Goal: Task Accomplishment & Management: Manage account settings

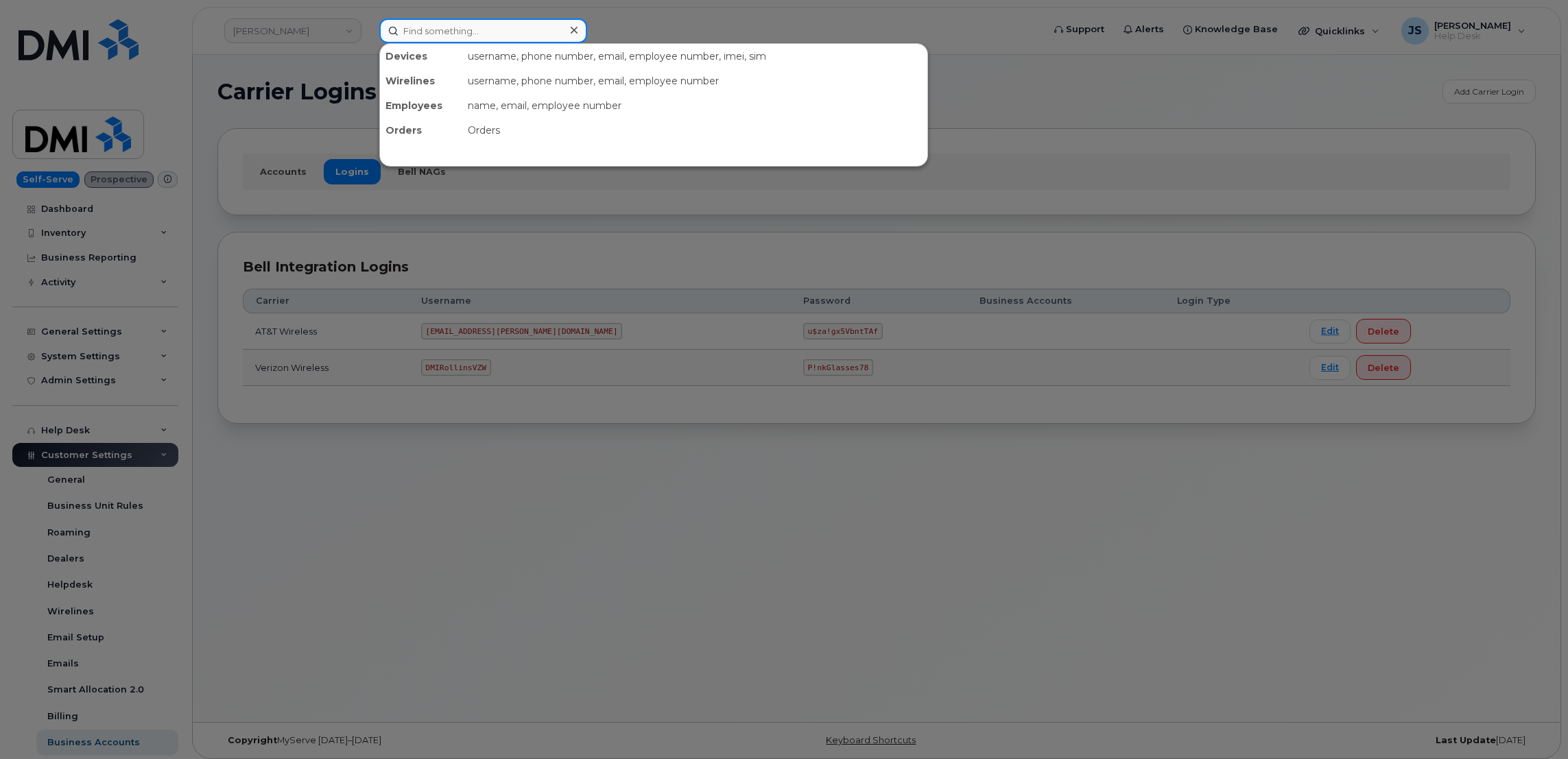
paste input "9492910298"
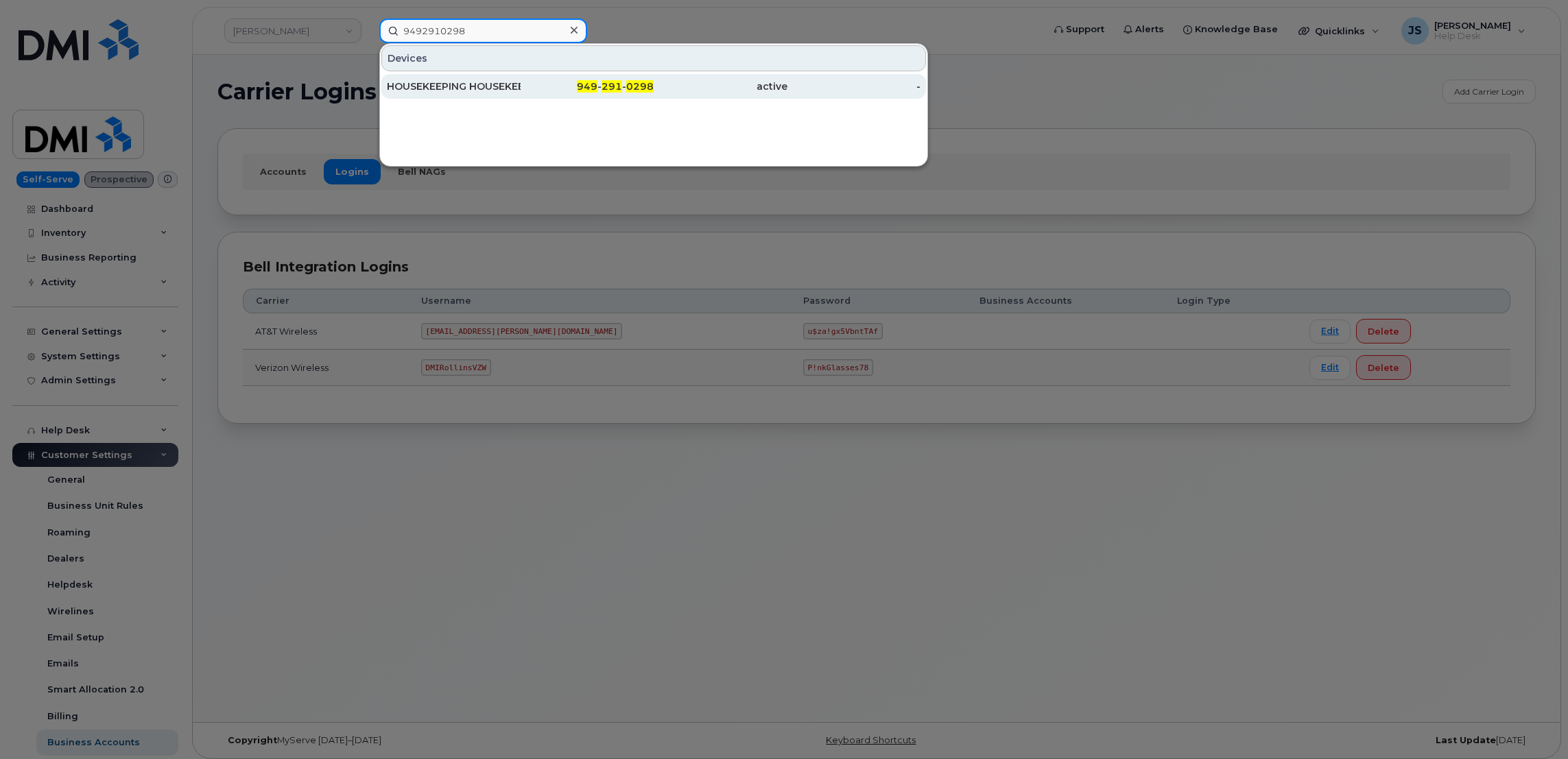
type input "9492910298"
click at [475, 89] on div "HOUSEKEEPING HOUSEKEEPING" at bounding box center [453, 87] width 134 height 14
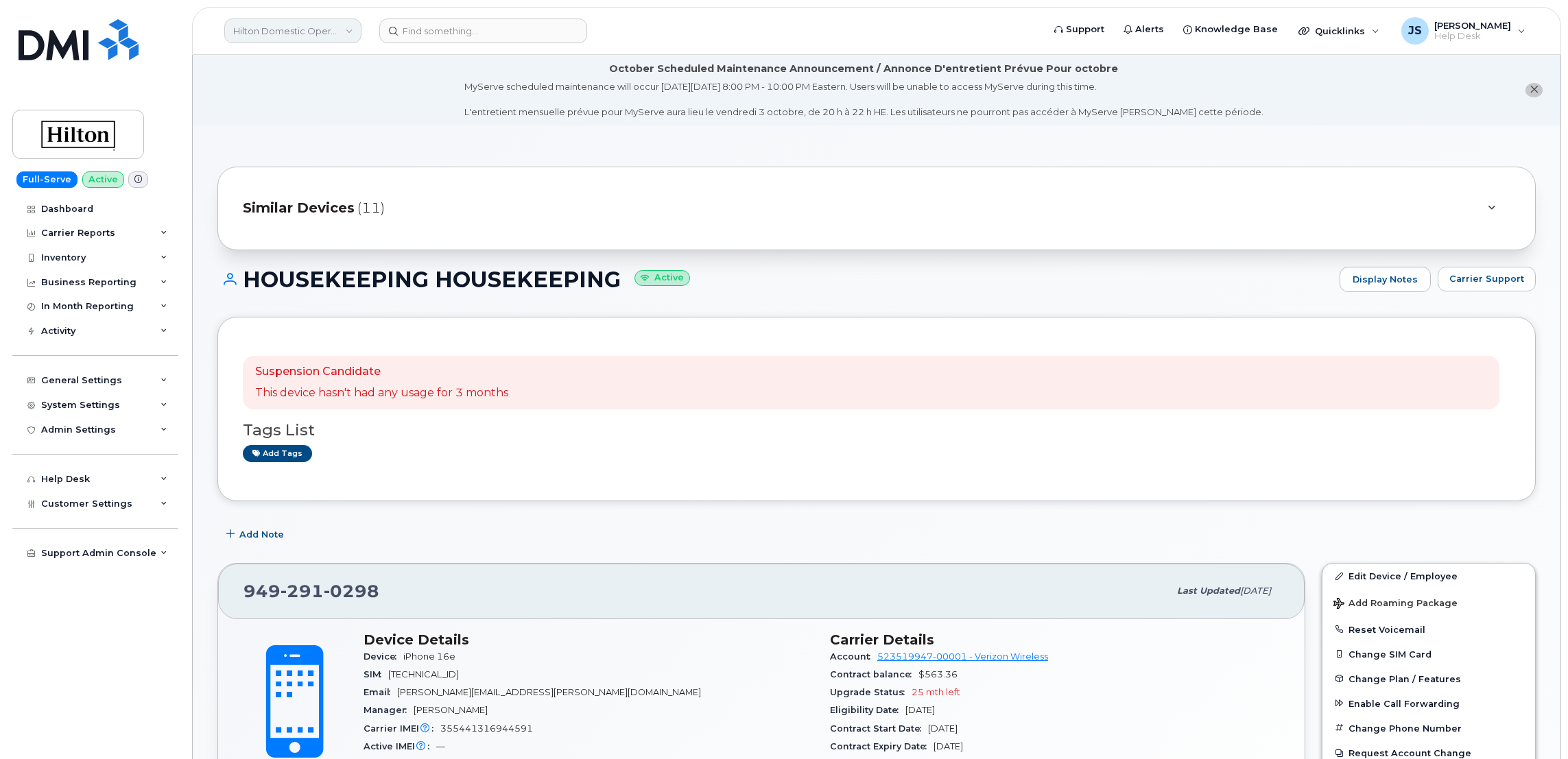
click at [334, 33] on link "Hilton Domestic Operating Company Inc" at bounding box center [292, 31] width 137 height 25
type input "Kiewit"
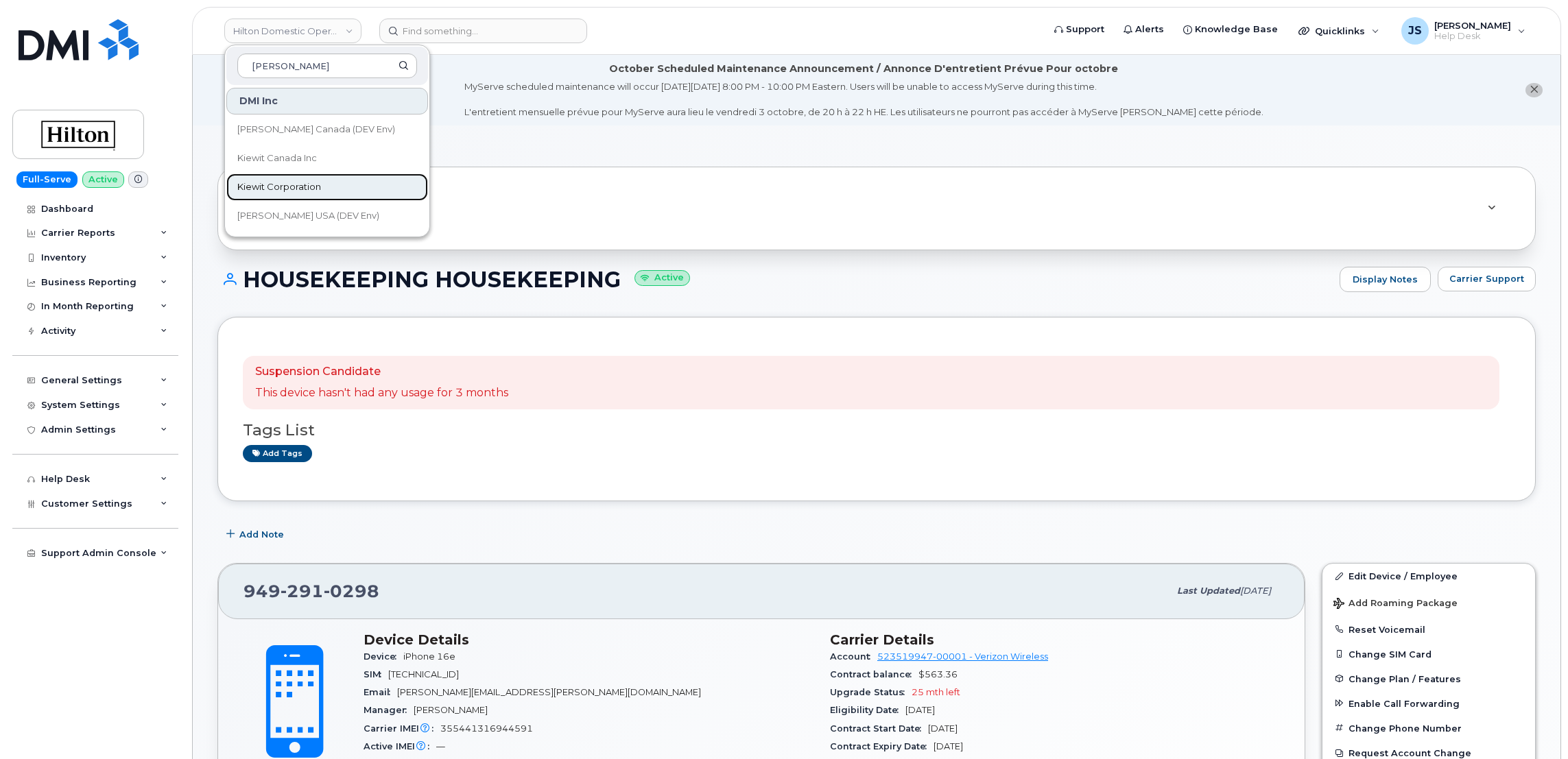
click at [266, 184] on span "Kiewit Corporation" at bounding box center [279, 187] width 84 height 14
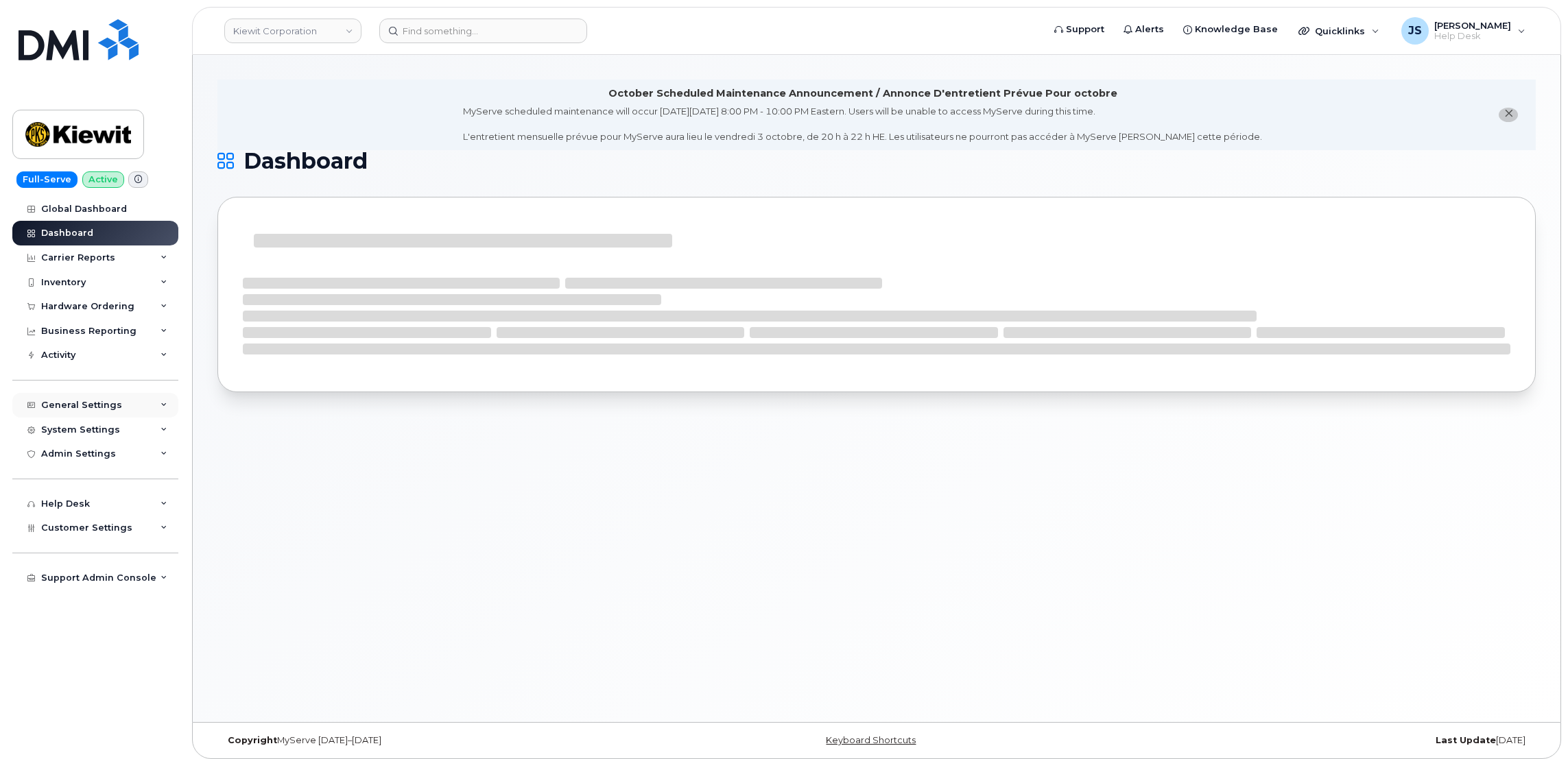
click at [154, 404] on div "General Settings" at bounding box center [96, 405] width 166 height 25
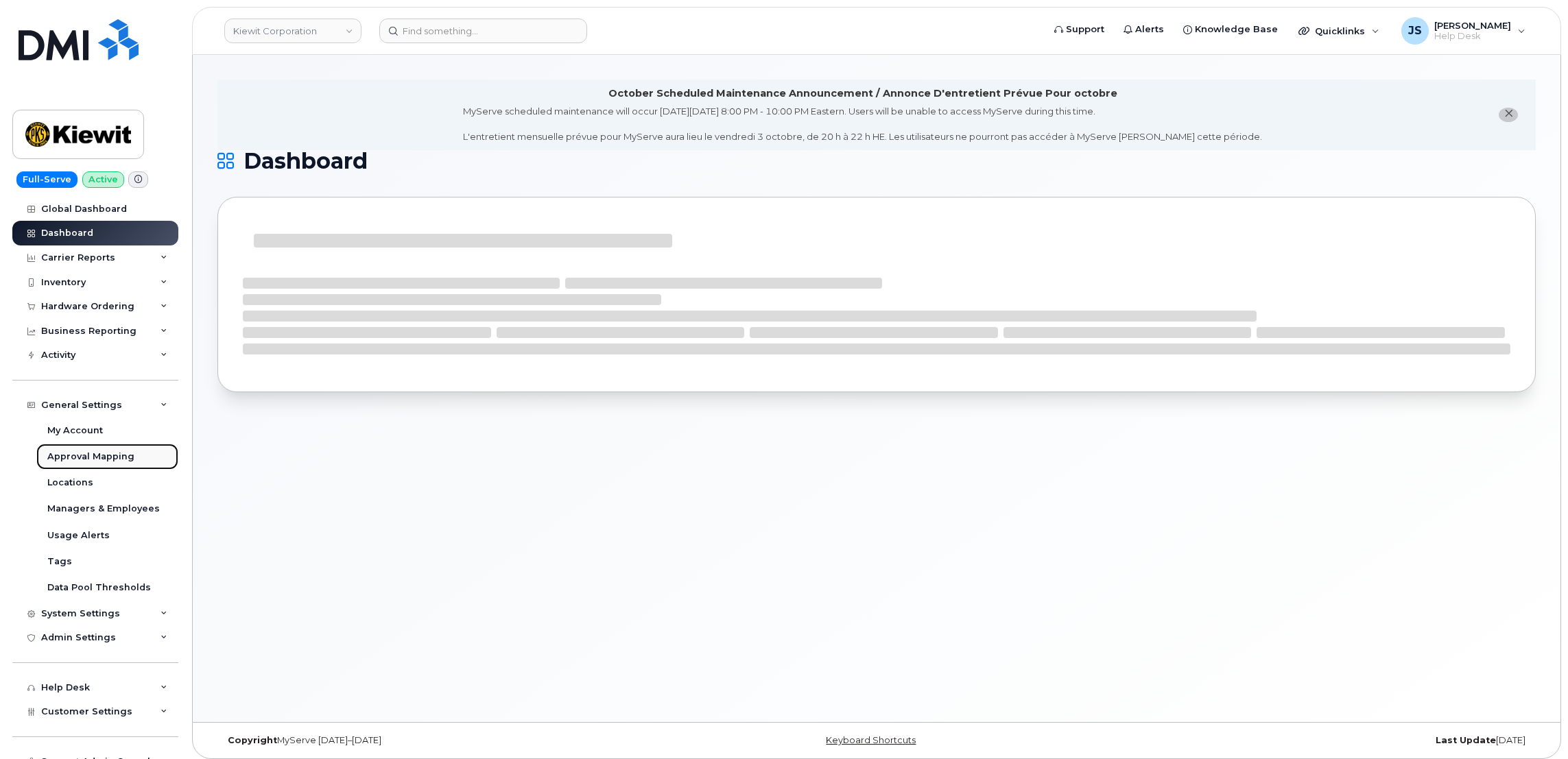
click at [96, 462] on div "Approval Mapping" at bounding box center [90, 457] width 87 height 13
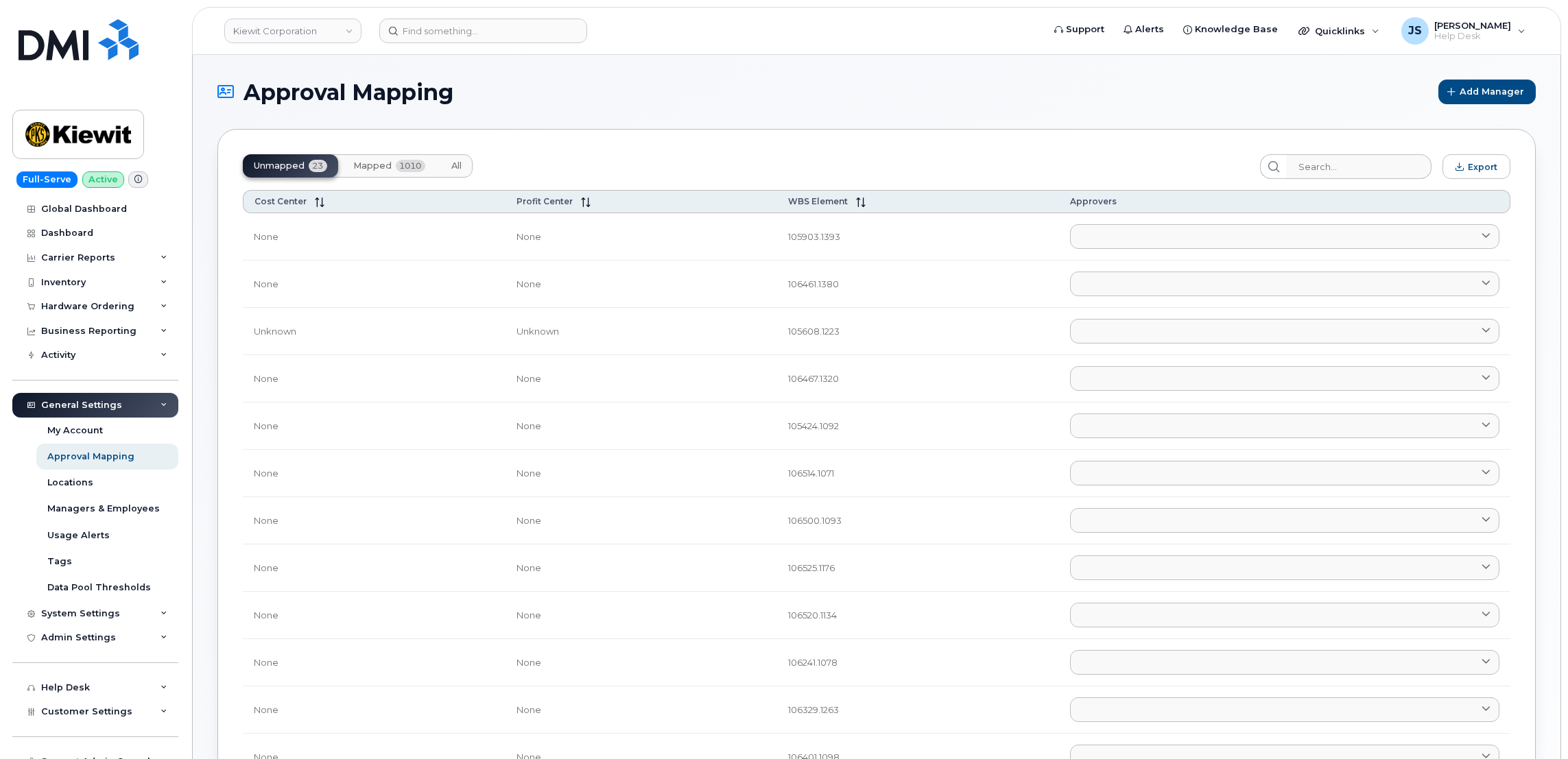
click at [371, 164] on span "Mapped" at bounding box center [372, 166] width 38 height 11
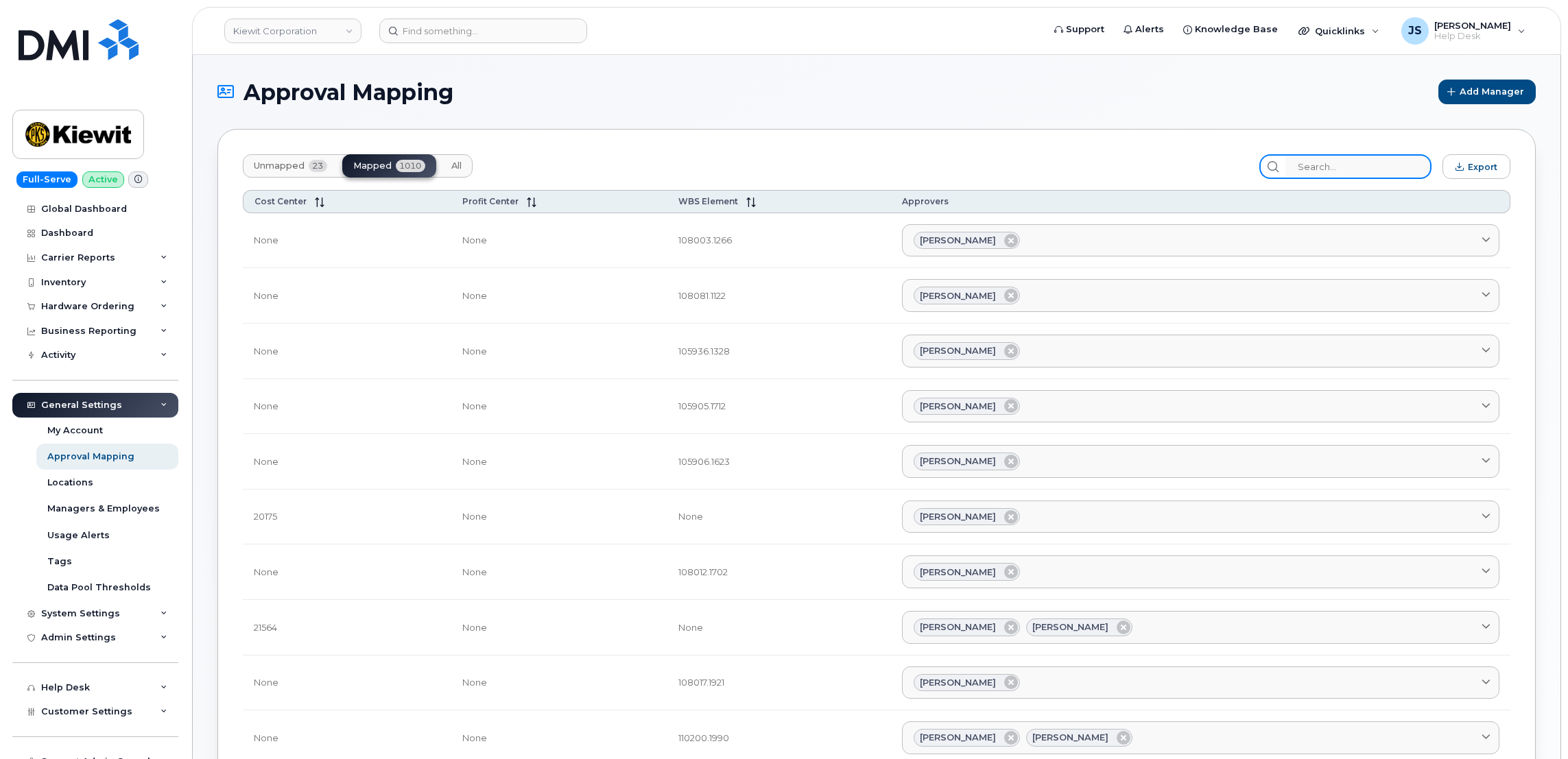
click at [1328, 169] on input "search" at bounding box center [1358, 167] width 146 height 25
paste input "105876"
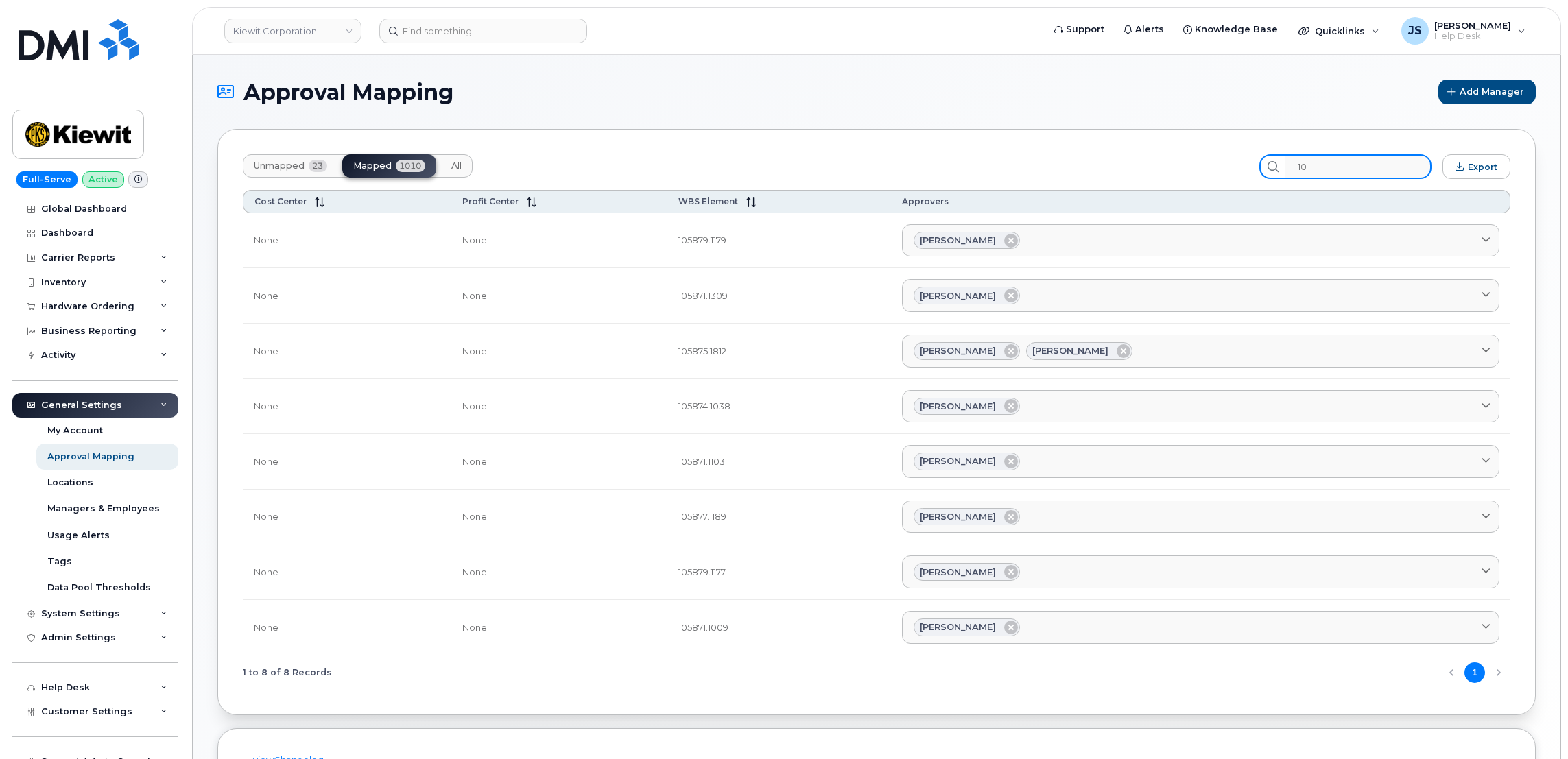
type input "1"
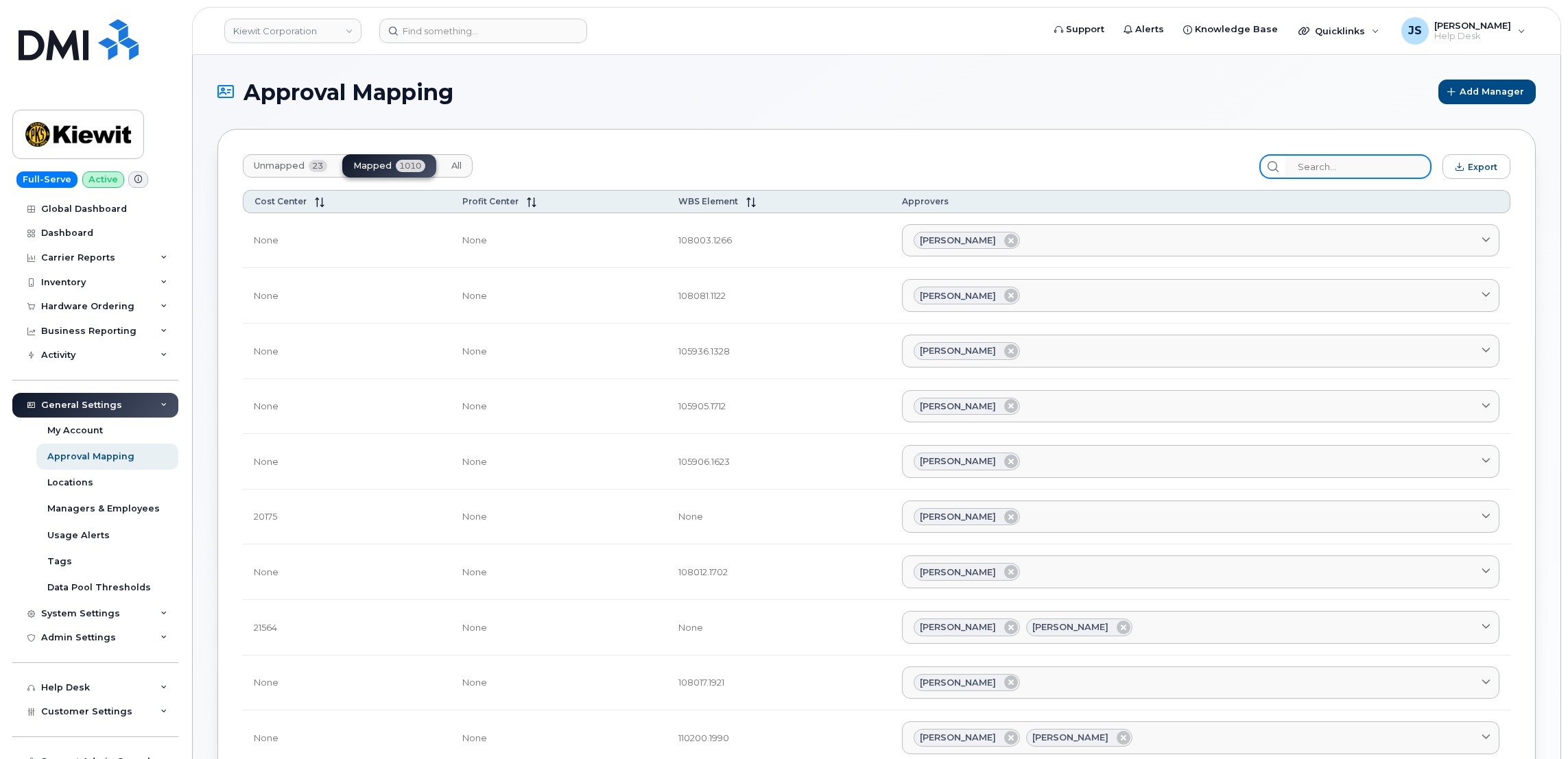
click at [1325, 164] on input "search" at bounding box center [1358, 167] width 146 height 25
paste input "105865"
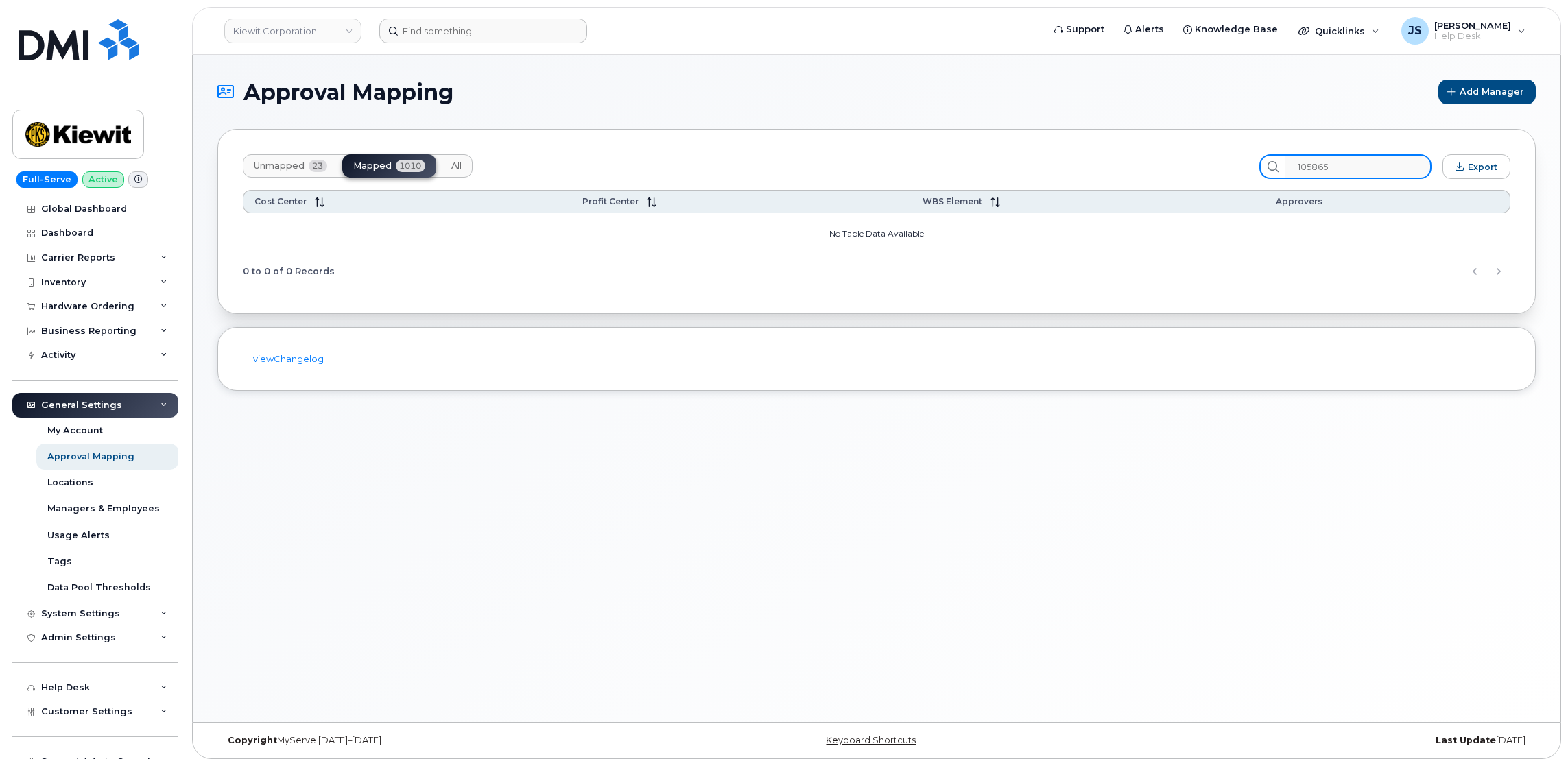
type input "105865"
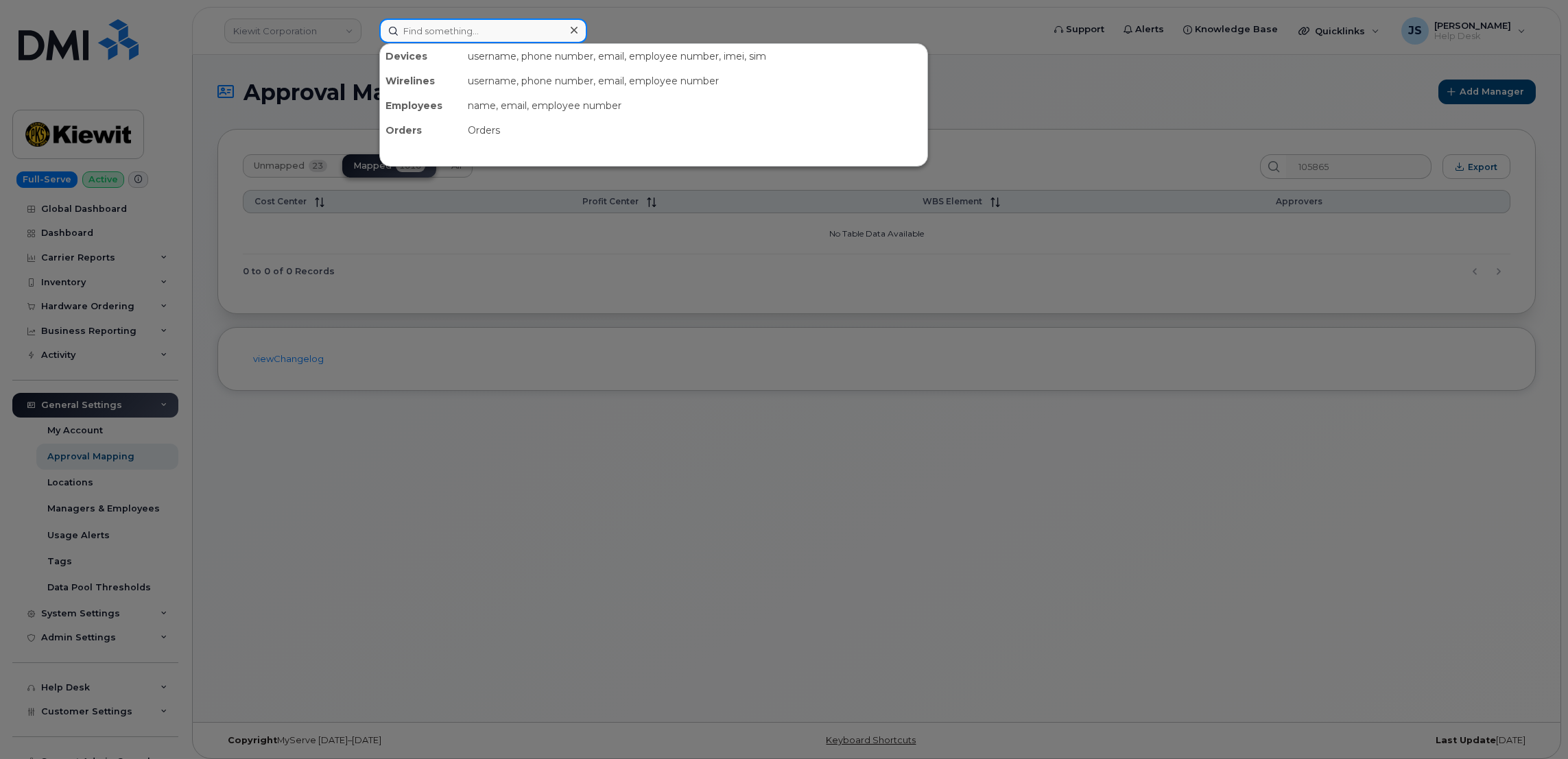
click at [491, 24] on input at bounding box center [482, 31] width 207 height 25
paste input "105865"
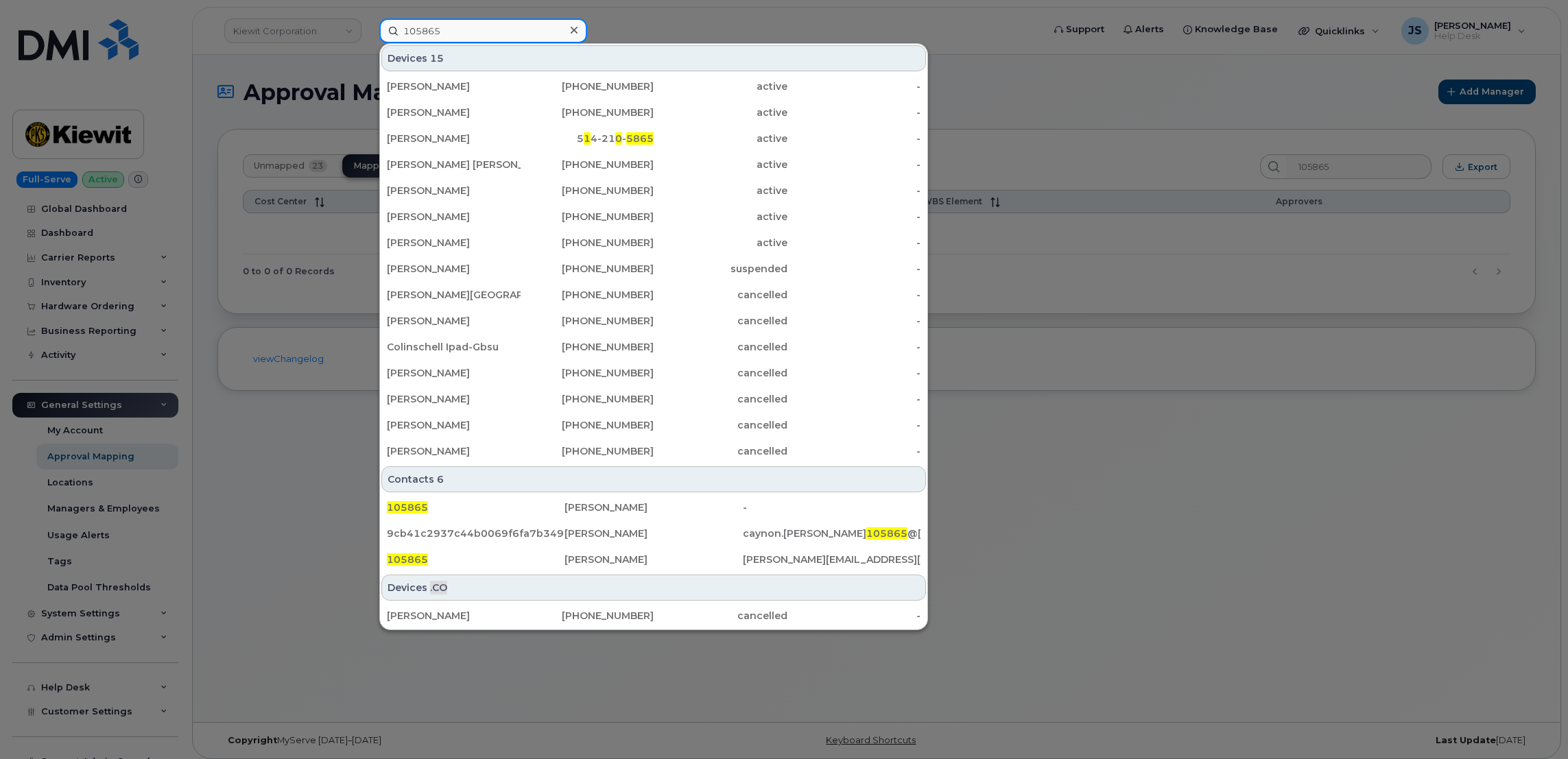
type input "105865"
click at [279, 513] on div at bounding box center [784, 380] width 1568 height 759
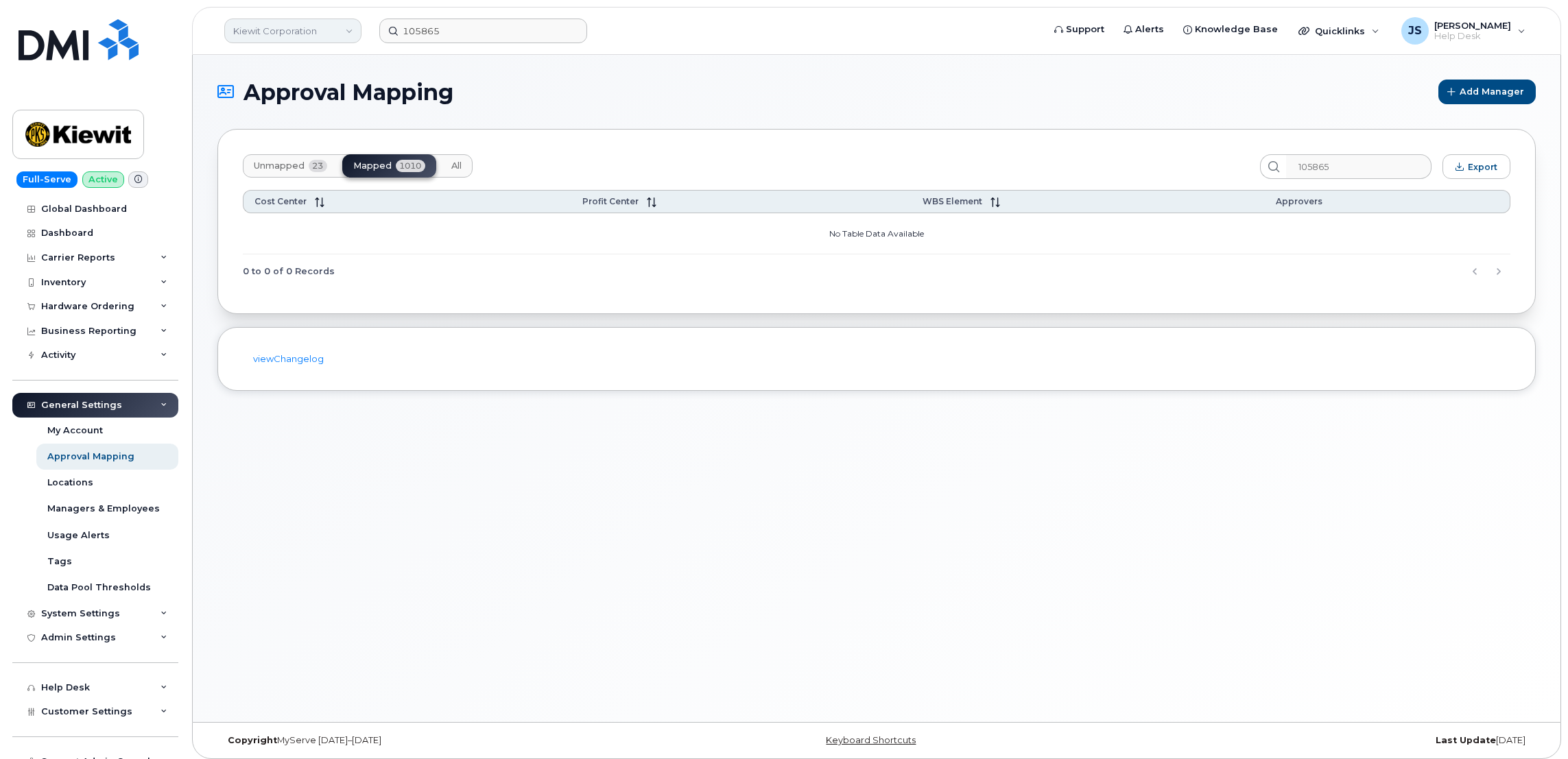
click at [281, 25] on link "Kiewit Corporation" at bounding box center [292, 31] width 137 height 25
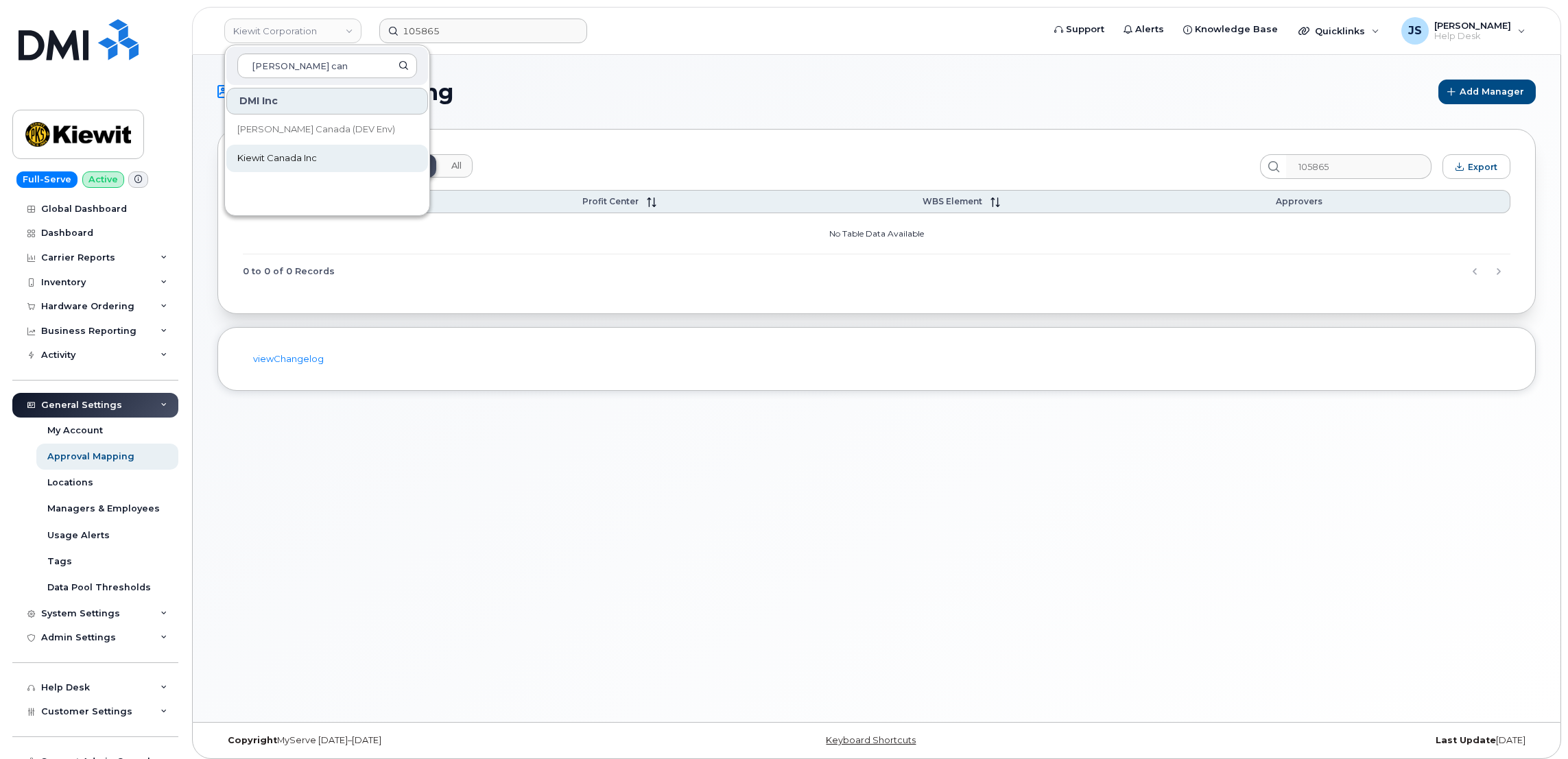
type input "Kiewit can"
click at [289, 152] on span "Kiewit Canada Inc" at bounding box center [277, 159] width 80 height 14
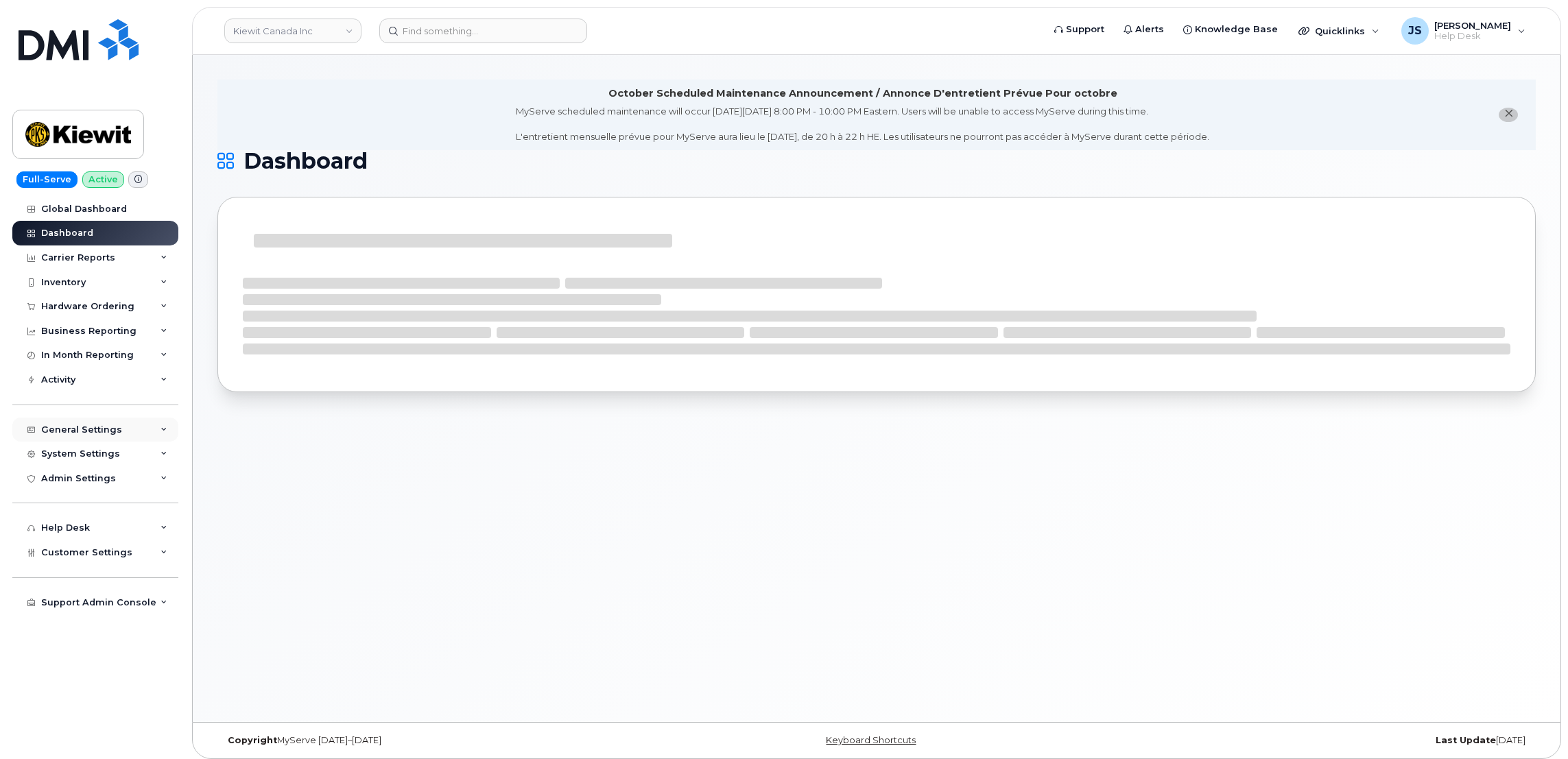
click at [164, 429] on icon at bounding box center [164, 430] width 7 height 7
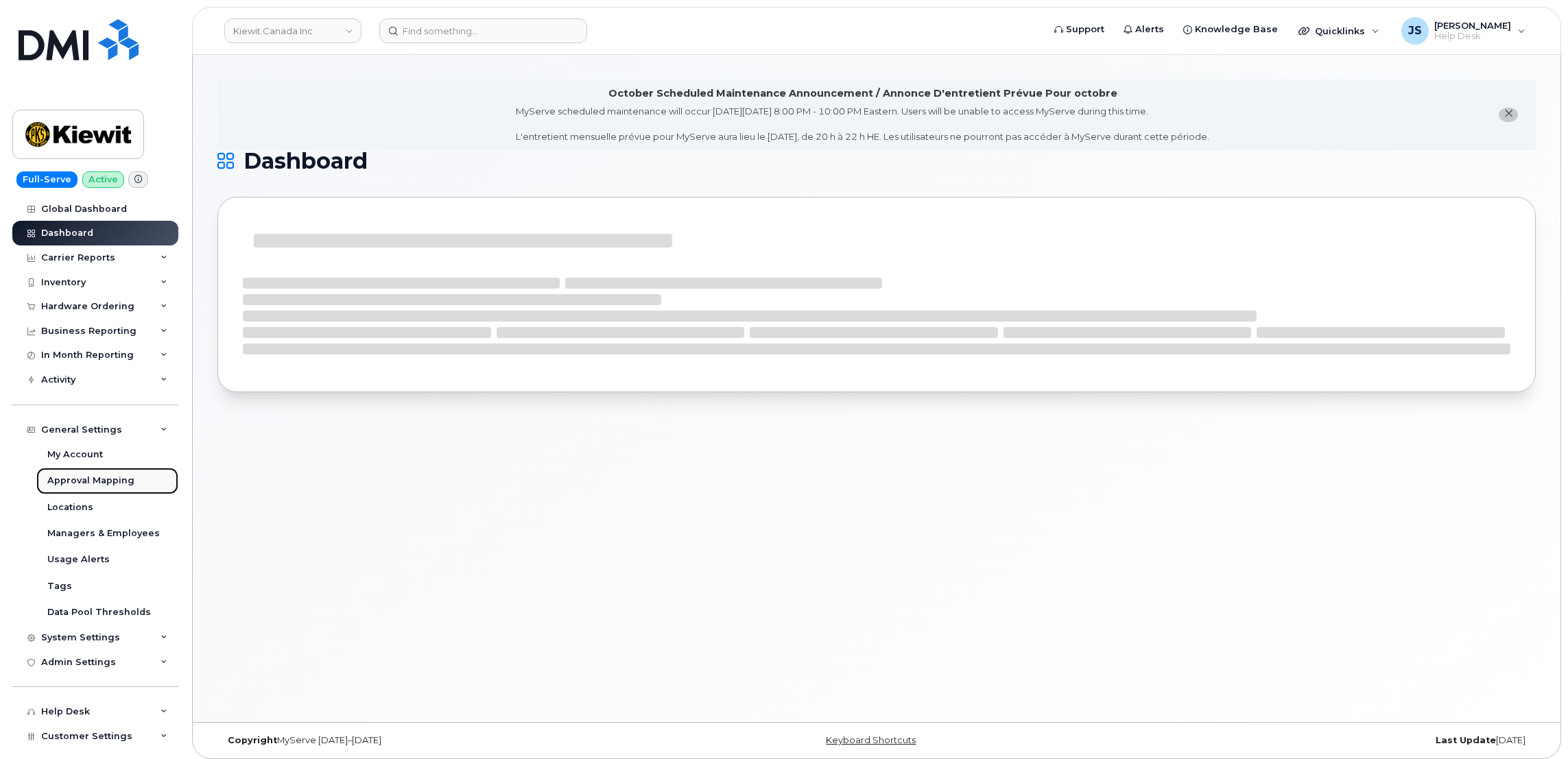
click at [86, 490] on link "Approval Mapping" at bounding box center [106, 480] width 142 height 26
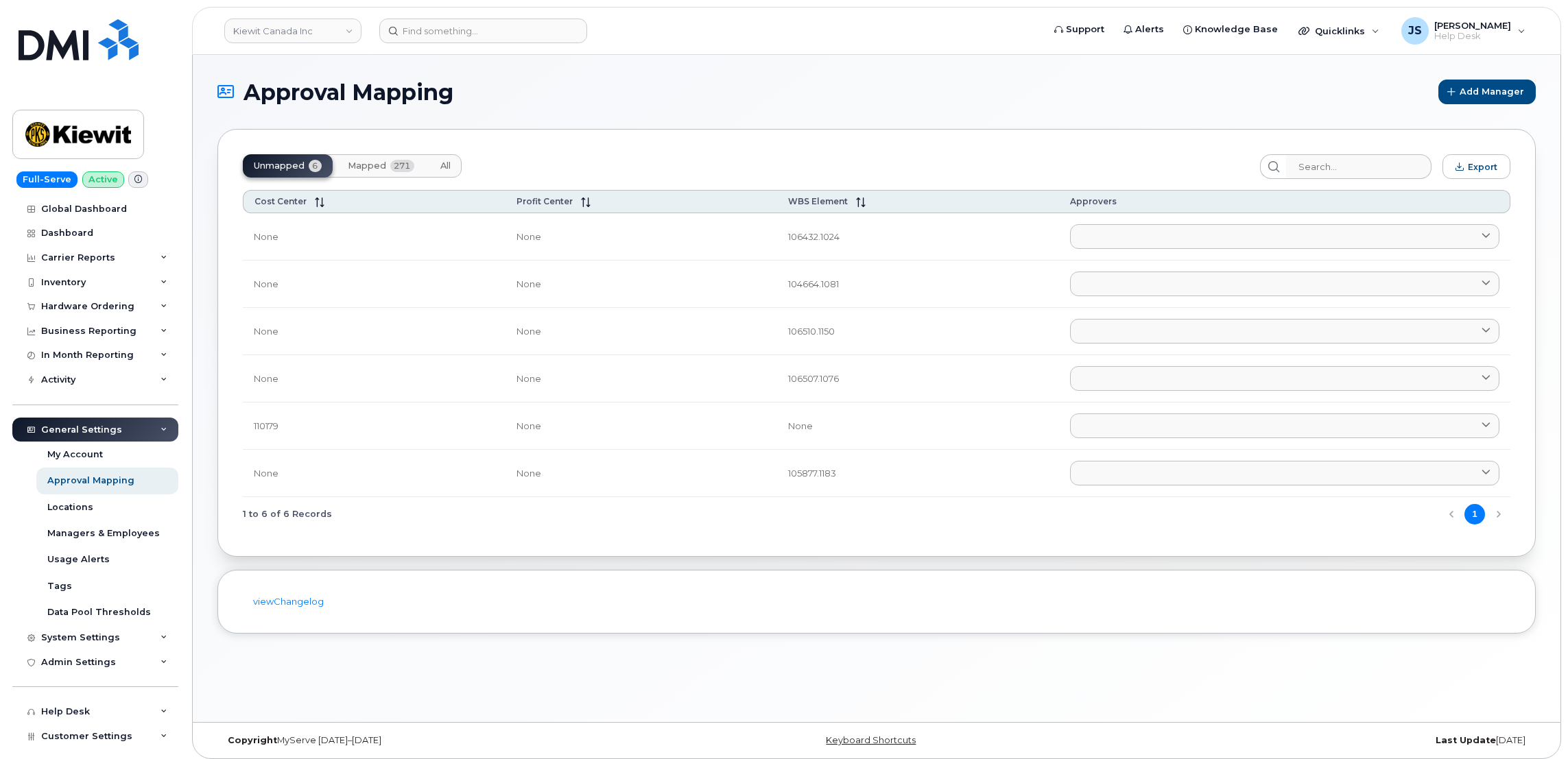
click at [381, 167] on span "Mapped" at bounding box center [366, 166] width 38 height 11
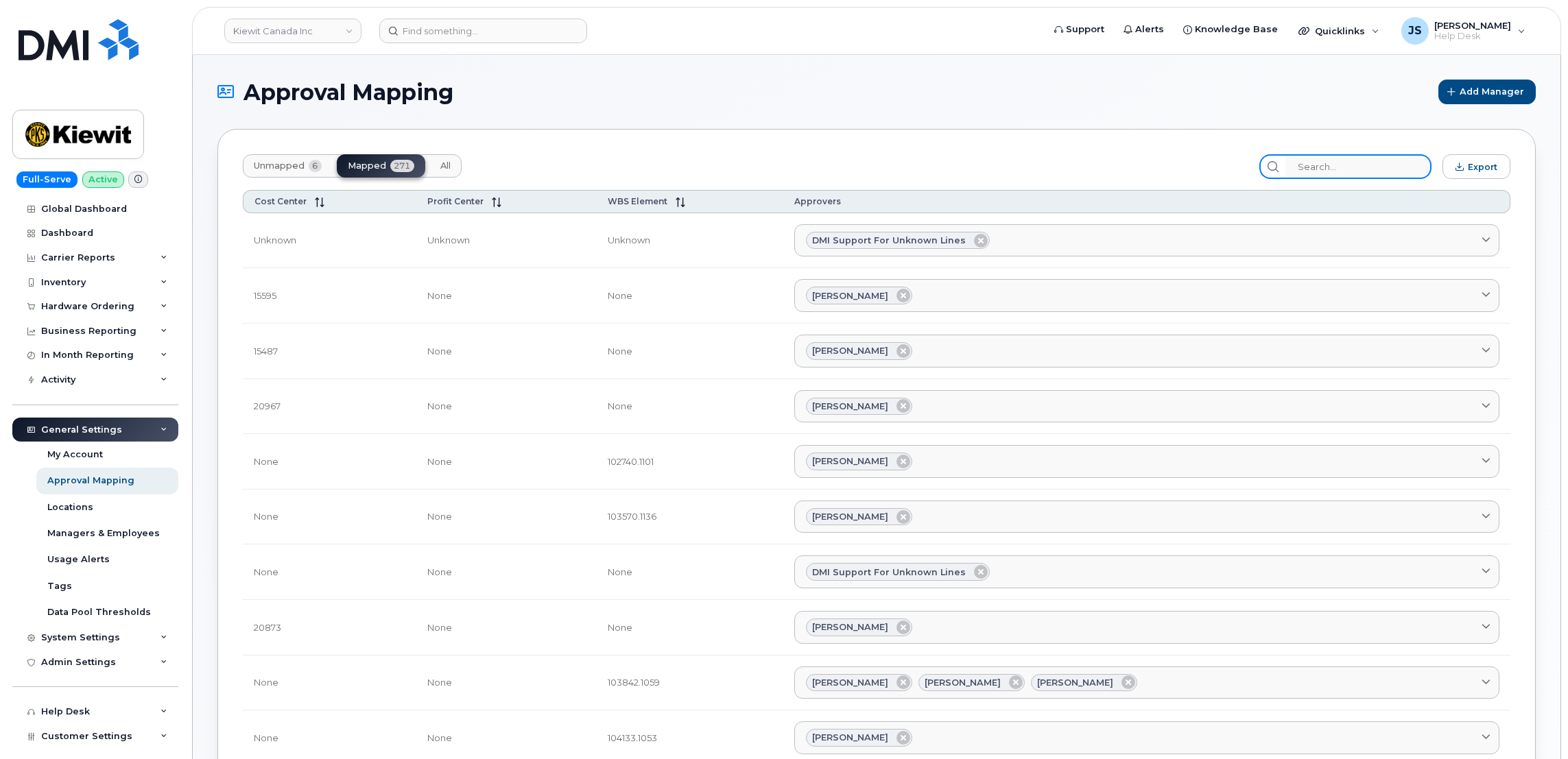
paste input "105865"
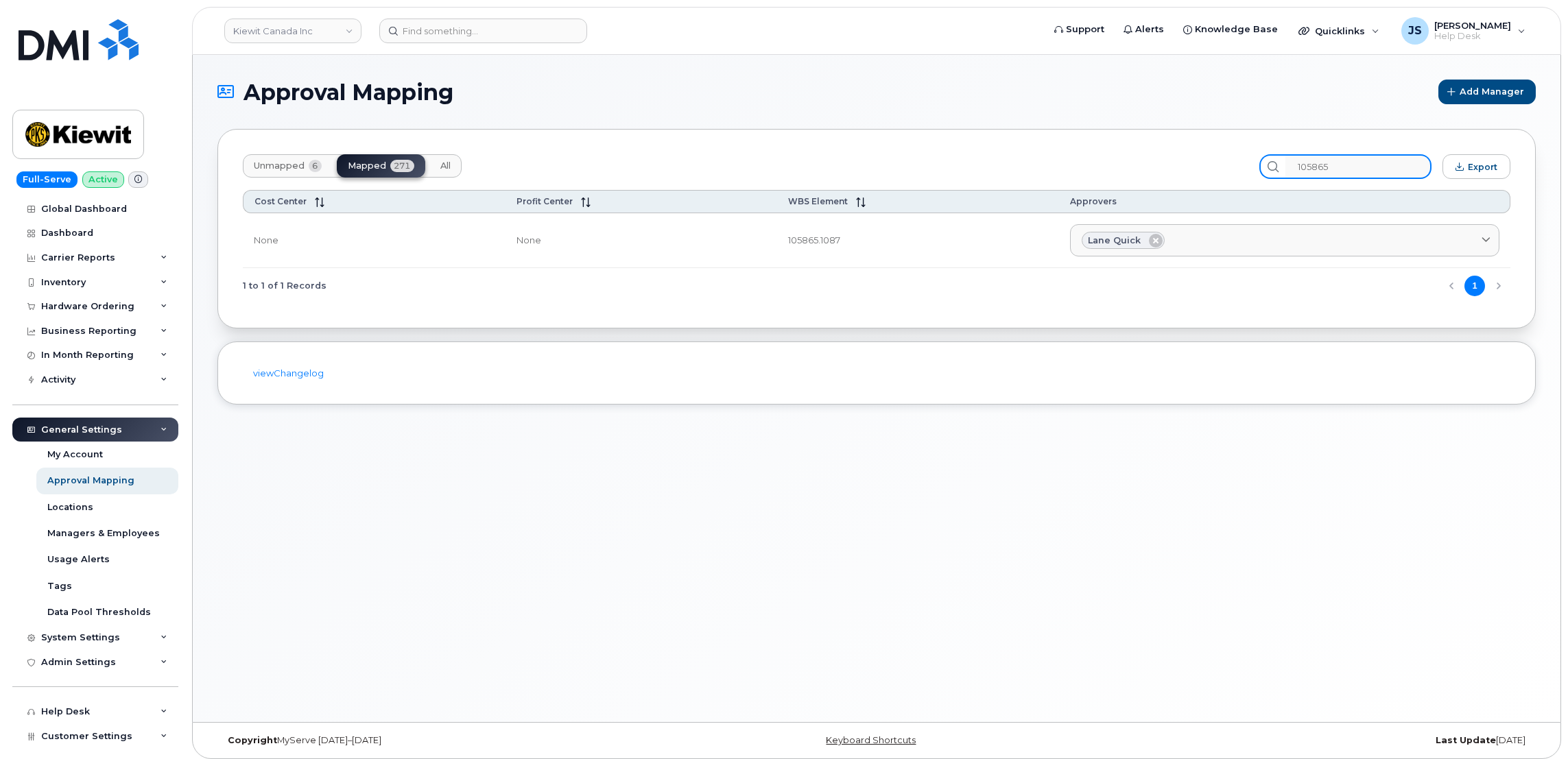
type input "105865"
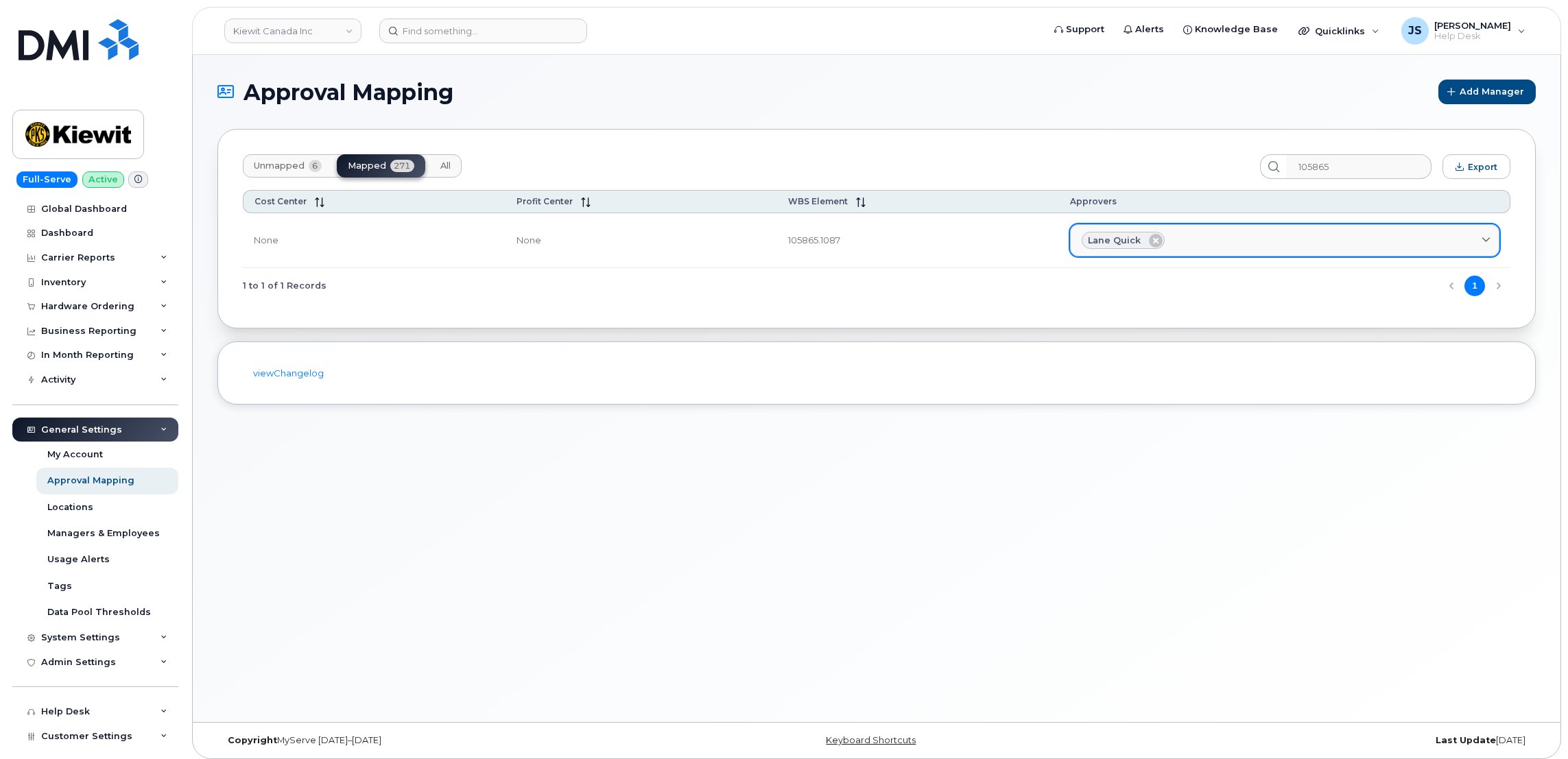
click at [1242, 246] on div "Lane Quick" at bounding box center [1285, 240] width 406 height 18
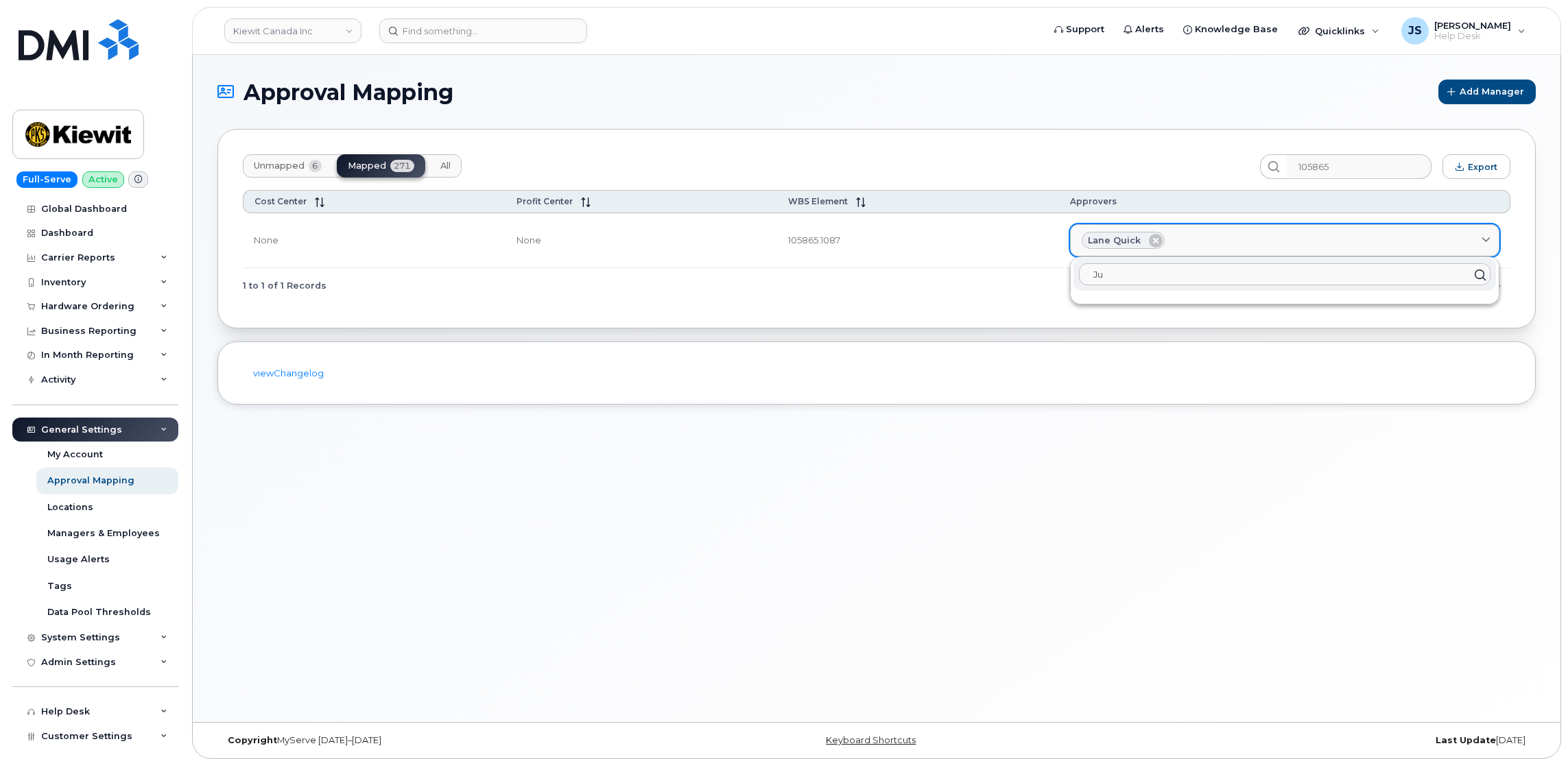
type input "J"
type input "j"
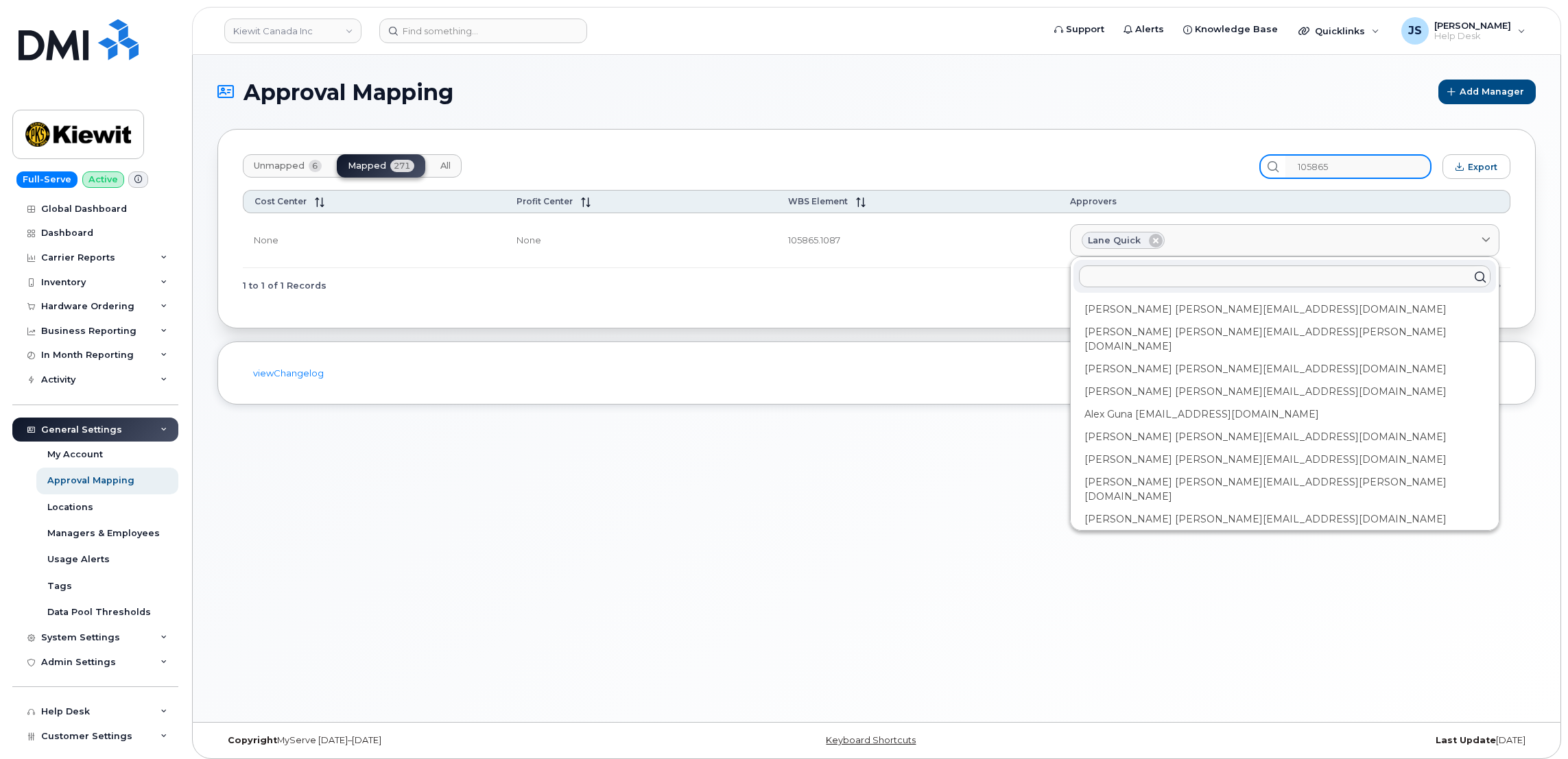
click at [1343, 164] on input "105865" at bounding box center [1358, 167] width 146 height 25
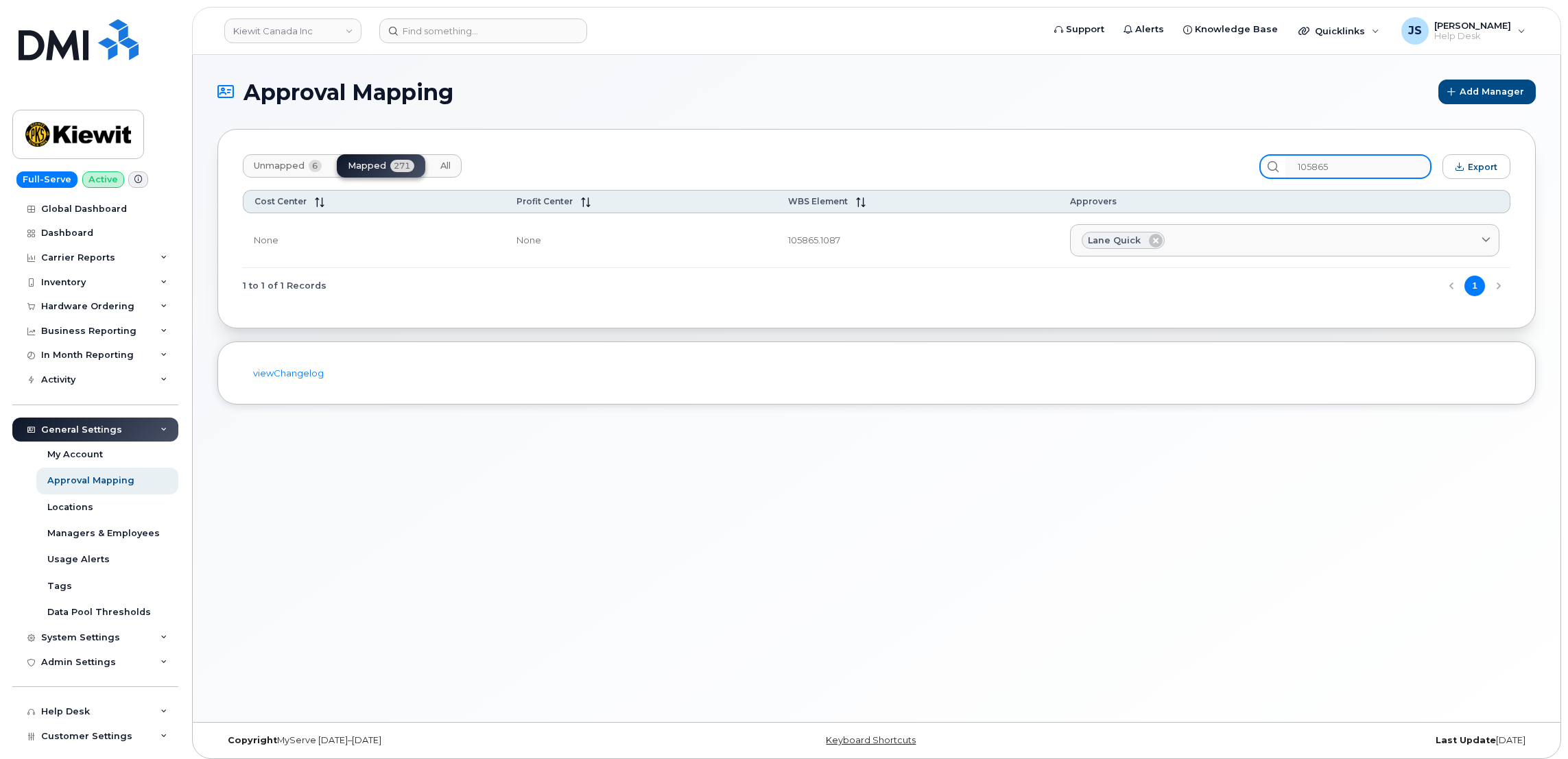
click at [1343, 164] on input "105865" at bounding box center [1358, 167] width 146 height 25
paste input "76"
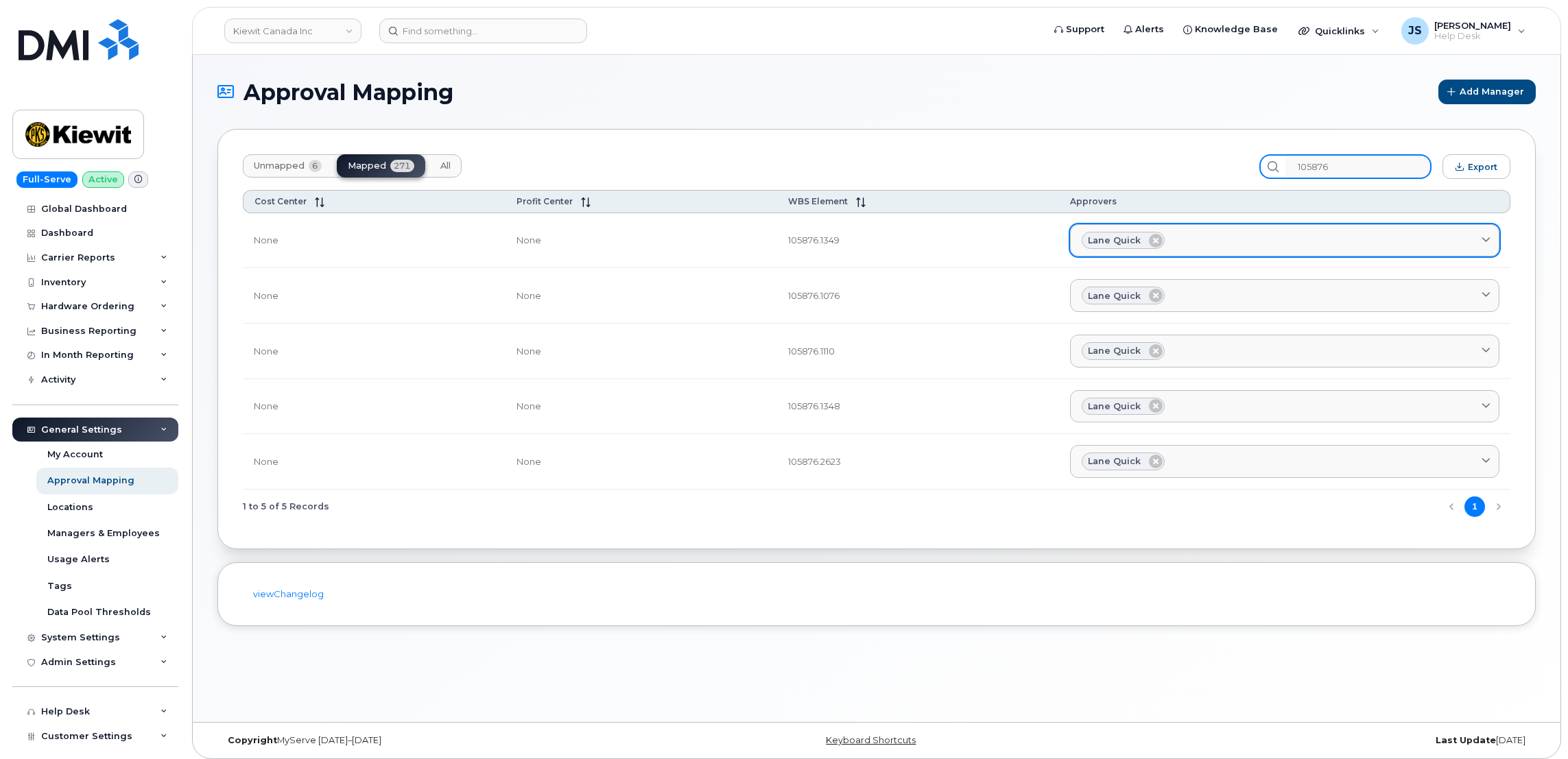
type input "105876"
click at [1228, 246] on div "Lane Quick" at bounding box center [1285, 240] width 406 height 18
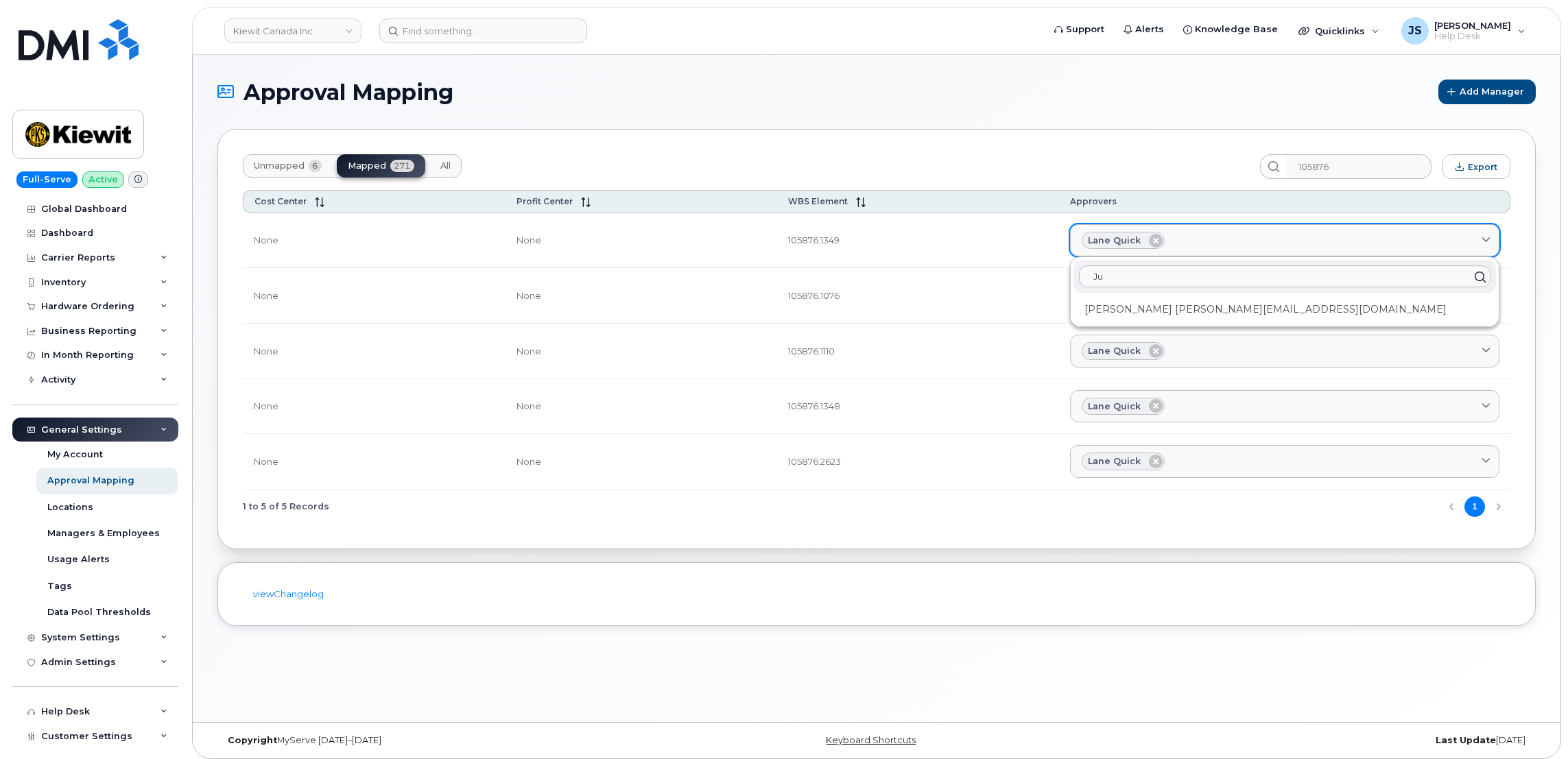
type input "J"
type input "G"
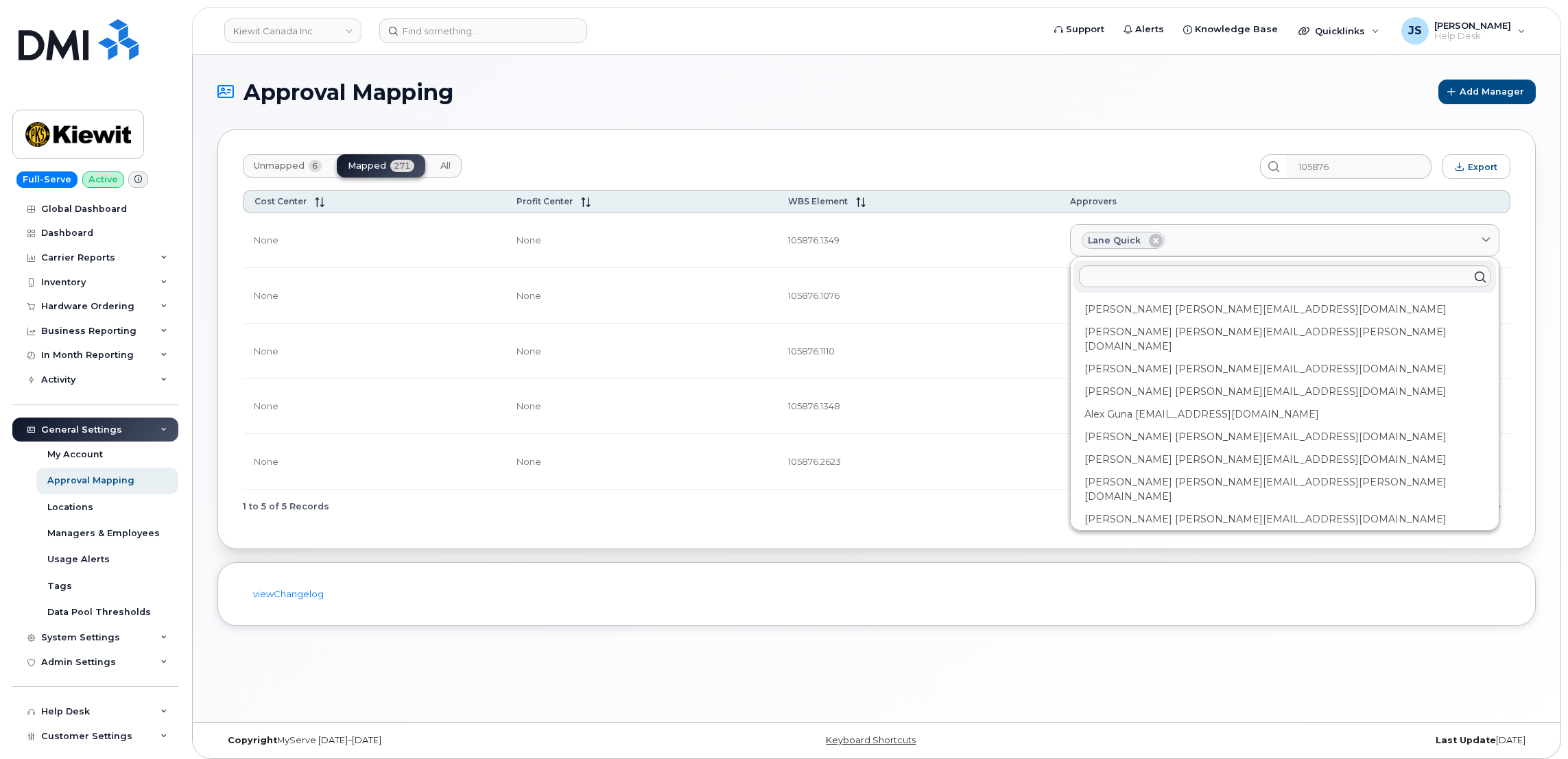
click at [892, 153] on div "Unmapped 6 Mapped 271 All 105876 Export Cost Center Profit Center WBS Element A…" at bounding box center [877, 339] width 1318 height 420
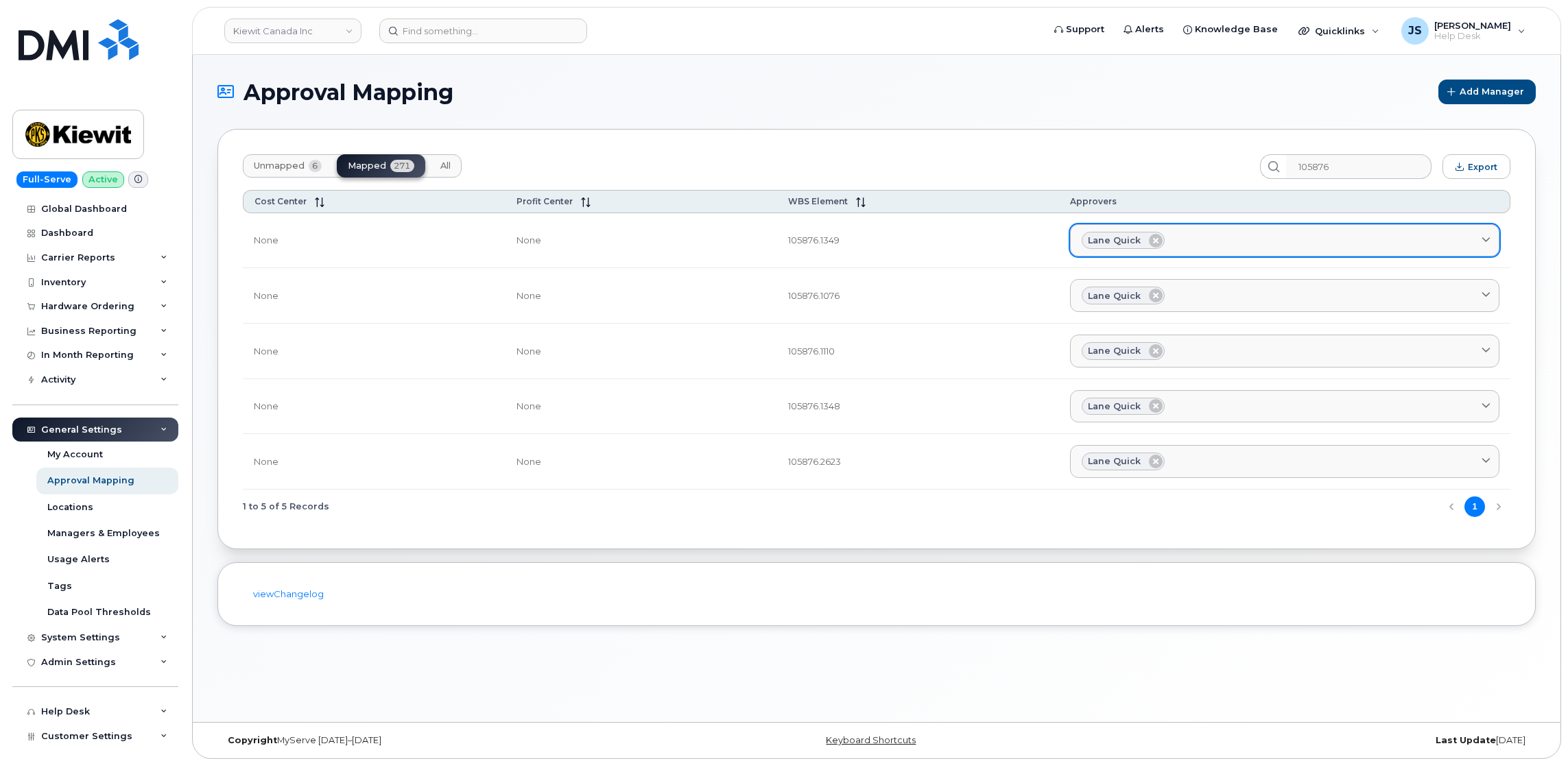
click at [1184, 238] on div "Lane Quick" at bounding box center [1285, 240] width 406 height 18
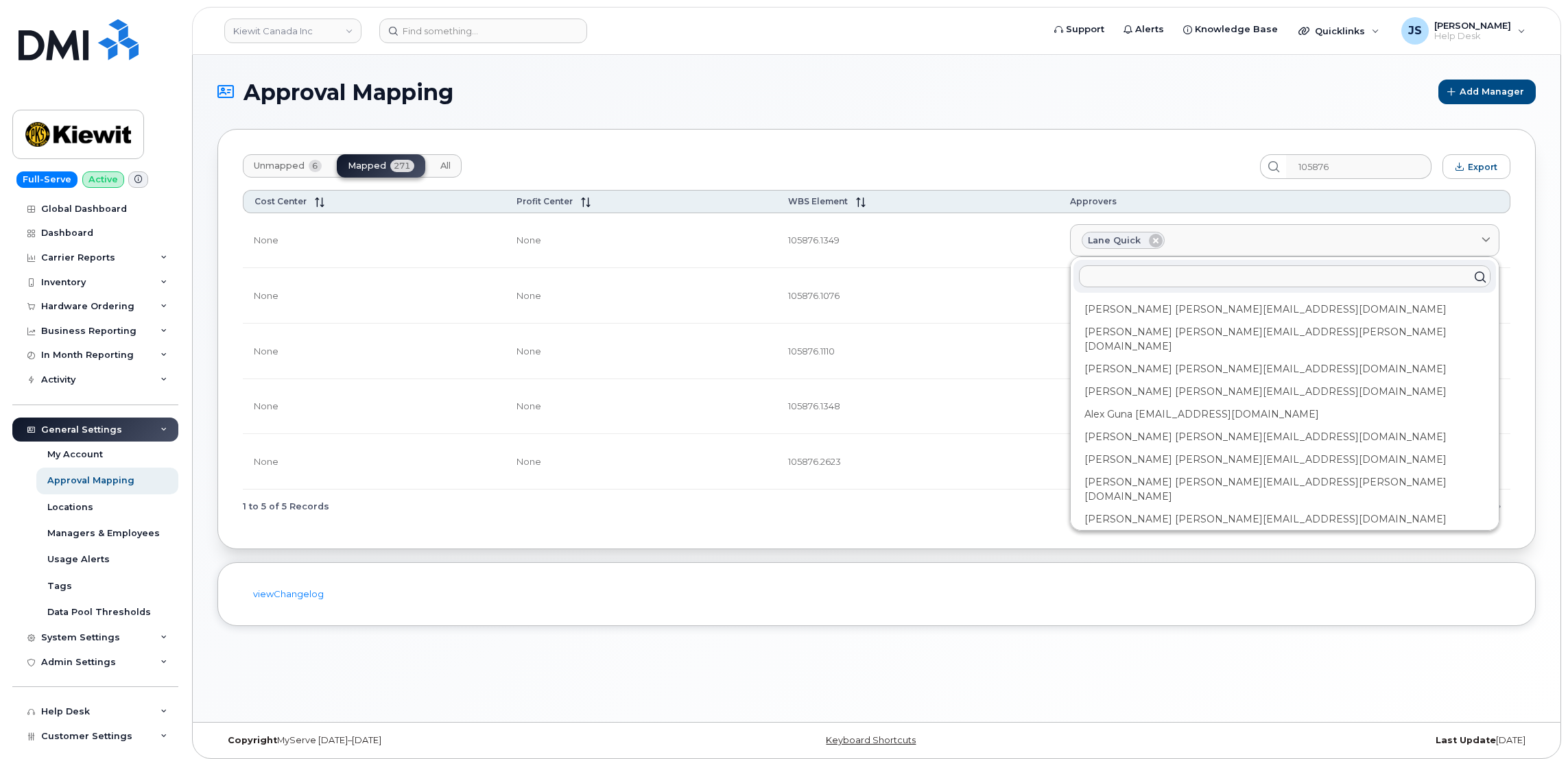
paste input "Justin.Giacomin@kiewit.com"
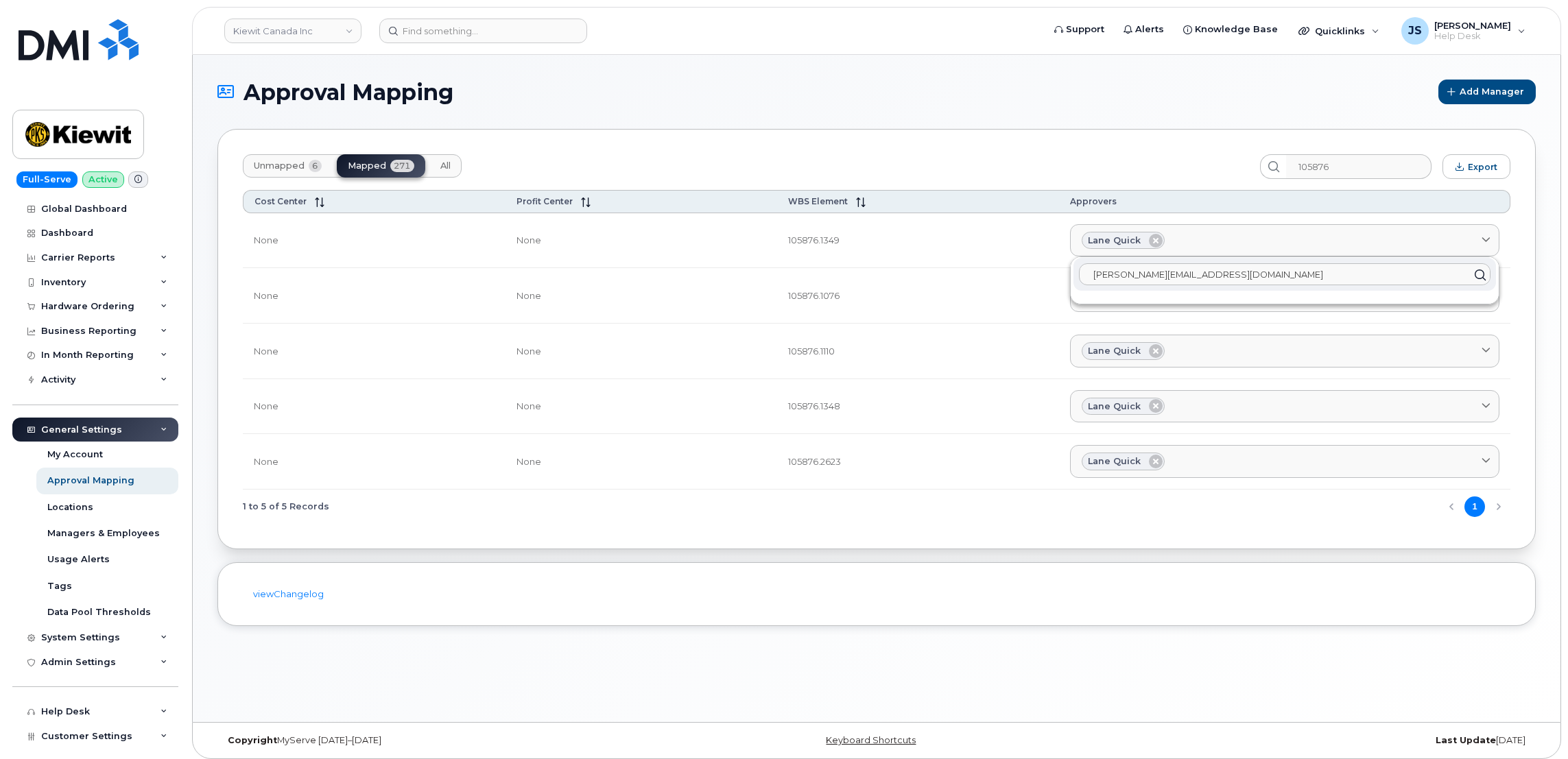
type input "Justin.Giacomin@kiewit.com"
click at [961, 164] on div "Unmapped 6 Mapped 271 All" at bounding box center [745, 167] width 1006 height 25
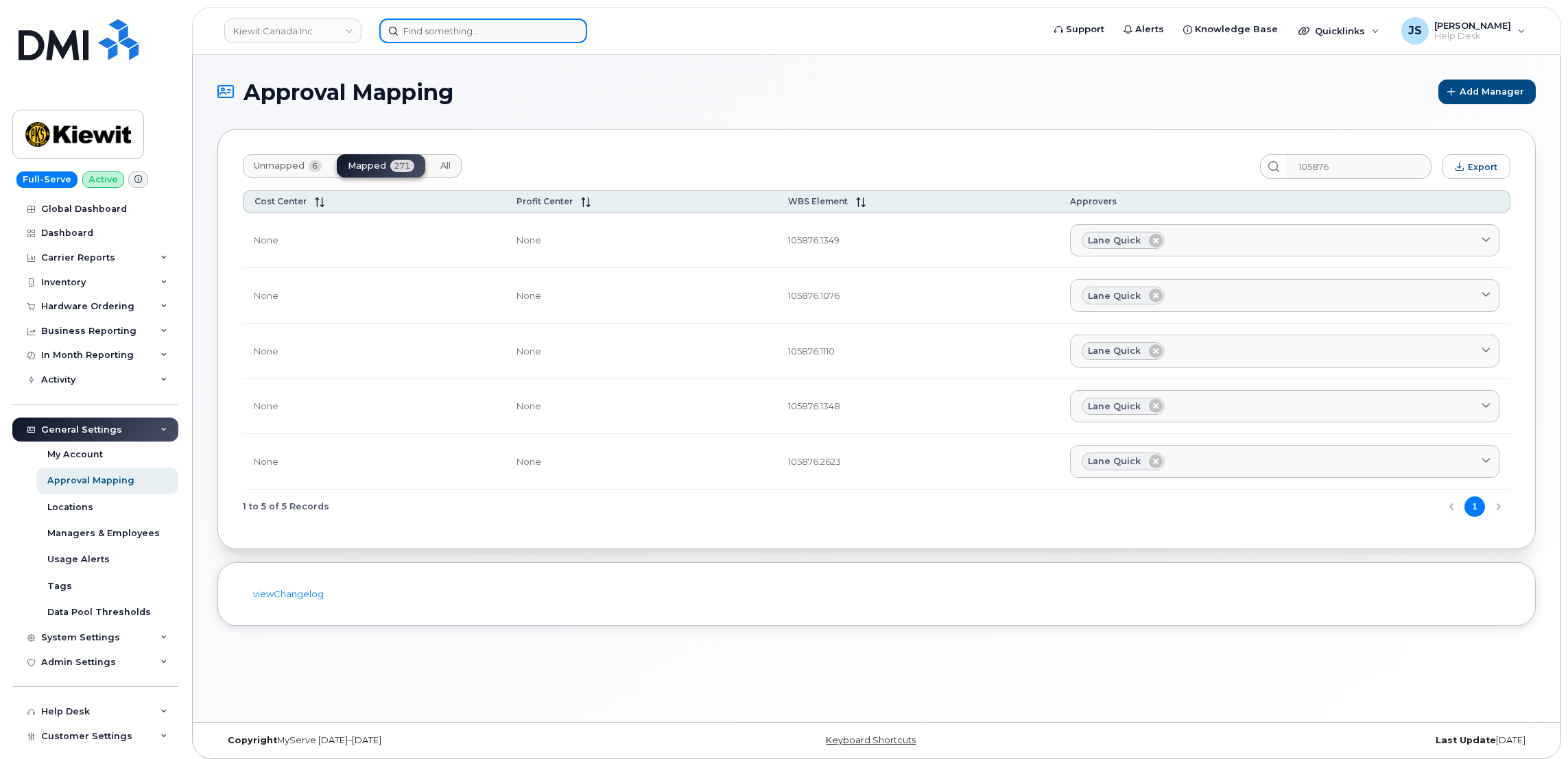
click at [474, 23] on input at bounding box center [482, 31] width 207 height 25
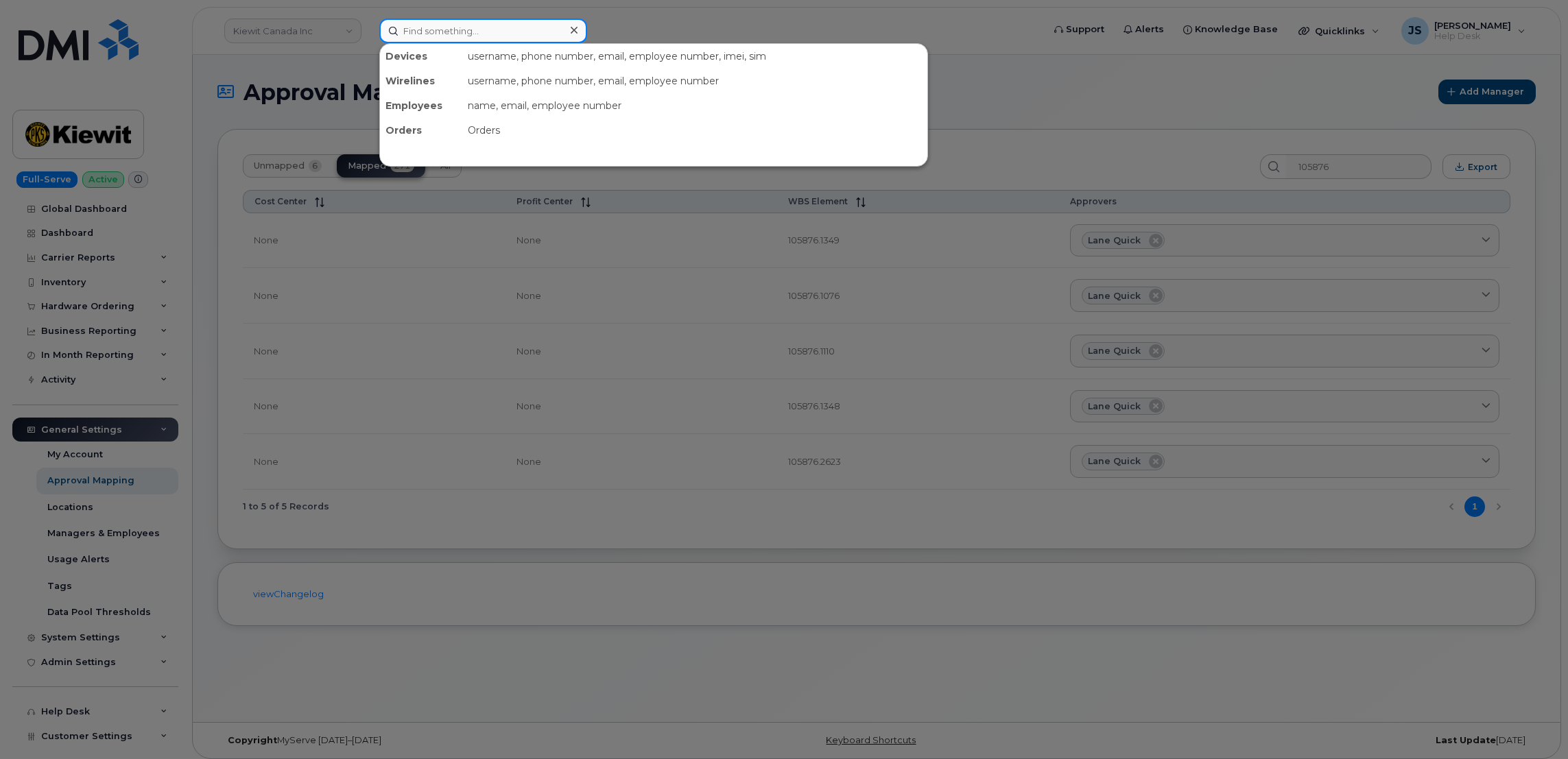
paste input "Justin.Giacomin@kiewit.com"
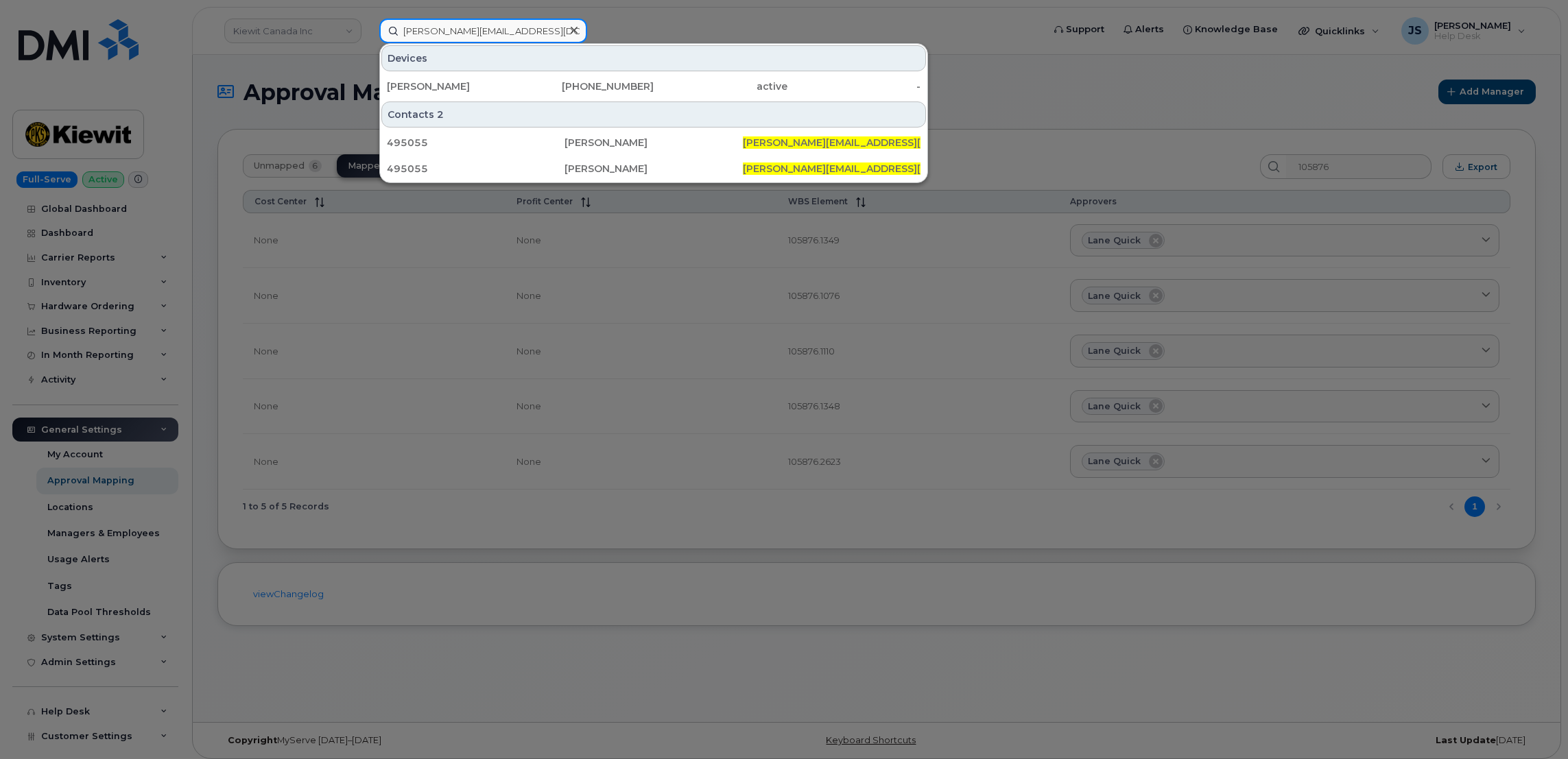
type input "Justin.Giacomin@kiewit.com"
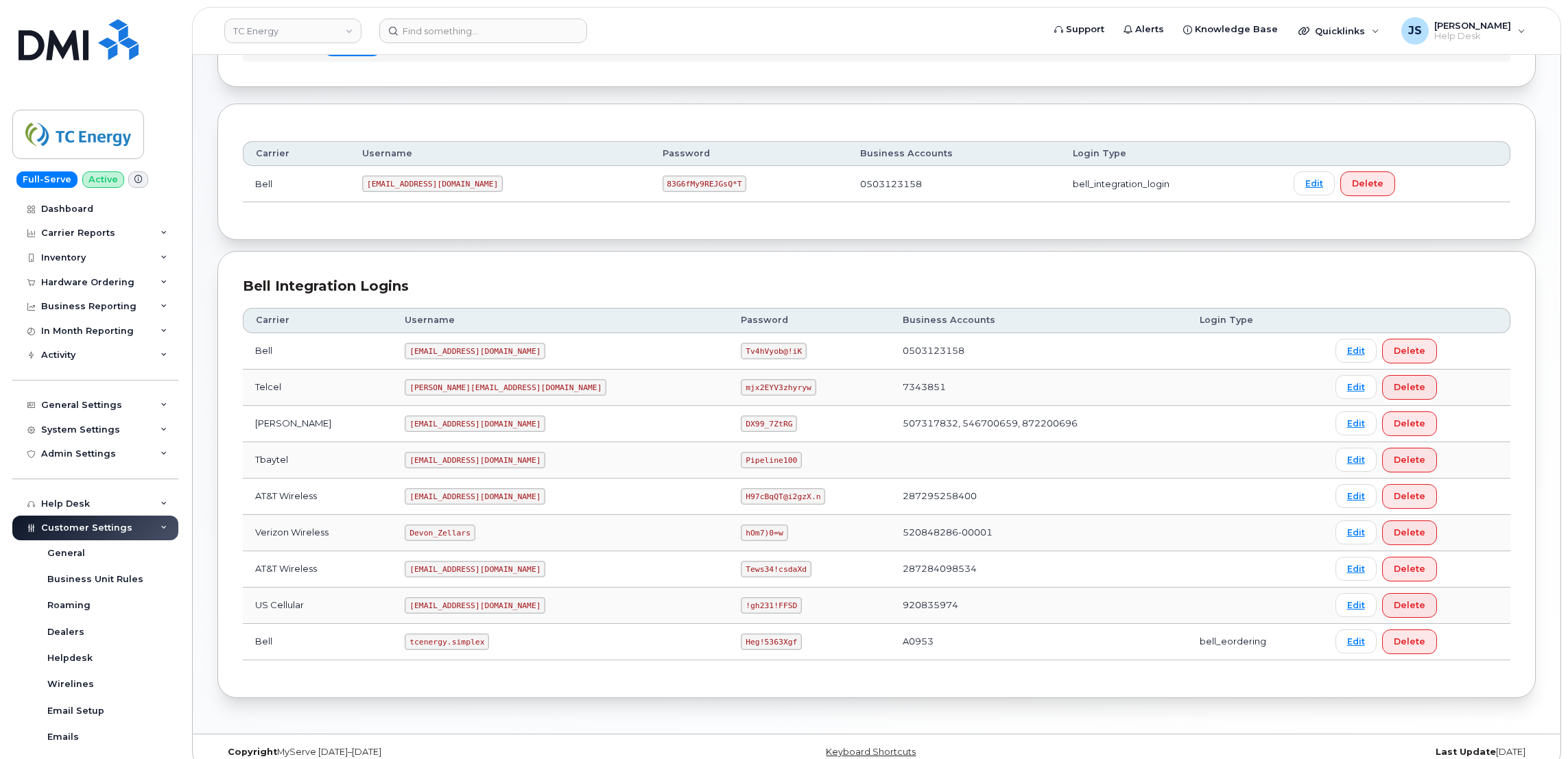
scroll to position [149, 0]
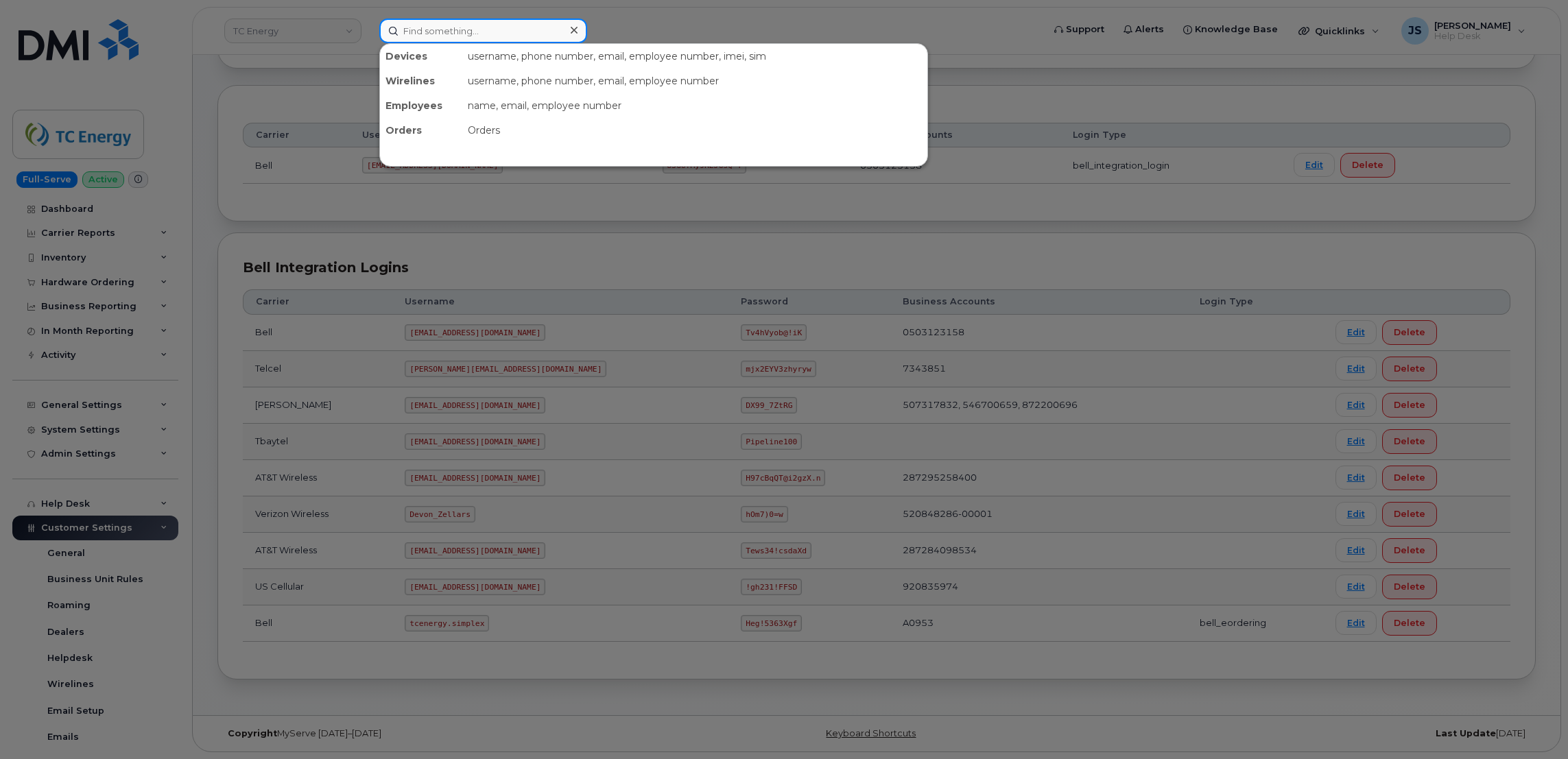
paste input "[PHONE_NUMBER]"
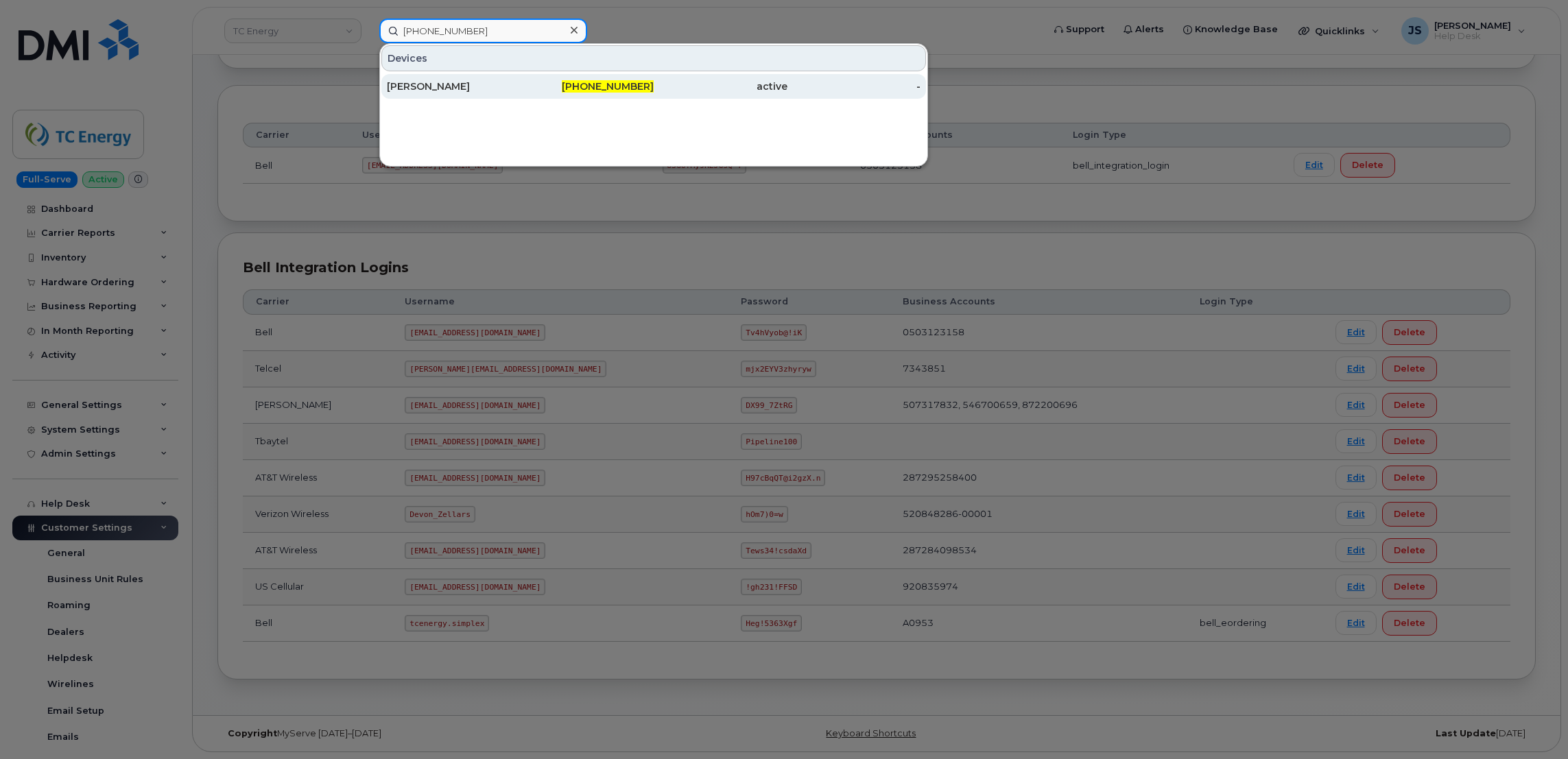
type input "[PHONE_NUMBER]"
click at [500, 88] on div "[PERSON_NAME]" at bounding box center [453, 87] width 134 height 14
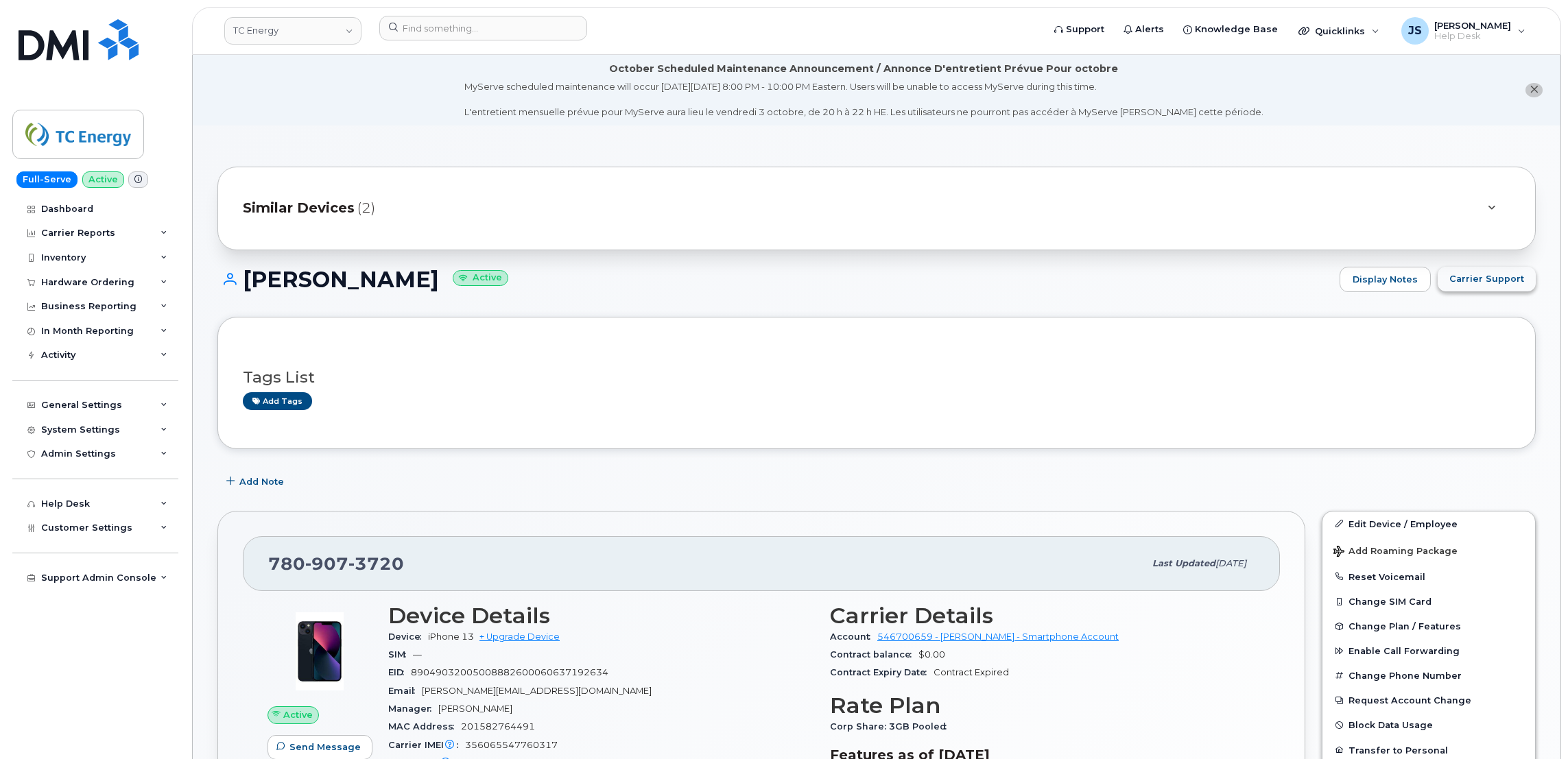
click at [1483, 279] on span "Carrier Support" at bounding box center [1486, 279] width 74 height 13
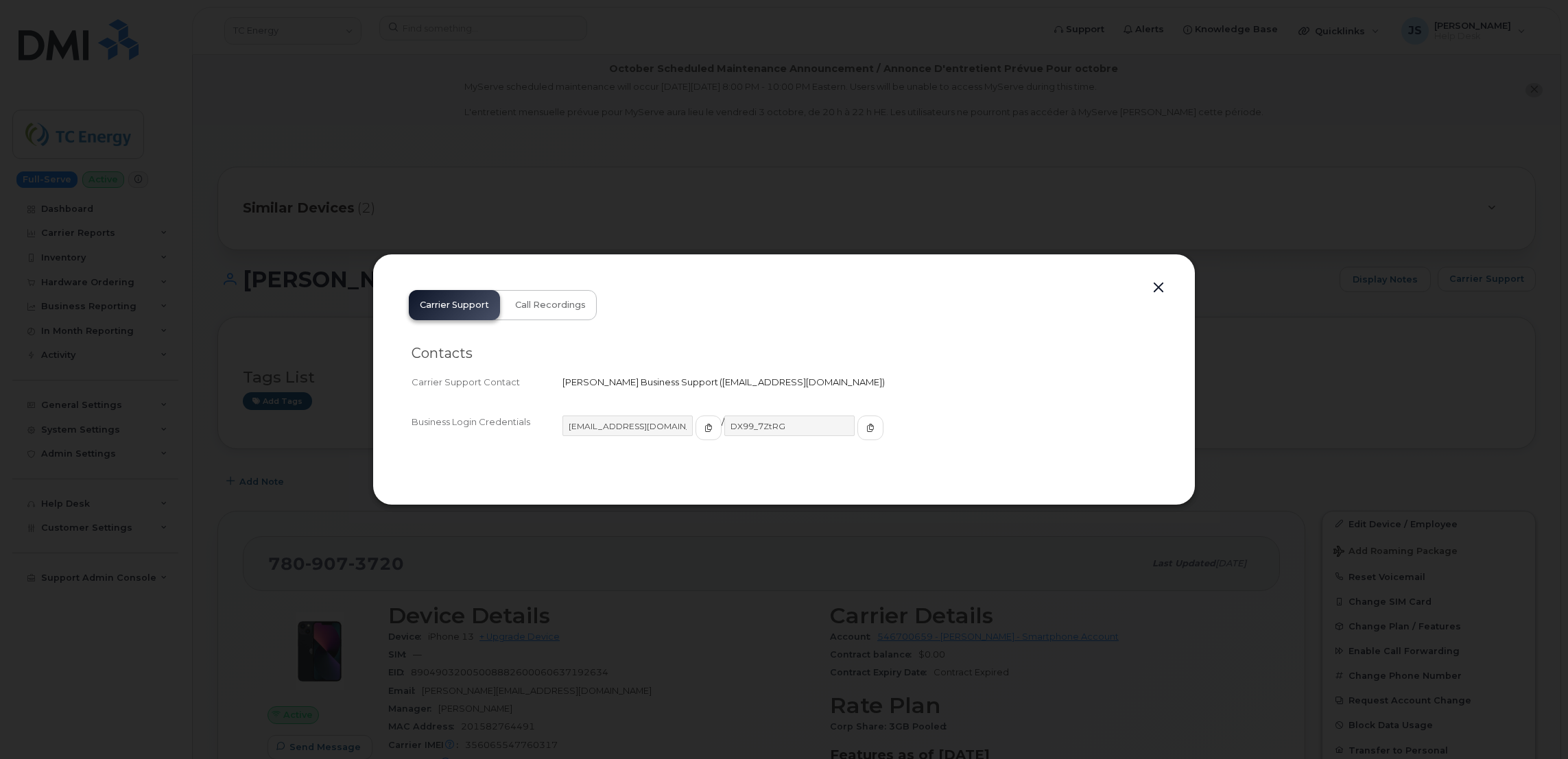
drag, startPoint x: 680, startPoint y: 382, endPoint x: 841, endPoint y: 386, distance: 161.0
click at [841, 386] on span "corporderdesk@imaginewireless.net" at bounding box center [802, 382] width 160 height 11
drag, startPoint x: 841, startPoint y: 386, endPoint x: 833, endPoint y: 386, distance: 8.0
copy span "corporderdesk@imaginewireless.net"
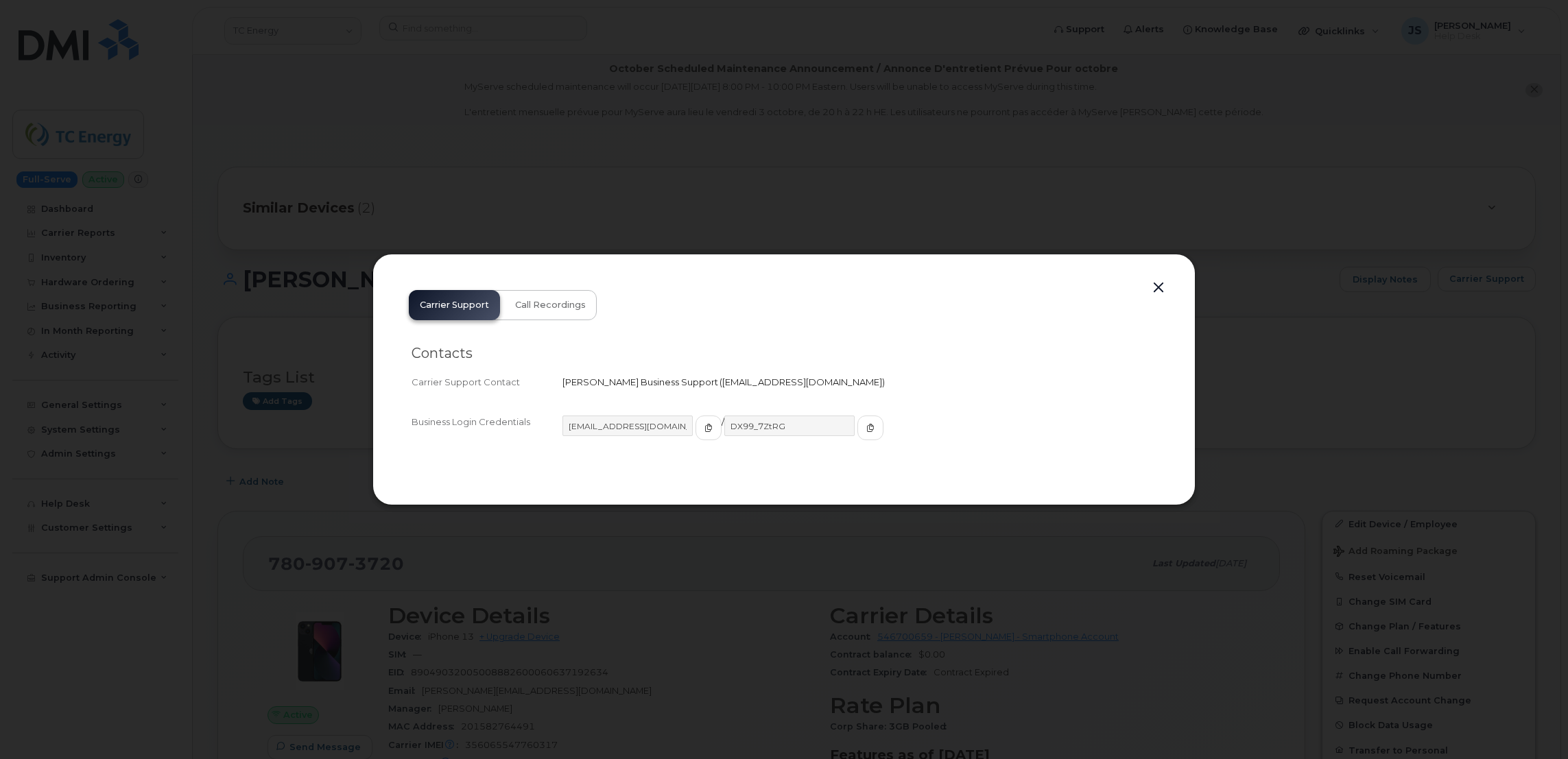
click at [1159, 292] on button "button" at bounding box center [1159, 288] width 20 height 20
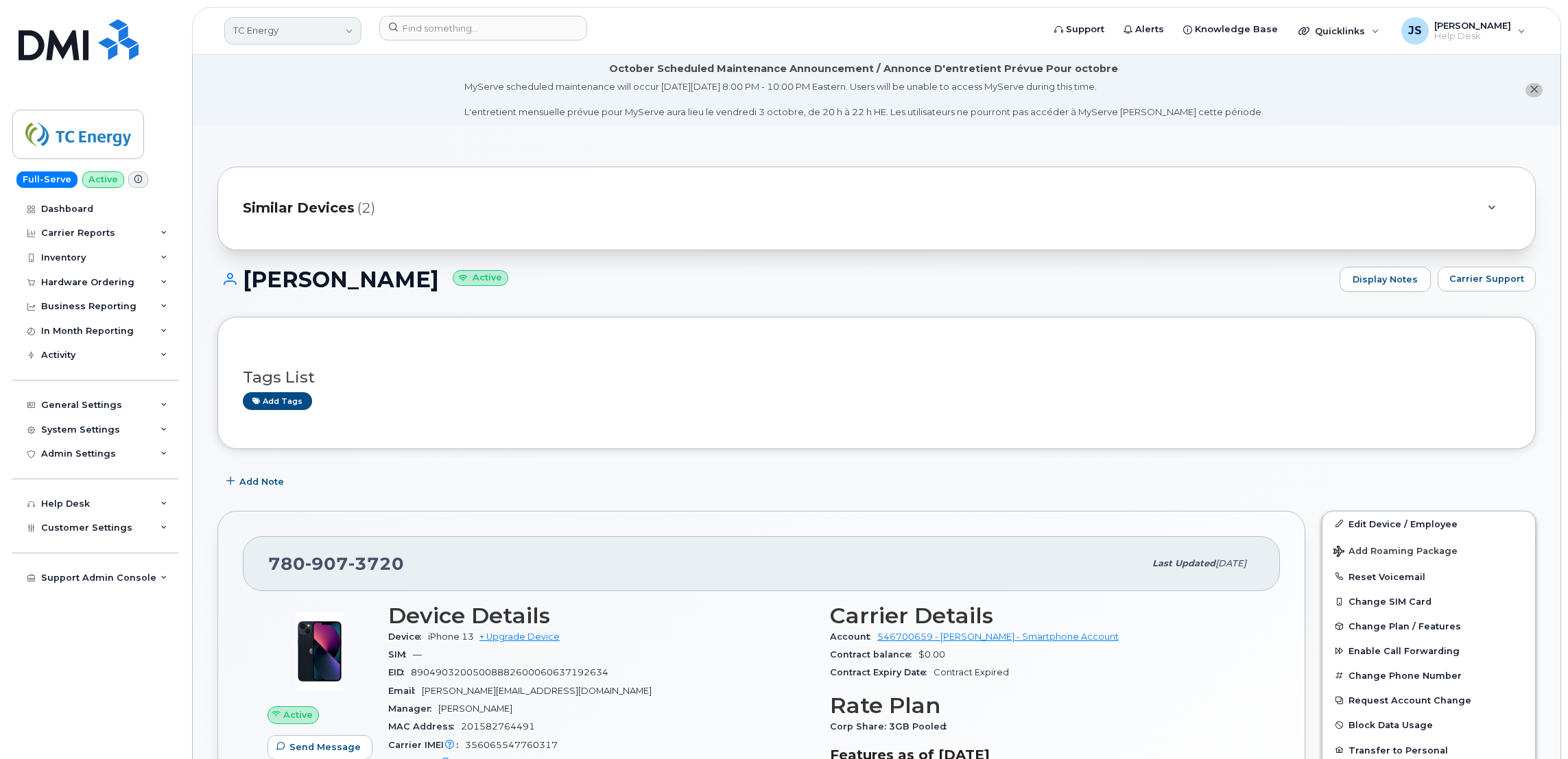
click at [319, 40] on link "TC Energy" at bounding box center [292, 31] width 137 height 27
type input "Kiewit"
click at [276, 202] on link "Kiewit Corporation" at bounding box center [327, 194] width 202 height 27
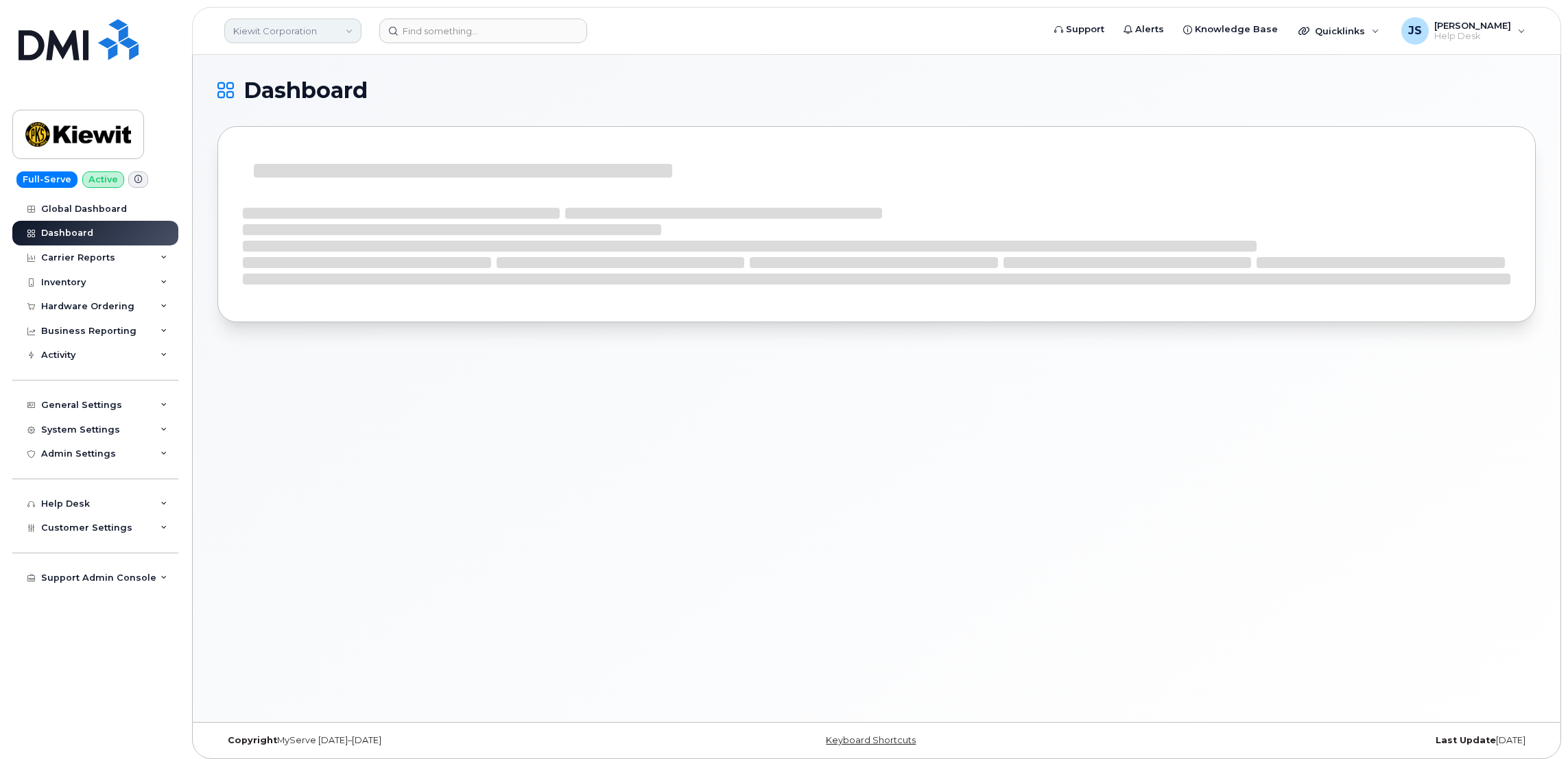
click at [323, 25] on link "Kiewit Corporation" at bounding box center [292, 31] width 137 height 25
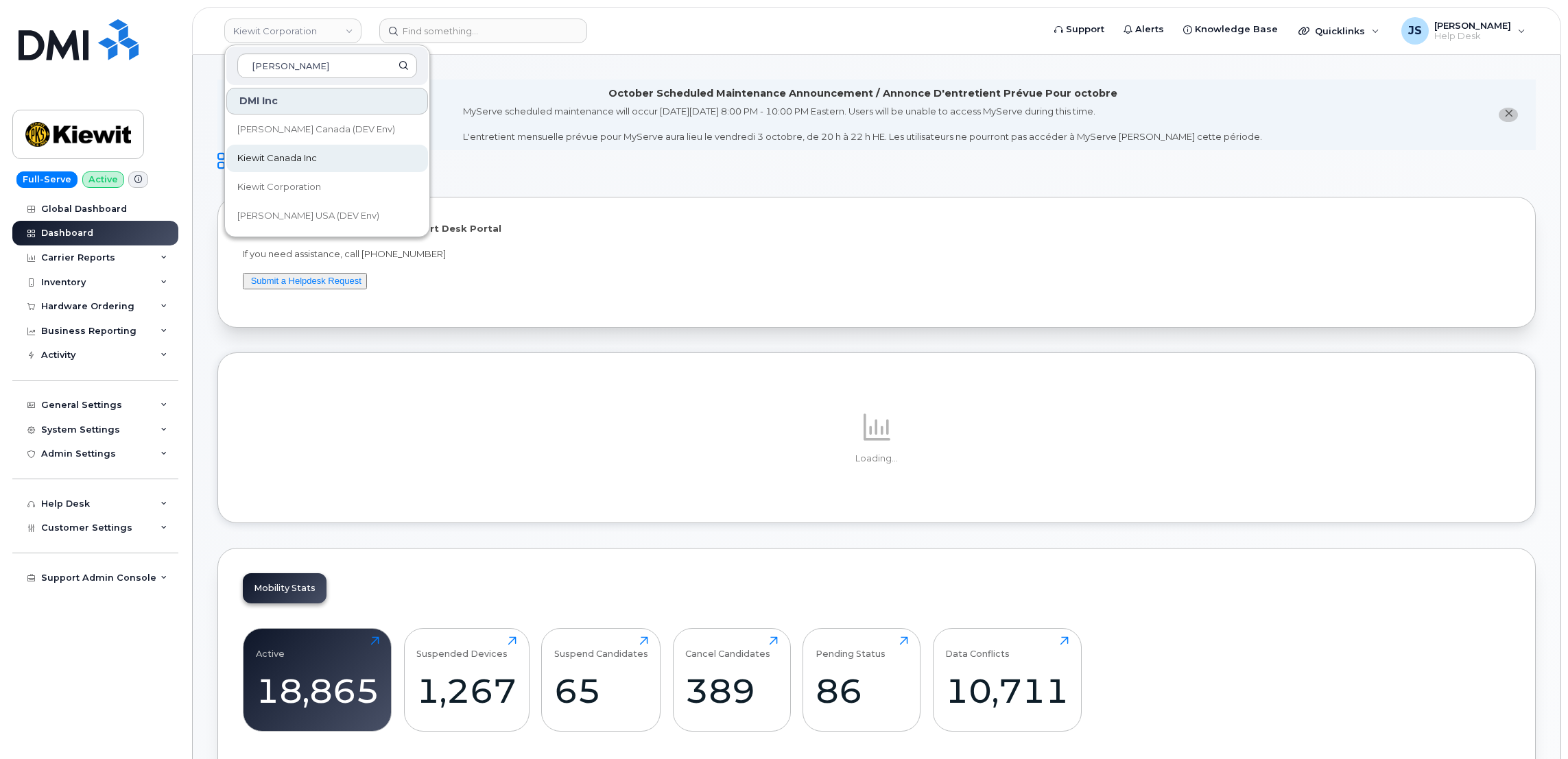
type input "[PERSON_NAME]"
click at [308, 155] on span "Kiewit Canada Inc" at bounding box center [277, 159] width 80 height 14
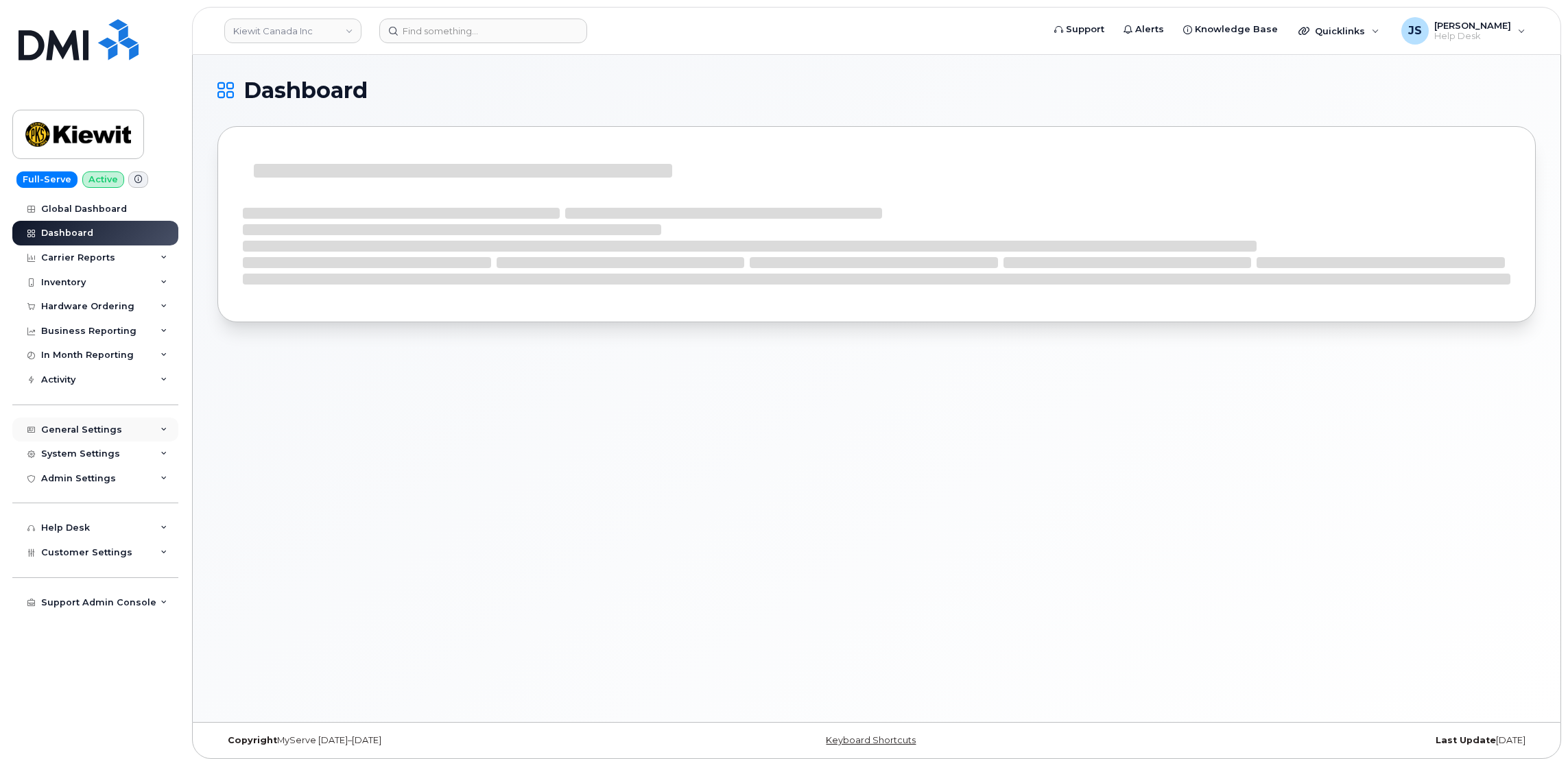
click at [164, 423] on div "General Settings" at bounding box center [96, 430] width 166 height 25
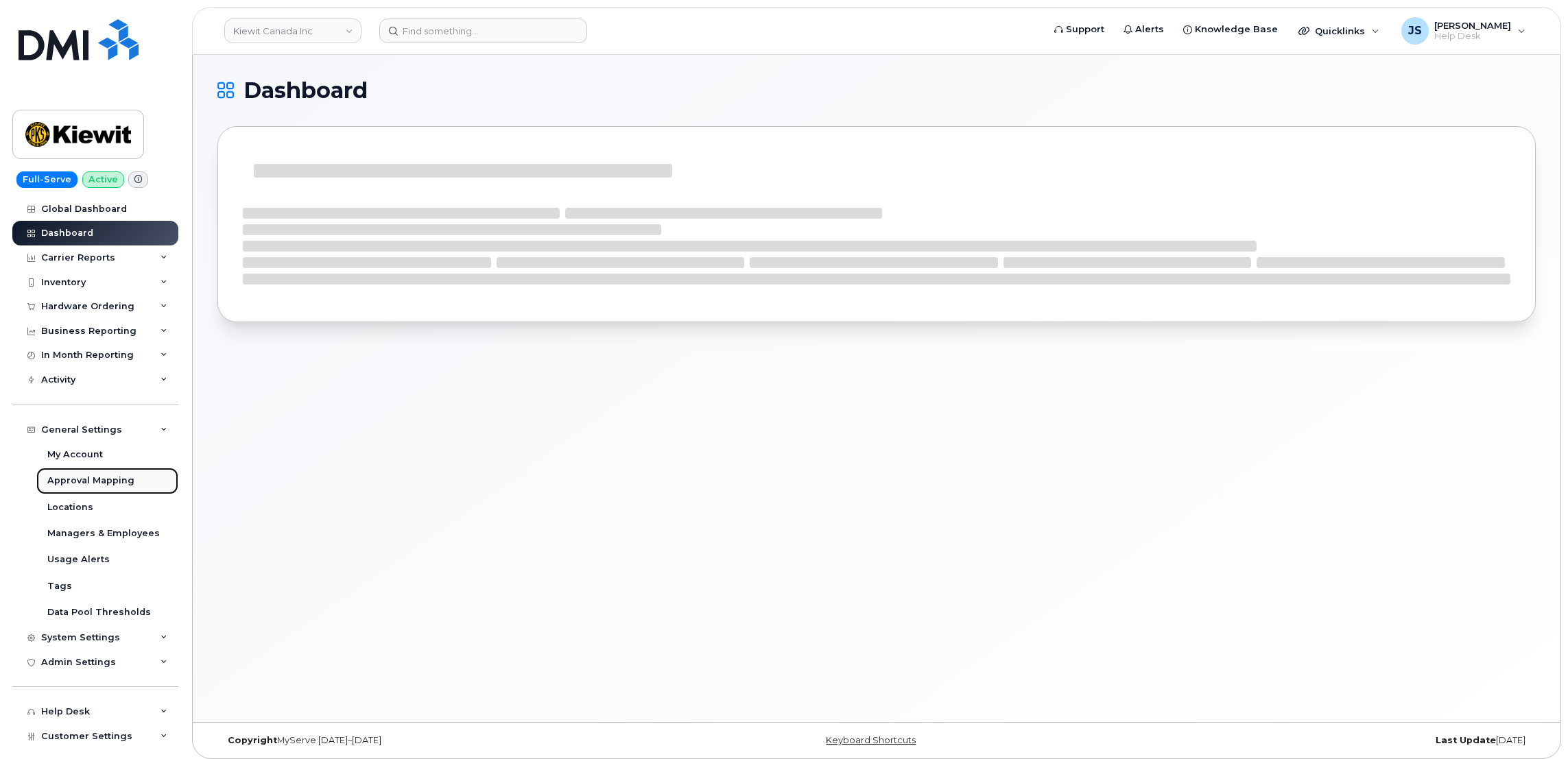
click at [103, 486] on div "Approval Mapping" at bounding box center [90, 480] width 87 height 13
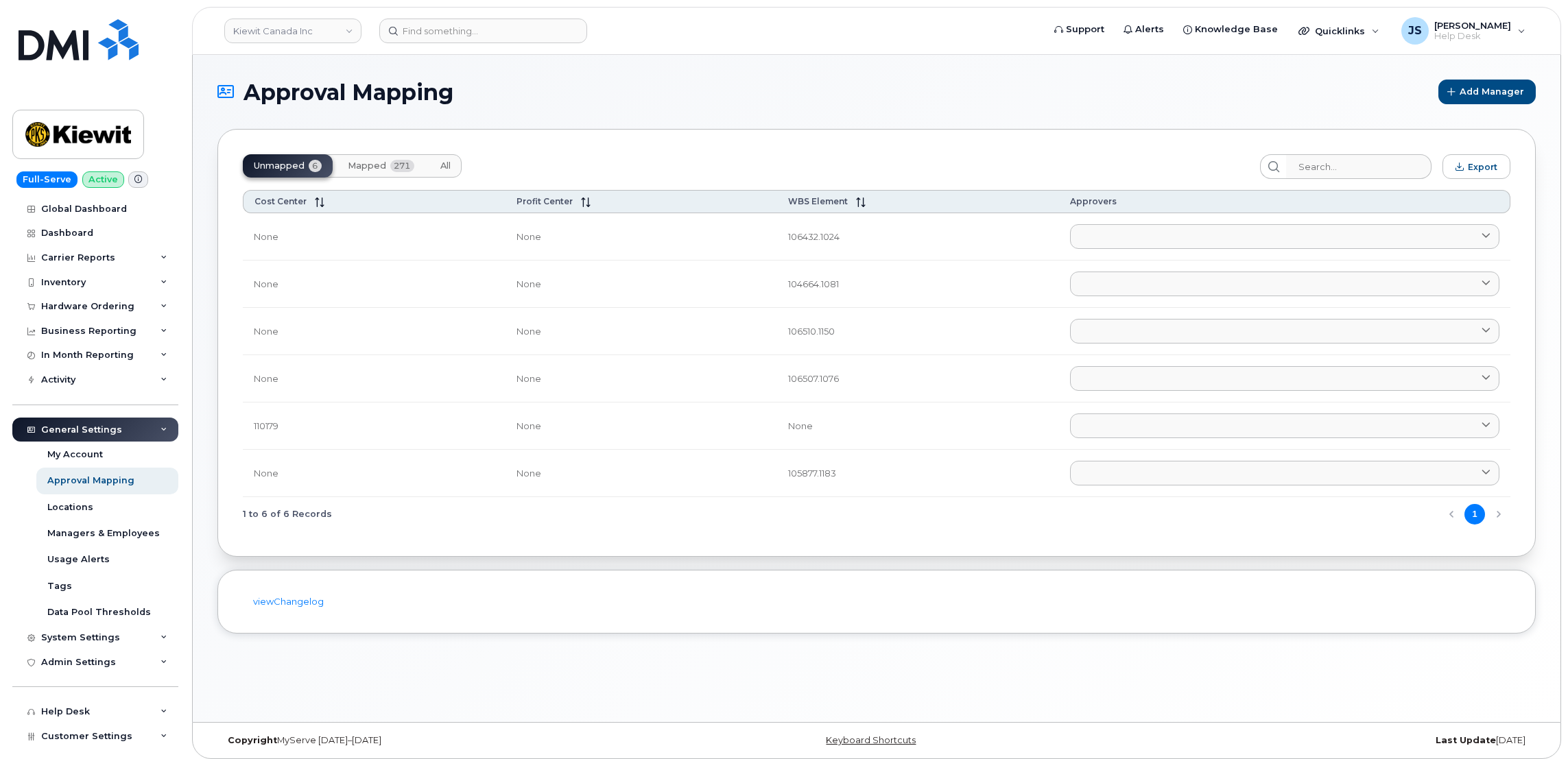
click at [375, 174] on button "Mapped 271" at bounding box center [380, 166] width 88 height 23
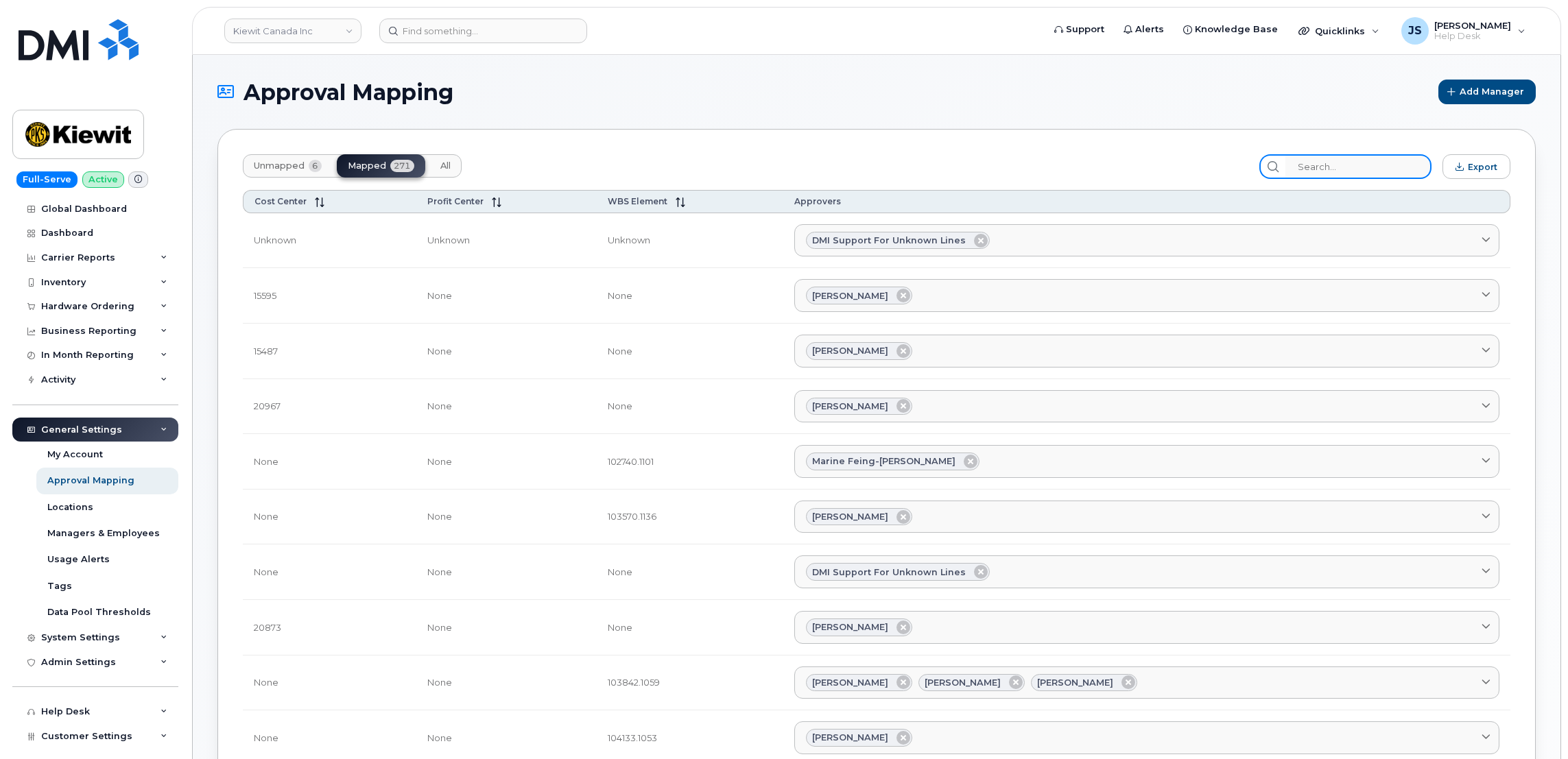
click at [1319, 164] on input "search" at bounding box center [1358, 167] width 146 height 25
paste input "106510.1150"
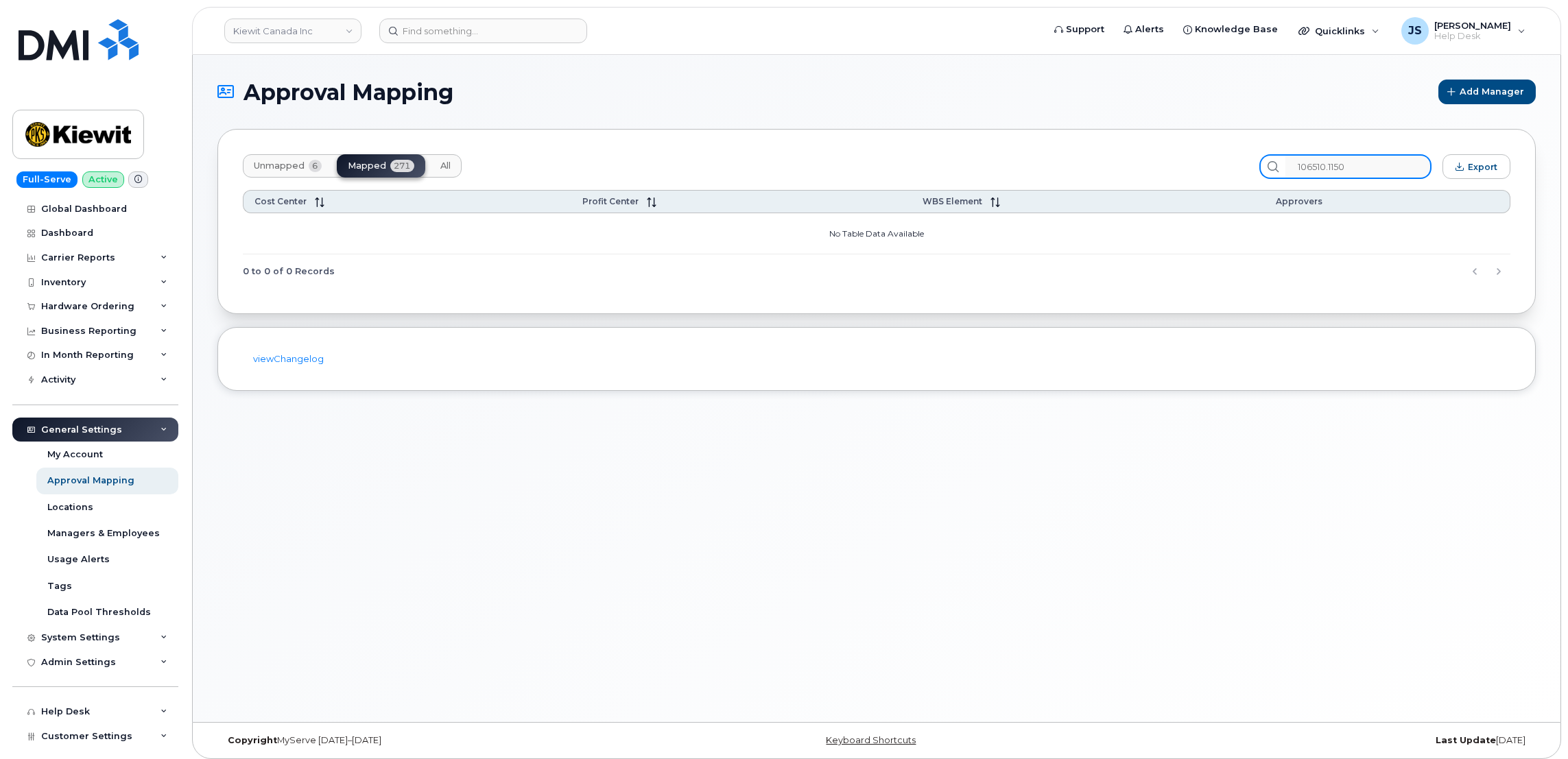
type input "106510.1150"
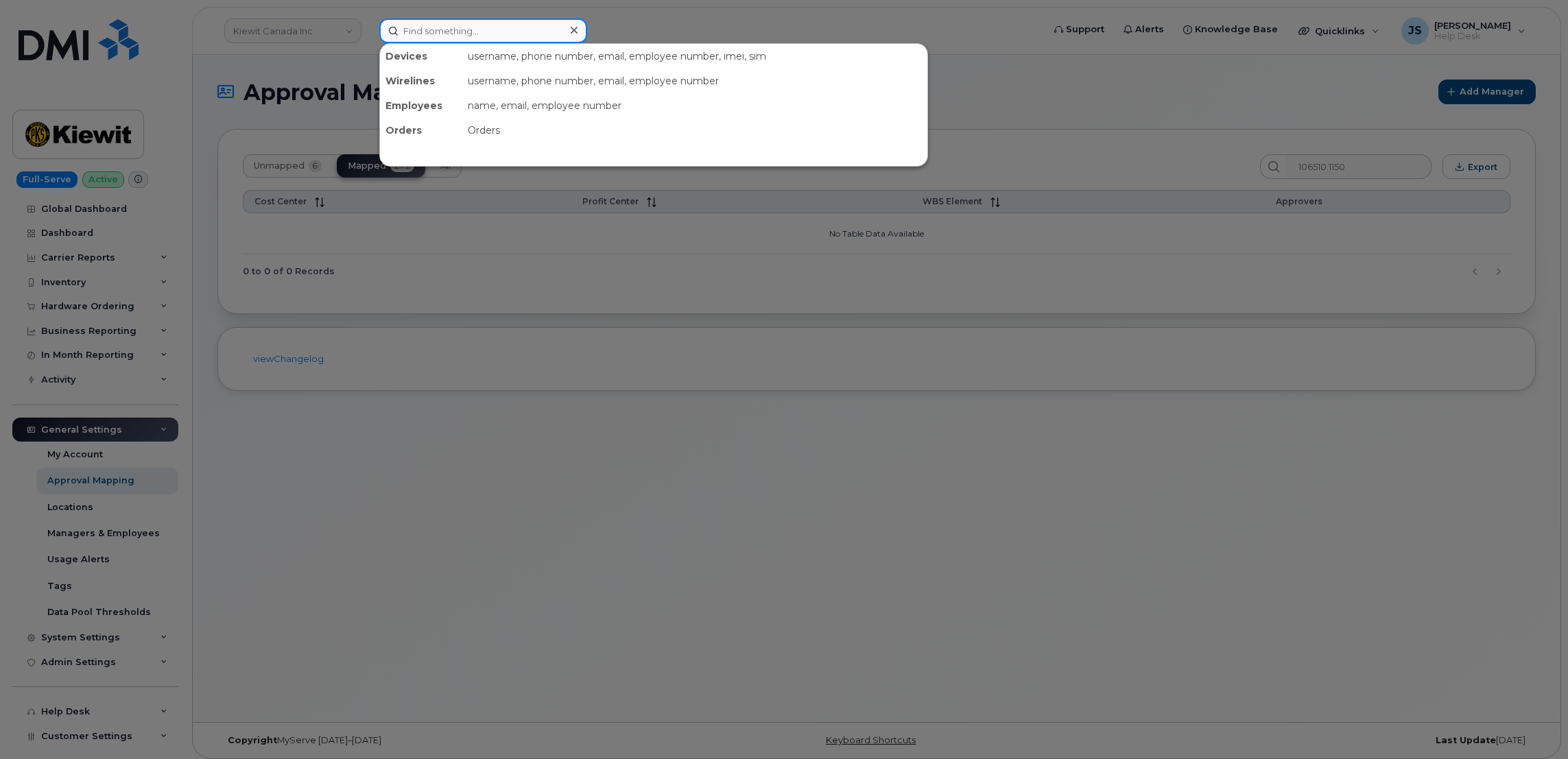
click at [507, 20] on input at bounding box center [482, 31] width 207 height 25
paste input "6133143159"
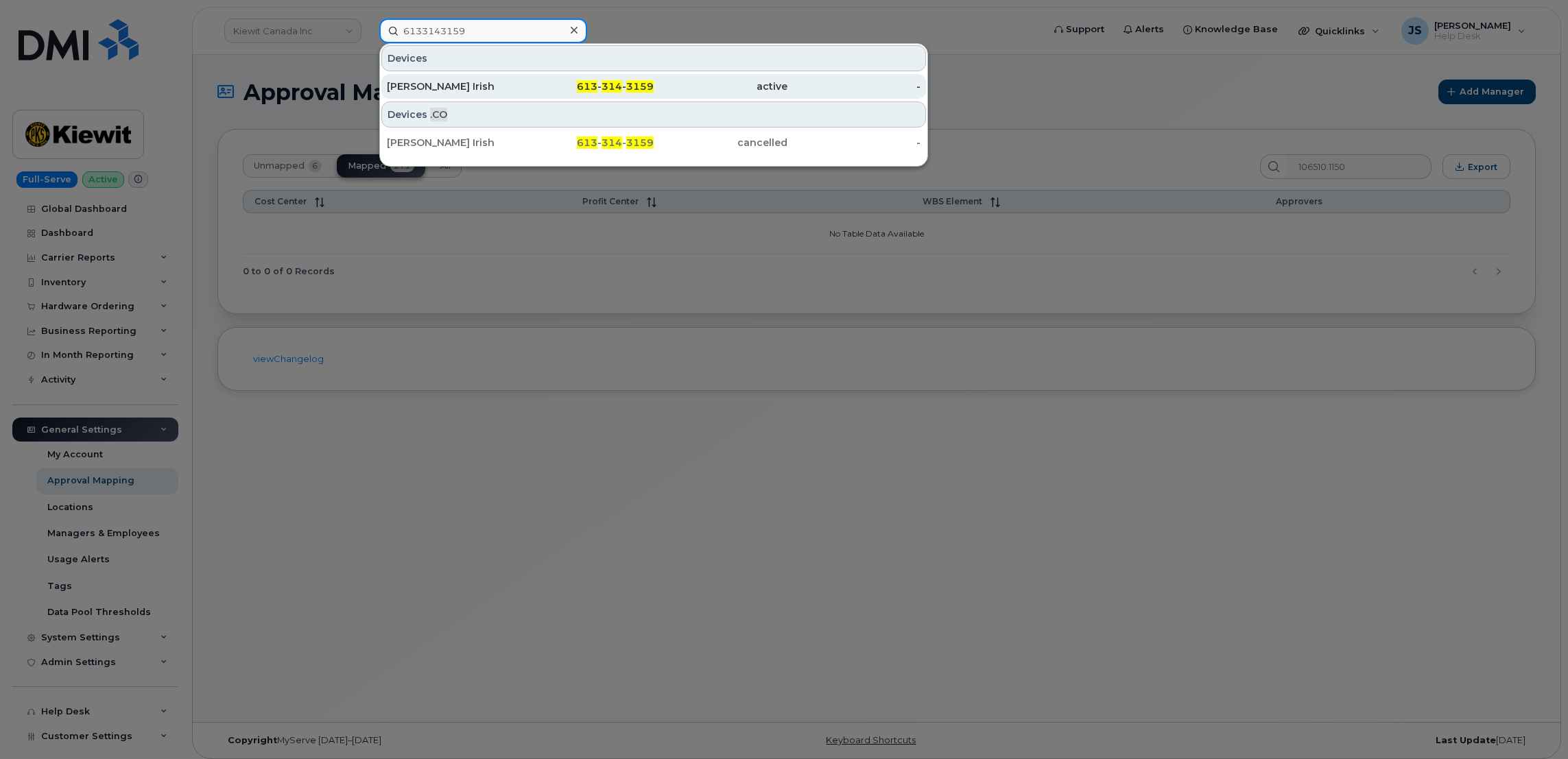
type input "6133143159"
click at [431, 77] on div "[PERSON_NAME] Irish" at bounding box center [453, 87] width 134 height 25
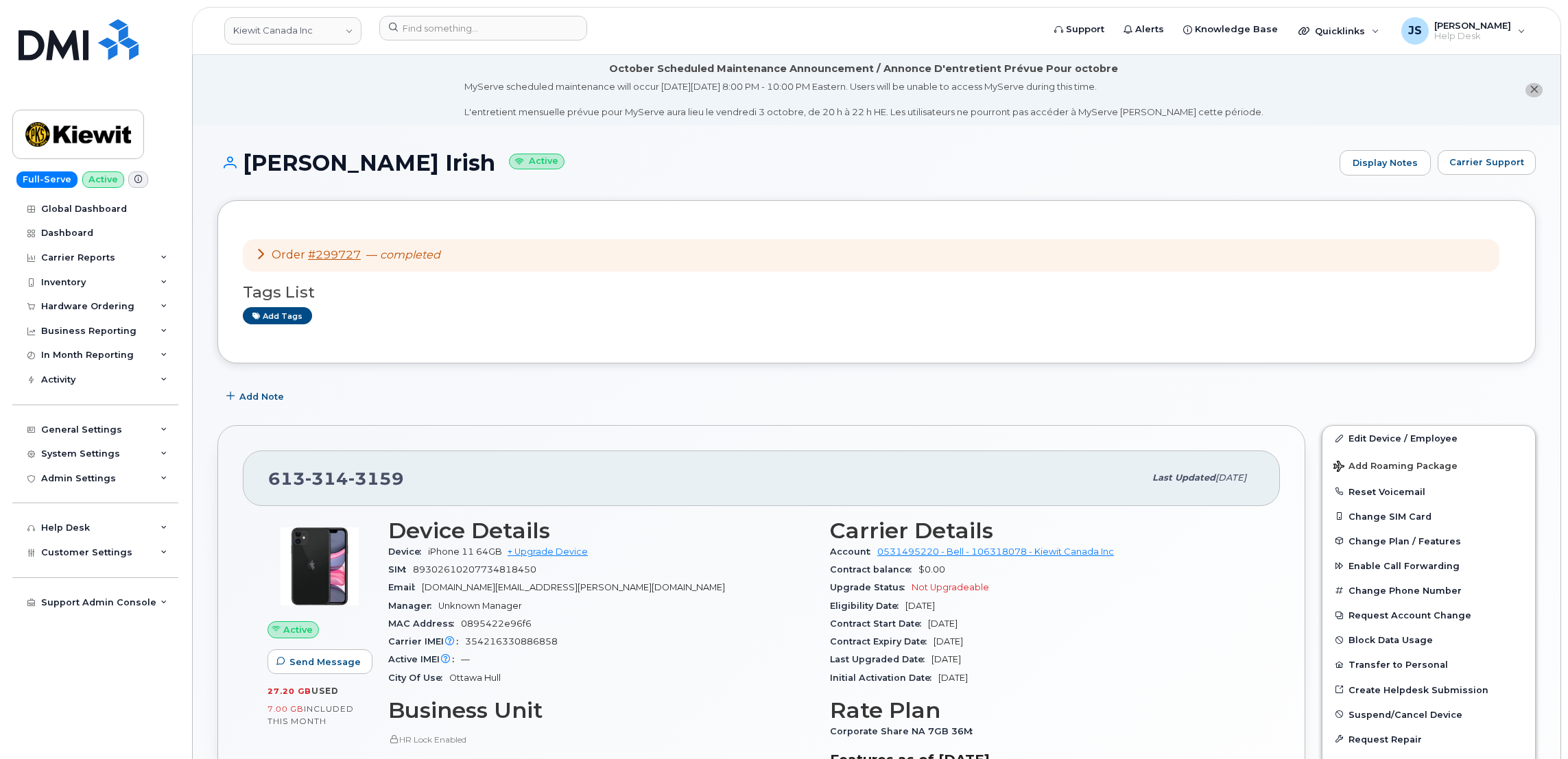
click at [135, 180] on icon at bounding box center [139, 179] width 8 height 8
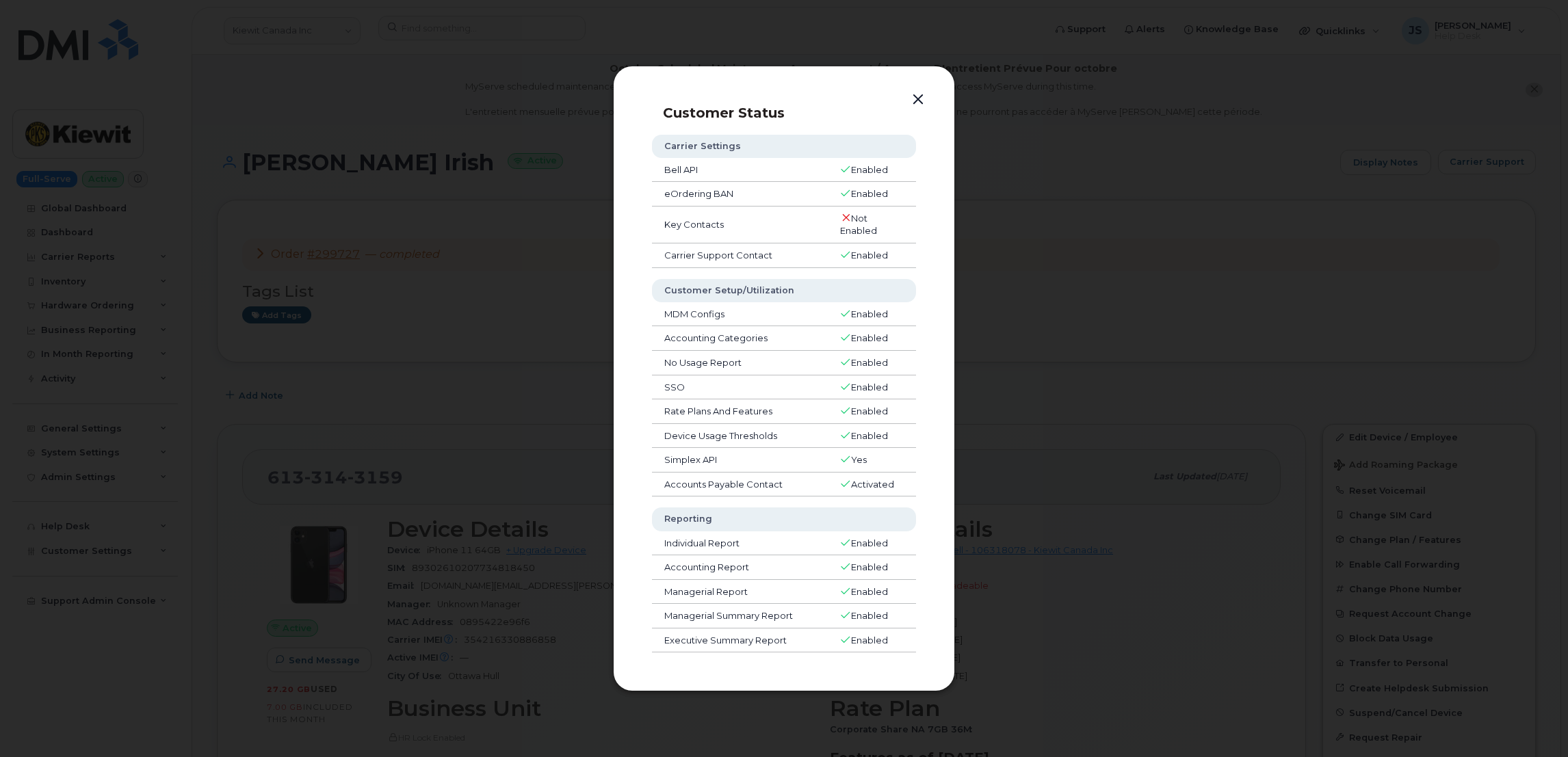
click at [913, 100] on button "button" at bounding box center [918, 100] width 20 height 20
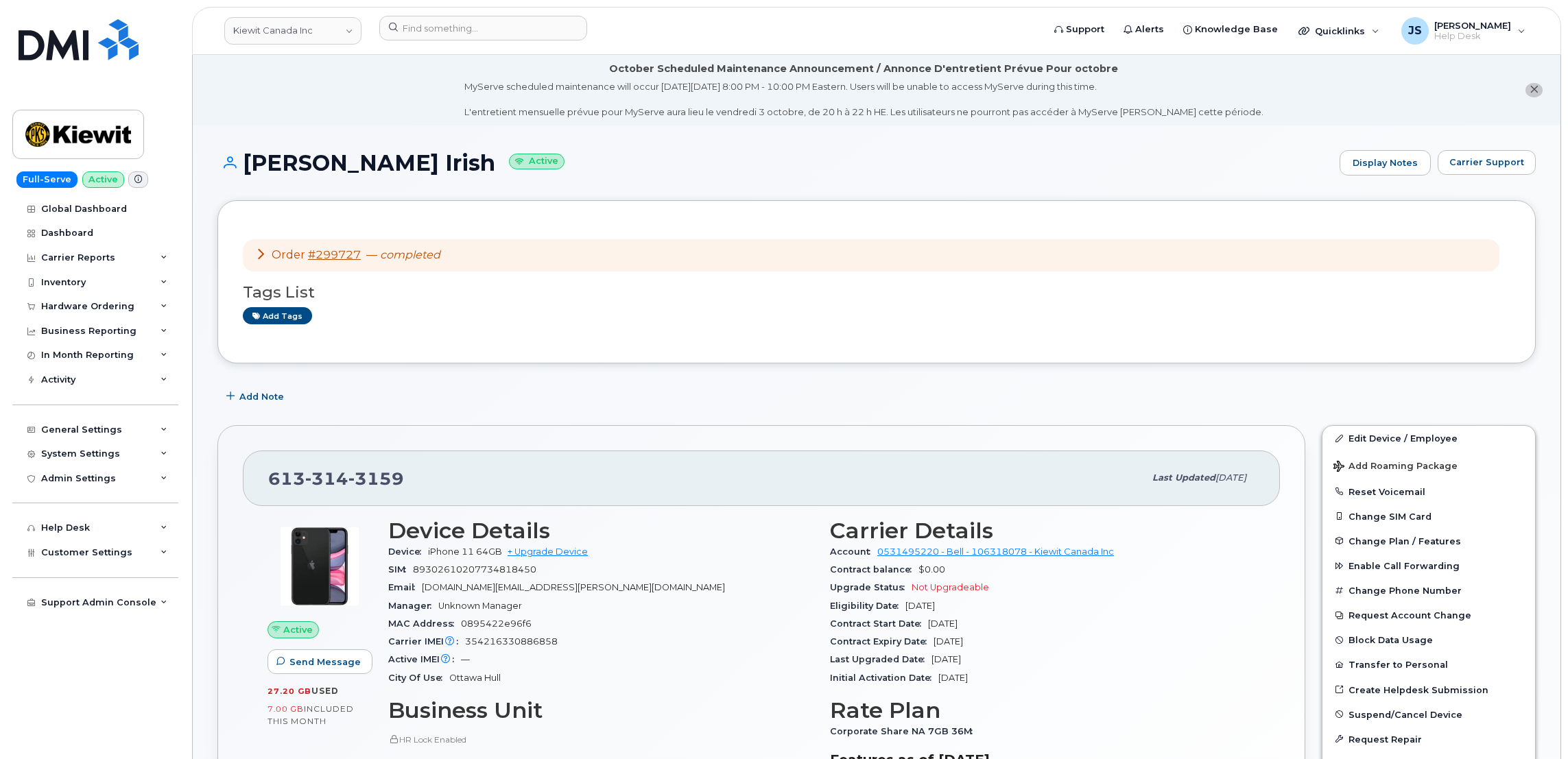
click at [135, 182] on icon at bounding box center [139, 179] width 8 height 8
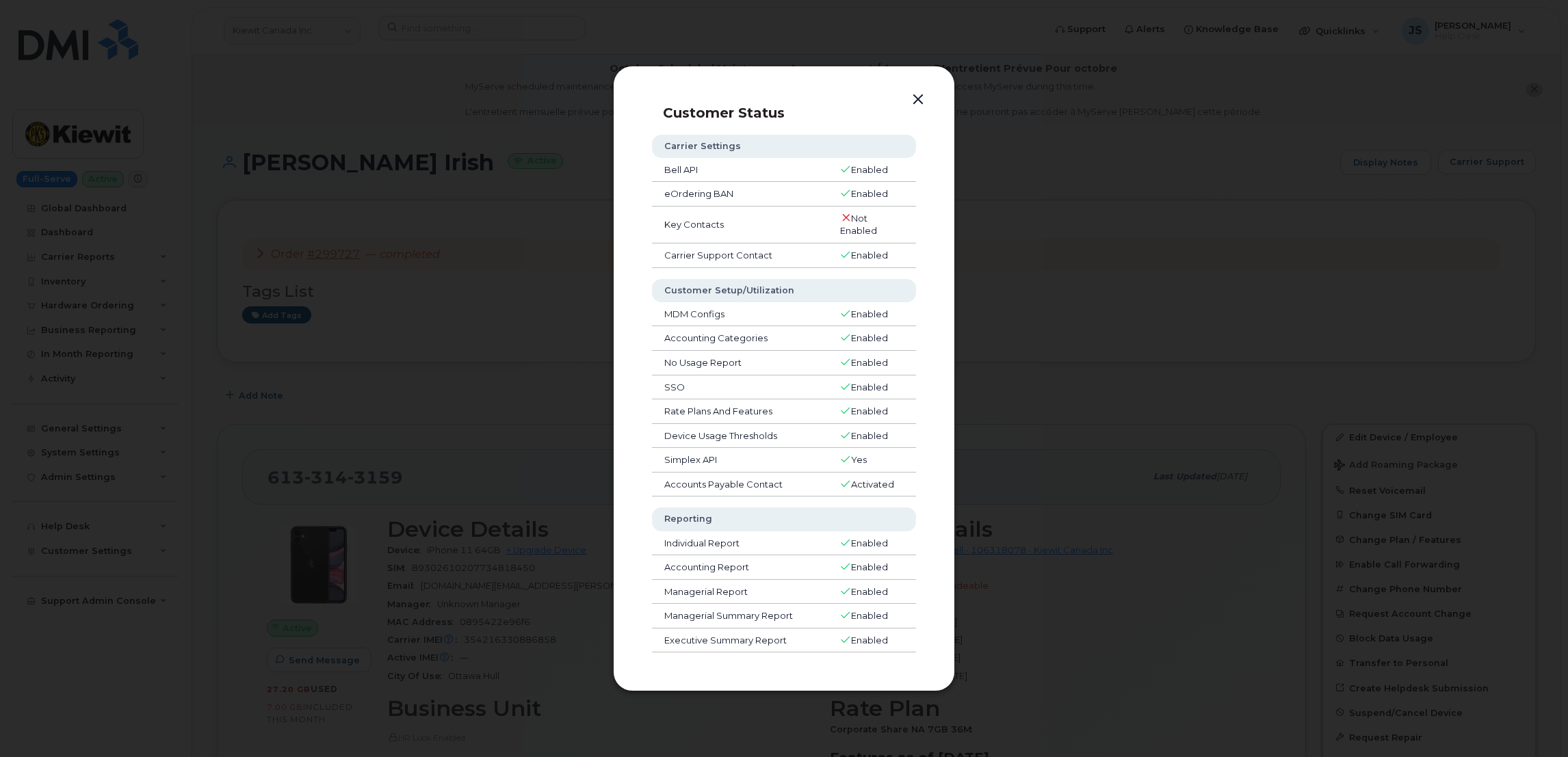
click at [917, 95] on button "button" at bounding box center [918, 100] width 20 height 20
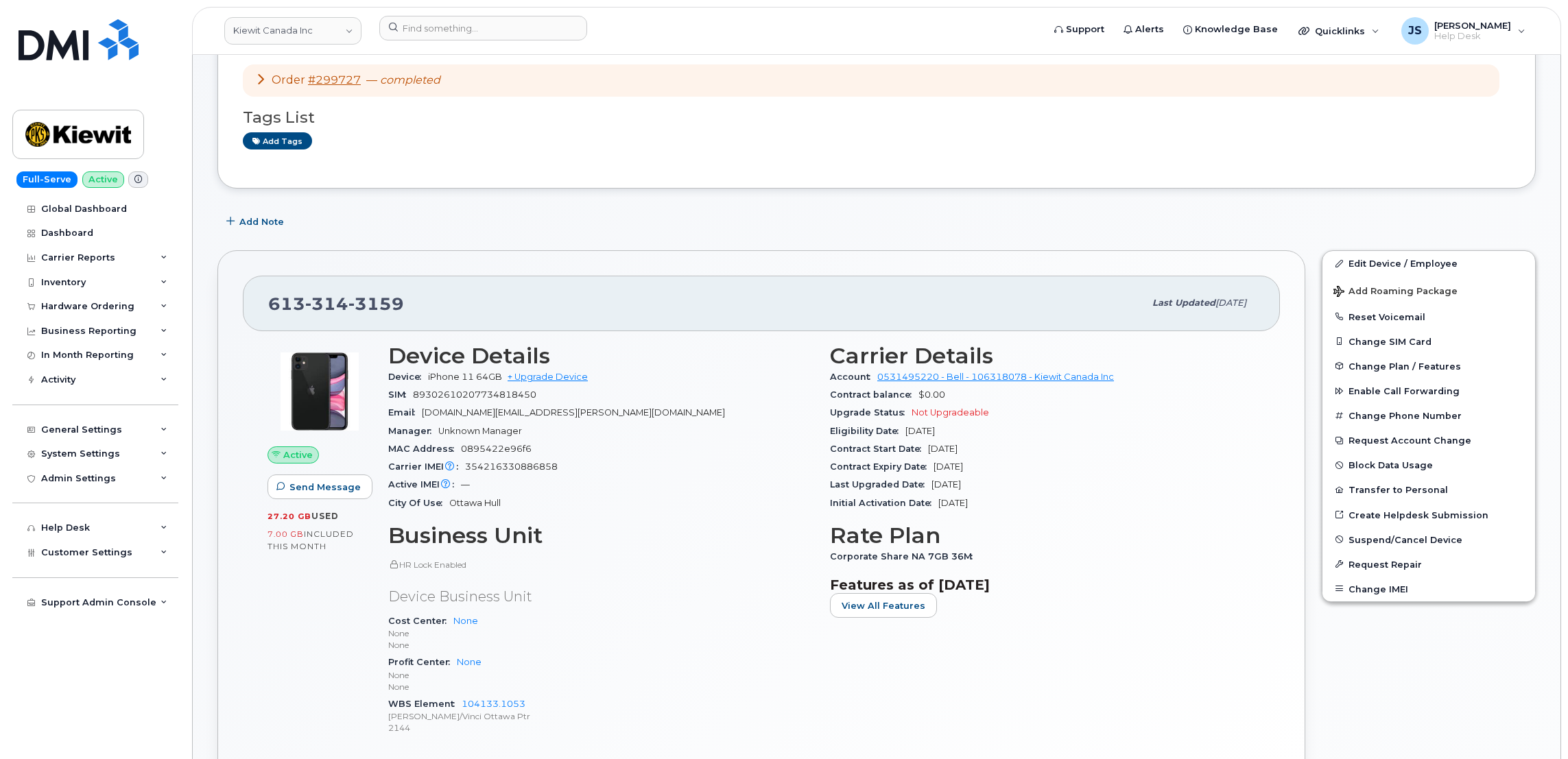
scroll to position [206, 0]
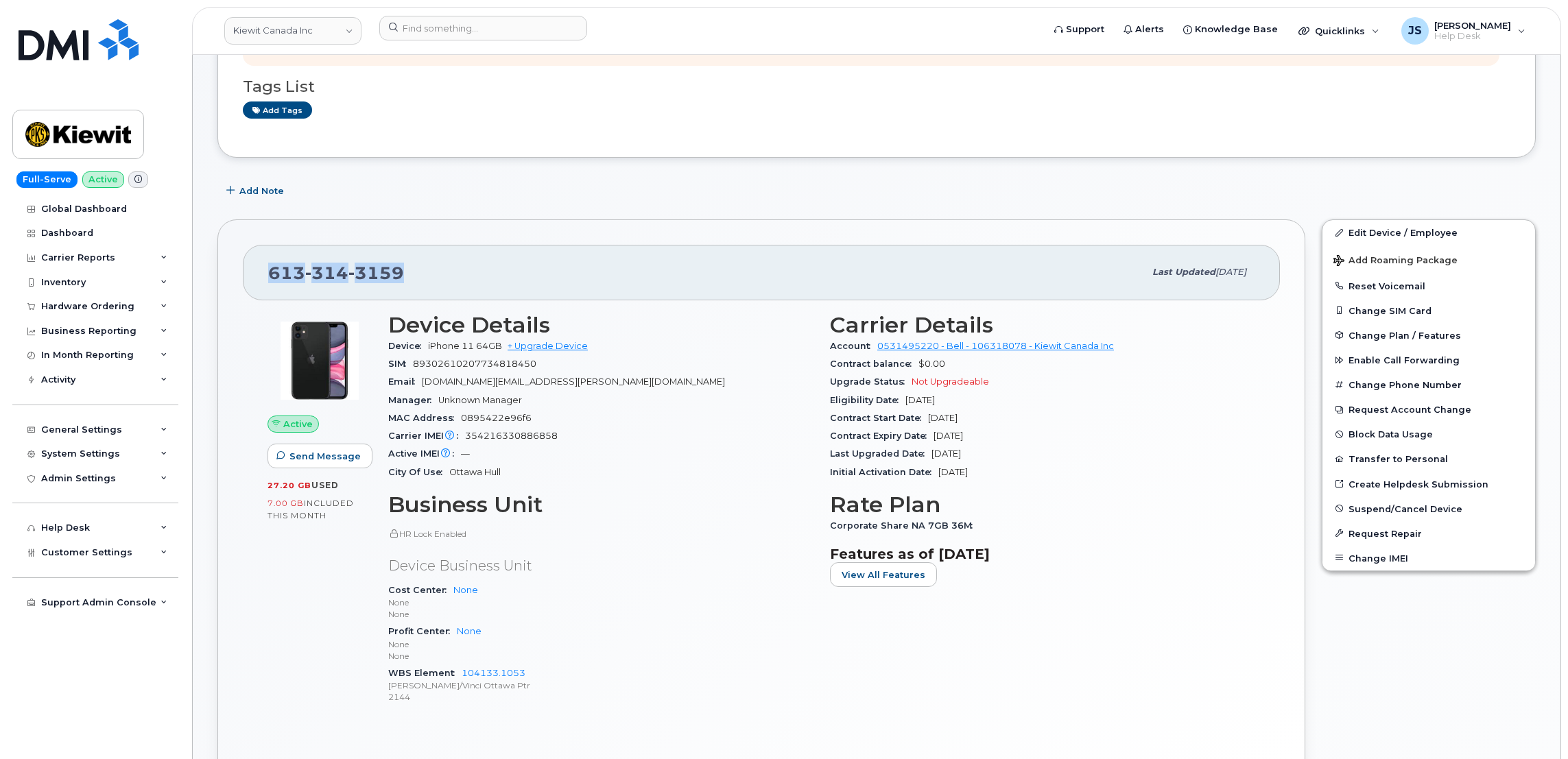
drag, startPoint x: 398, startPoint y: 275, endPoint x: 271, endPoint y: 272, distance: 127.0
click at [271, 272] on span "[PHONE_NUMBER]" at bounding box center [336, 273] width 135 height 20
copy span "[PHONE_NUMBER]"
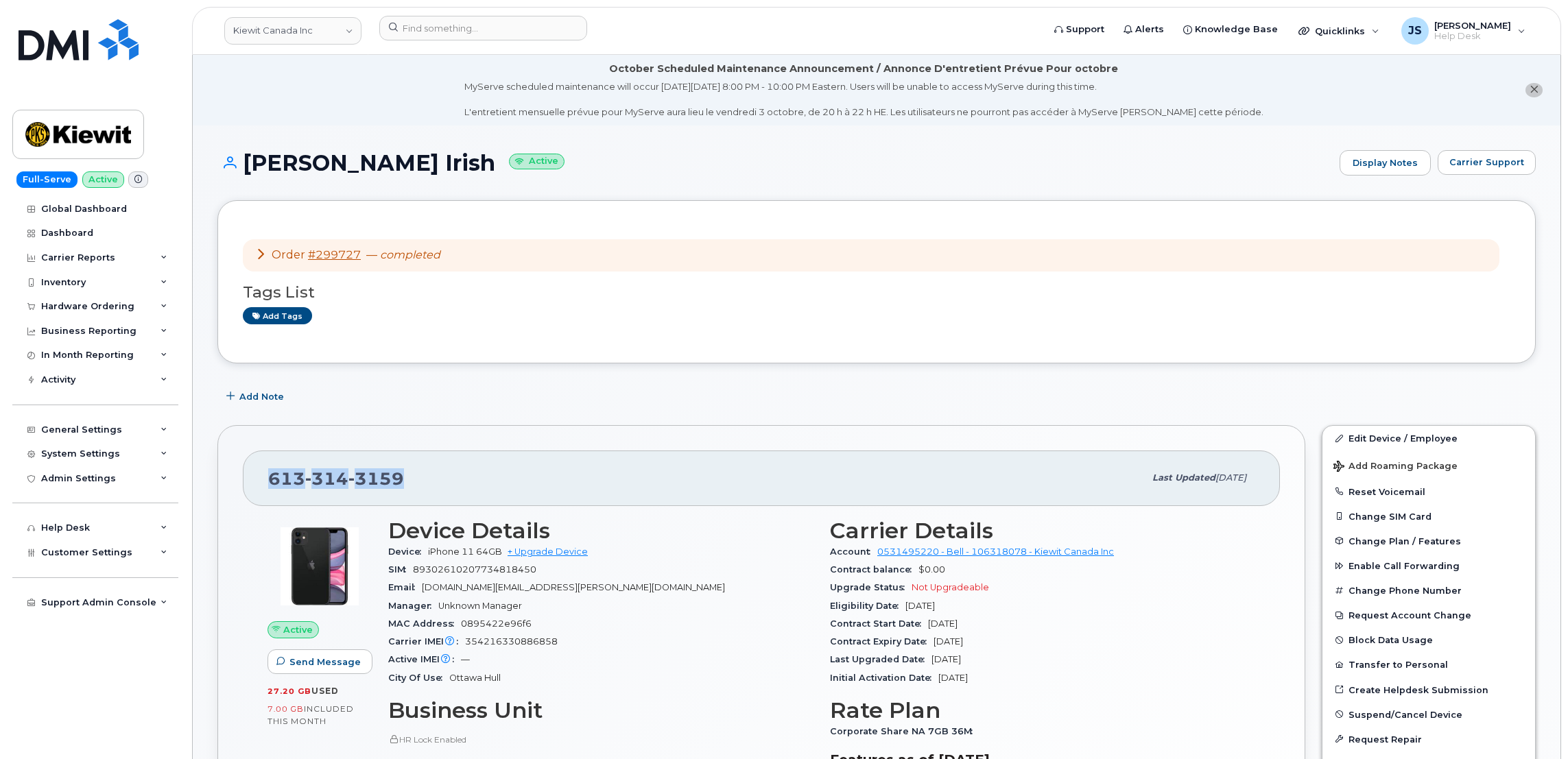
scroll to position [103, 0]
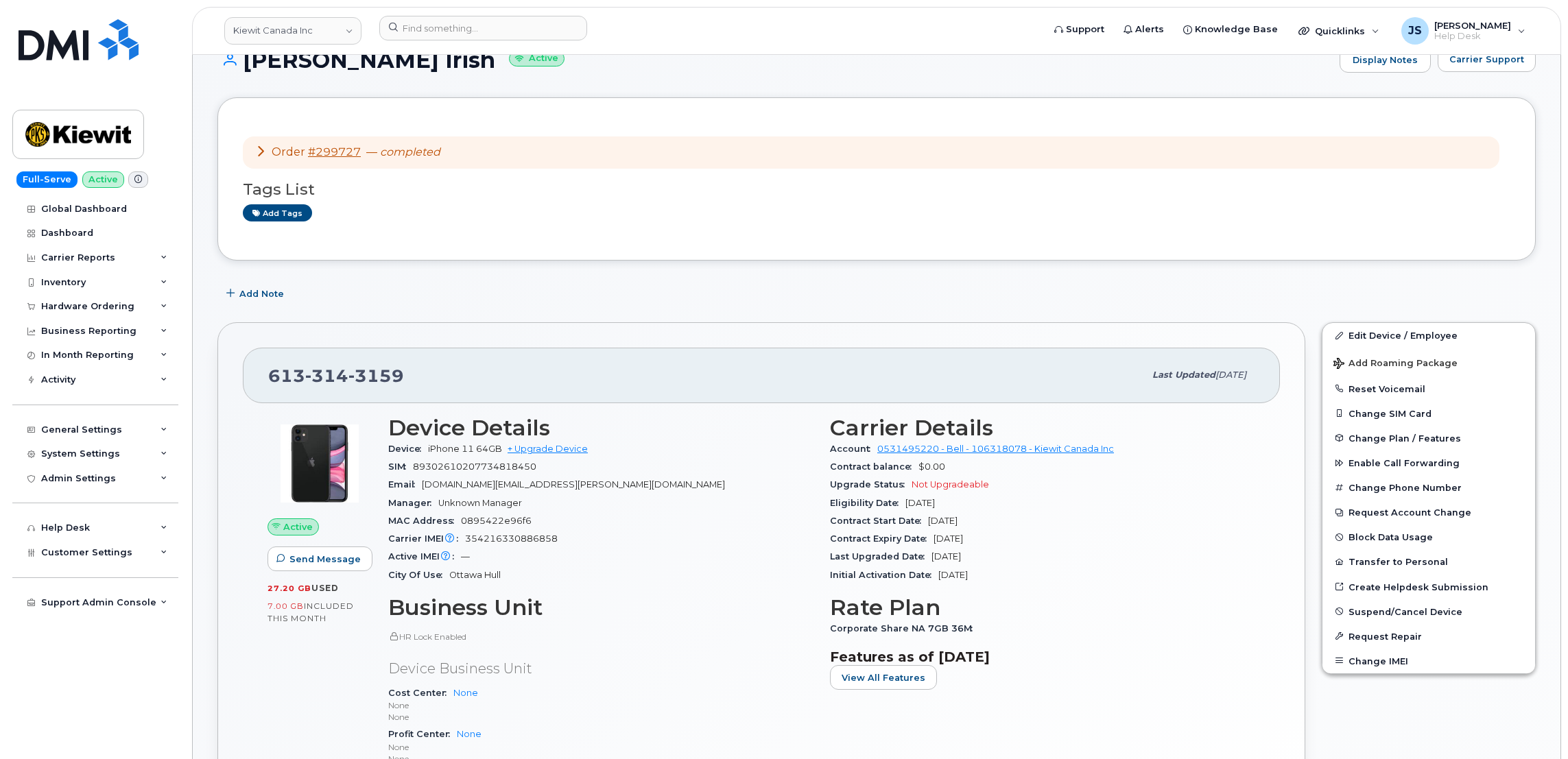
click at [557, 484] on span "[DOMAIN_NAME][EMAIL_ADDRESS][PERSON_NAME][DOMAIN_NAME]" at bounding box center [573, 484] width 303 height 10
drag, startPoint x: 559, startPoint y: 486, endPoint x: 427, endPoint y: 494, distance: 132.2
click at [427, 494] on div "Email [PERSON_NAME][DOMAIN_NAME][EMAIL_ADDRESS][PERSON_NAME][DOMAIN_NAME]" at bounding box center [600, 484] width 425 height 18
drag, startPoint x: 427, startPoint y: 494, endPoint x: 434, endPoint y: 485, distance: 11.4
copy span "[DOMAIN_NAME][EMAIL_ADDRESS][PERSON_NAME][DOMAIN_NAME]"
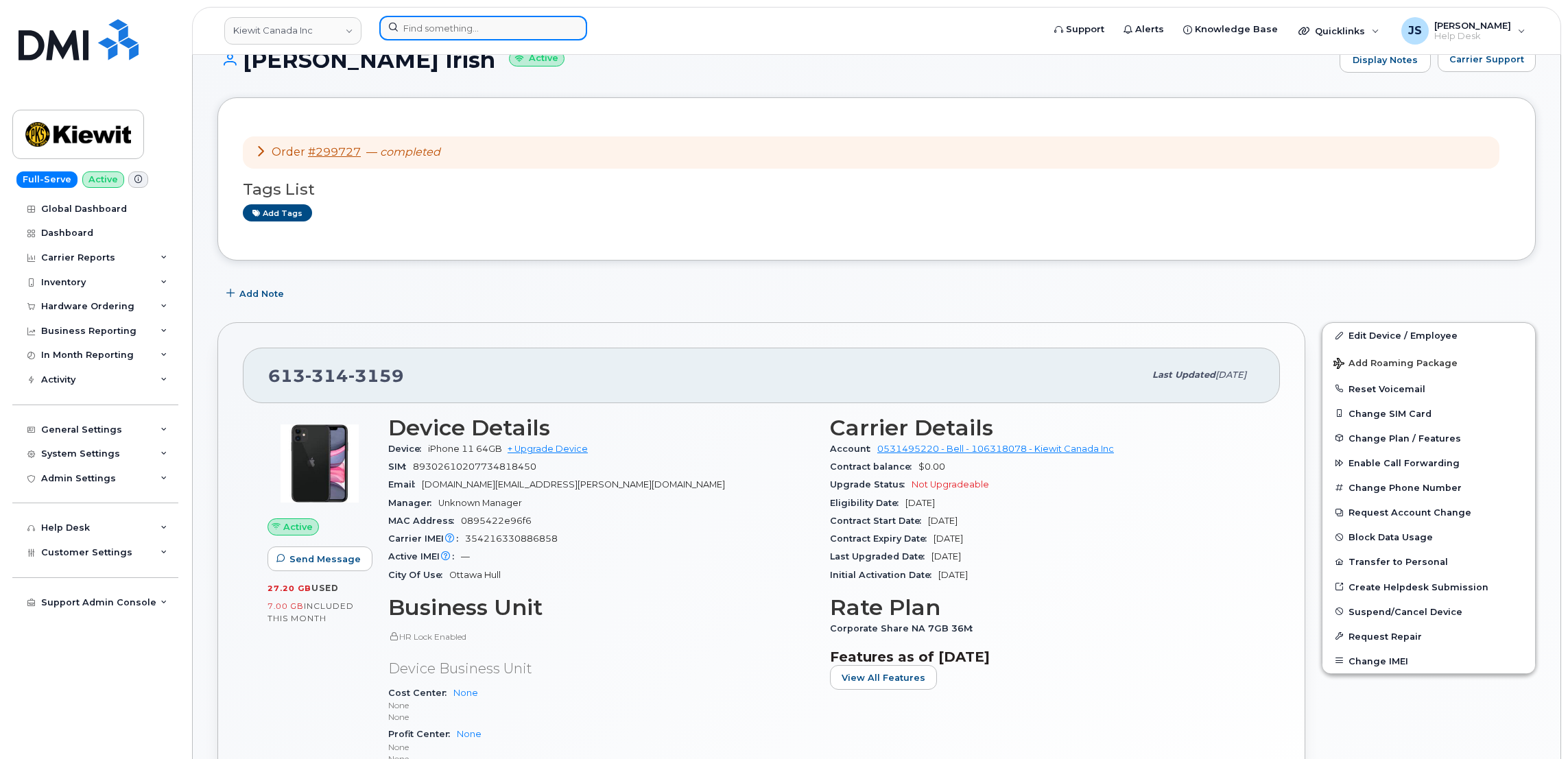
click at [534, 25] on input at bounding box center [482, 28] width 207 height 25
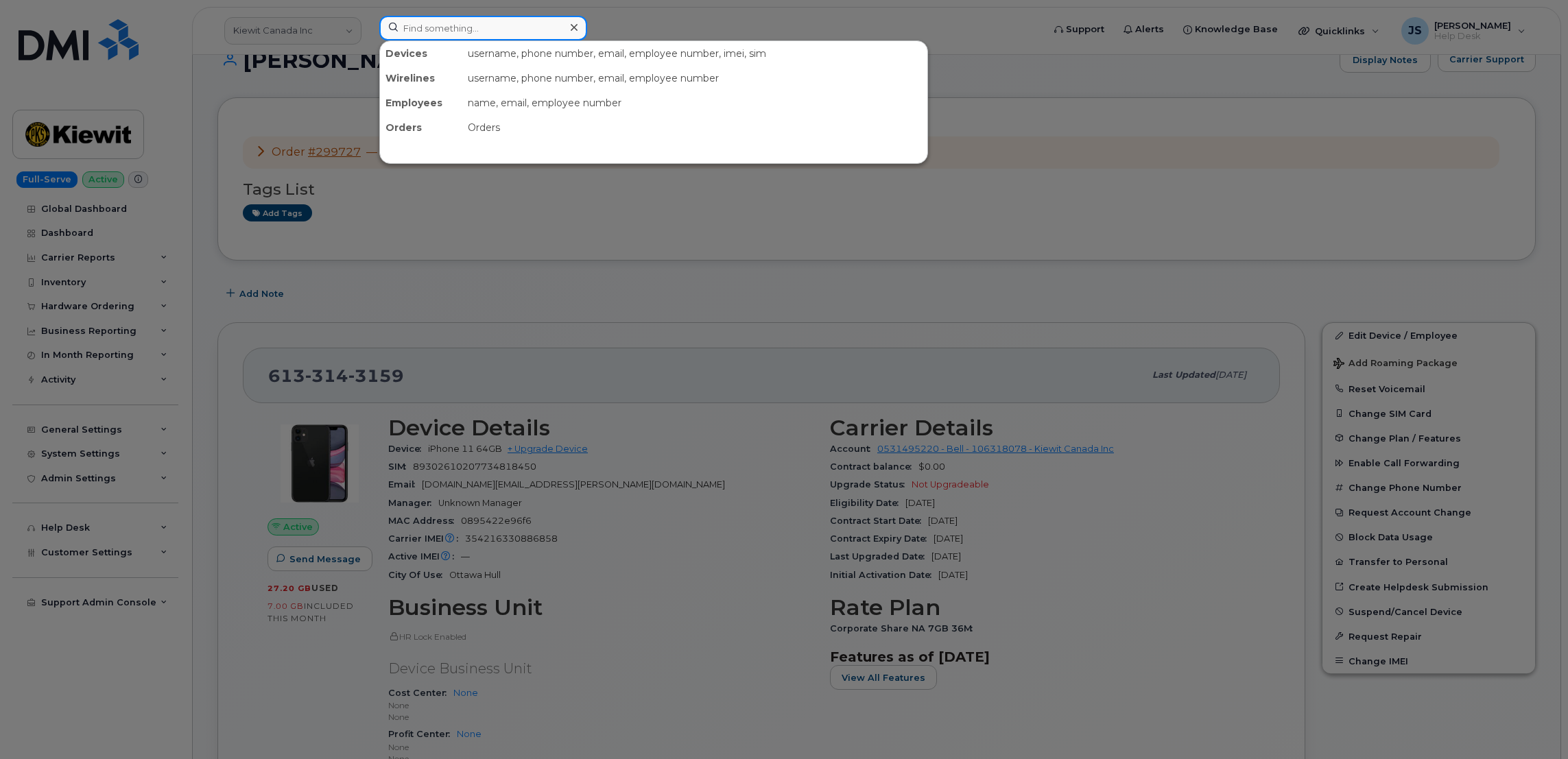
paste input "7079890128"
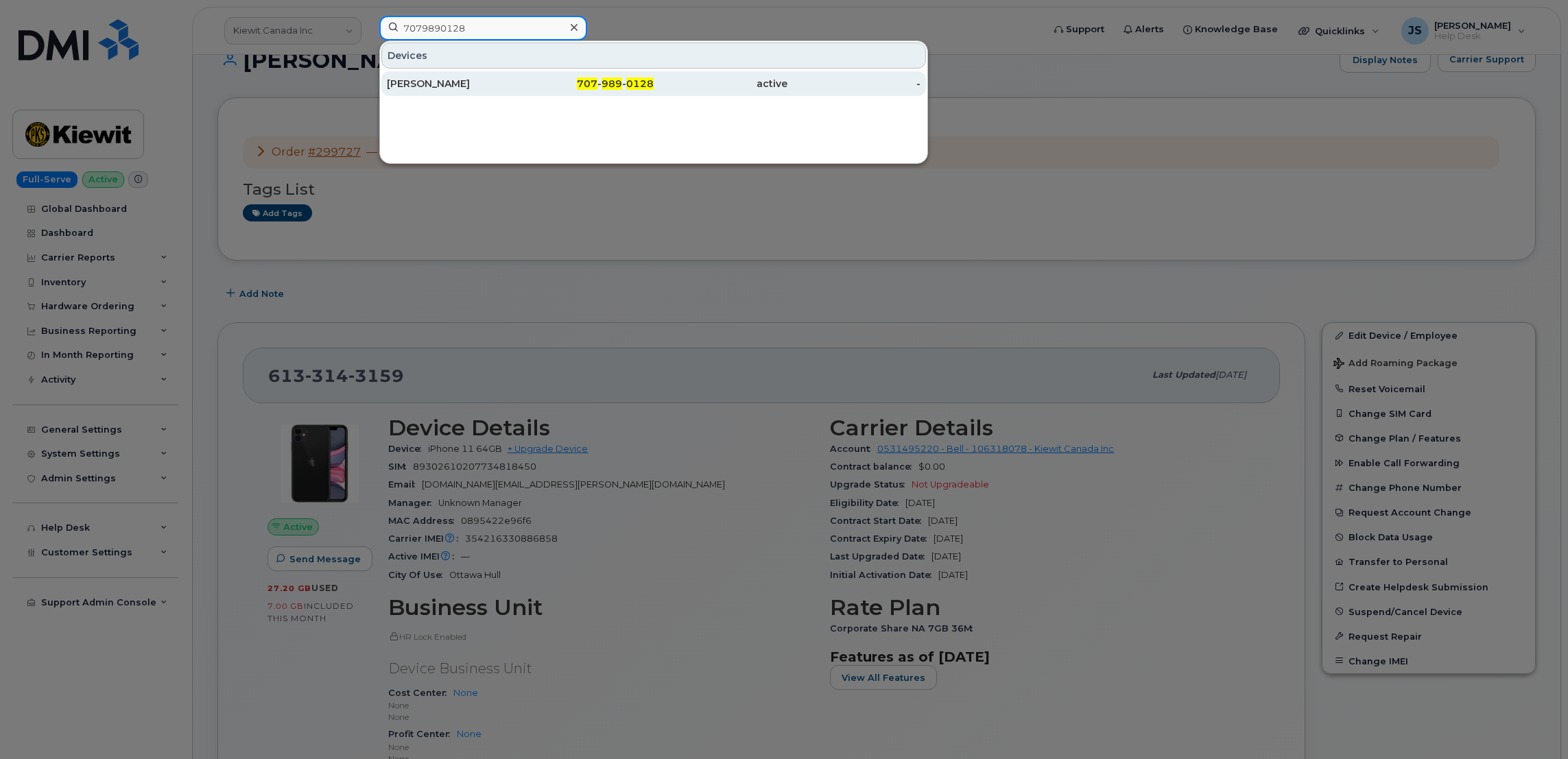
type input "7079890128"
click at [451, 81] on div "[PERSON_NAME]" at bounding box center [453, 84] width 134 height 14
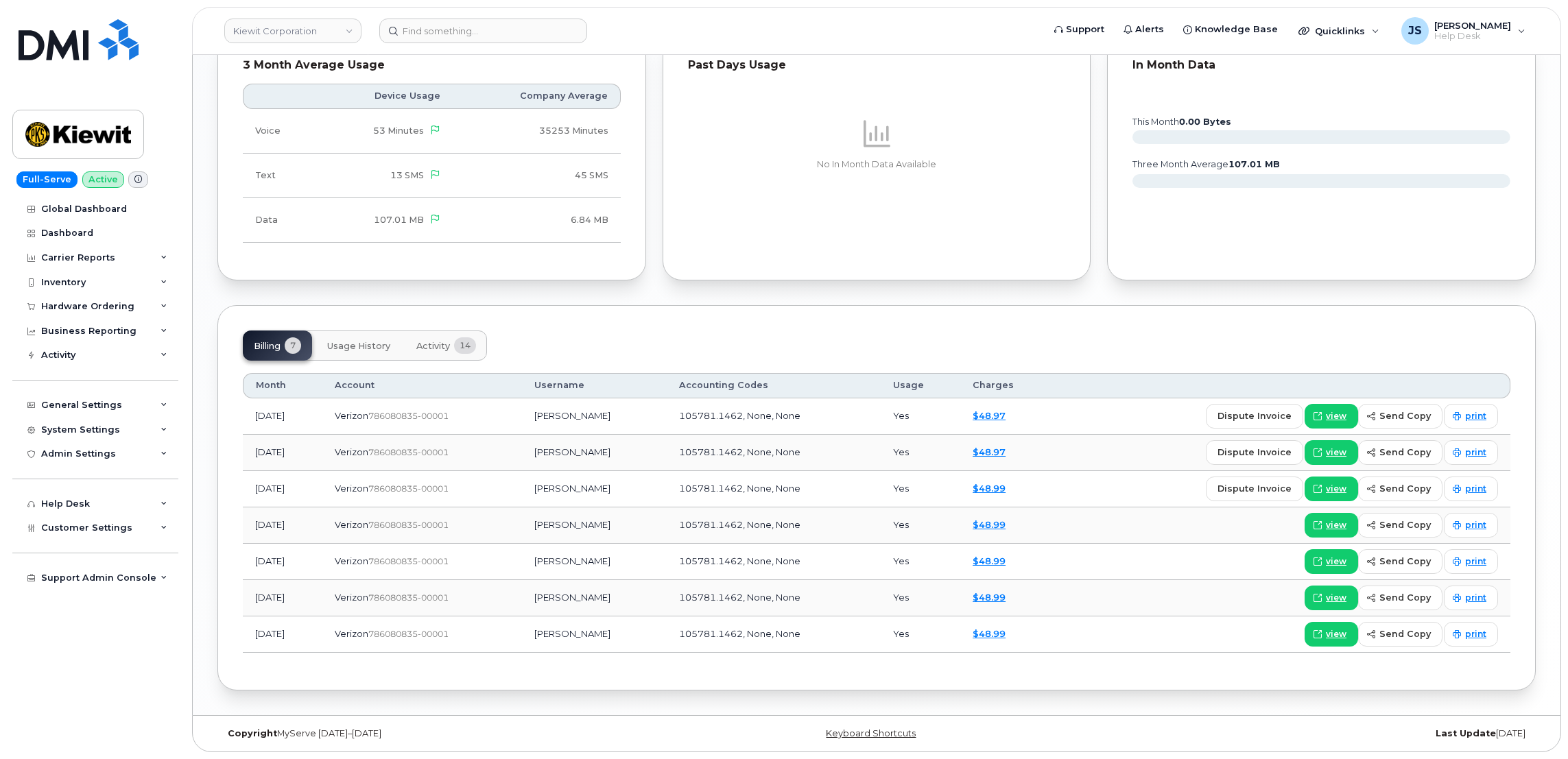
scroll to position [1325, 0]
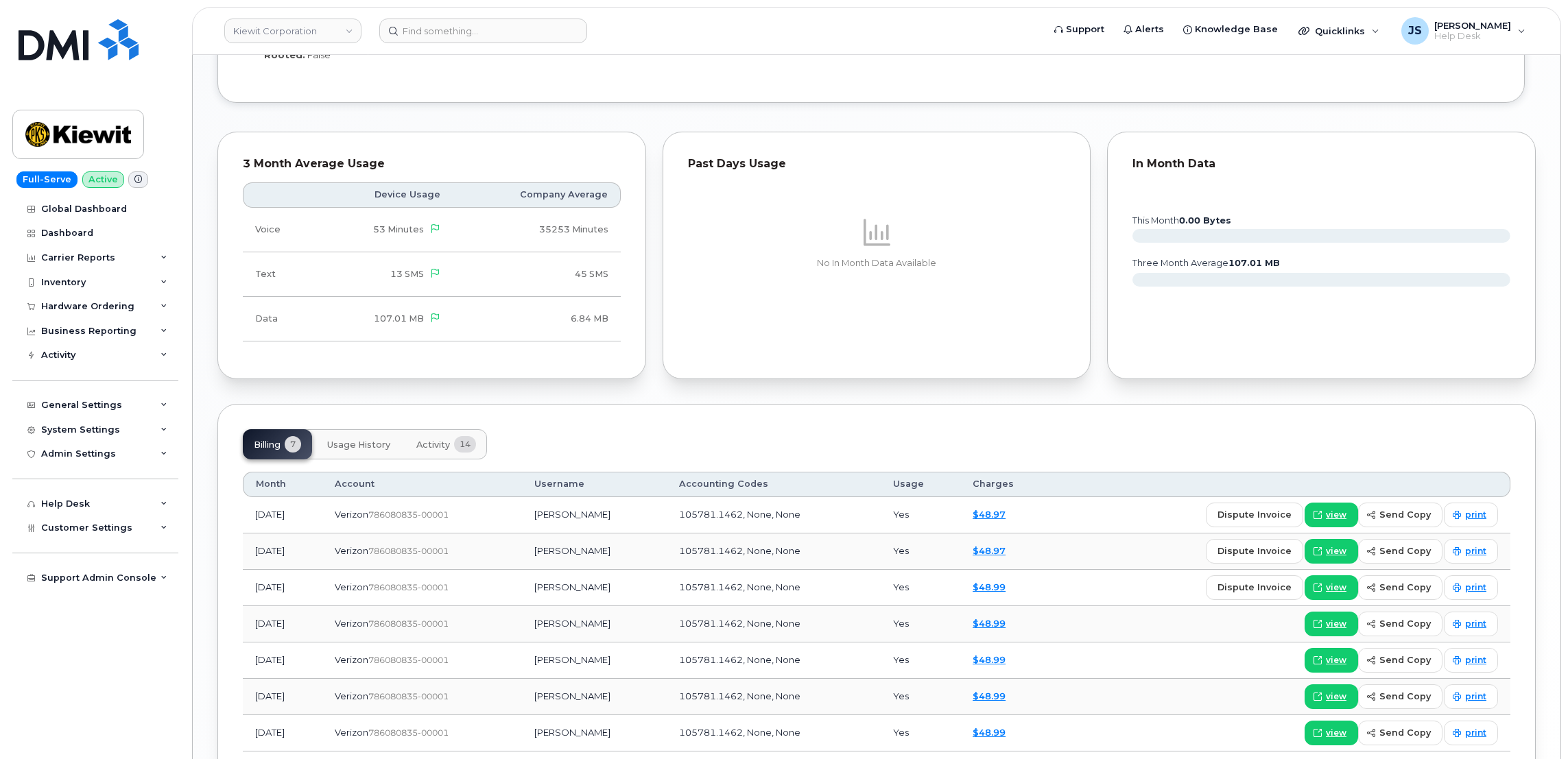
click at [443, 451] on span "Activity" at bounding box center [433, 445] width 34 height 11
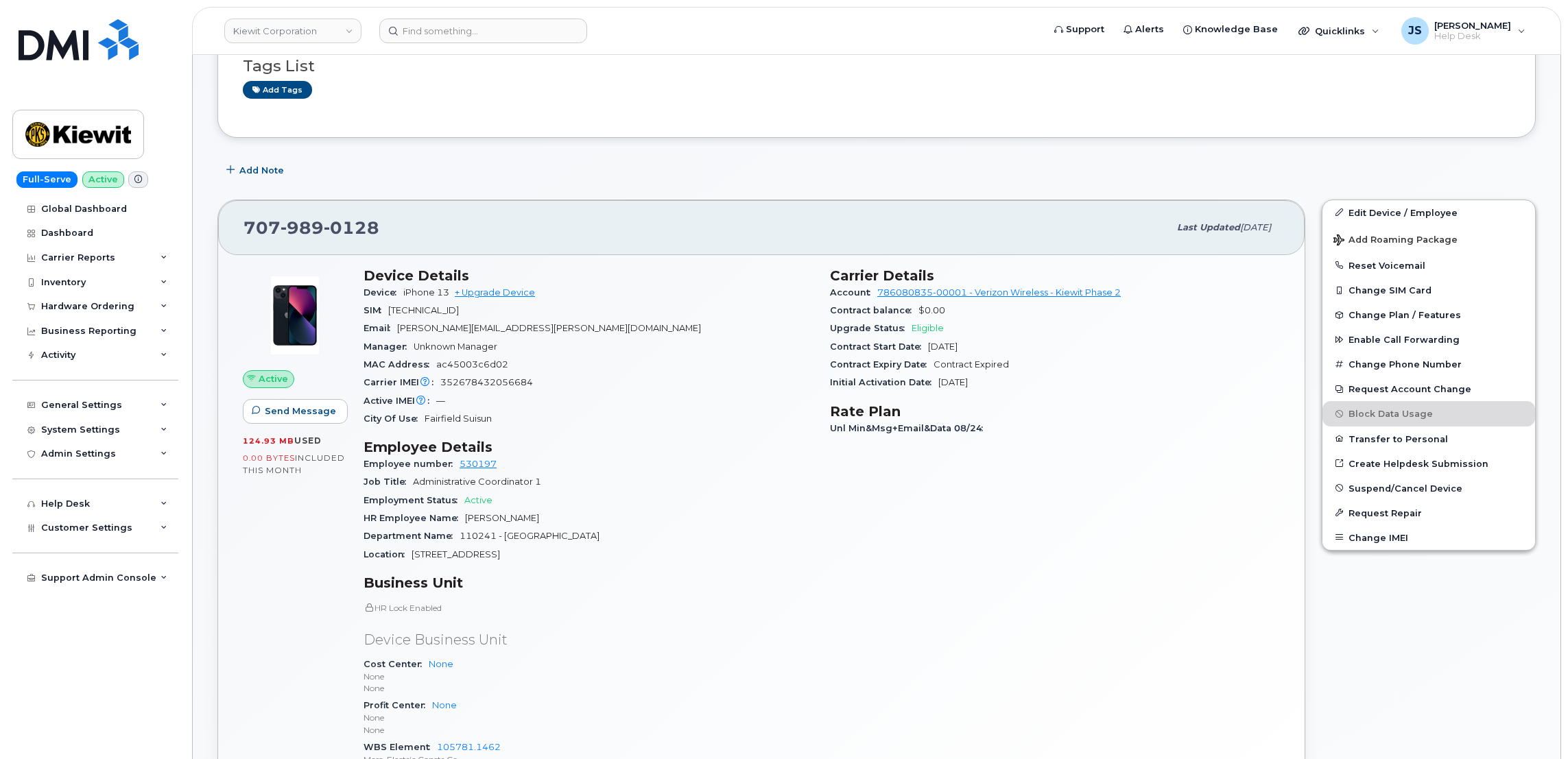
scroll to position [297, 0]
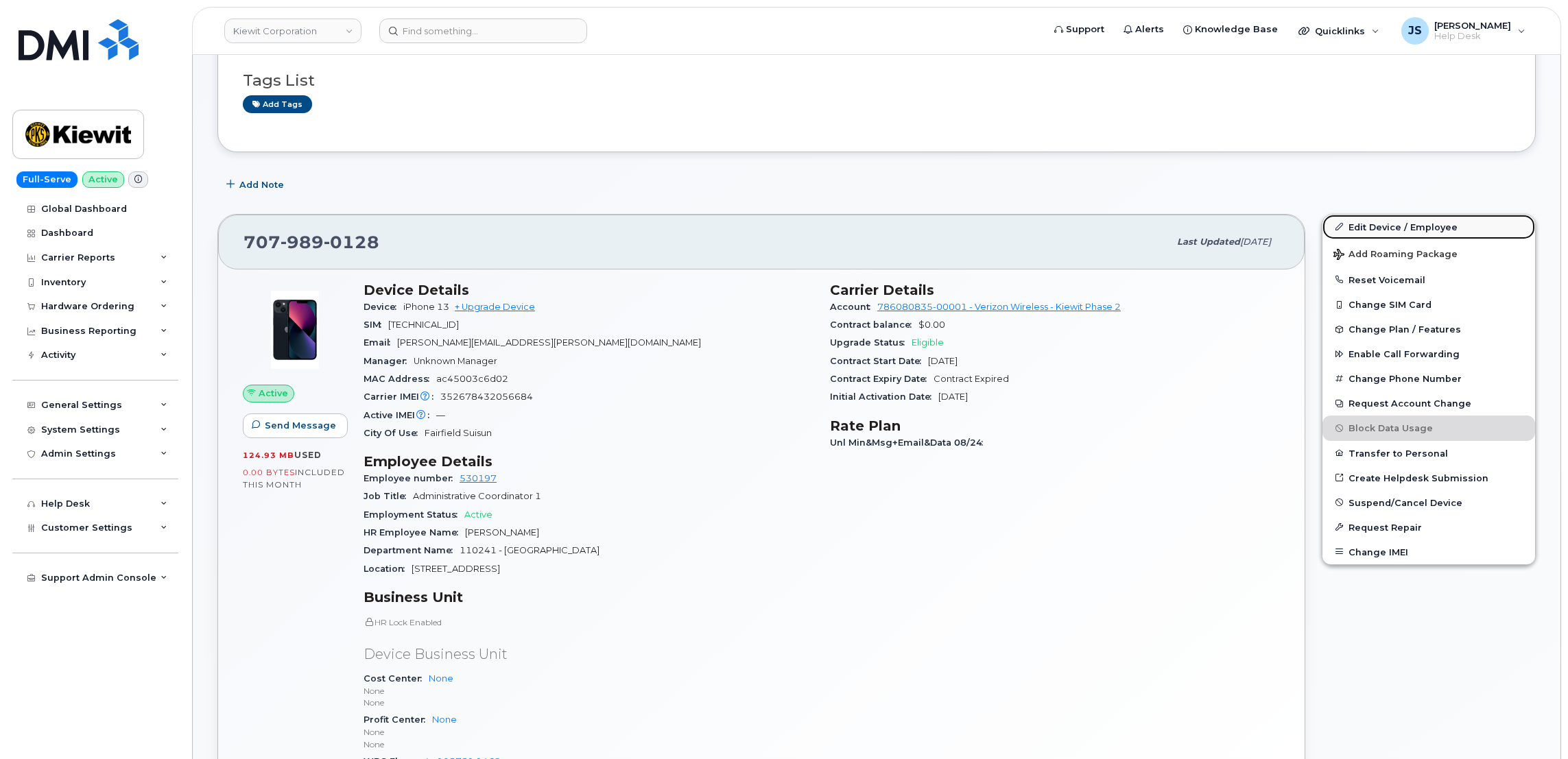
click at [1357, 222] on link "Edit Device / Employee" at bounding box center [1429, 227] width 213 height 25
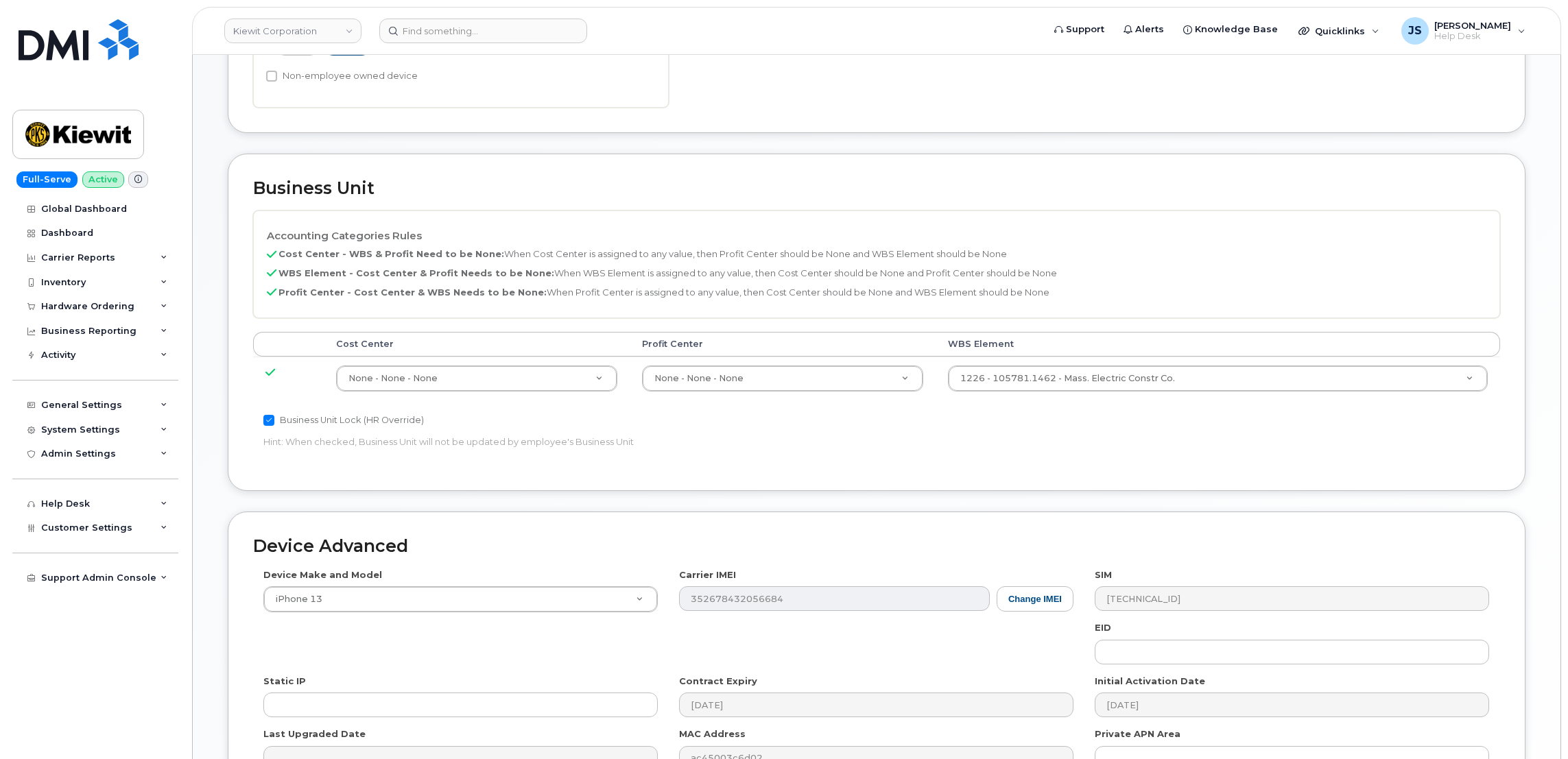
scroll to position [516, 0]
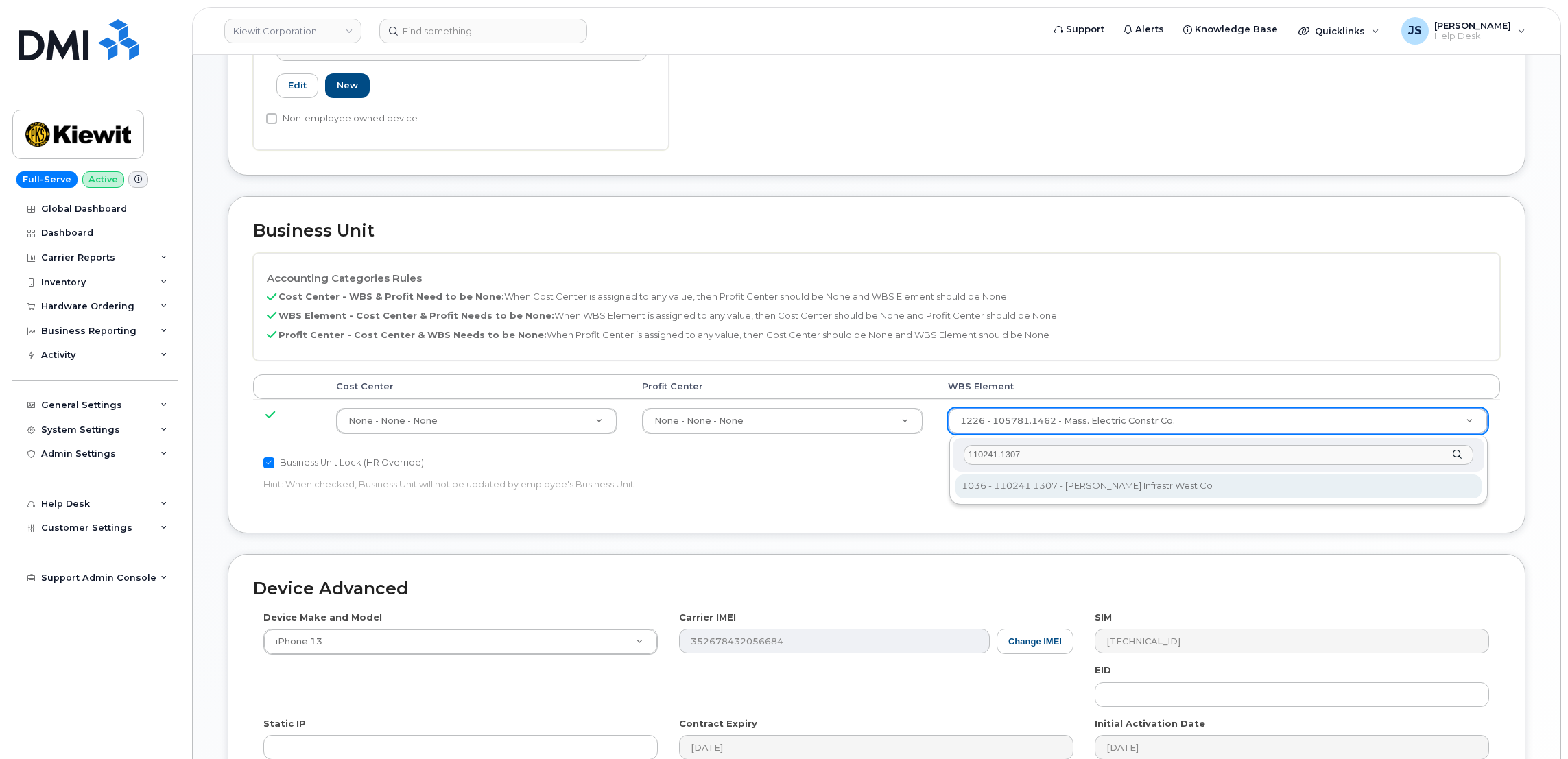
type input "110241.1307"
type input "33459399"
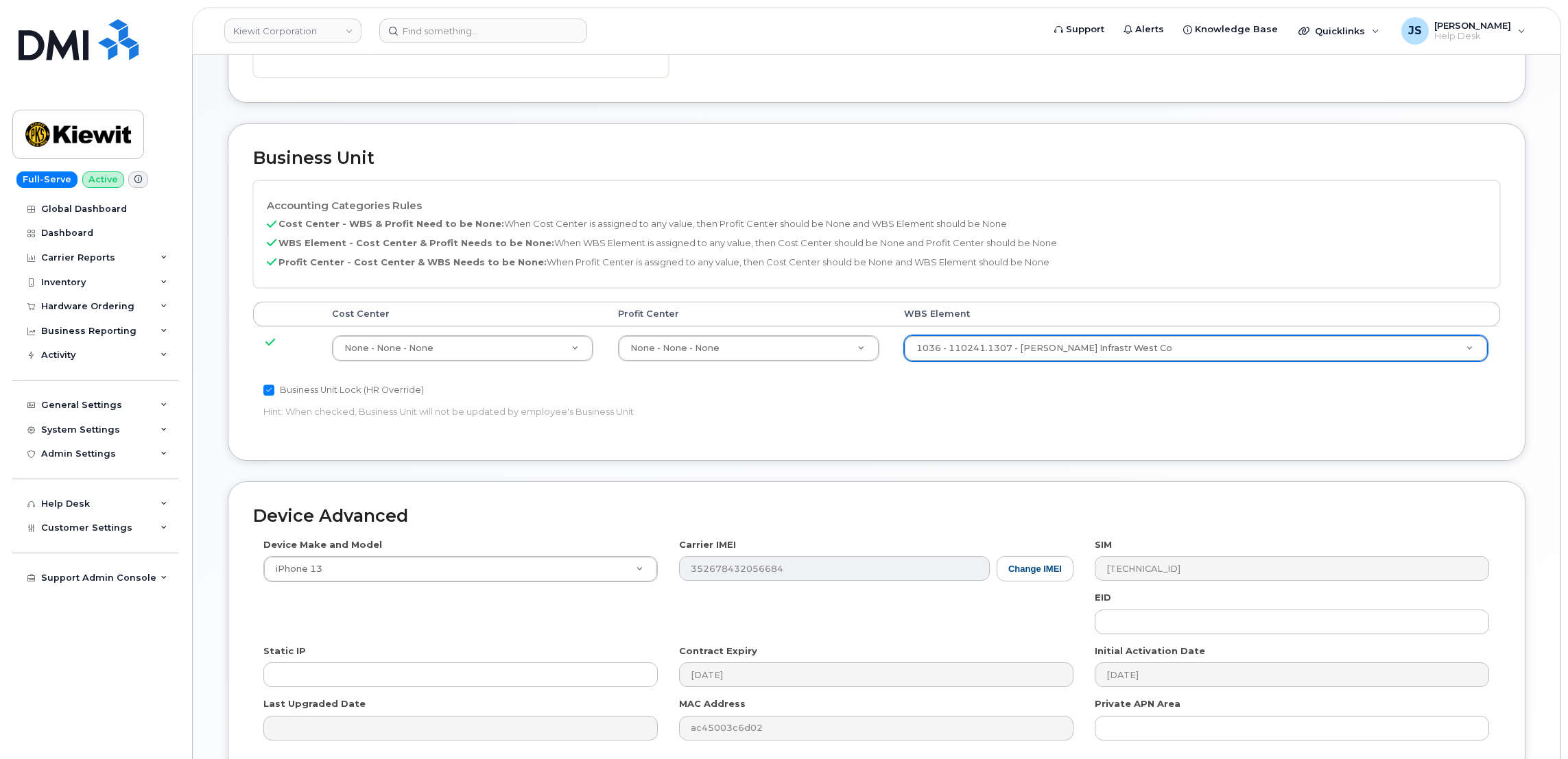
scroll to position [722, 0]
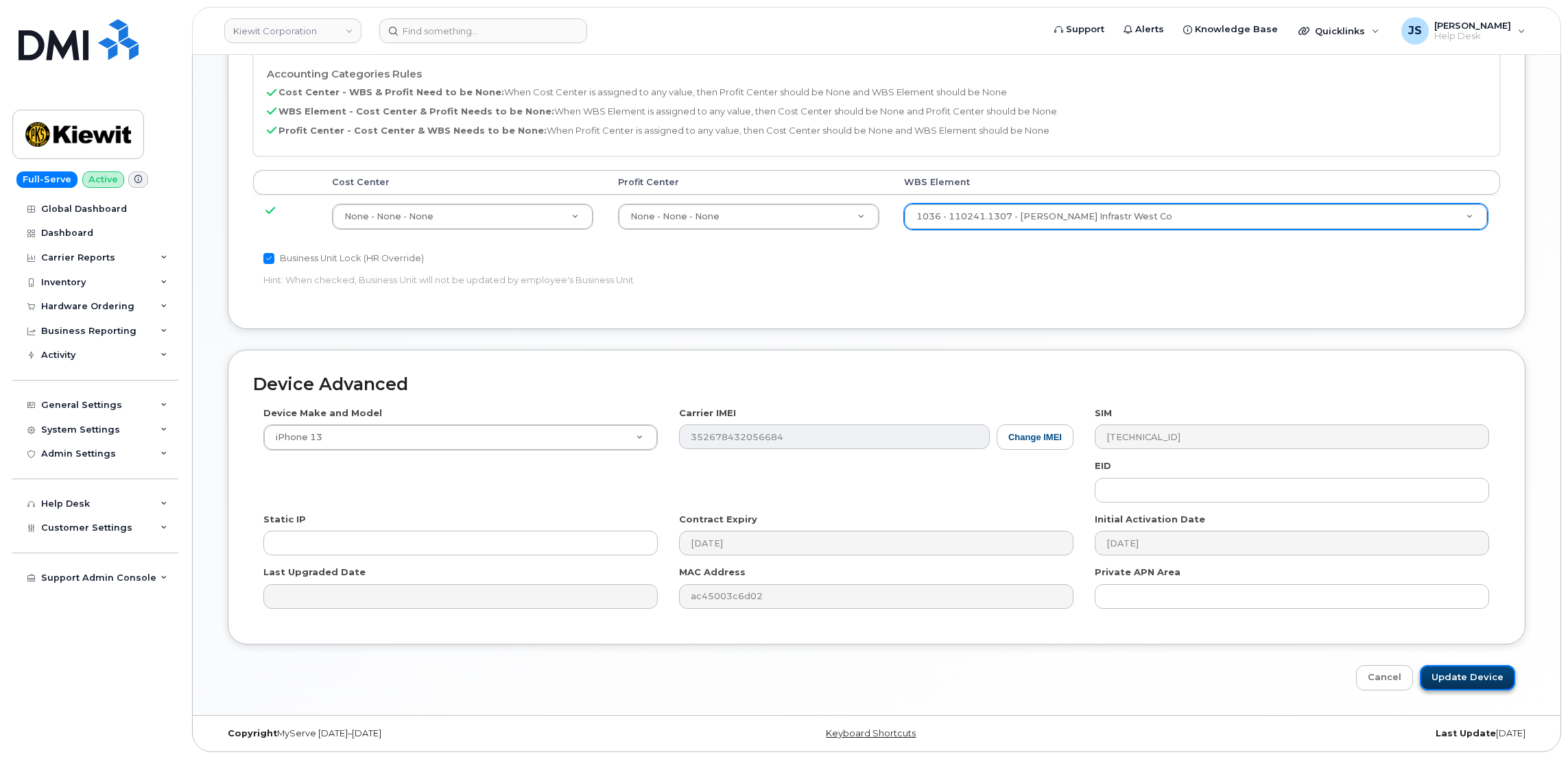
click at [1463, 682] on input "Update Device" at bounding box center [1467, 678] width 96 height 25
type input "Saving..."
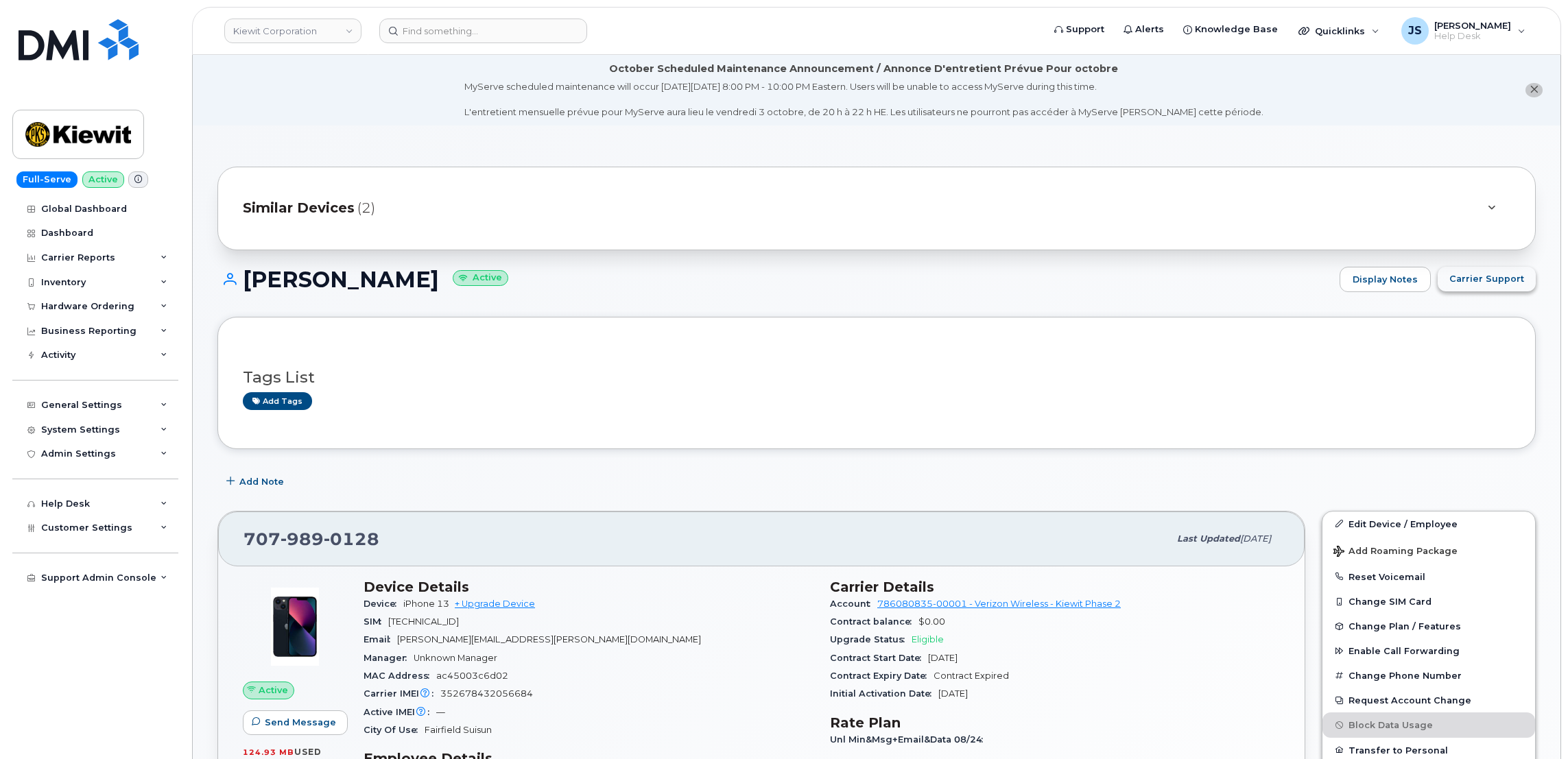
click at [1488, 279] on span "Carrier Support" at bounding box center [1486, 279] width 74 height 13
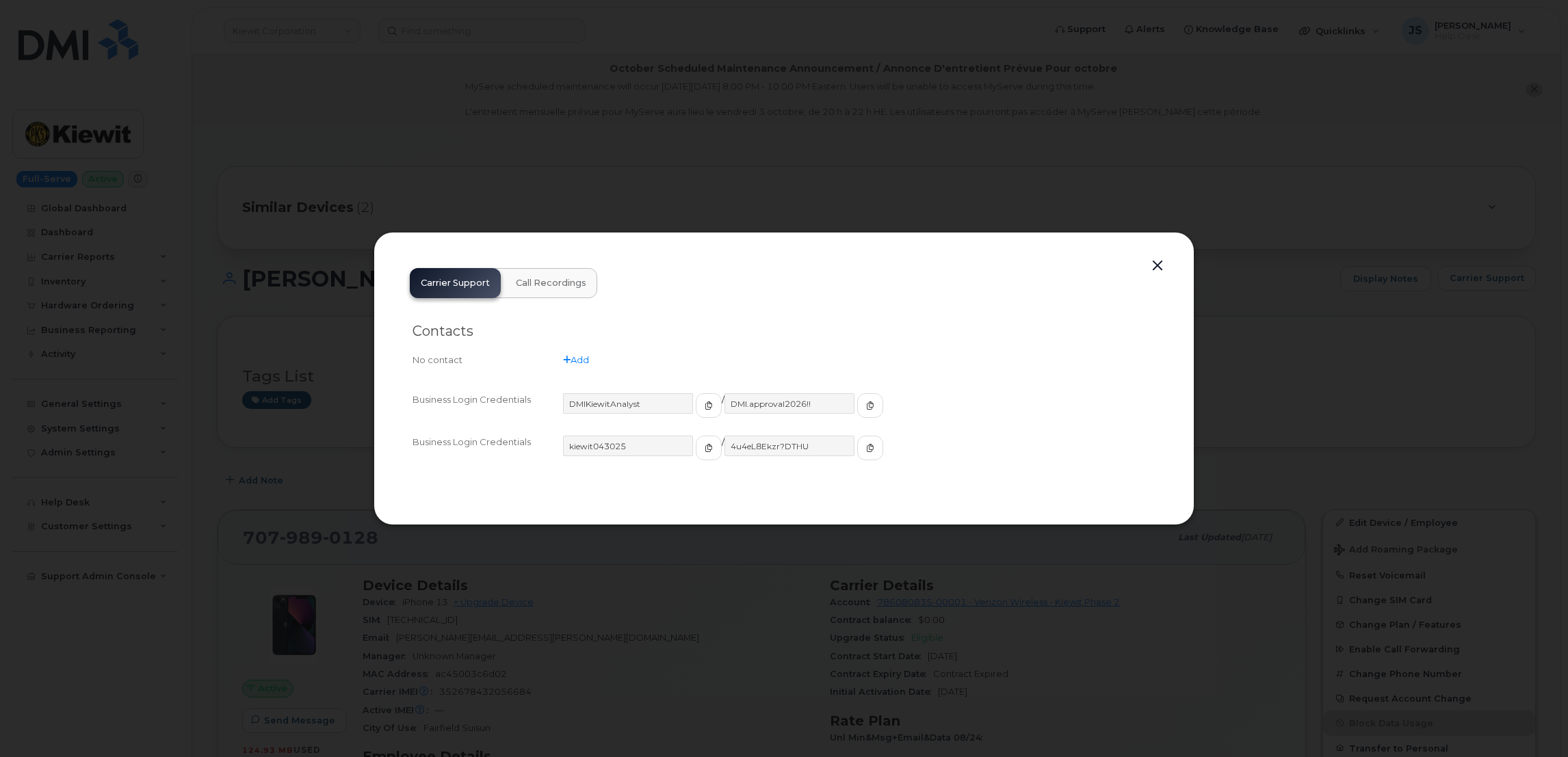
click at [1151, 265] on button "button" at bounding box center [1157, 266] width 20 height 20
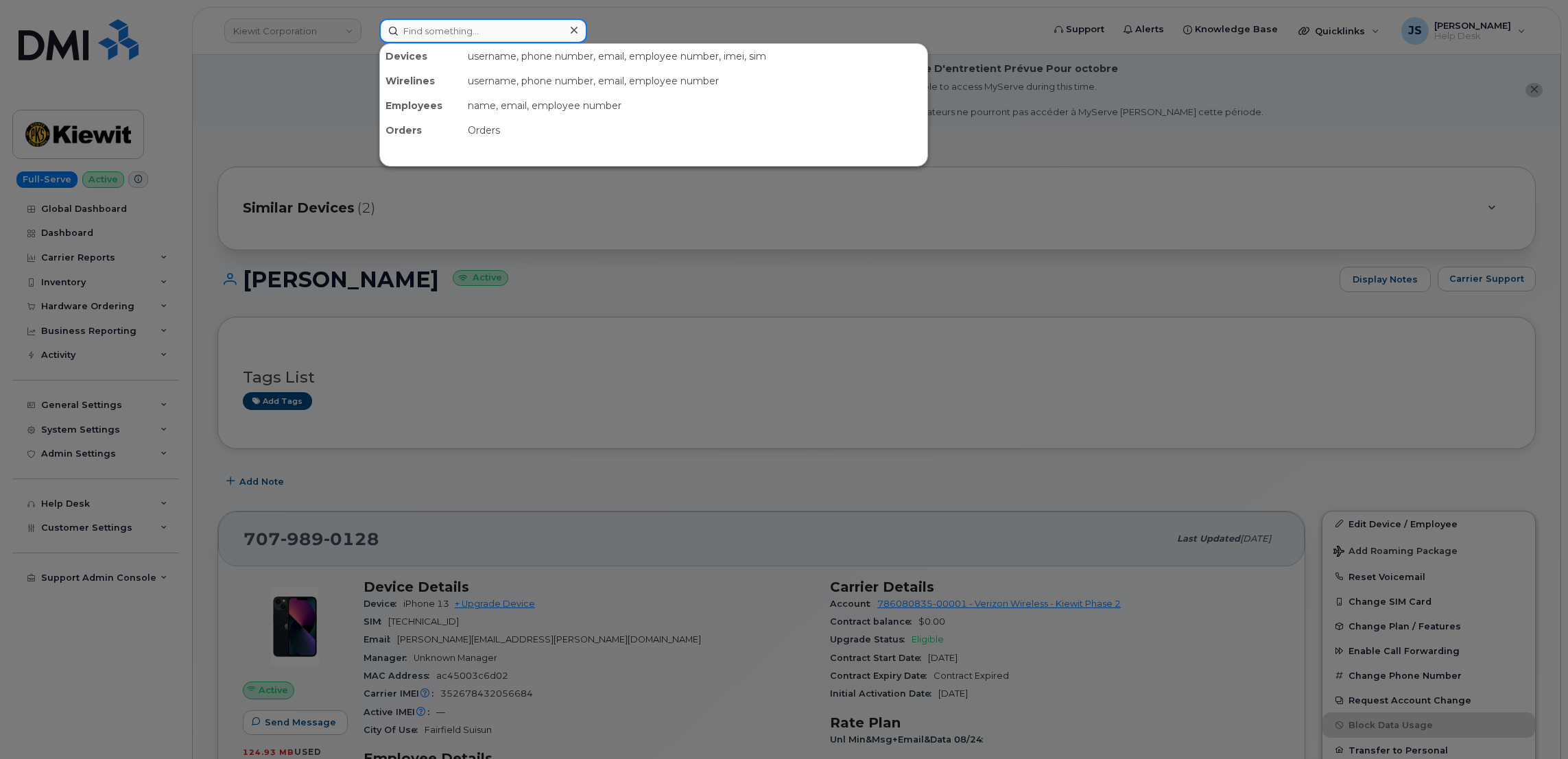
click at [487, 27] on input at bounding box center [482, 31] width 207 height 25
paste input "4026186929"
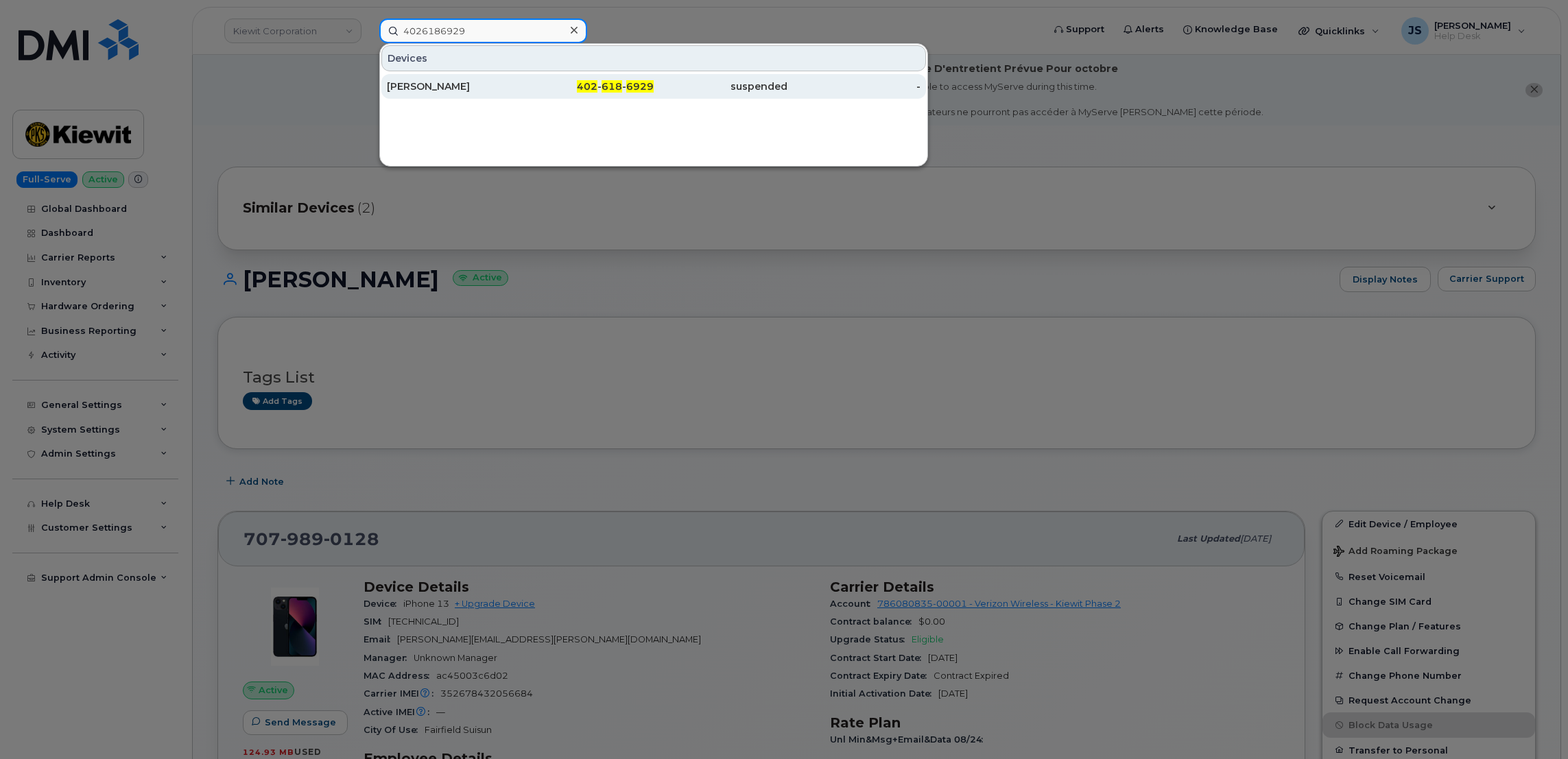
type input "4026186929"
click at [429, 82] on div "ERIK REYES" at bounding box center [453, 87] width 134 height 14
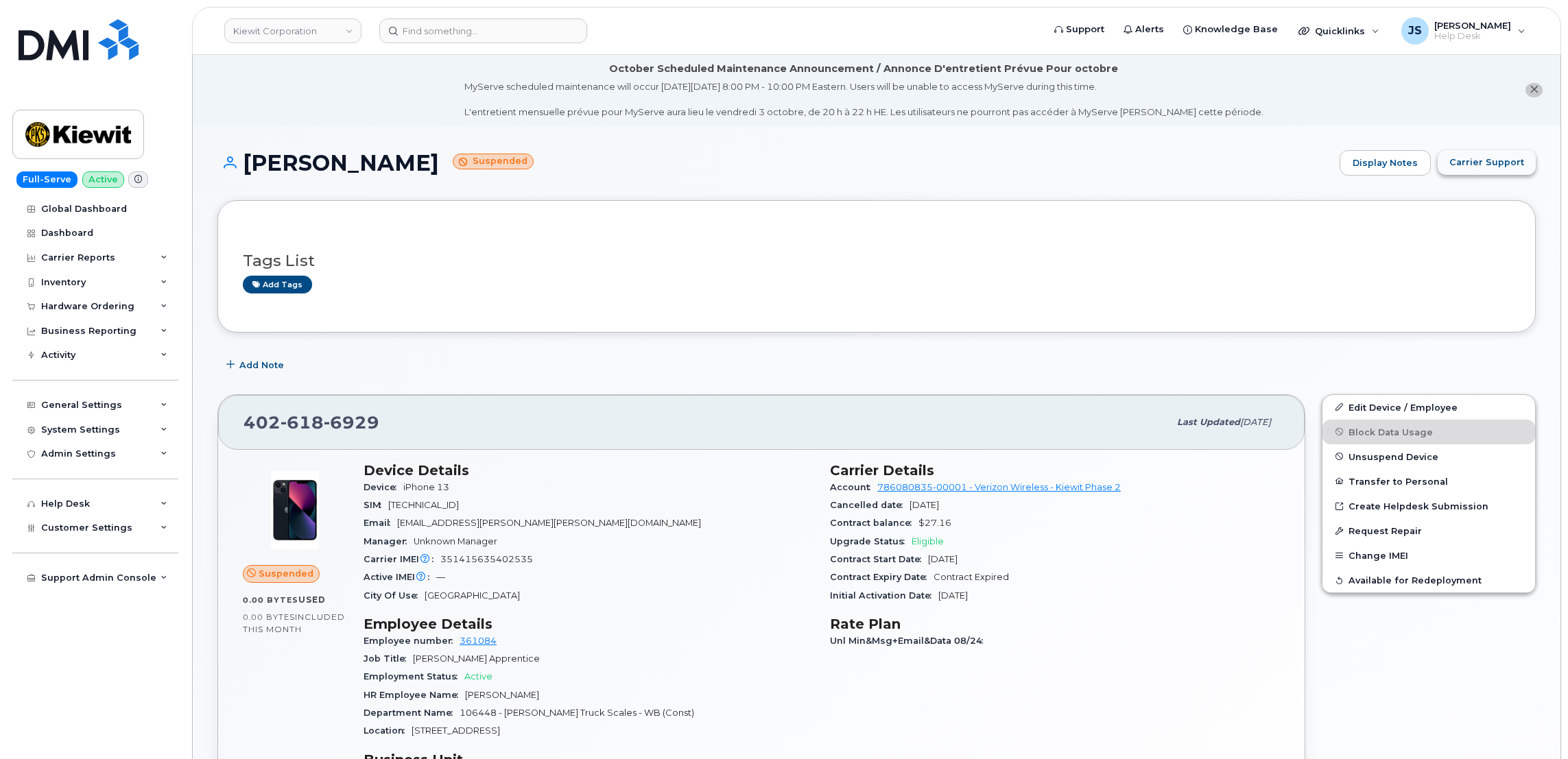
click at [1518, 164] on span "Carrier Support" at bounding box center [1486, 162] width 74 height 13
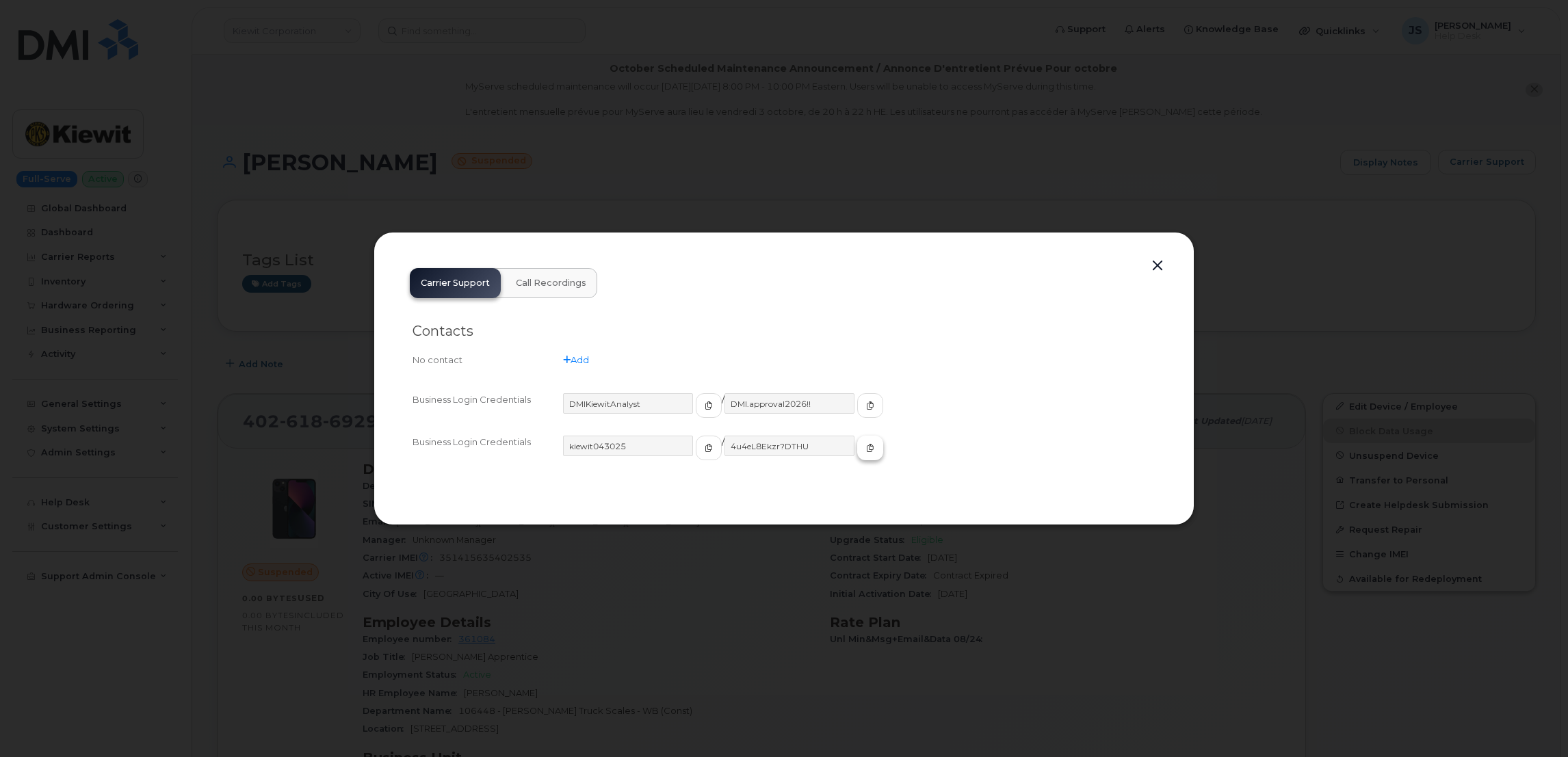
click at [864, 447] on span "button" at bounding box center [870, 448] width 12 height 12
click at [1154, 261] on button "button" at bounding box center [1157, 266] width 20 height 20
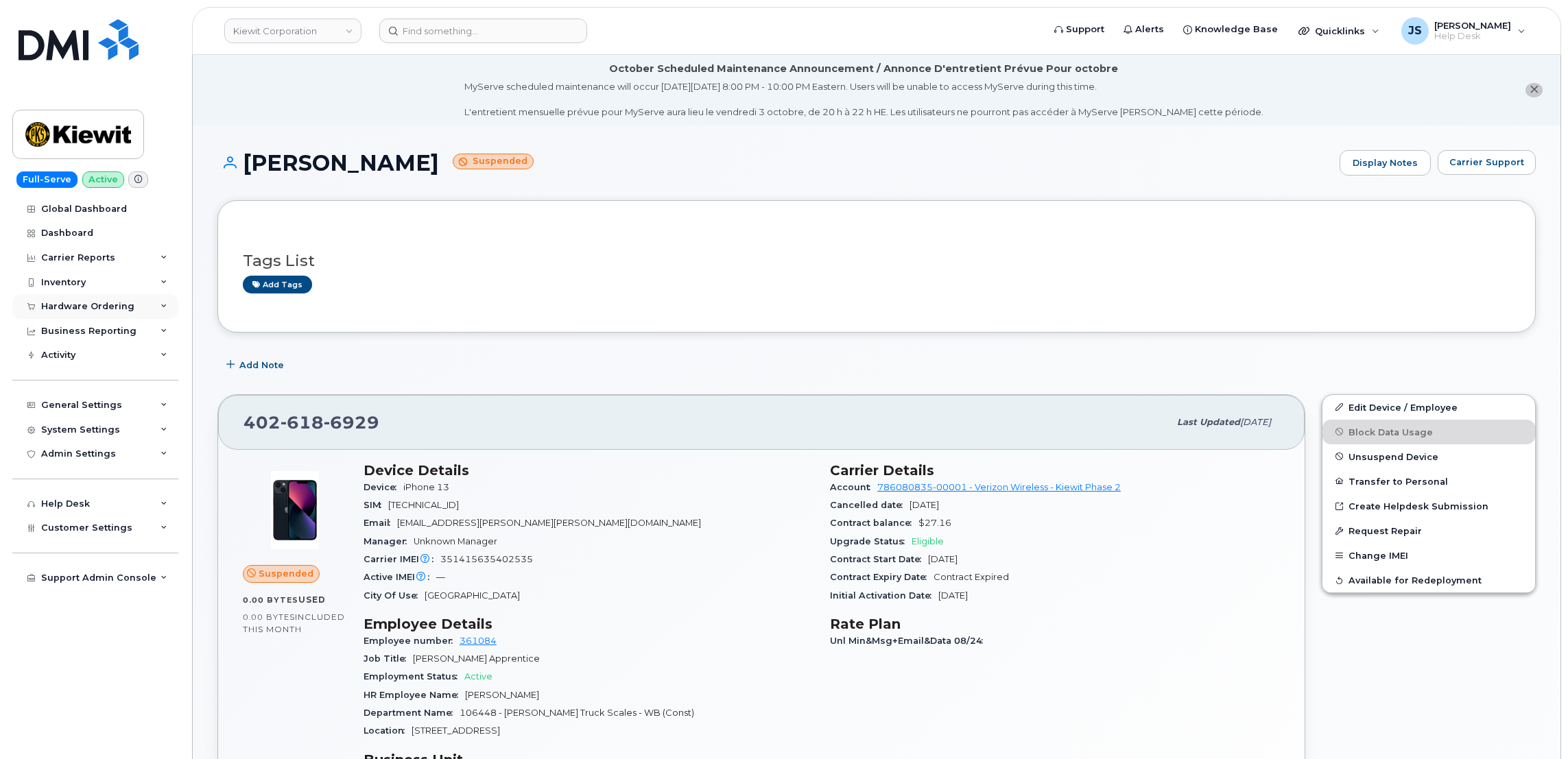
click at [142, 310] on div "Hardware Ordering" at bounding box center [96, 307] width 166 height 25
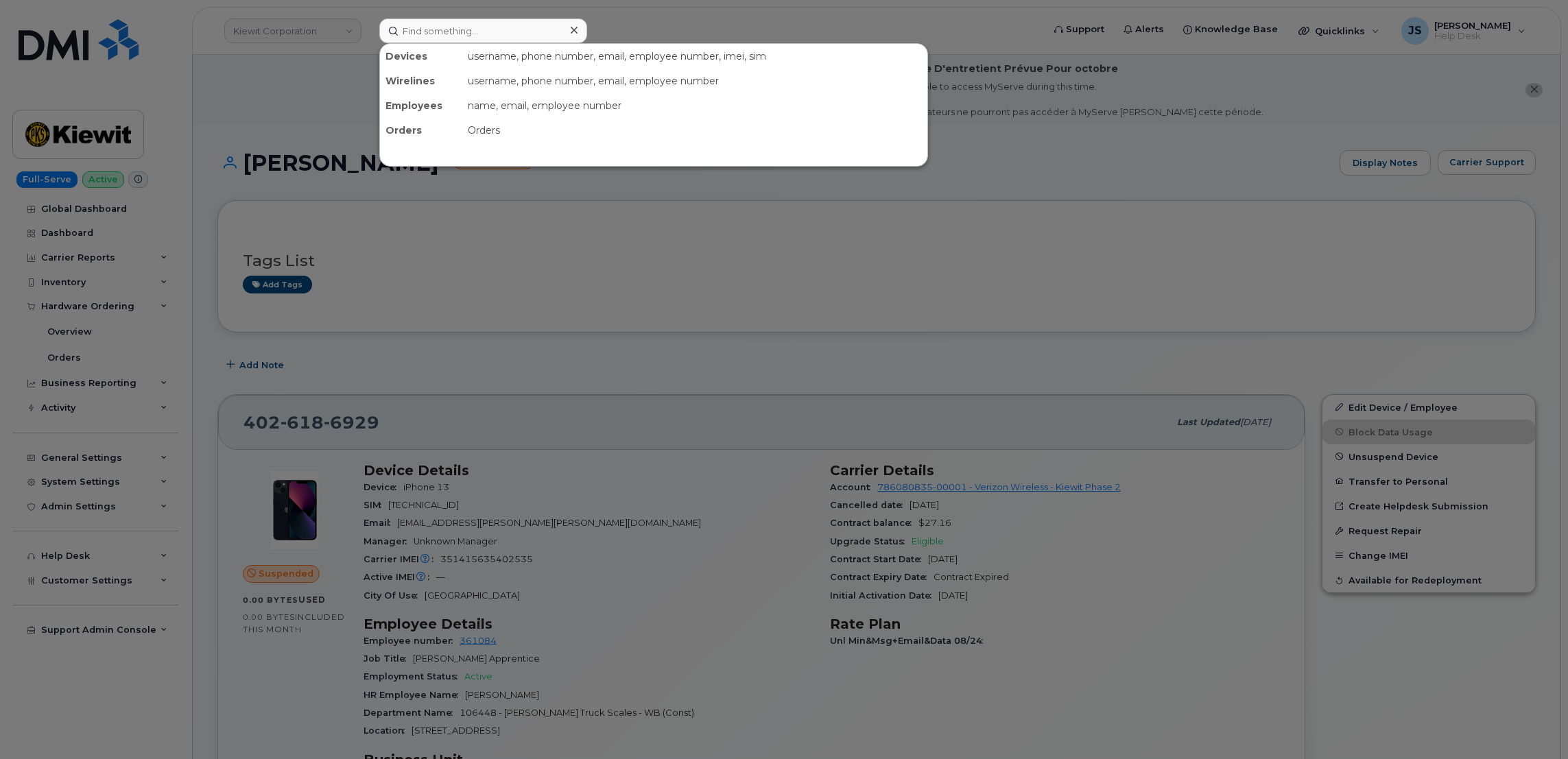
drag, startPoint x: 499, startPoint y: 36, endPoint x: 409, endPoint y: 354, distance: 330.5
click at [409, 354] on div at bounding box center [784, 380] width 1568 height 759
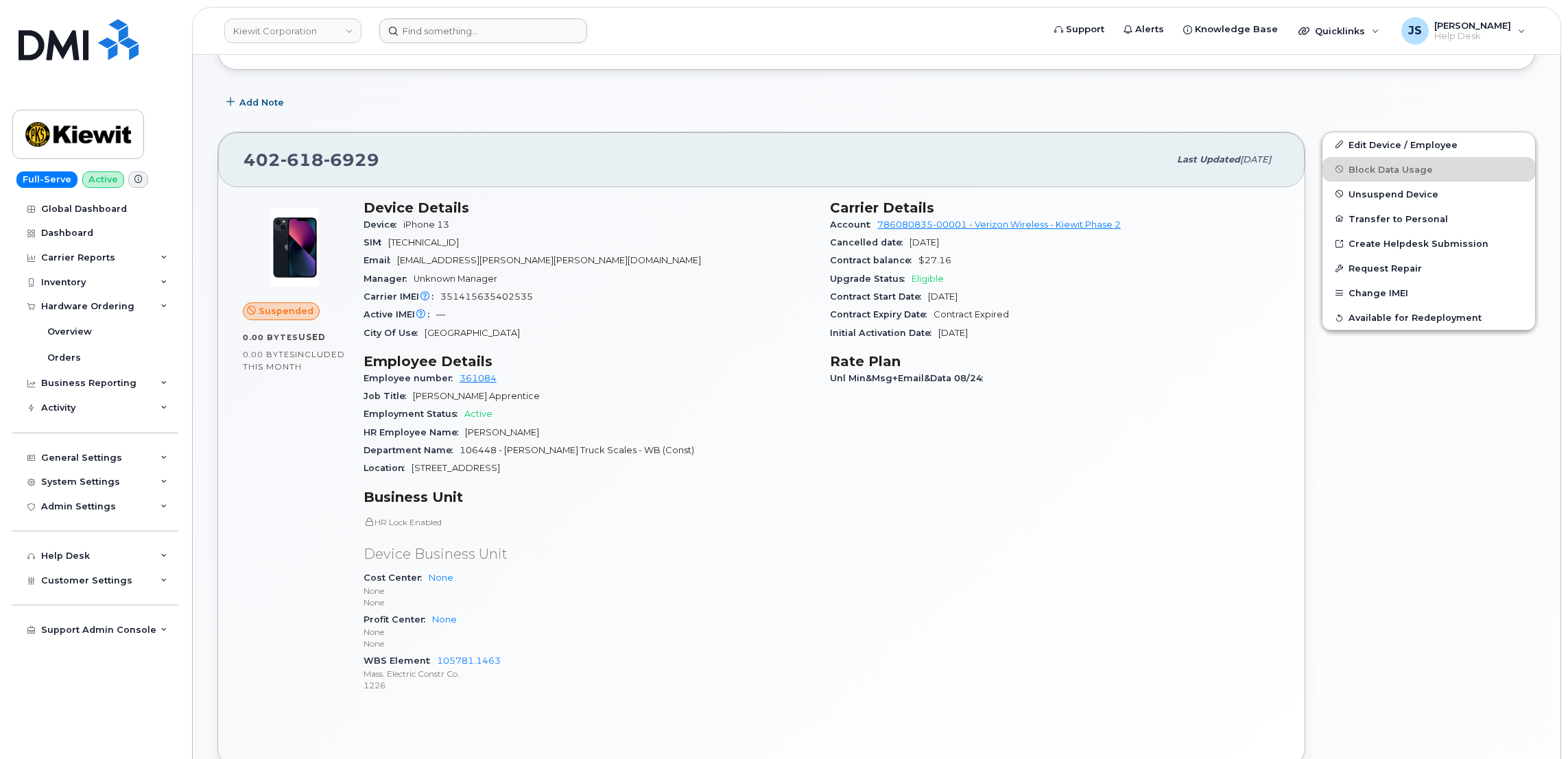
scroll to position [308, 0]
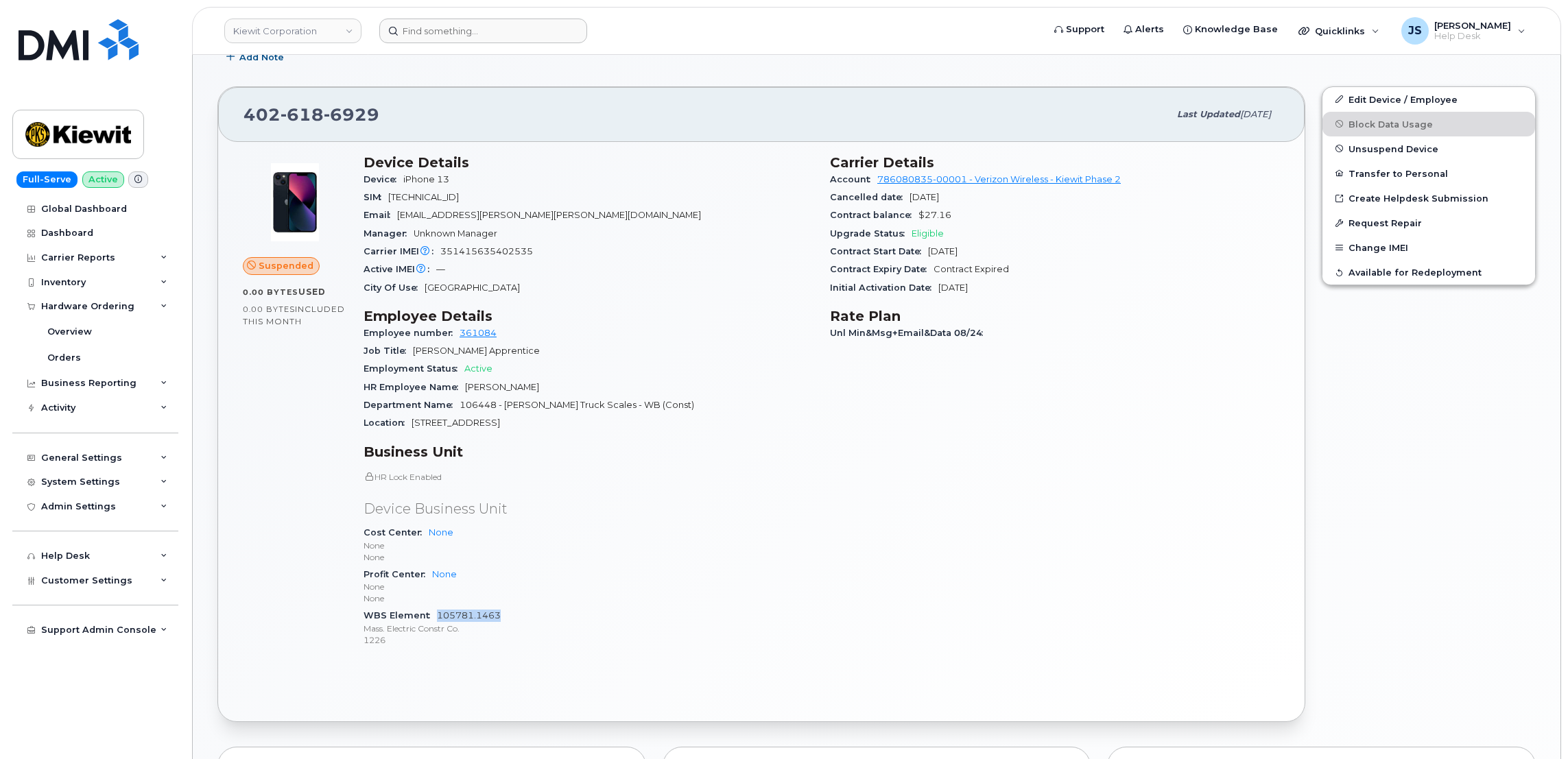
drag, startPoint x: 499, startPoint y: 617, endPoint x: 438, endPoint y: 617, distance: 61.0
click at [438, 617] on div "WBS Element 105781.1463 Mass. Electric Constr Co. 1226" at bounding box center [588, 627] width 450 height 41
copy link "105781.1463"
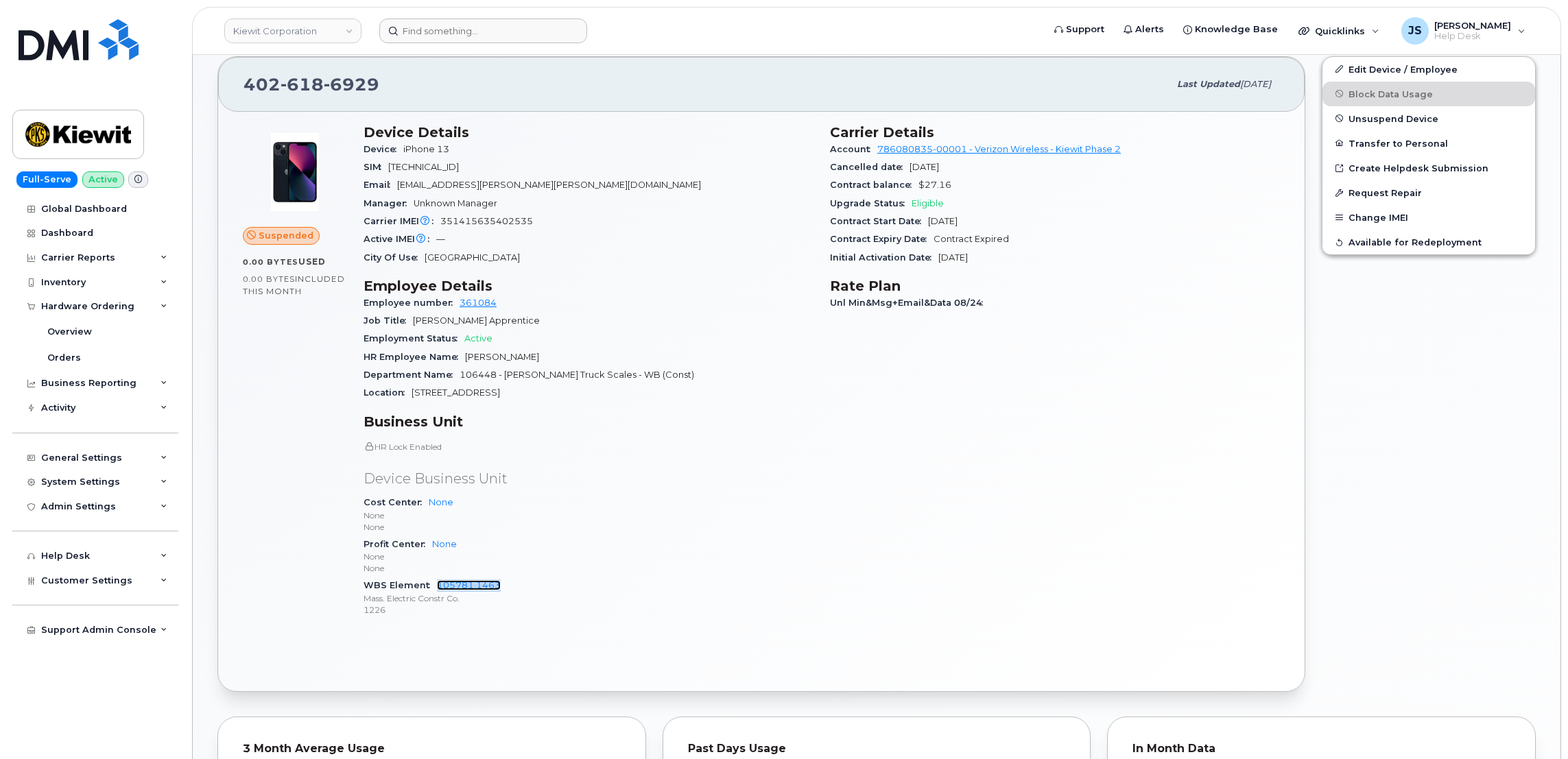
scroll to position [306, 0]
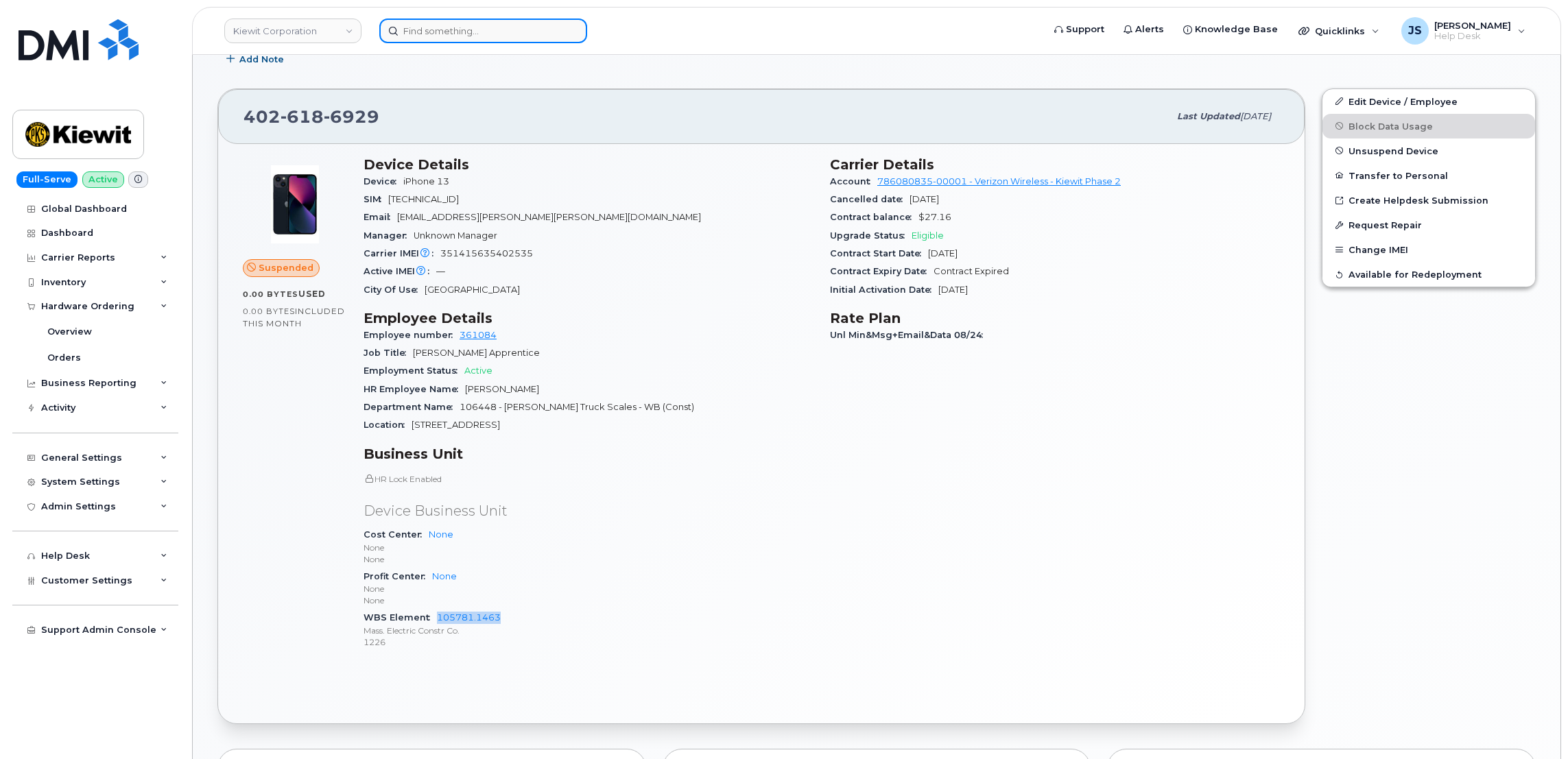
click at [445, 28] on input at bounding box center [482, 31] width 207 height 25
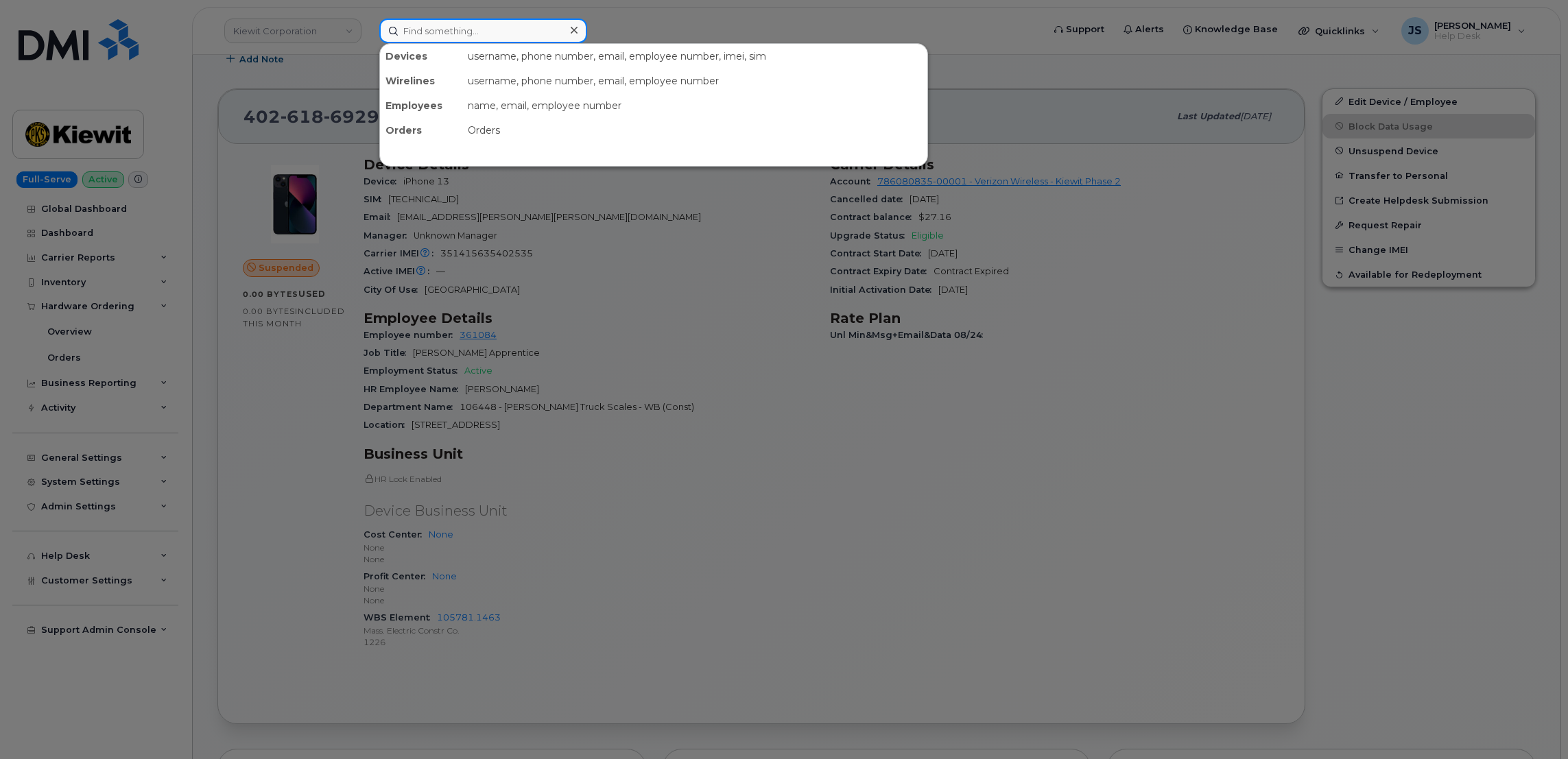
paste input "3185532353"
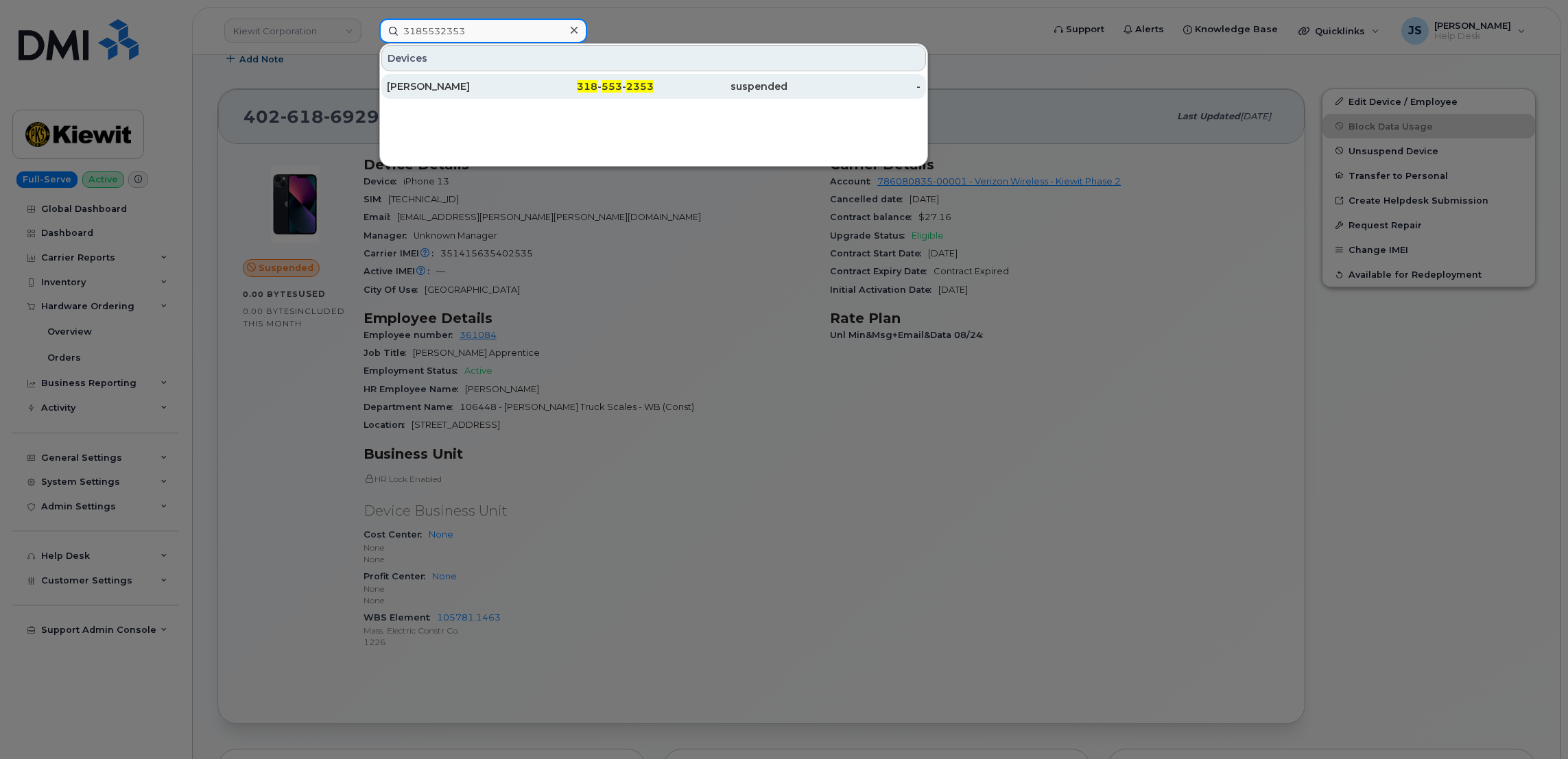
type input "3185532353"
click at [467, 89] on div "JOVE EDUSADA" at bounding box center [453, 87] width 134 height 14
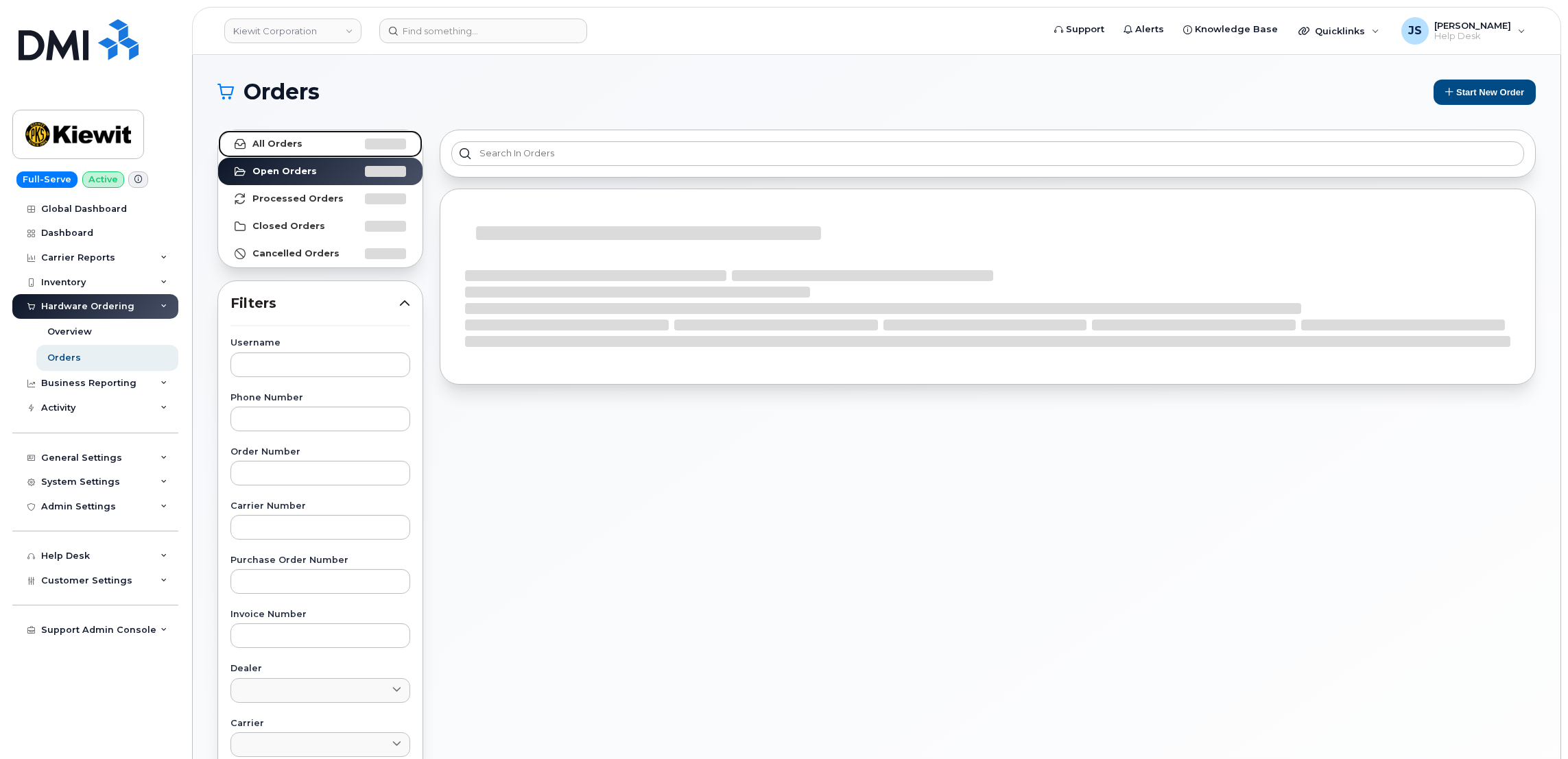
click at [279, 144] on strong "All Orders" at bounding box center [277, 144] width 50 height 11
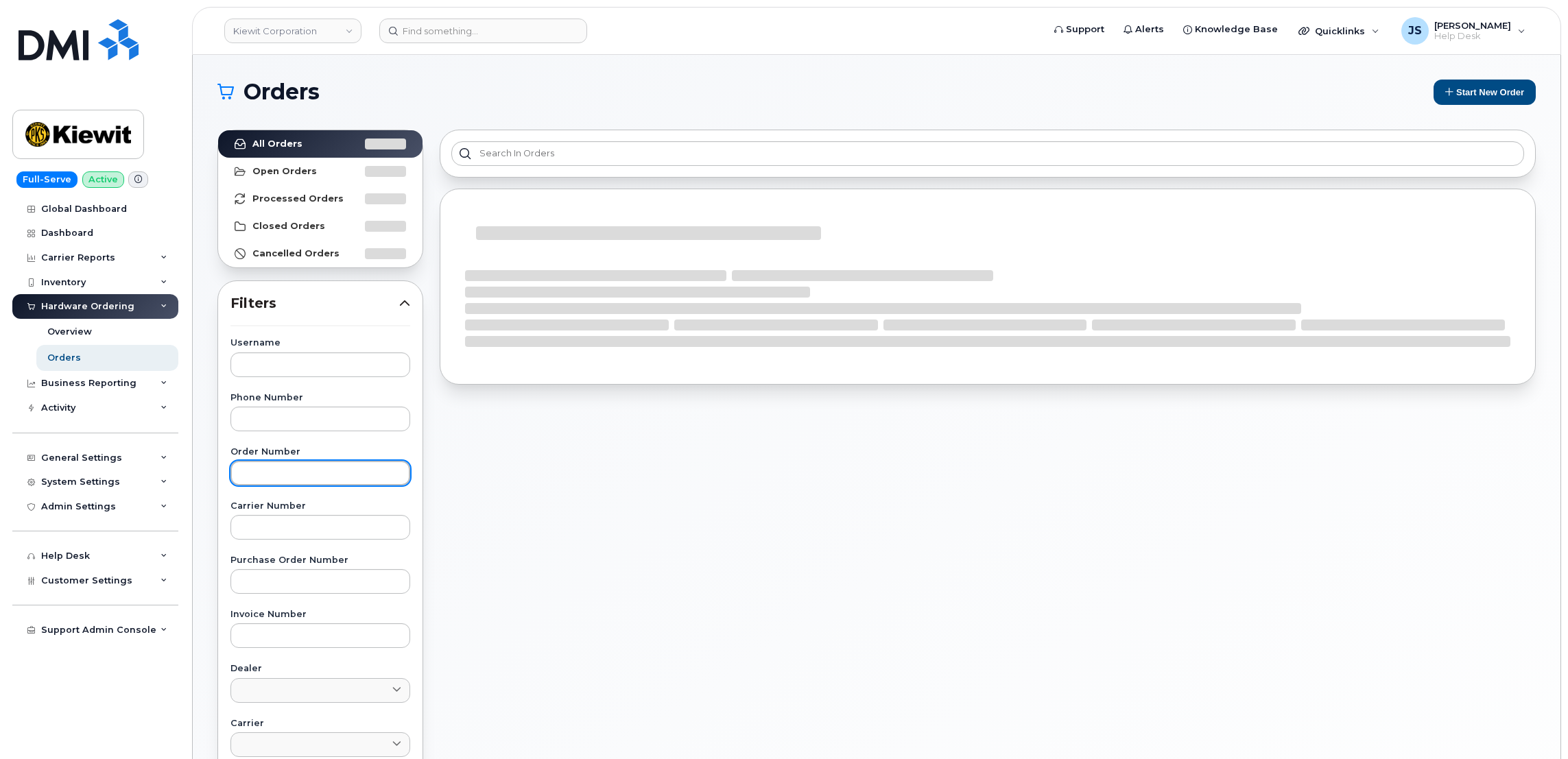
click at [260, 473] on input "text" at bounding box center [320, 473] width 180 height 25
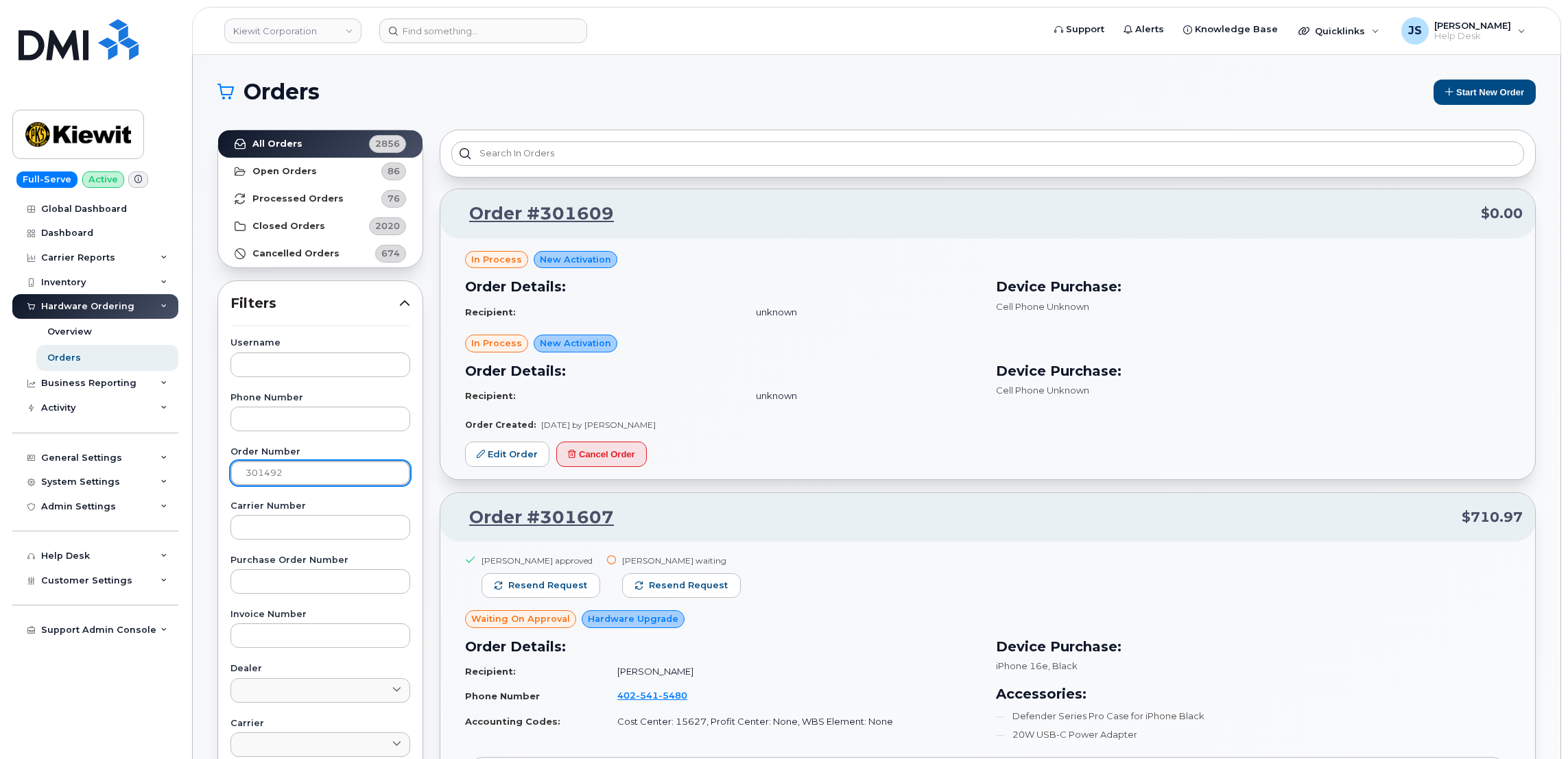
type input "301492"
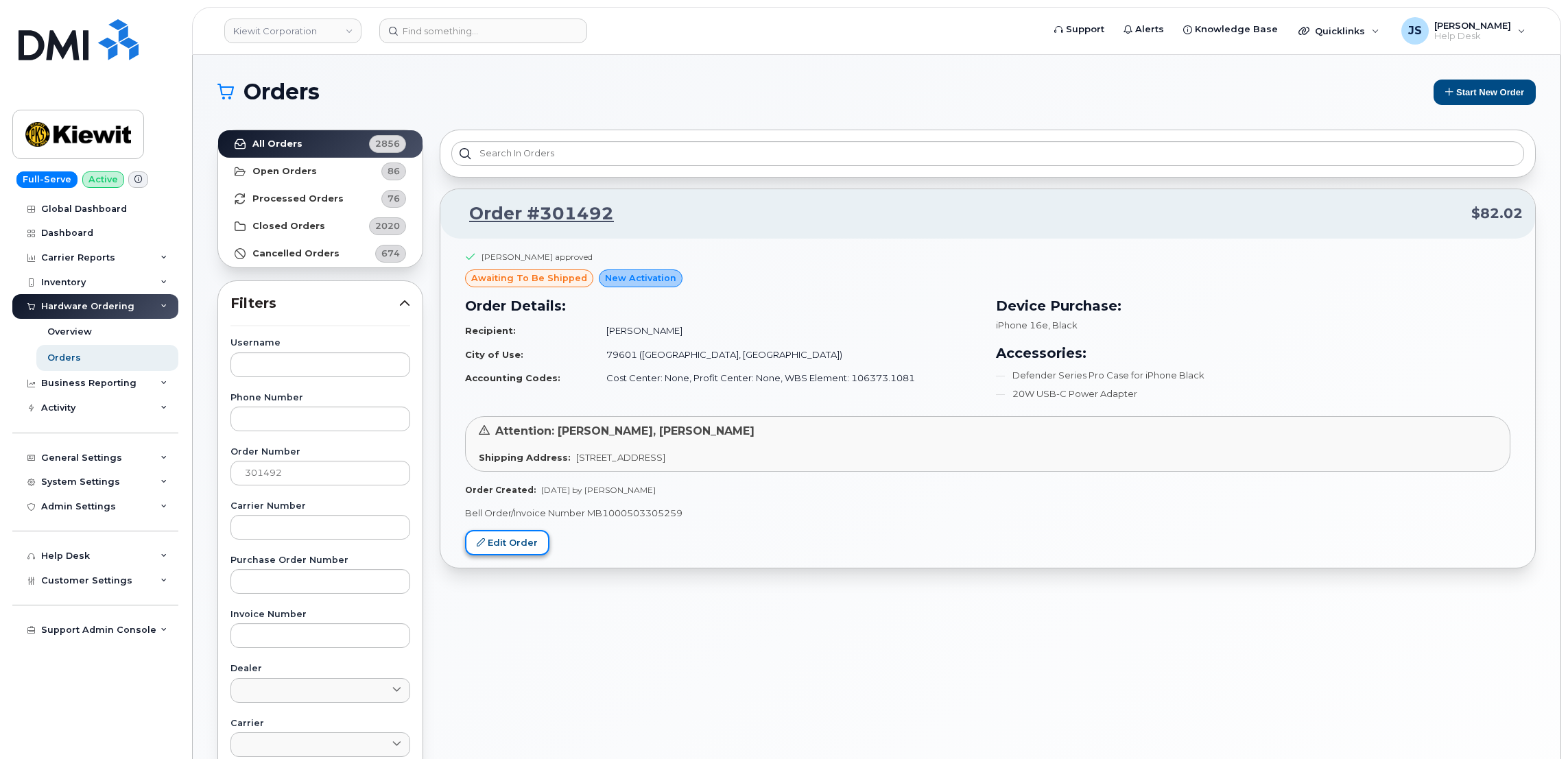
click at [501, 550] on link "Edit Order" at bounding box center [507, 542] width 85 height 25
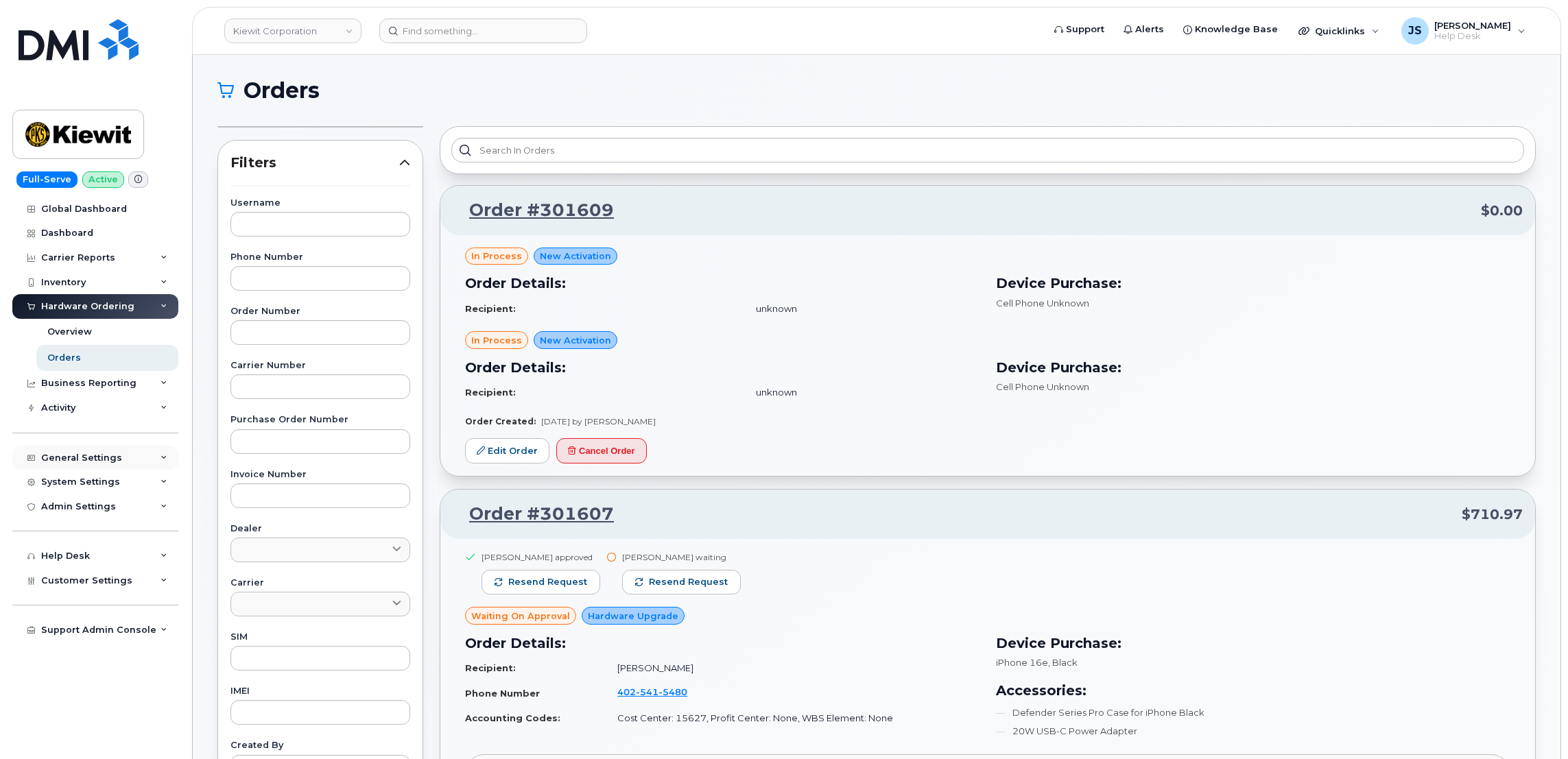
click at [117, 459] on div "General Settings" at bounding box center [96, 458] width 166 height 25
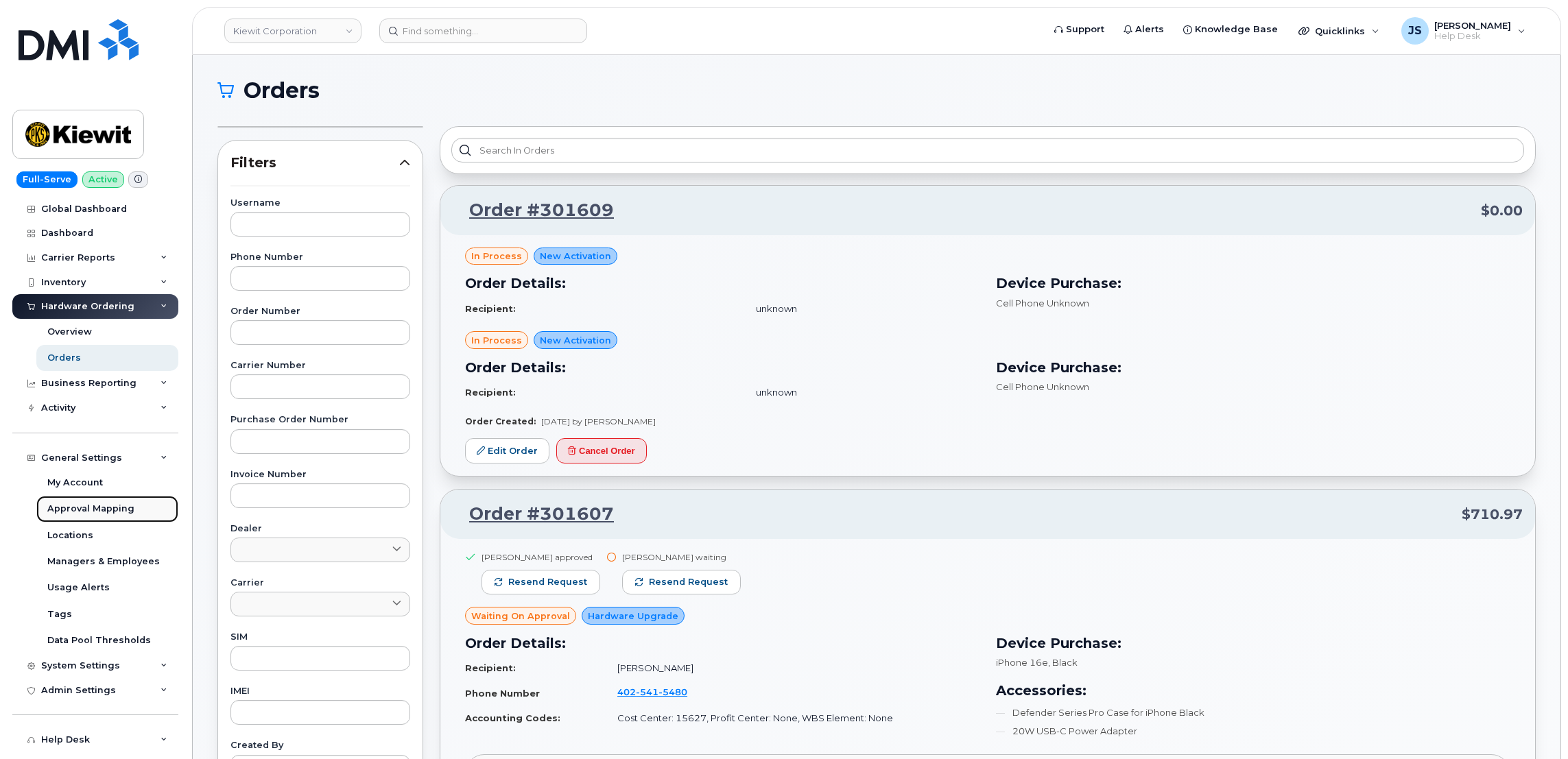
click at [114, 509] on div "Approval Mapping" at bounding box center [90, 509] width 87 height 13
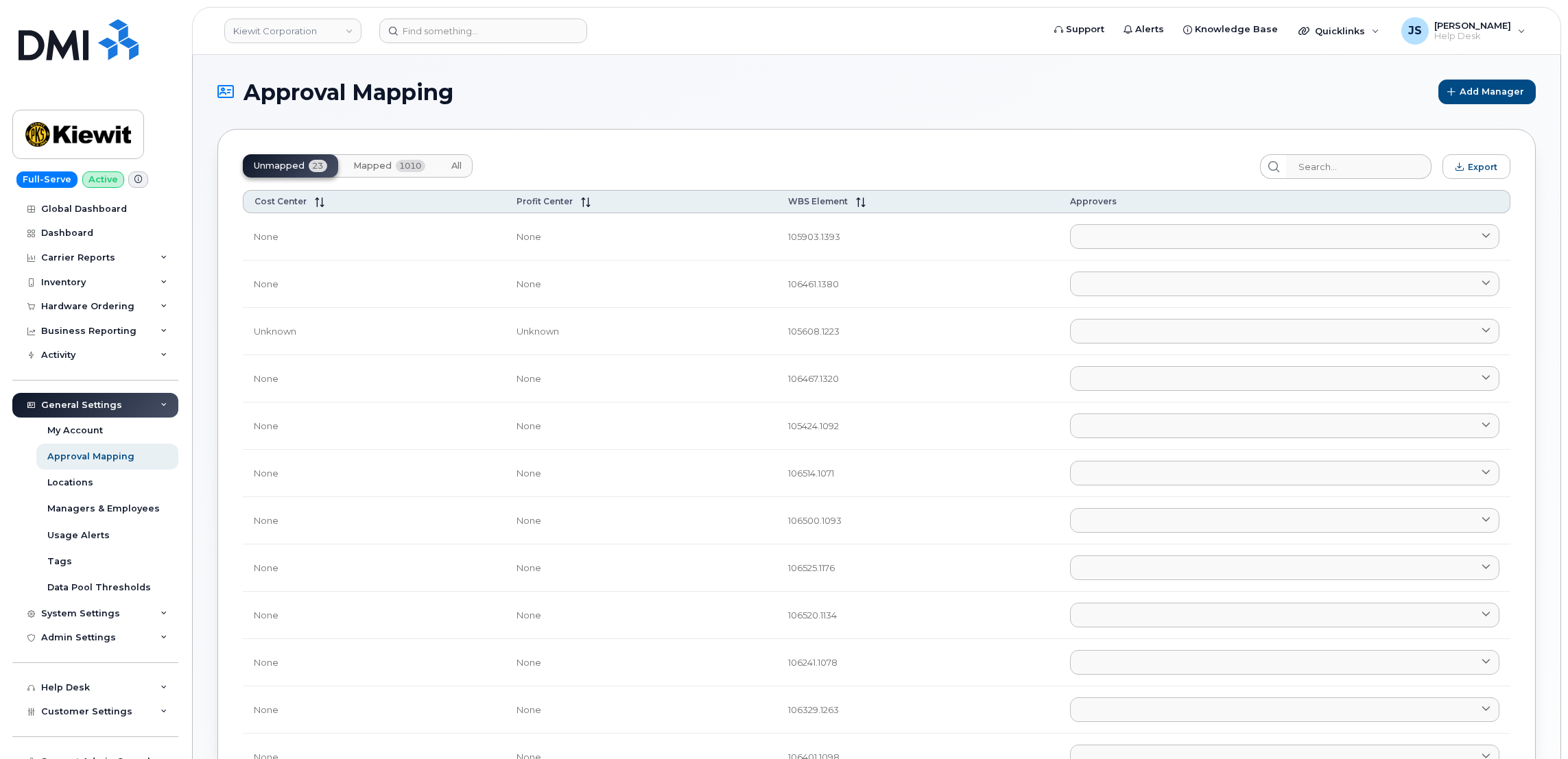
click at [393, 174] on button "Mapped 1010" at bounding box center [389, 166] width 94 height 23
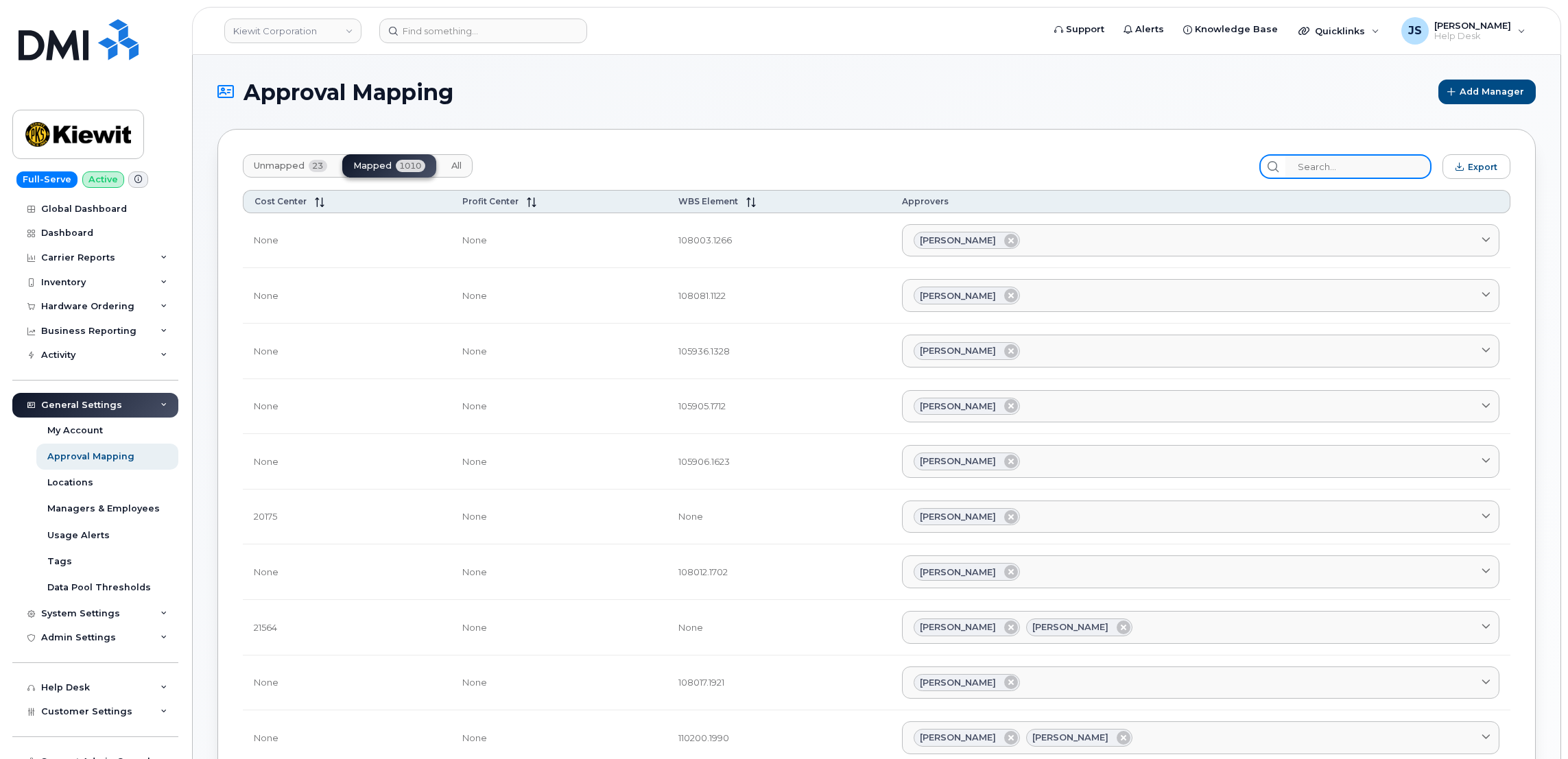
paste input "105781.1463"
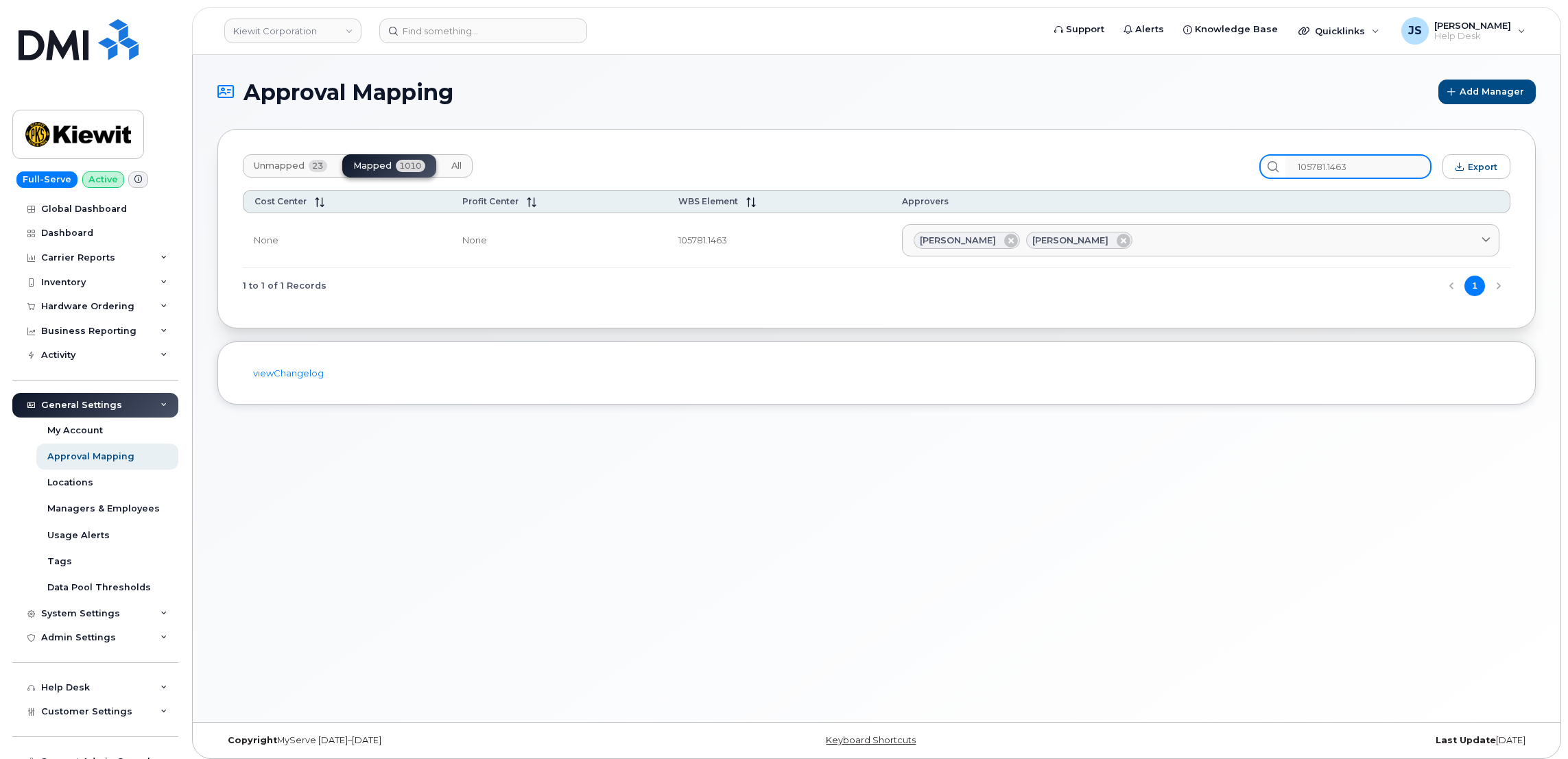
click at [1351, 172] on input "105781.1463" at bounding box center [1358, 167] width 146 height 25
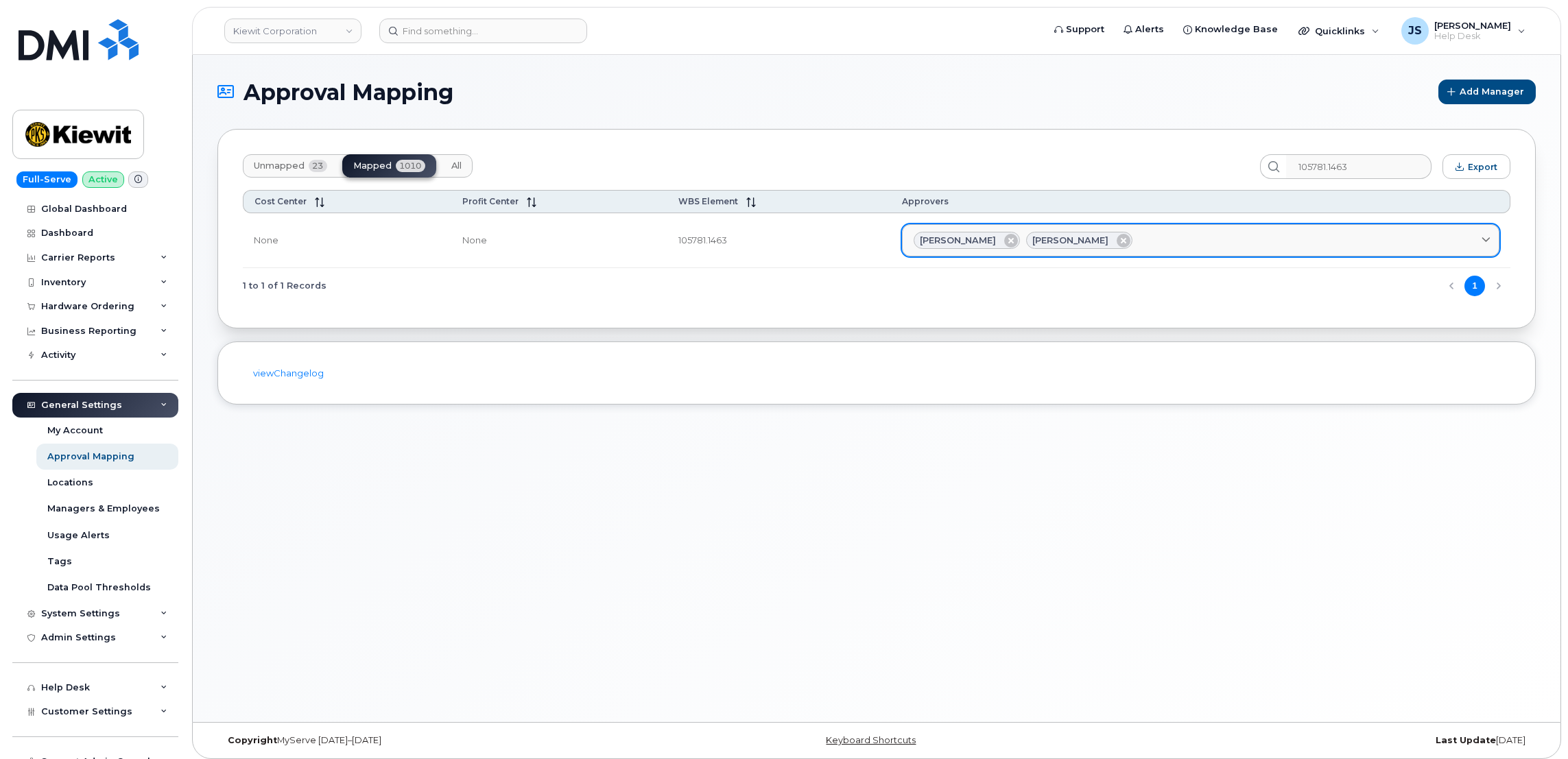
click at [1071, 239] on span "[PERSON_NAME]" at bounding box center [1070, 240] width 76 height 13
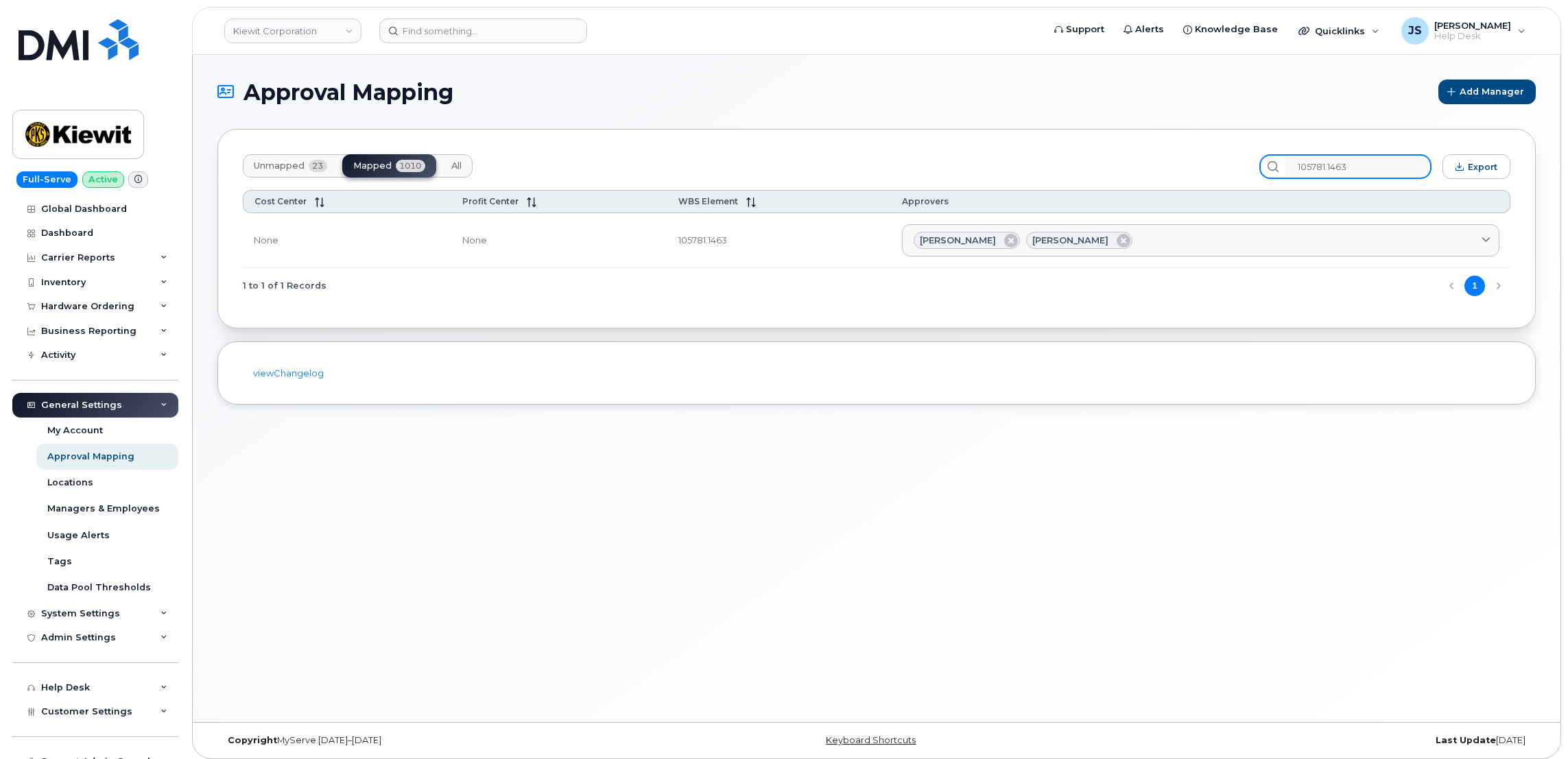
click at [1322, 169] on input "105781.1463" at bounding box center [1358, 167] width 146 height 25
paste input "6277.1151"
type input "106277.1151"
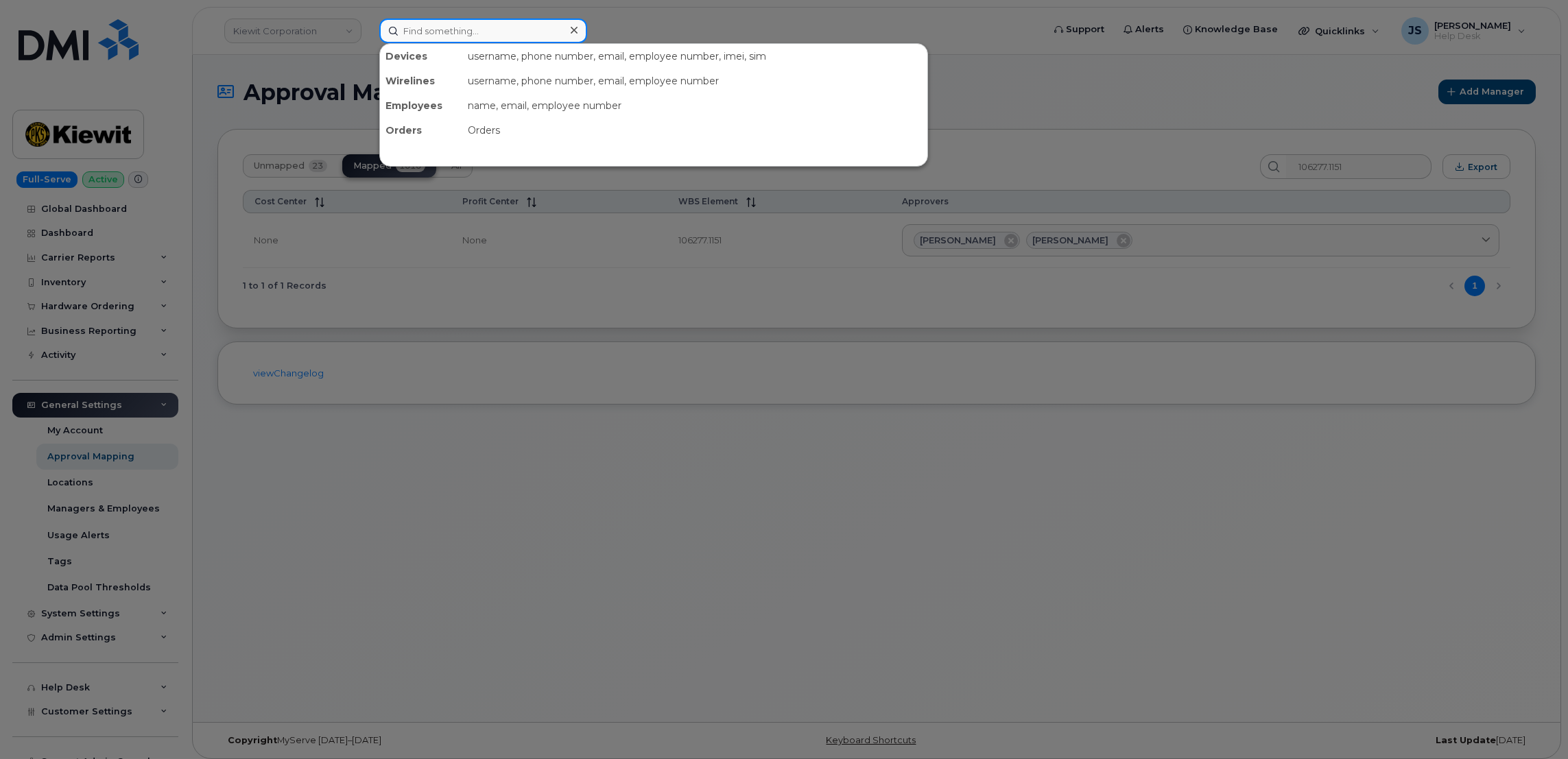
click at [492, 33] on input at bounding box center [482, 31] width 207 height 25
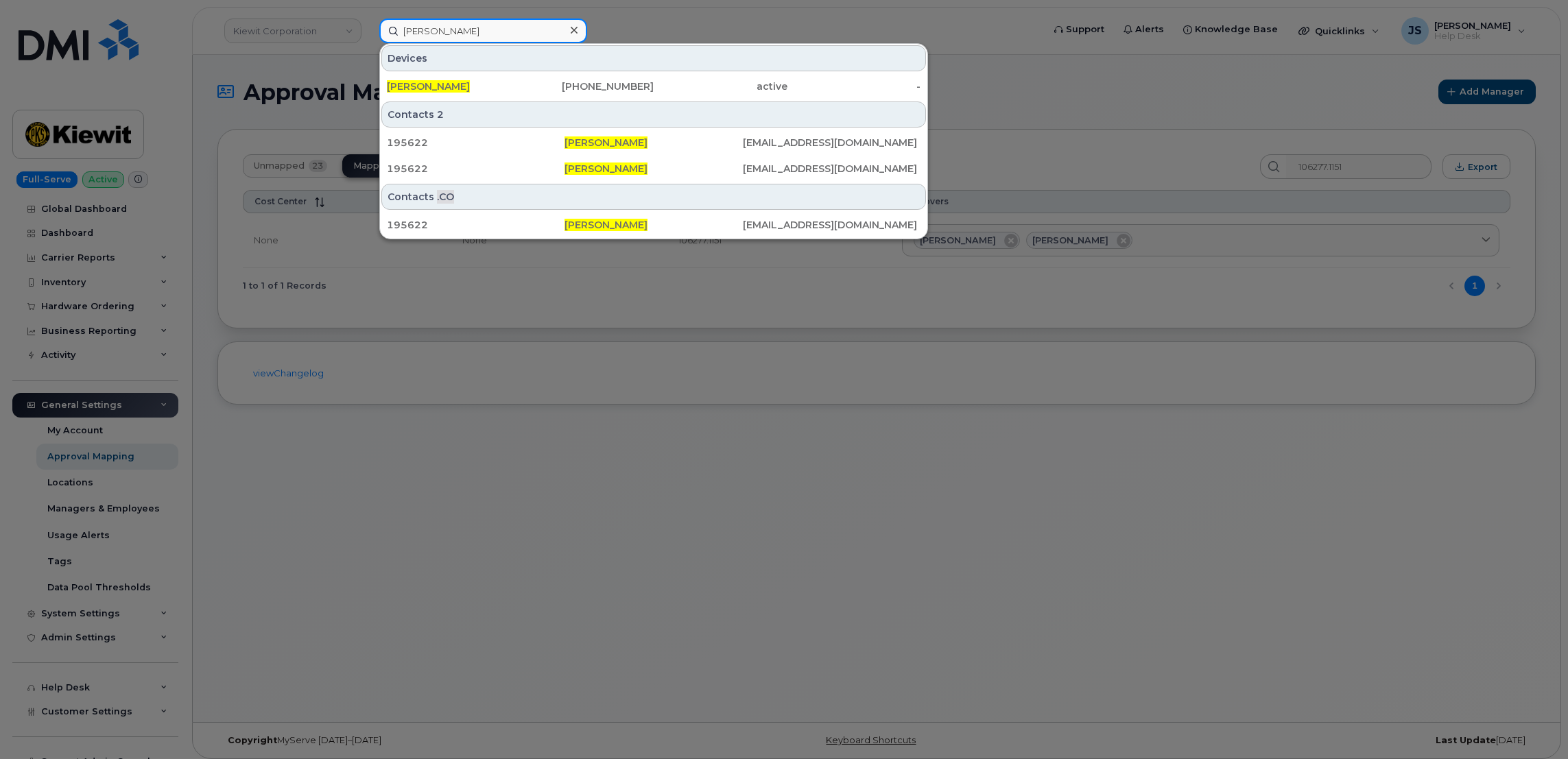
type input "[PERSON_NAME]"
click at [571, 29] on icon at bounding box center [574, 31] width 7 height 11
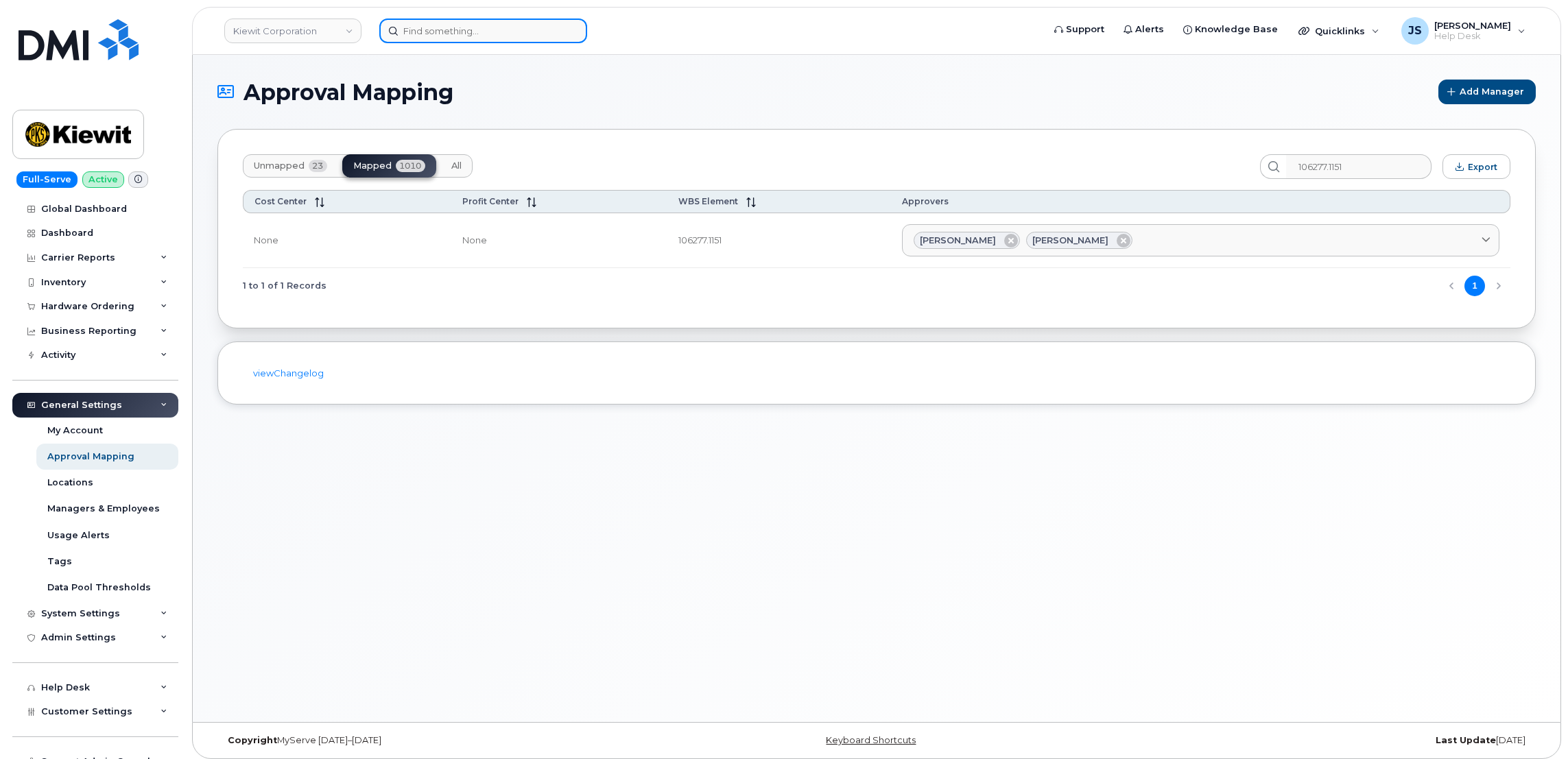
click at [528, 31] on input at bounding box center [482, 31] width 207 height 25
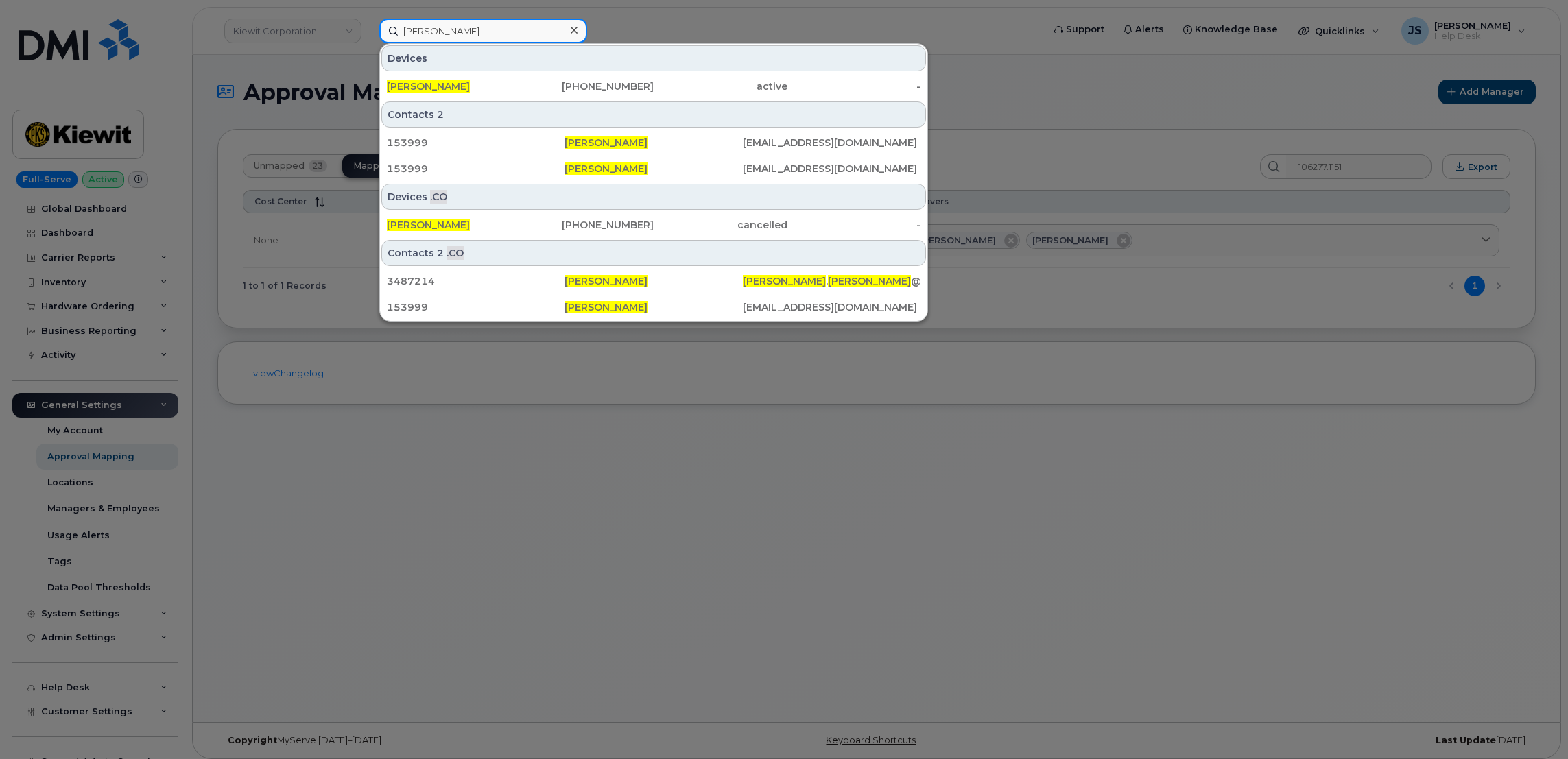
type input "[PERSON_NAME]"
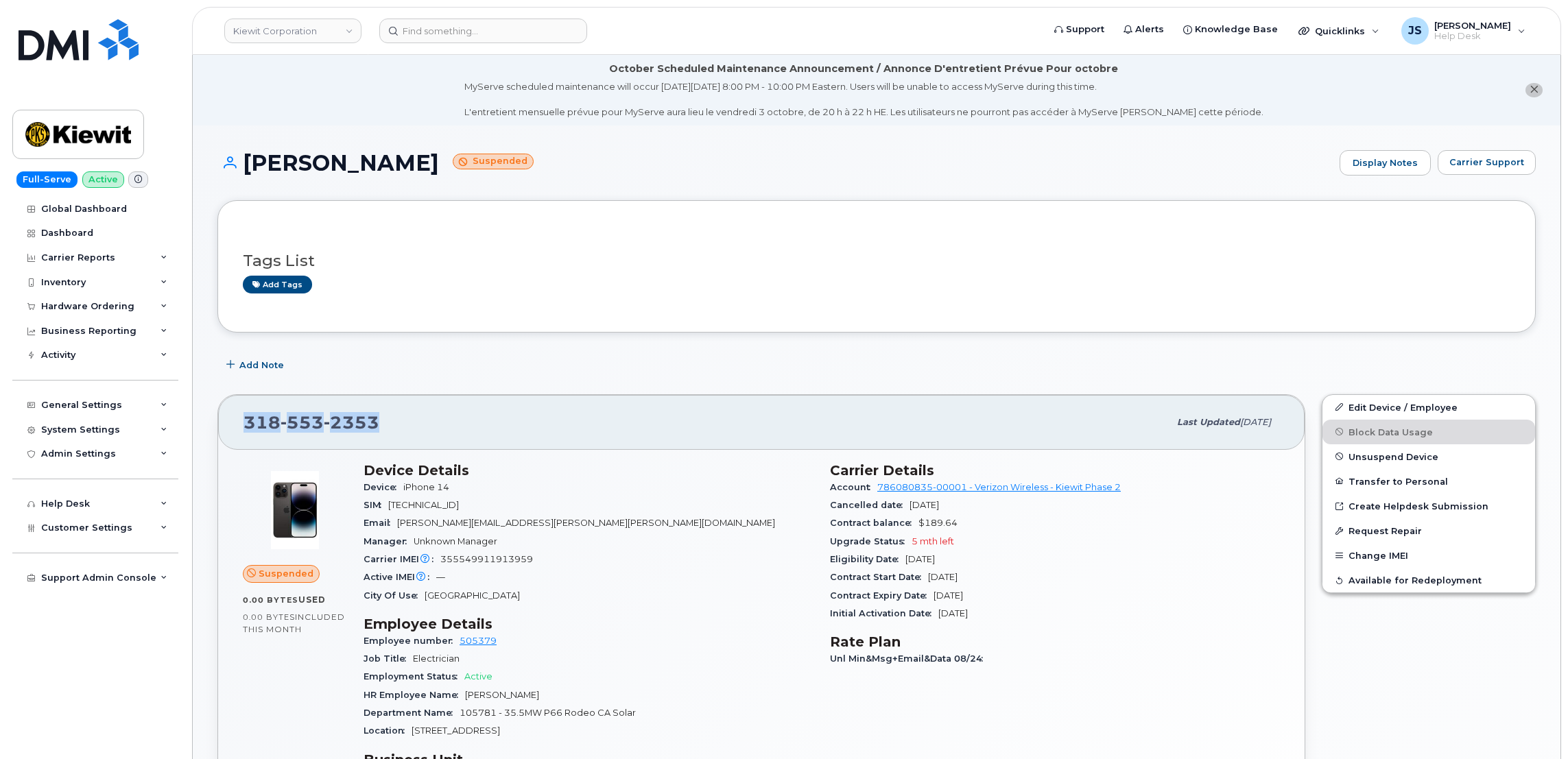
drag, startPoint x: 373, startPoint y: 424, endPoint x: 246, endPoint y: 424, distance: 127.0
click at [246, 424] on span "318 553 2353" at bounding box center [311, 423] width 135 height 20
copy span "318 553 2353"
click at [1480, 156] on span "Carrier Support" at bounding box center [1486, 162] width 74 height 13
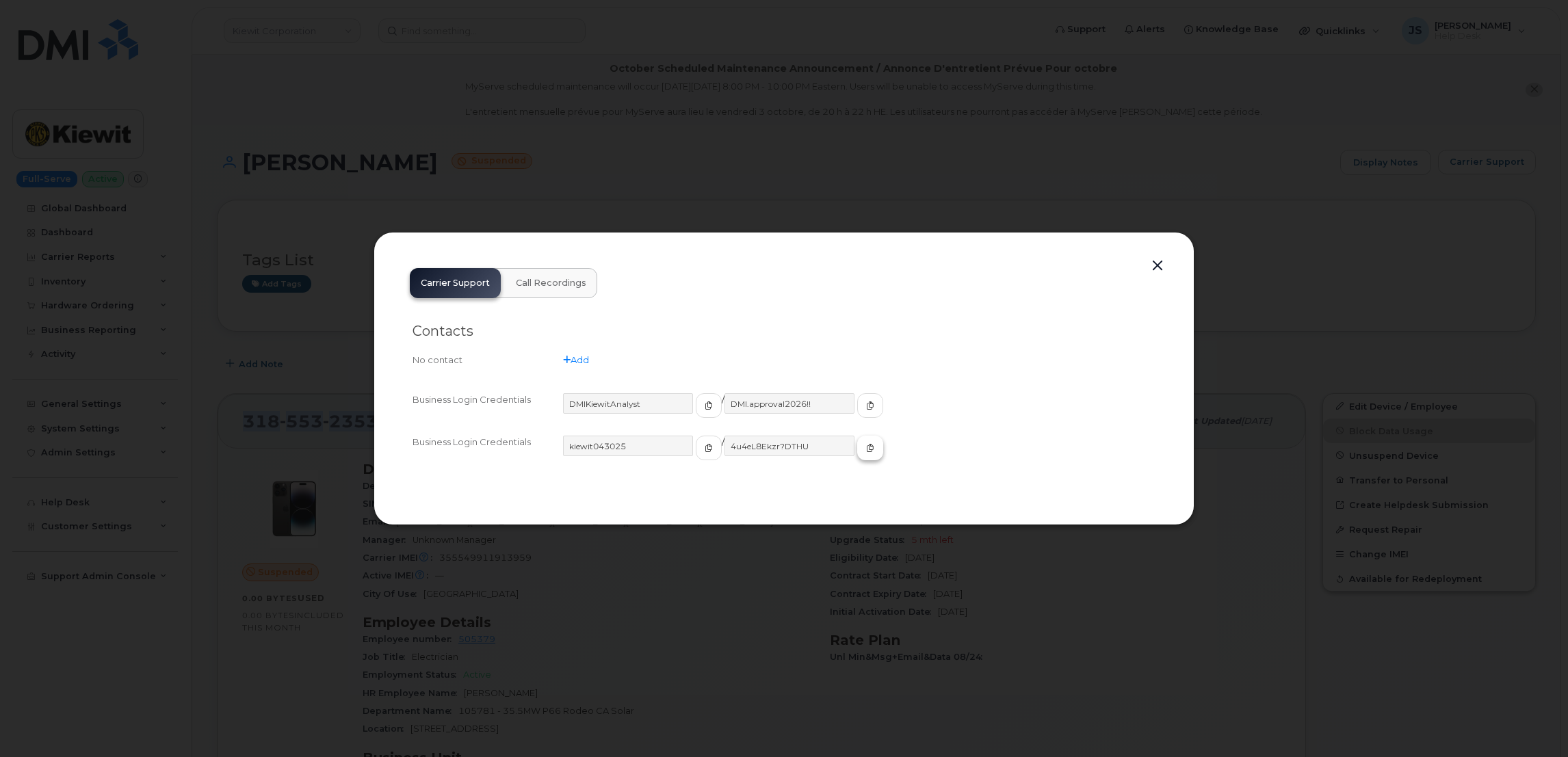
click at [866, 444] on icon "button" at bounding box center [870, 448] width 9 height 9
click at [1153, 268] on button "button" at bounding box center [1157, 266] width 20 height 20
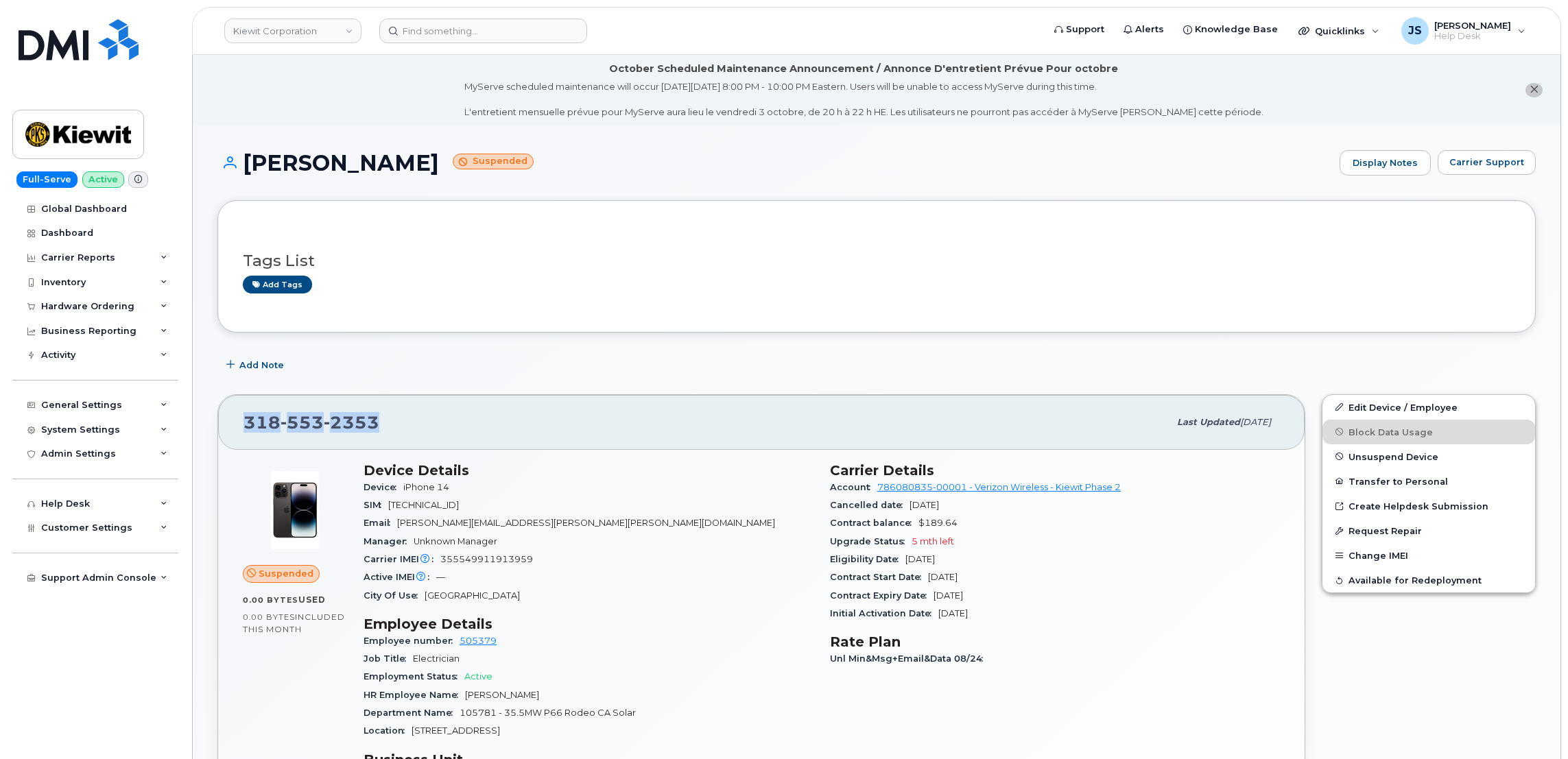
copy span "318 553 2353"
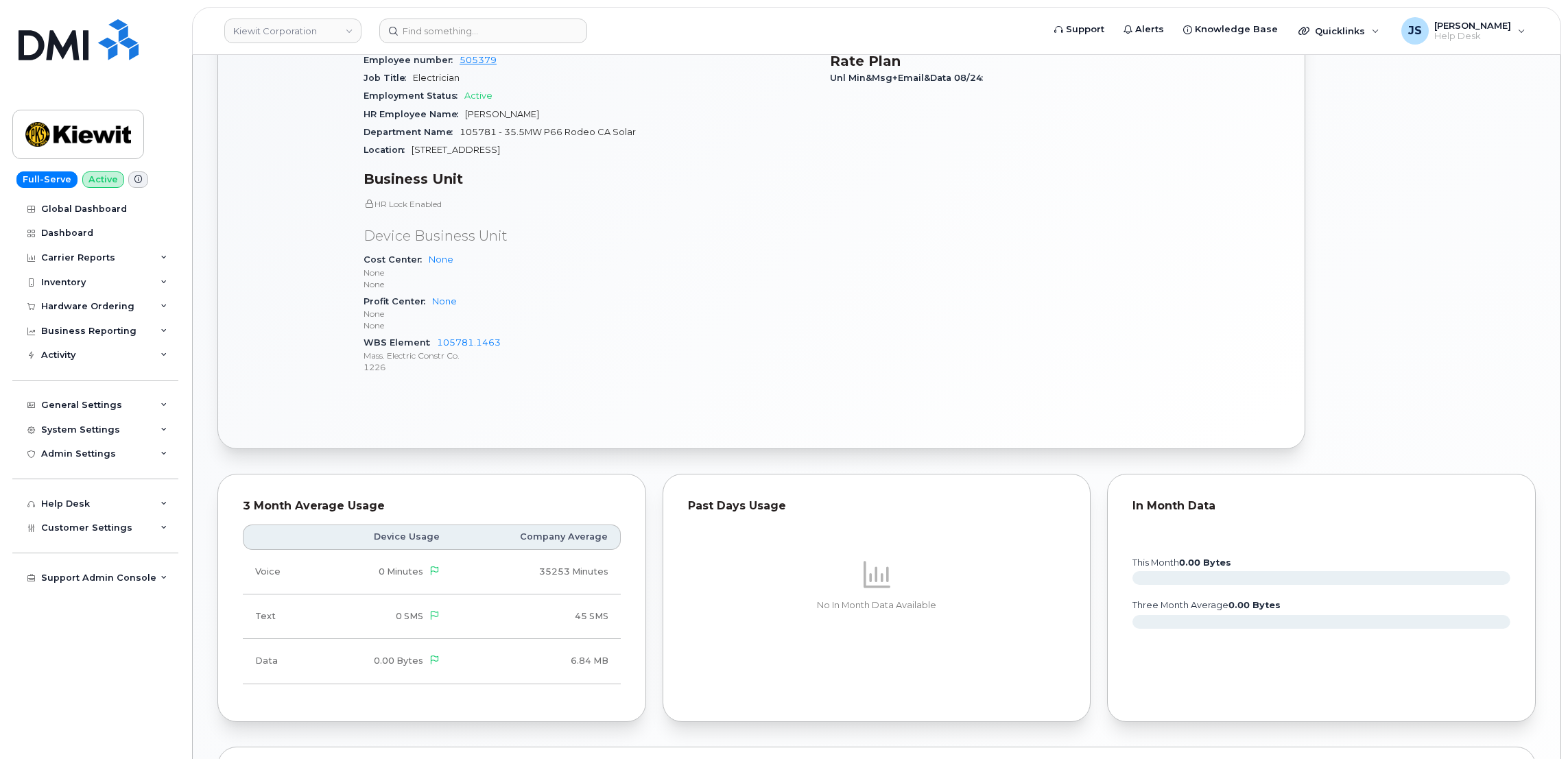
scroll to position [617, 0]
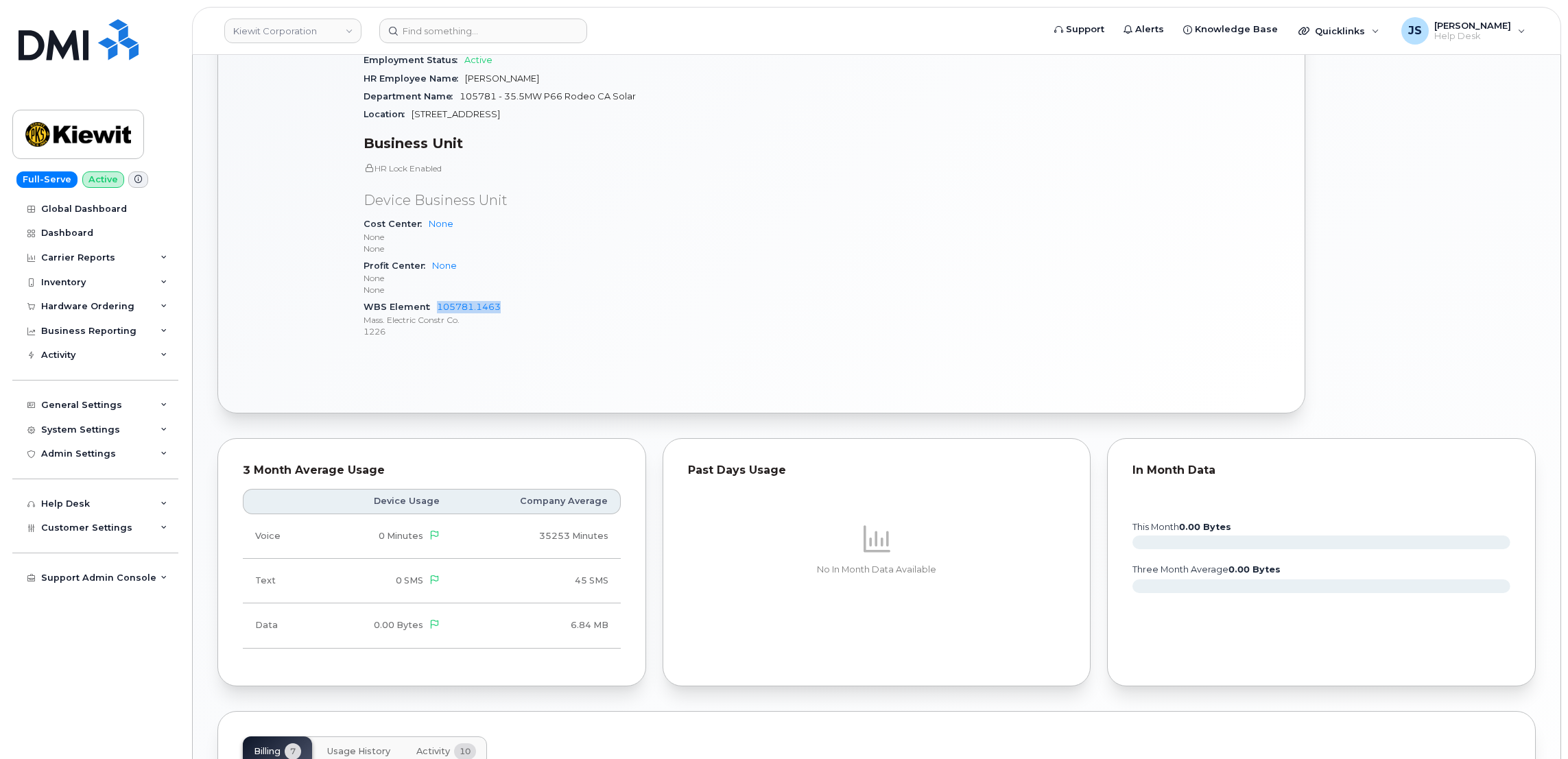
drag, startPoint x: 499, startPoint y: 305, endPoint x: 434, endPoint y: 307, distance: 65.0
click at [434, 307] on div "WBS Element 105781.1463 Mass. Electric Constr Co. 1226" at bounding box center [588, 318] width 450 height 41
drag, startPoint x: 434, startPoint y: 307, endPoint x: 451, endPoint y: 312, distance: 17.7
copy link "105781.1463"
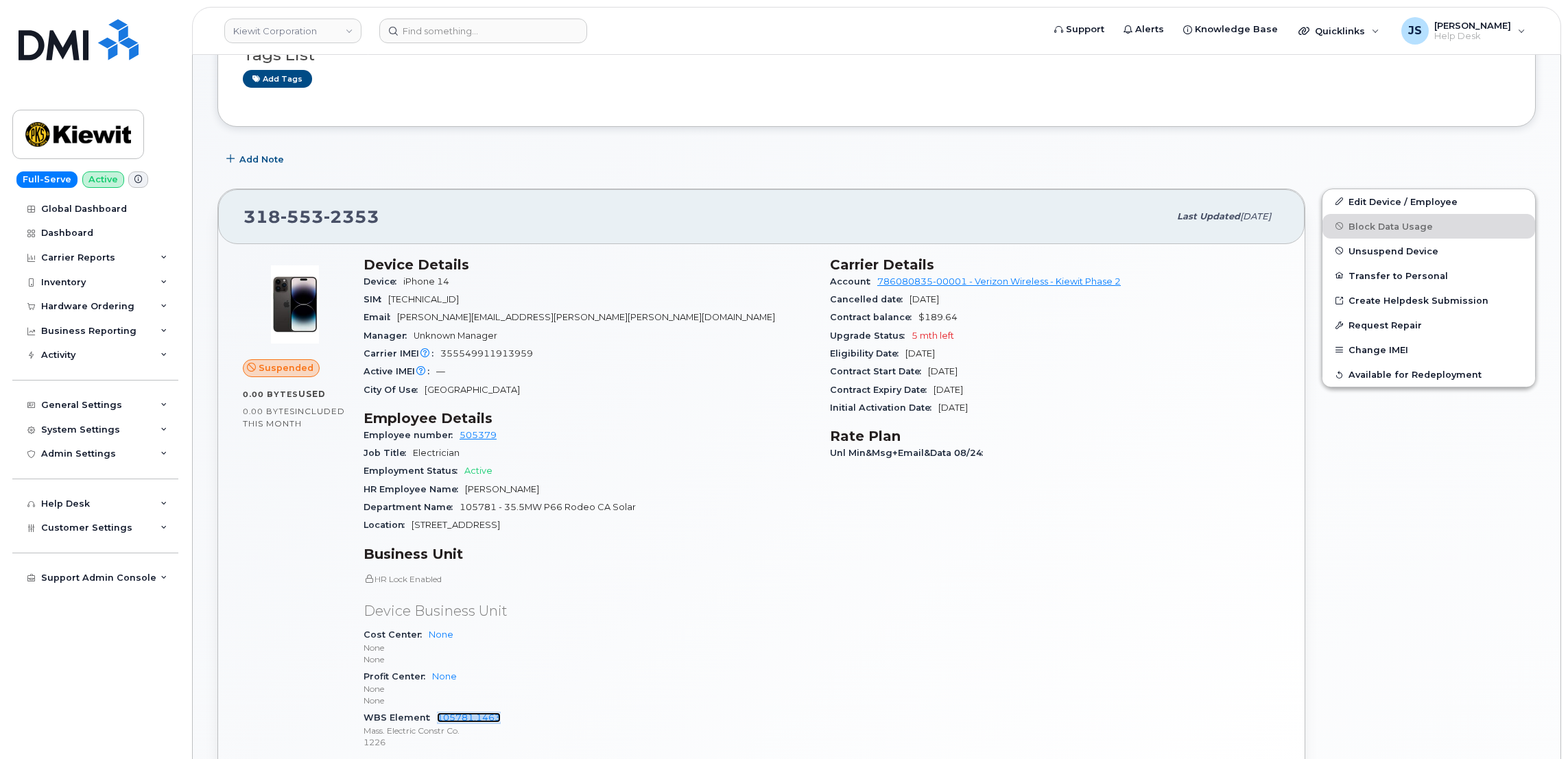
scroll to position [412, 0]
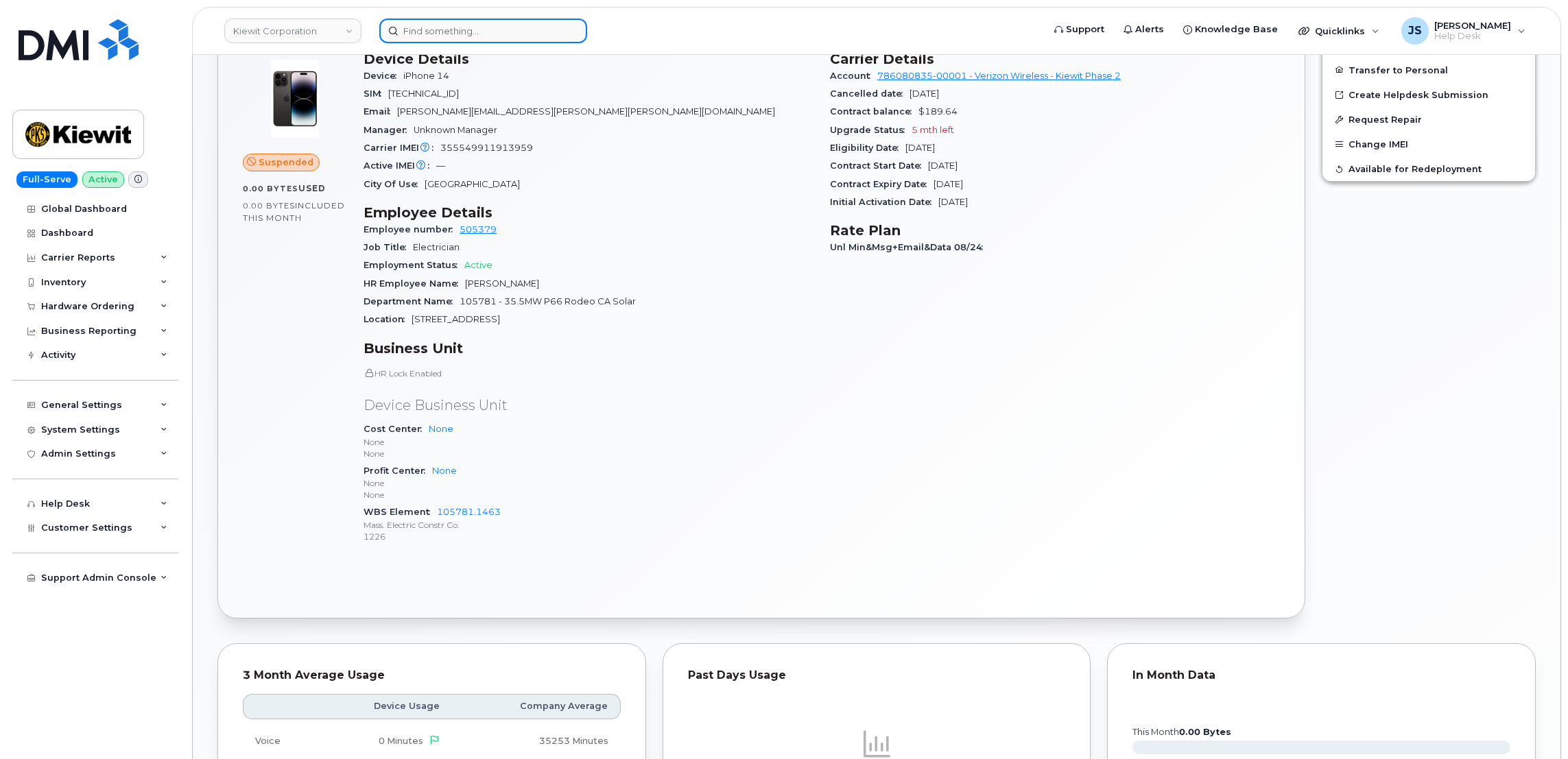
click at [485, 40] on input at bounding box center [482, 31] width 207 height 25
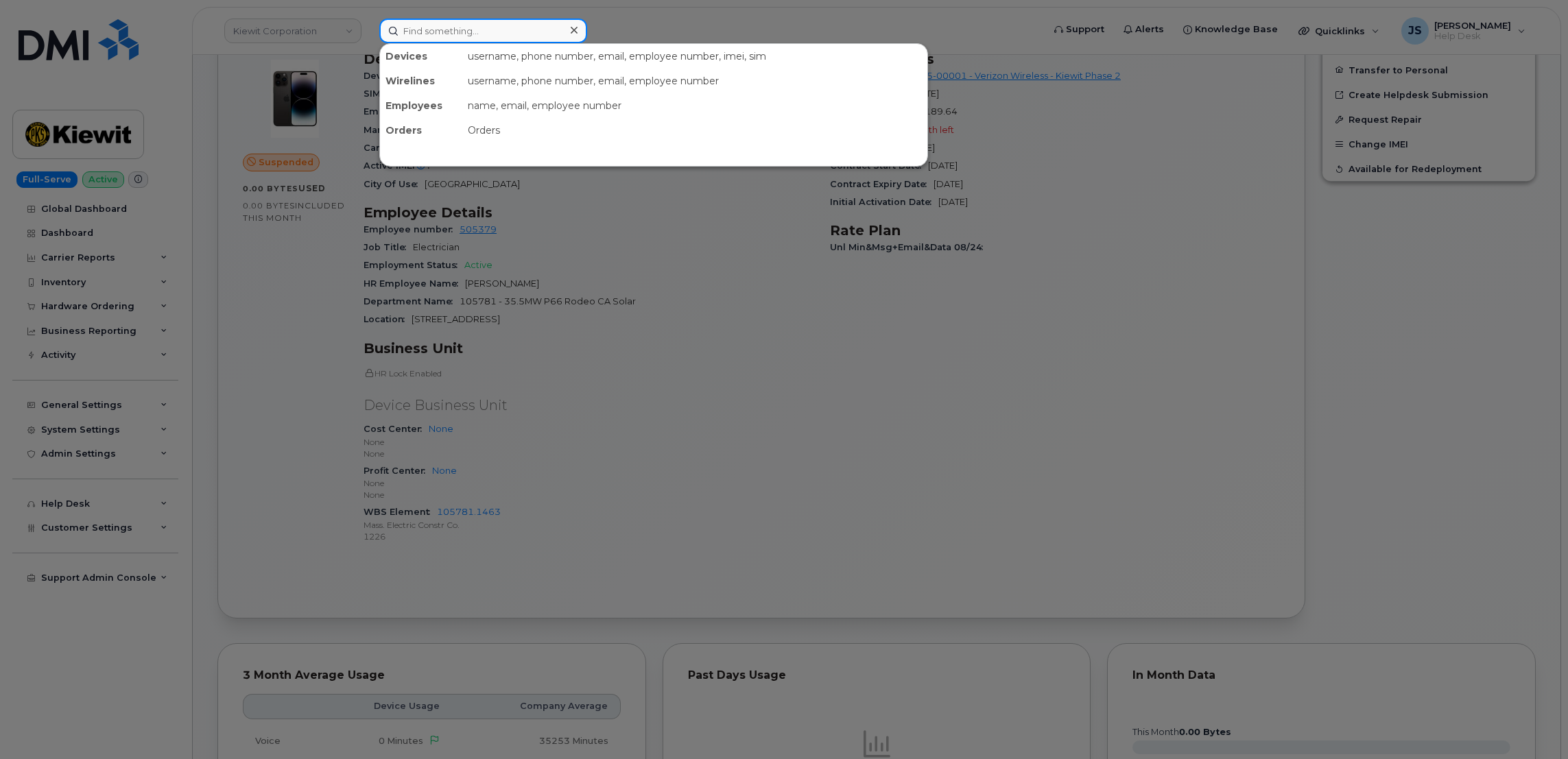
paste input "7079890128"
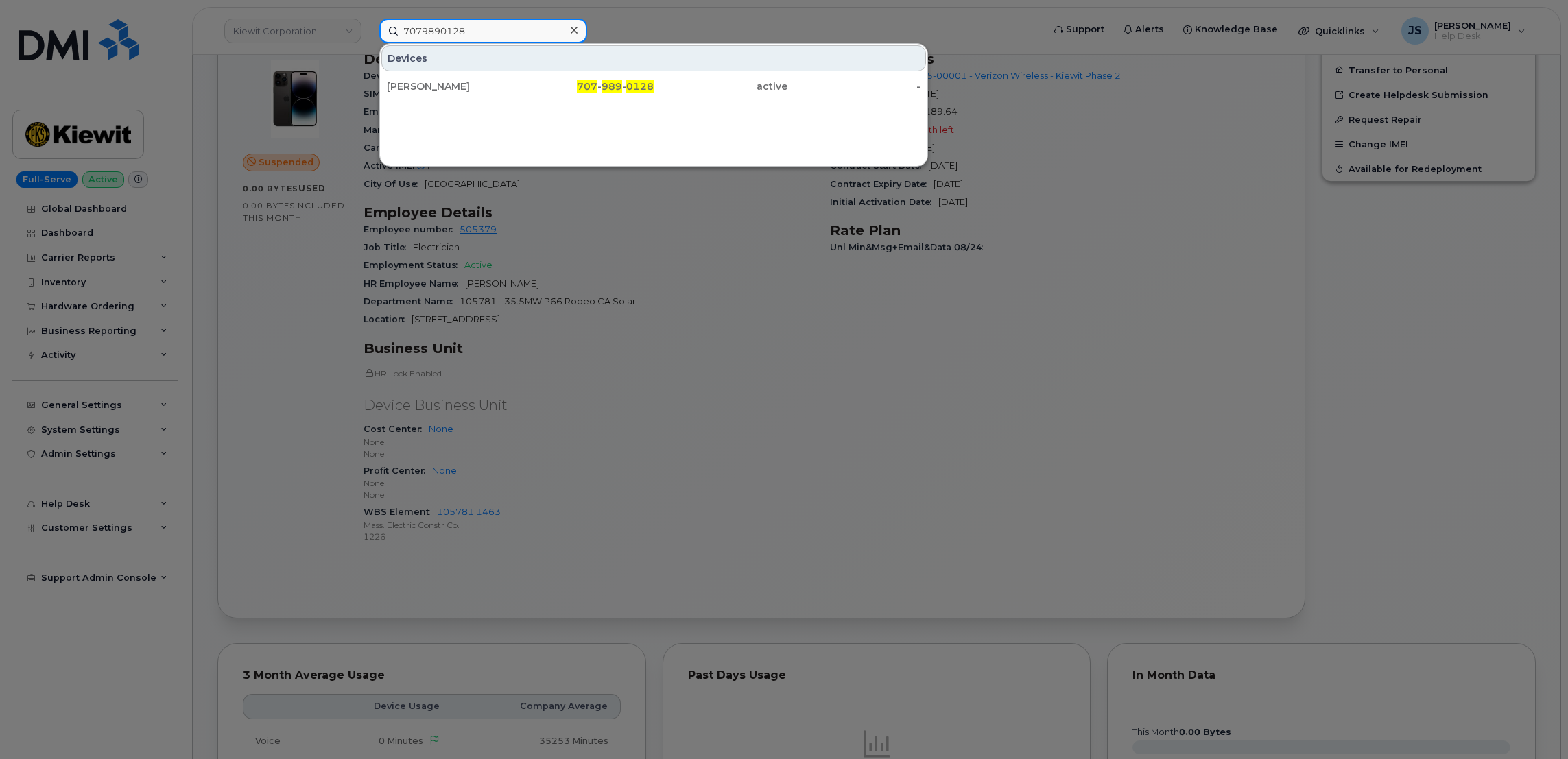
type input "7079890128"
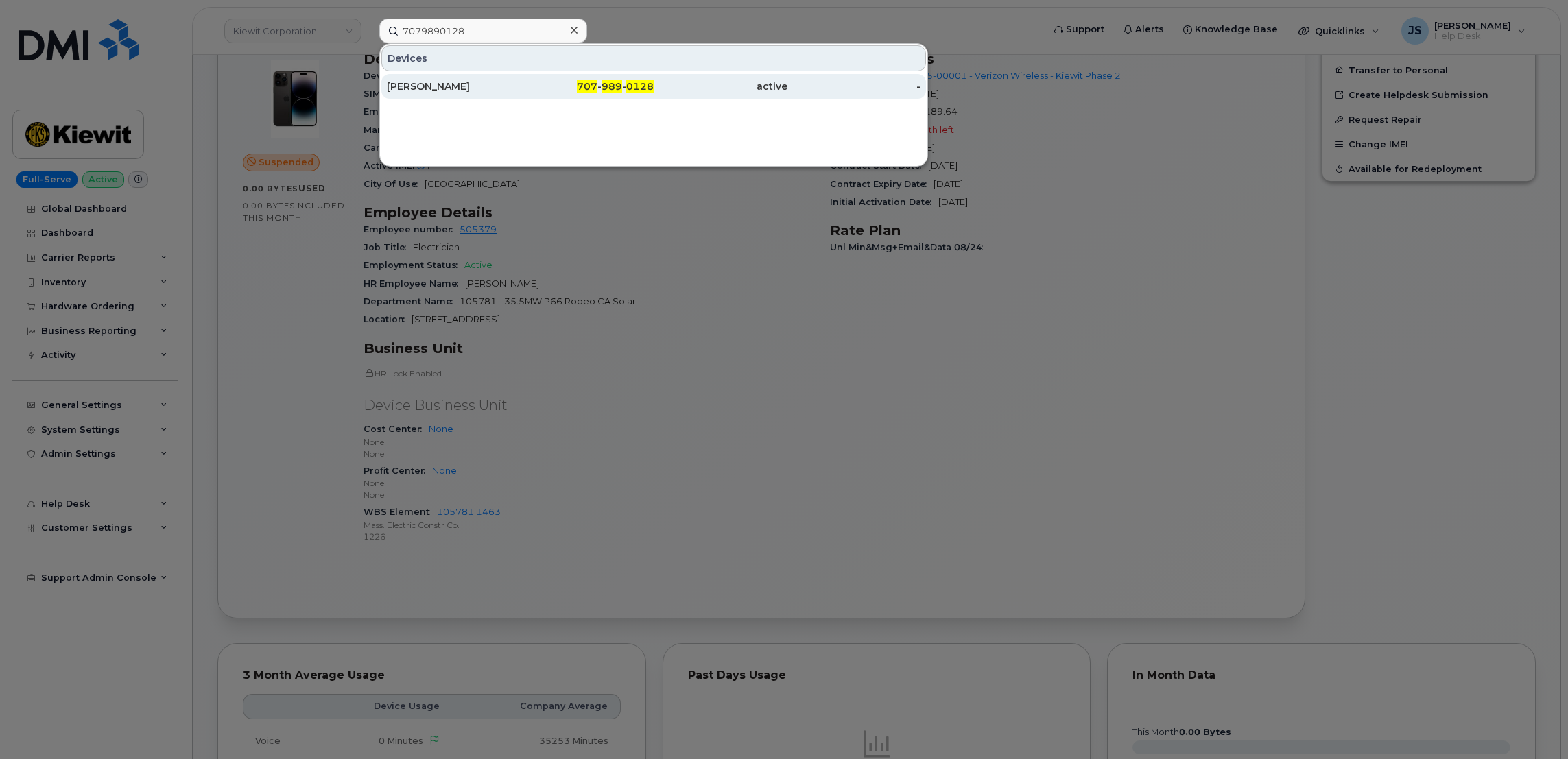
click at [491, 78] on div "TAYLOR RUND" at bounding box center [453, 87] width 134 height 25
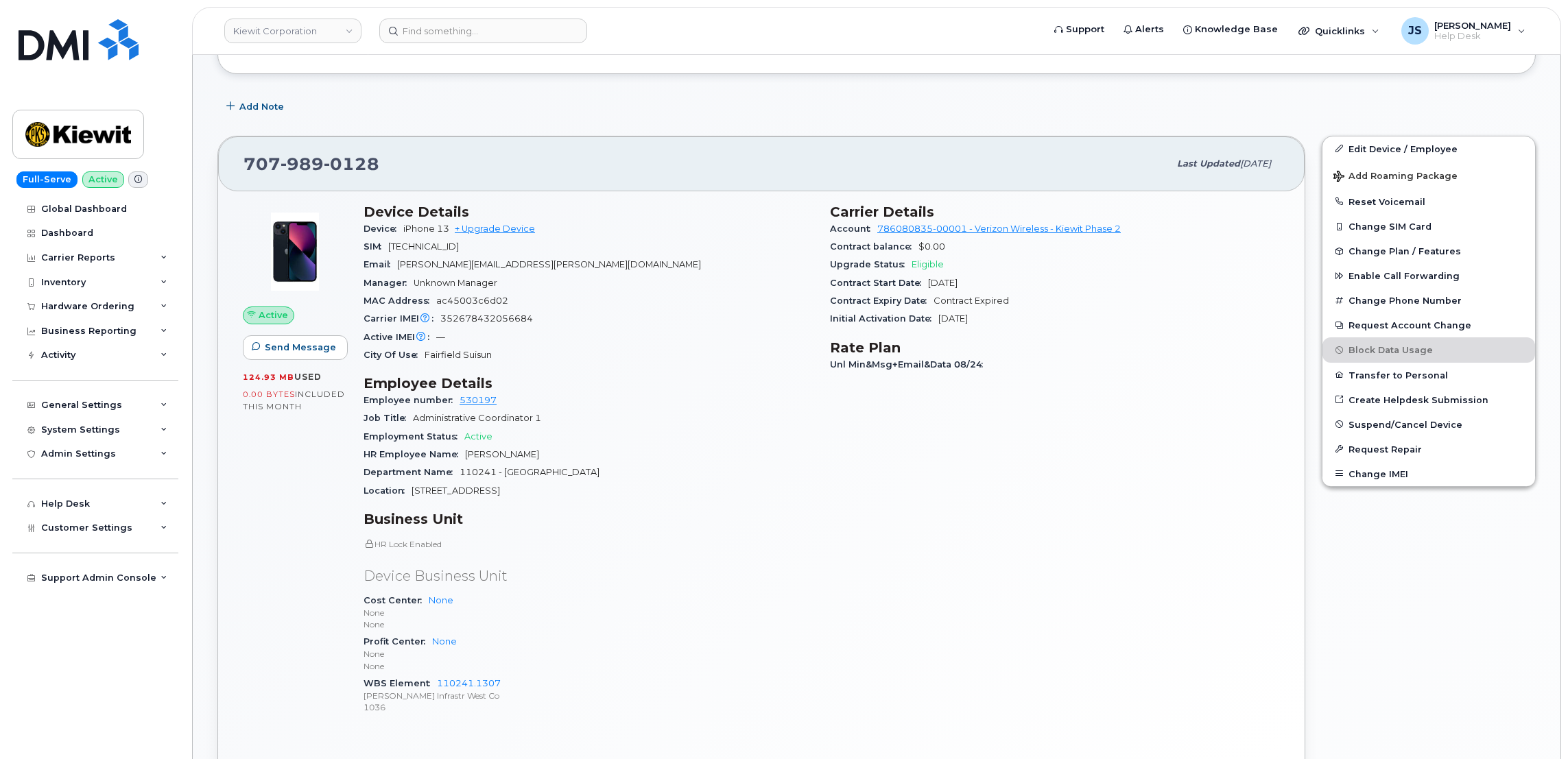
scroll to position [412, 0]
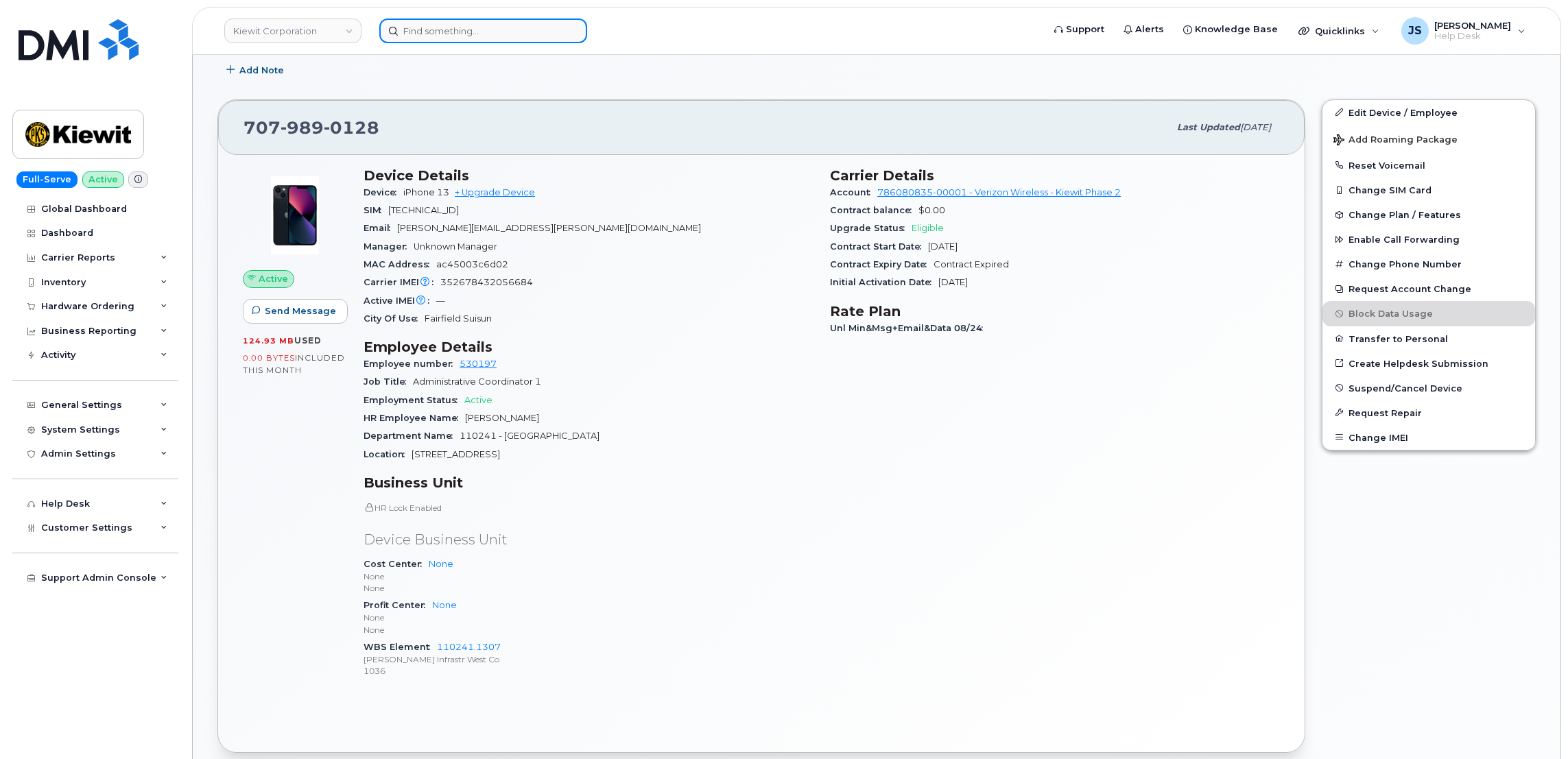
click at [523, 30] on input at bounding box center [482, 31] width 207 height 25
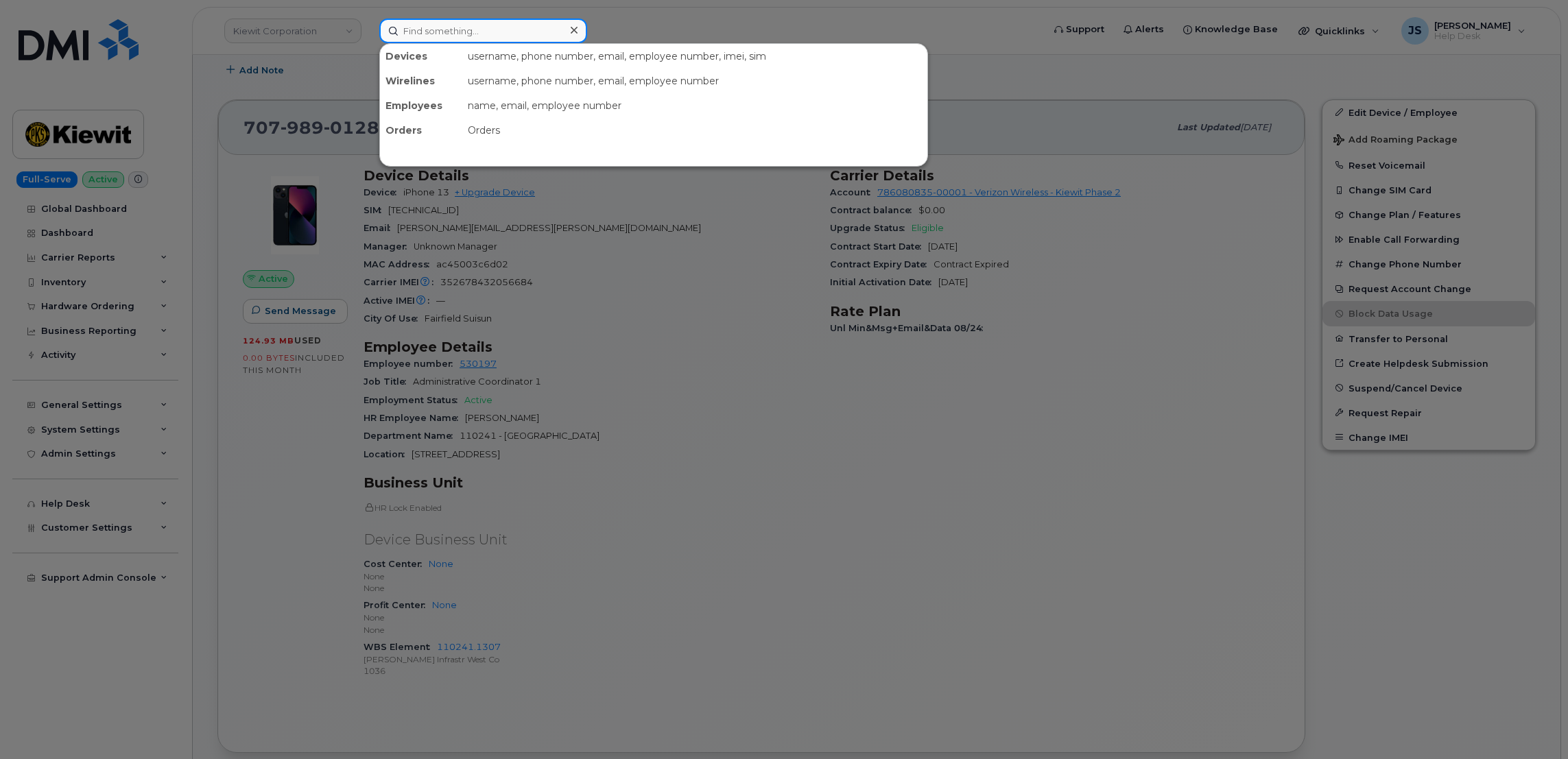
paste input "4422220112"
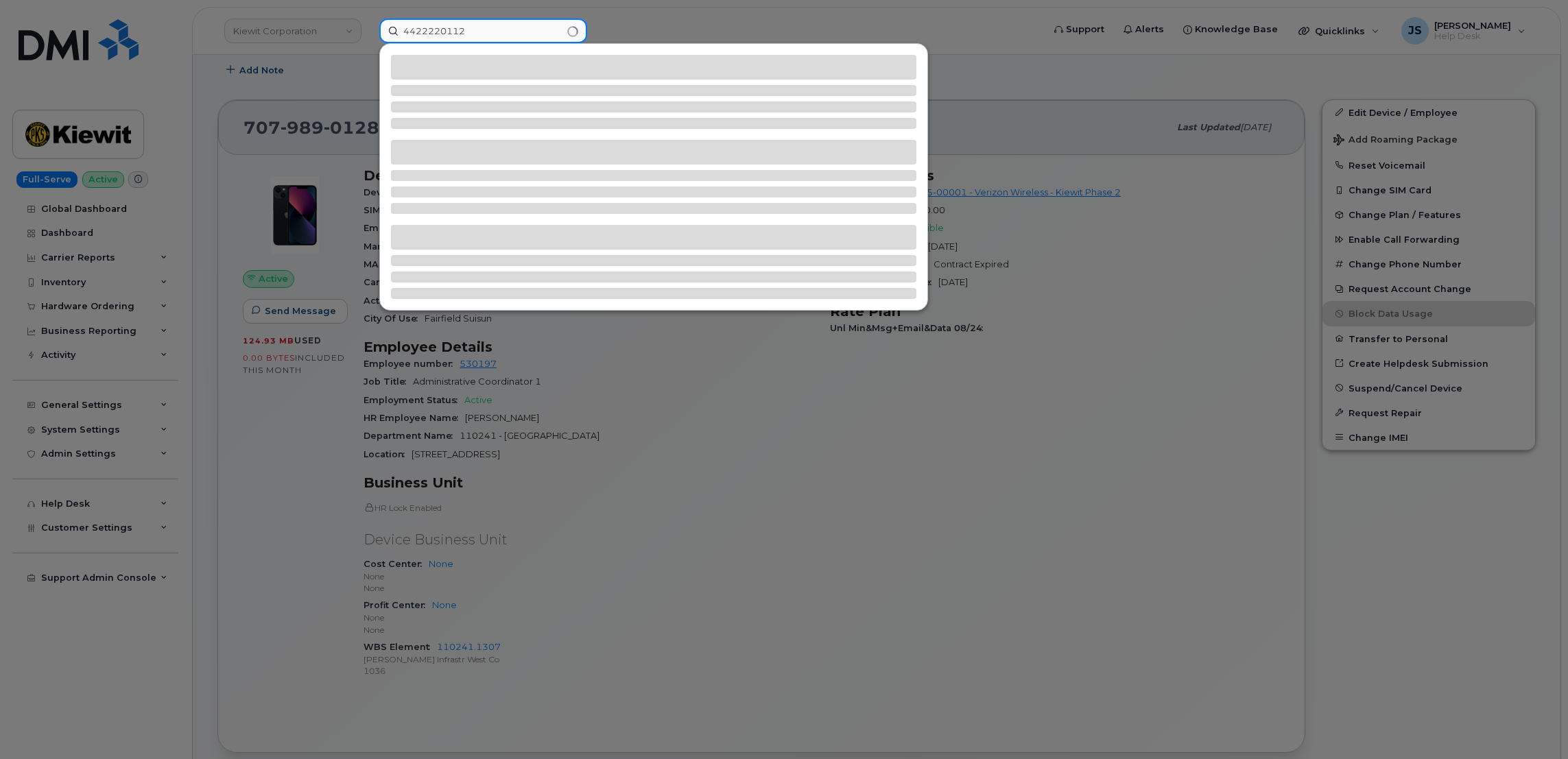
type input "4422220112"
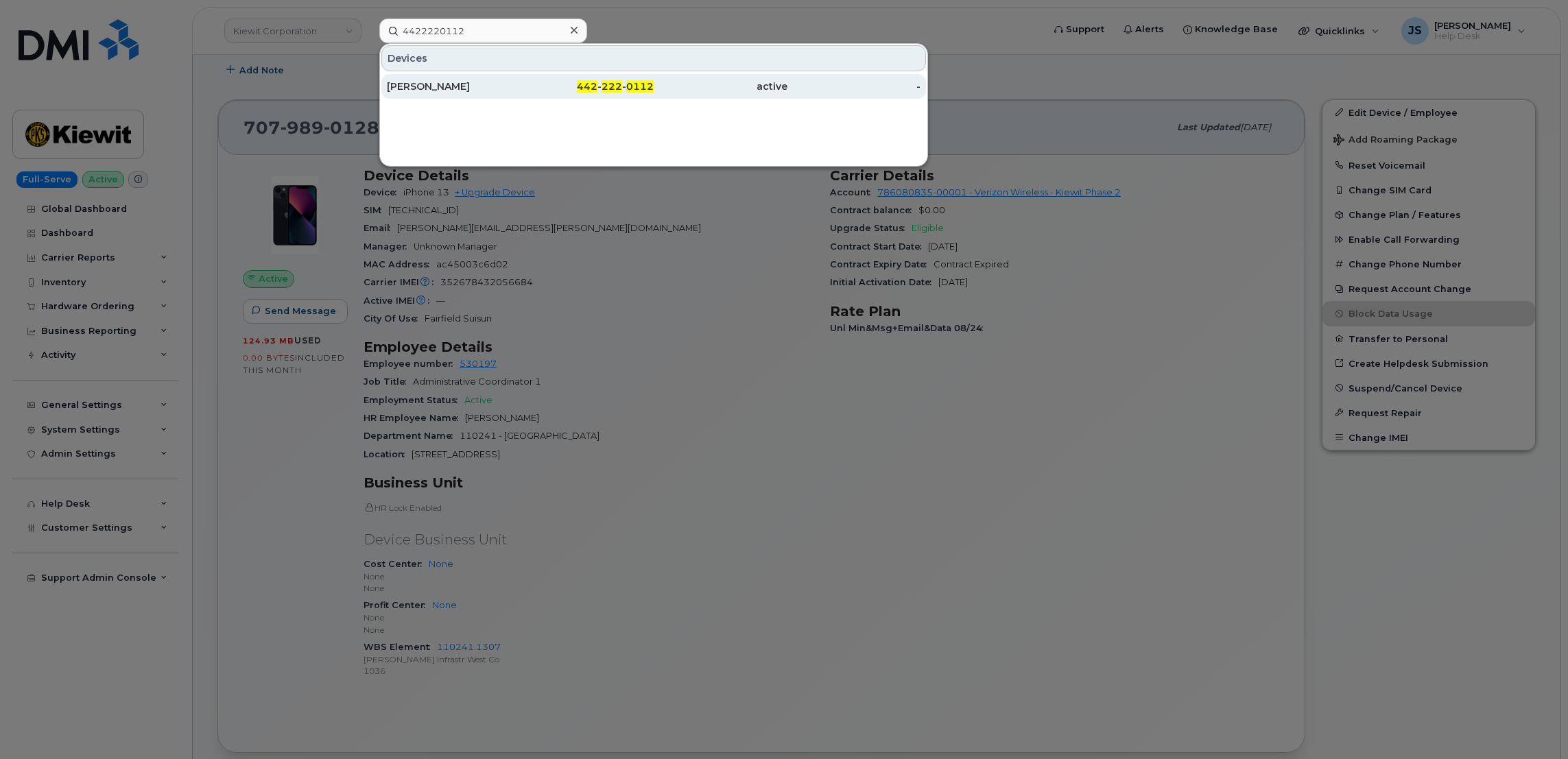
click at [415, 89] on div "ERIC LEPPING" at bounding box center [453, 87] width 134 height 14
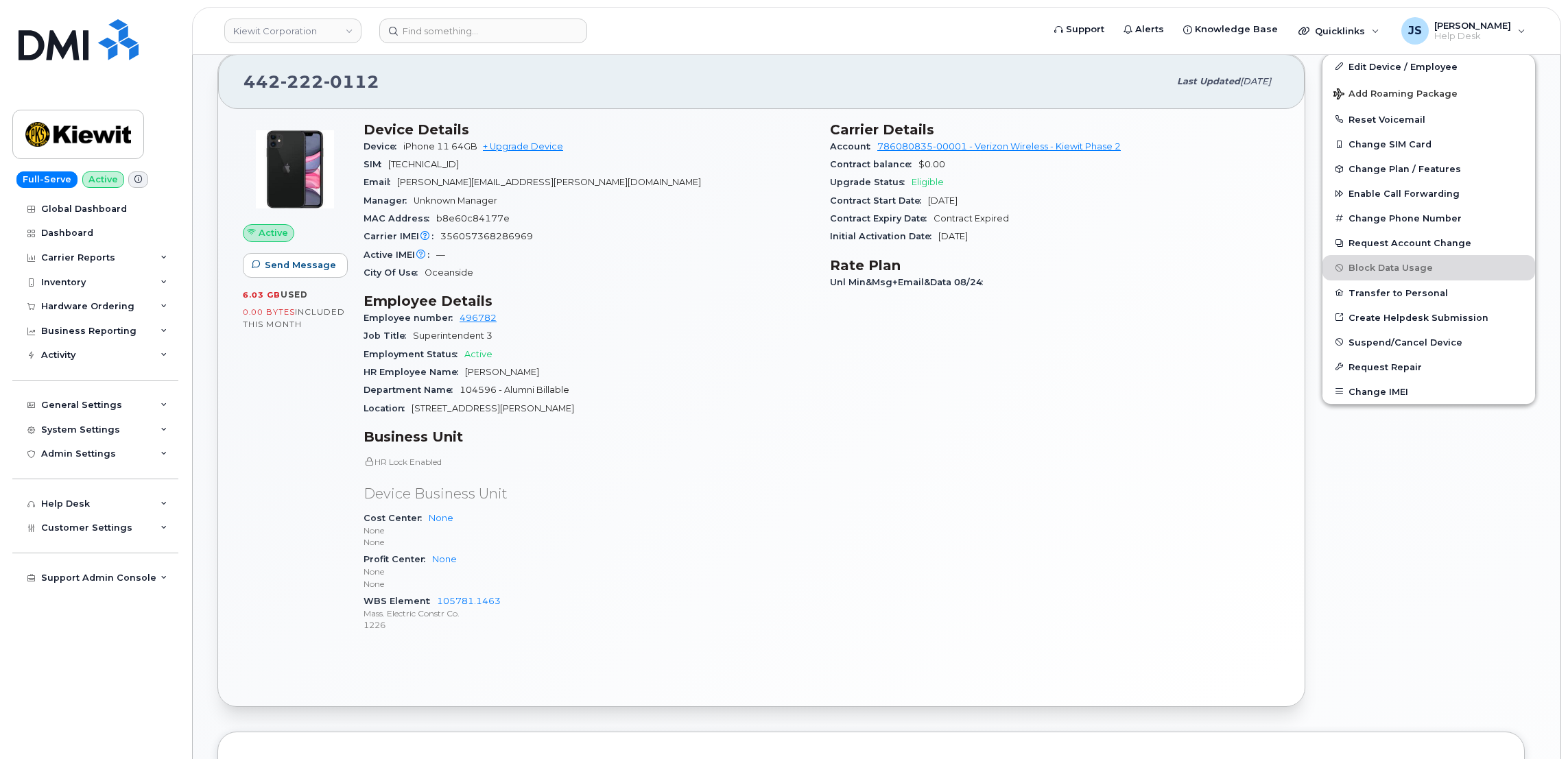
scroll to position [206, 0]
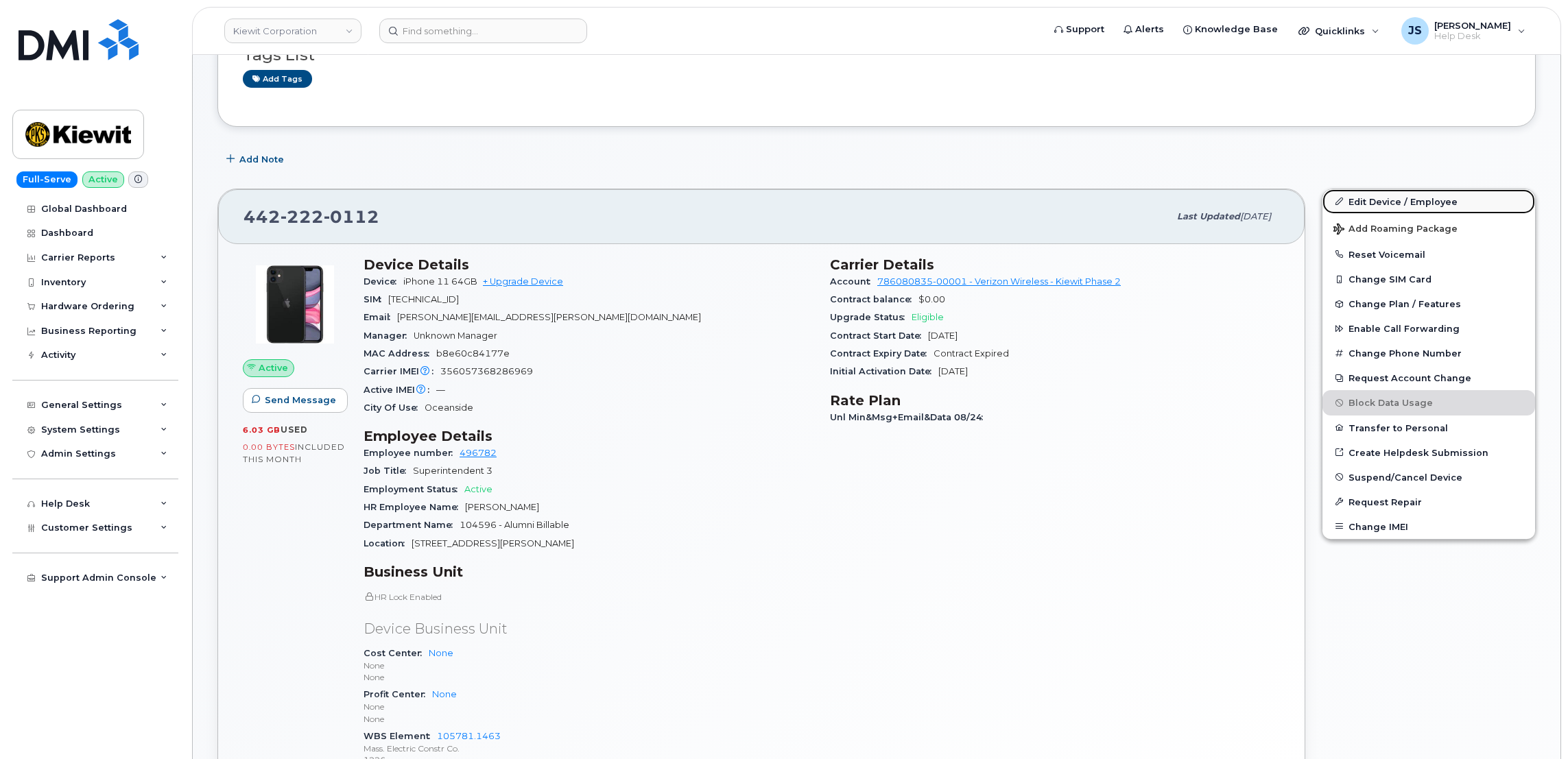
click at [1369, 203] on link "Edit Device / Employee" at bounding box center [1429, 202] width 213 height 25
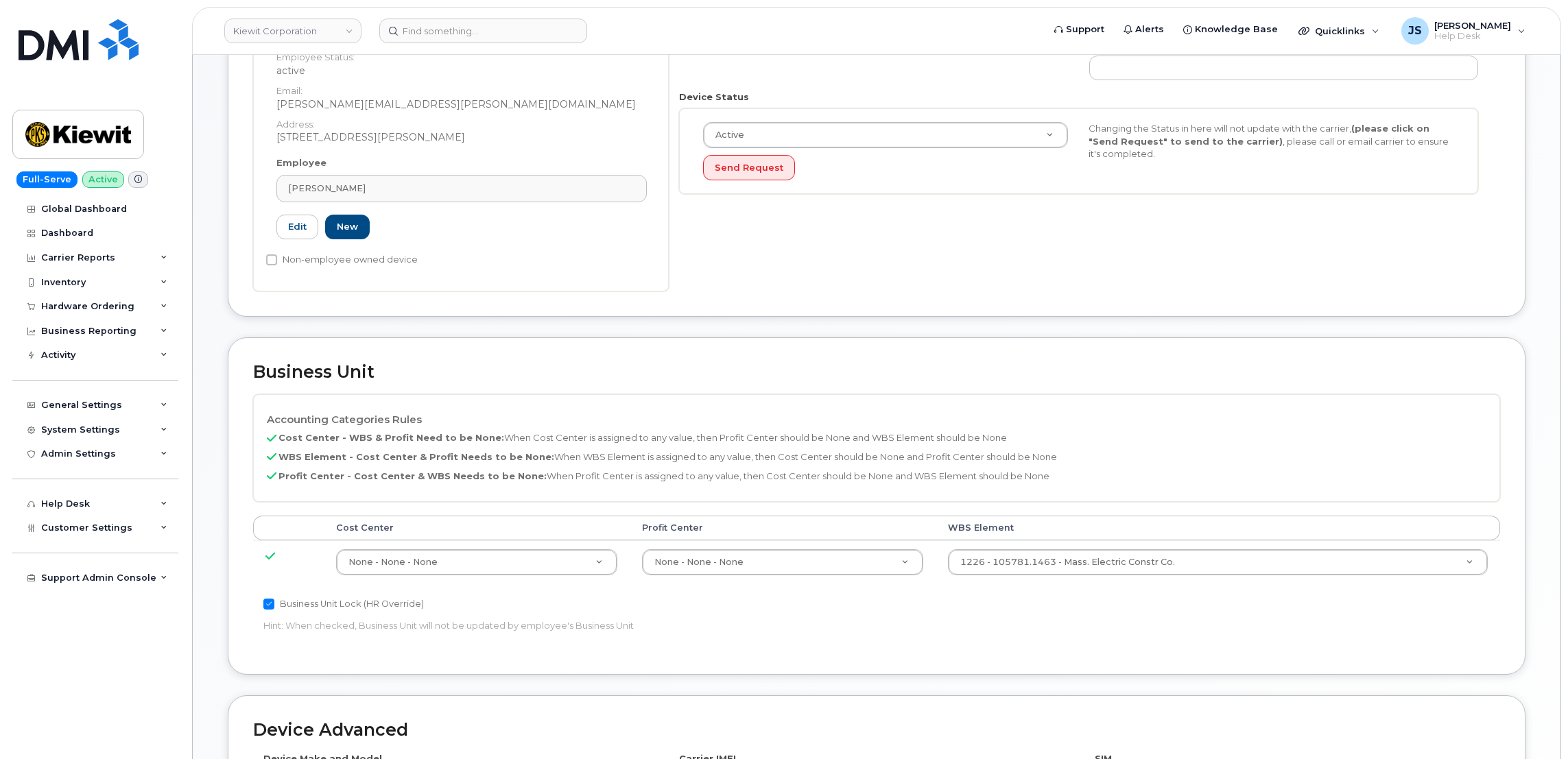
scroll to position [412, 0]
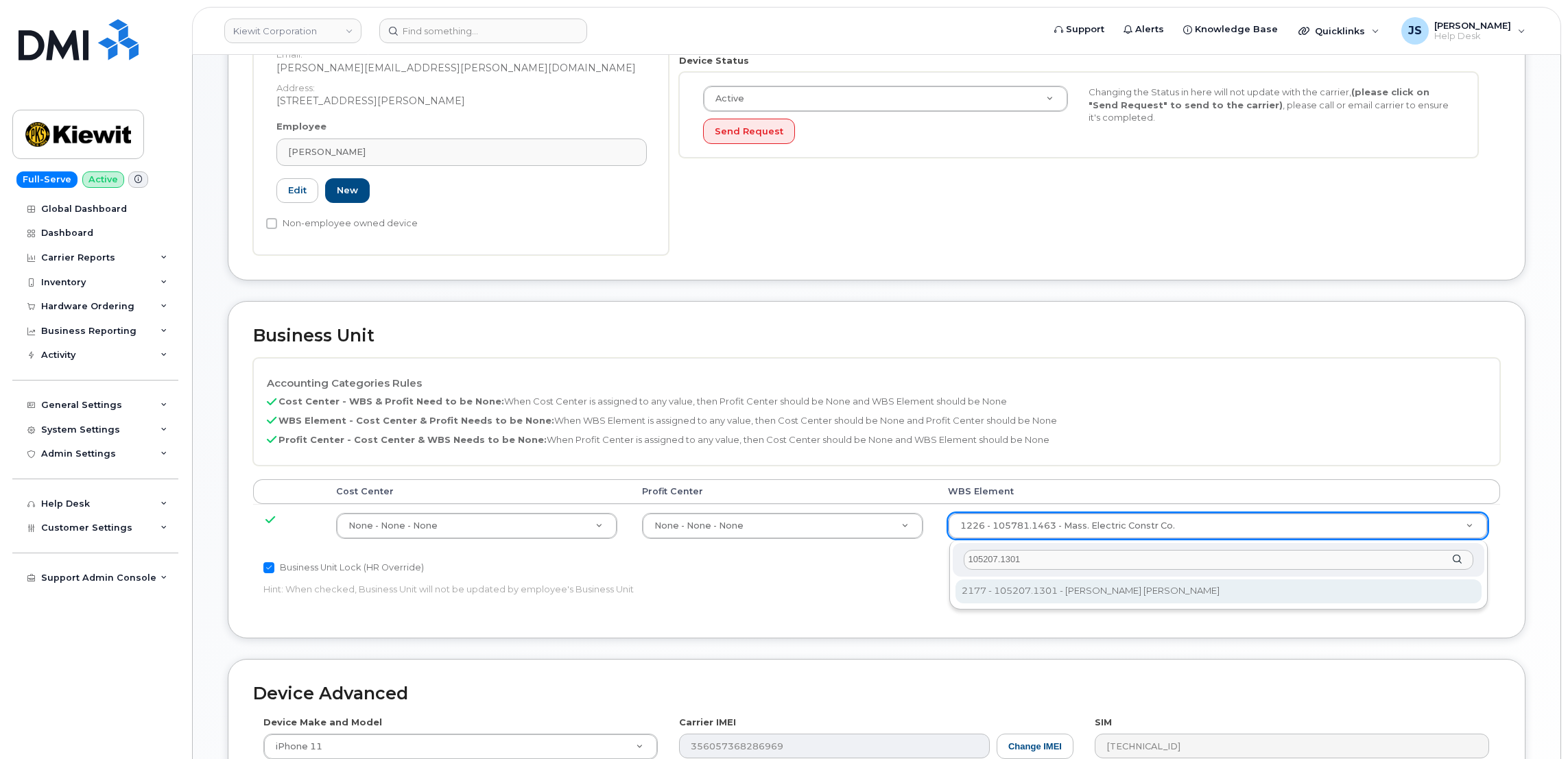
type input "105207.1301"
type input "30264853"
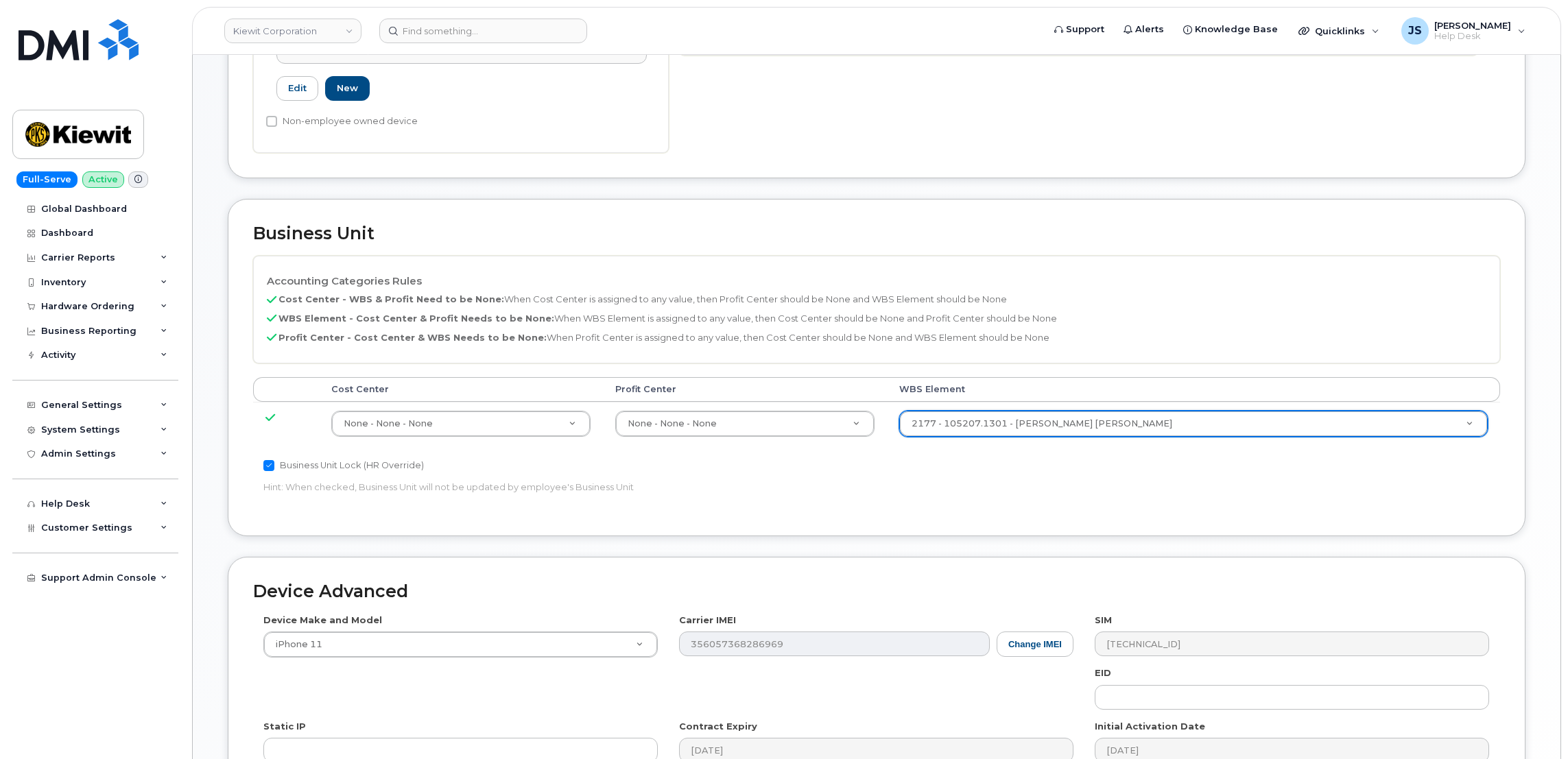
scroll to position [722, 0]
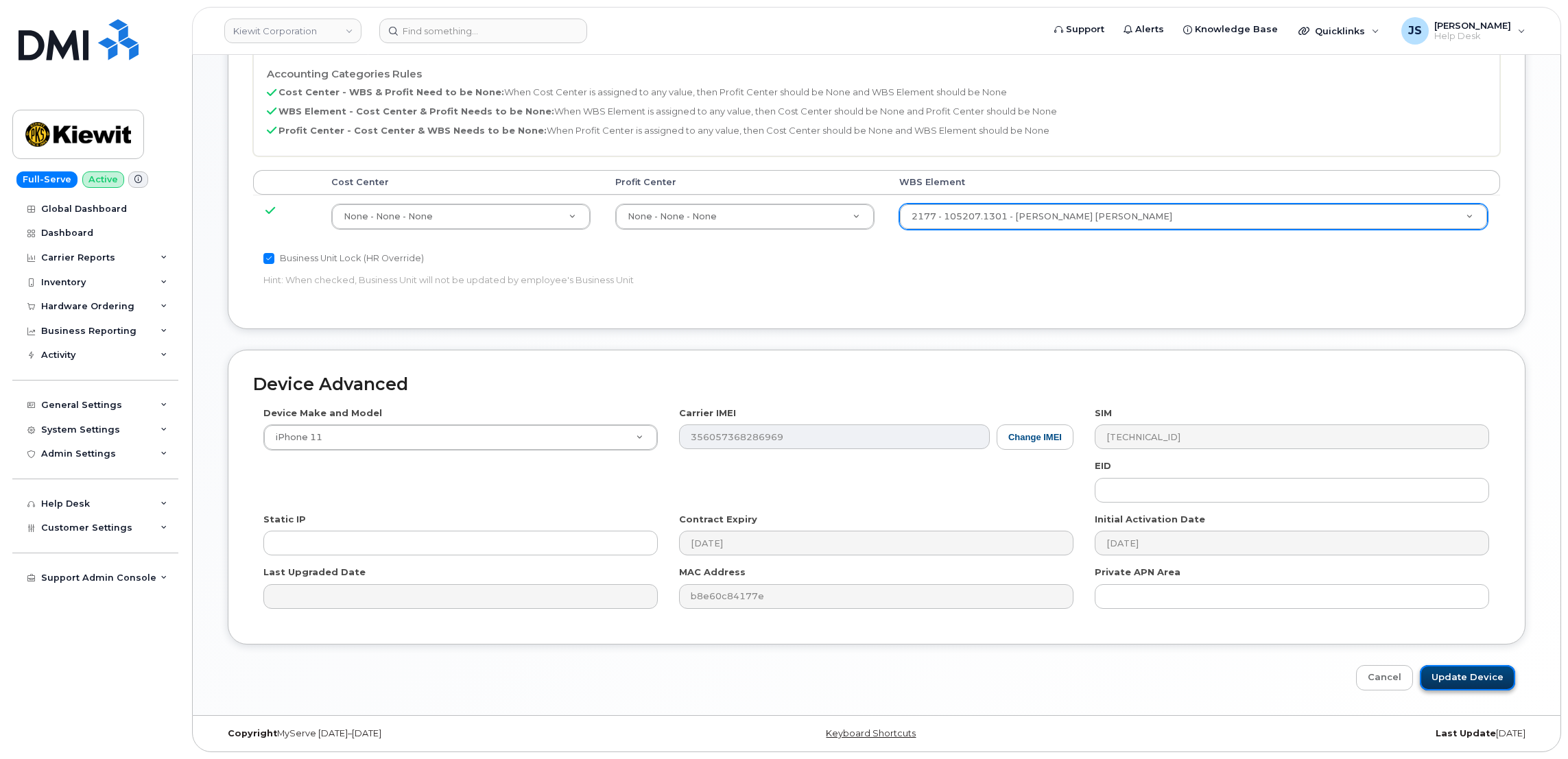
click at [1459, 667] on input "Update Device" at bounding box center [1467, 678] width 96 height 25
type input "Saving..."
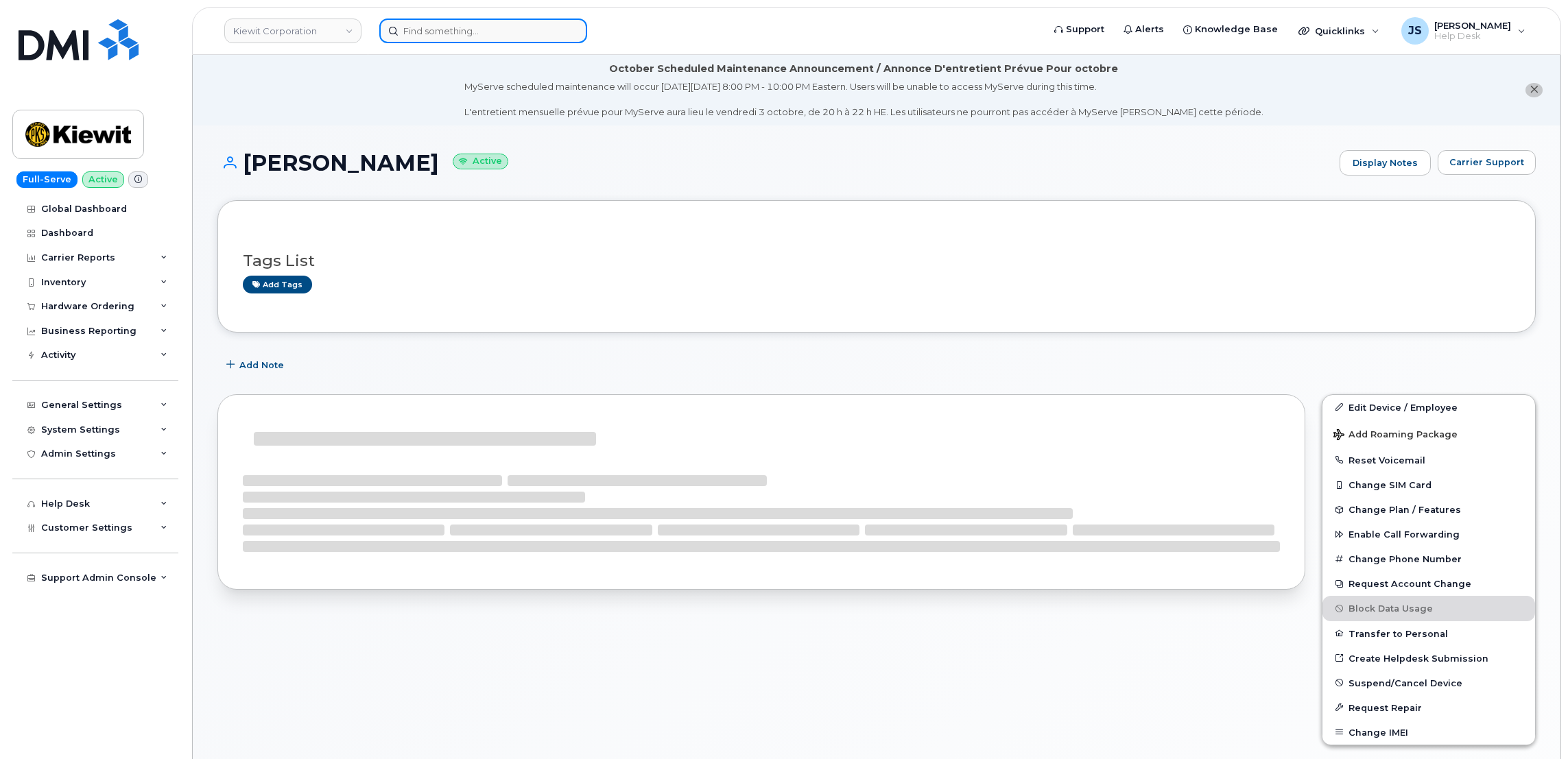
click at [521, 34] on input at bounding box center [482, 31] width 207 height 25
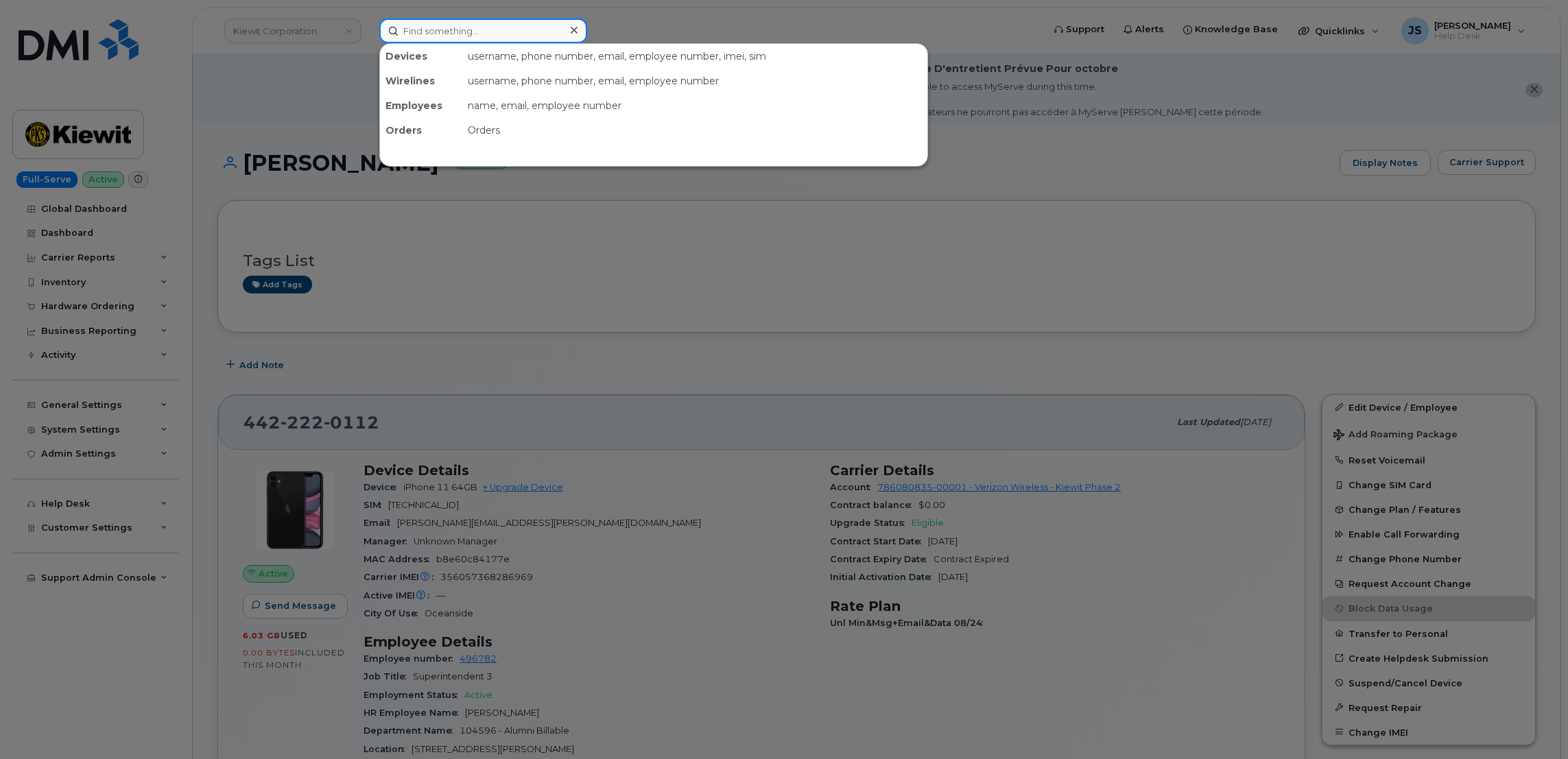
paste input "7074004889"
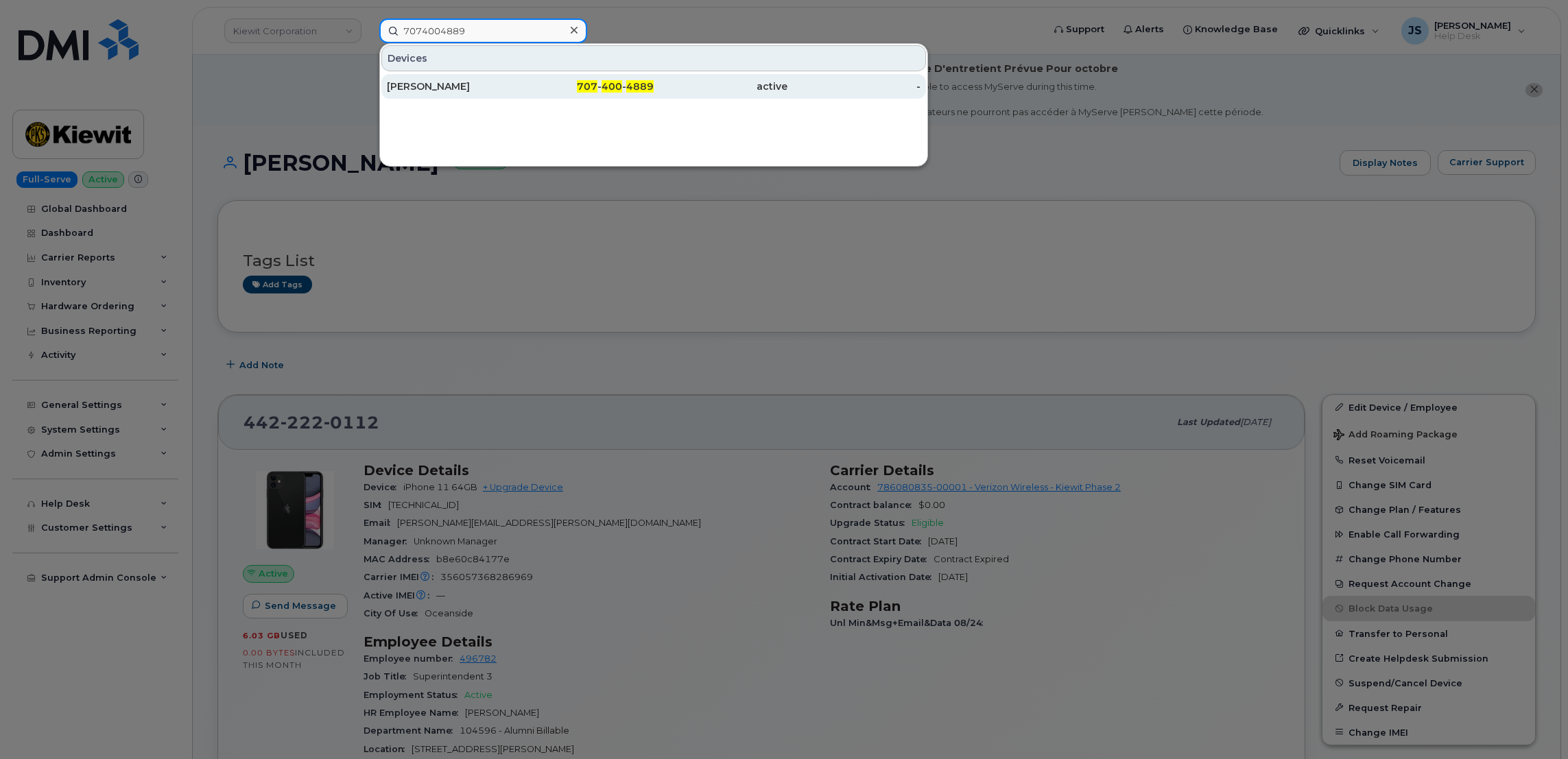
type input "7074004889"
click at [450, 90] on div "[PERSON_NAME]" at bounding box center [453, 87] width 134 height 14
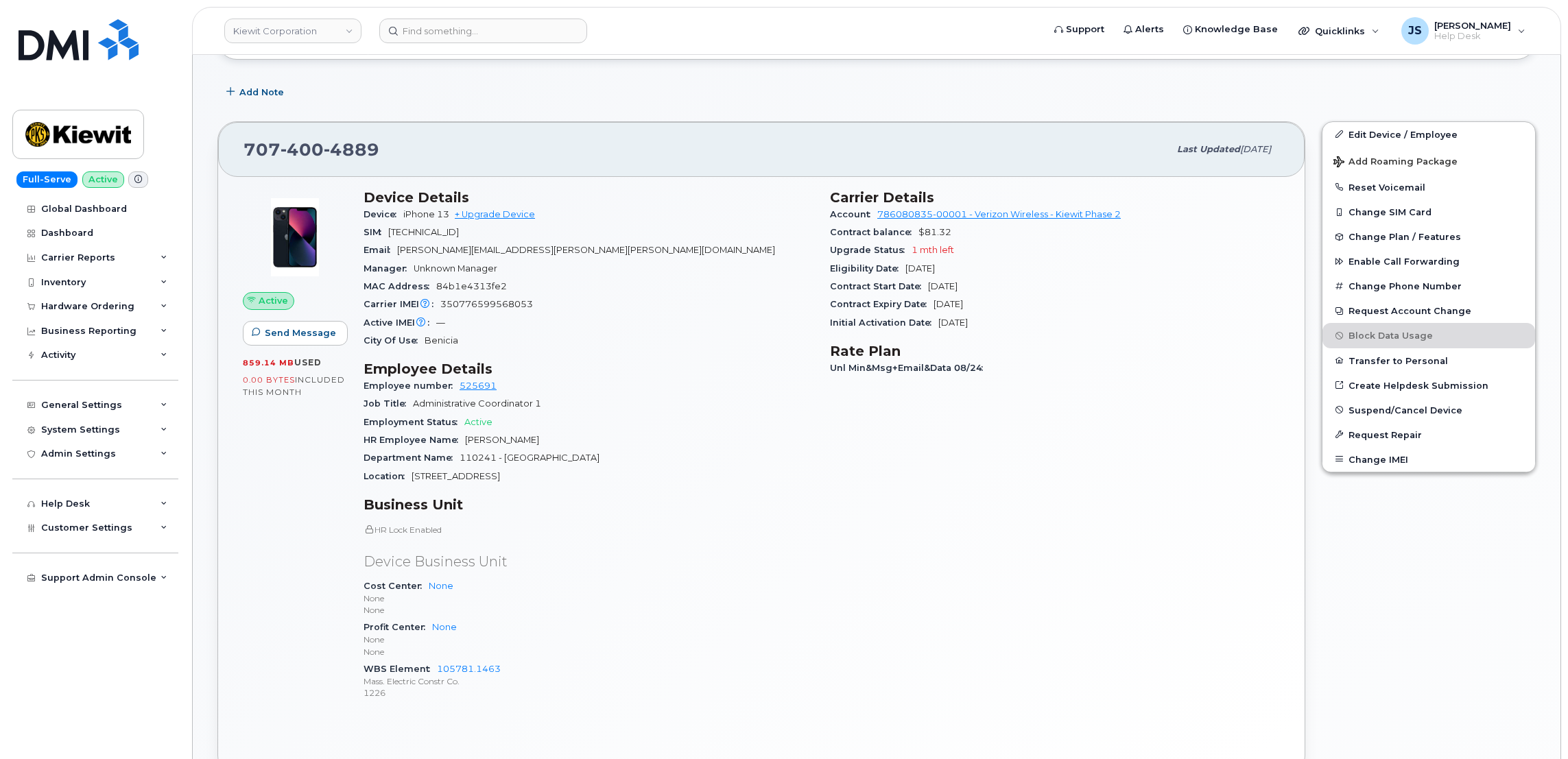
scroll to position [308, 0]
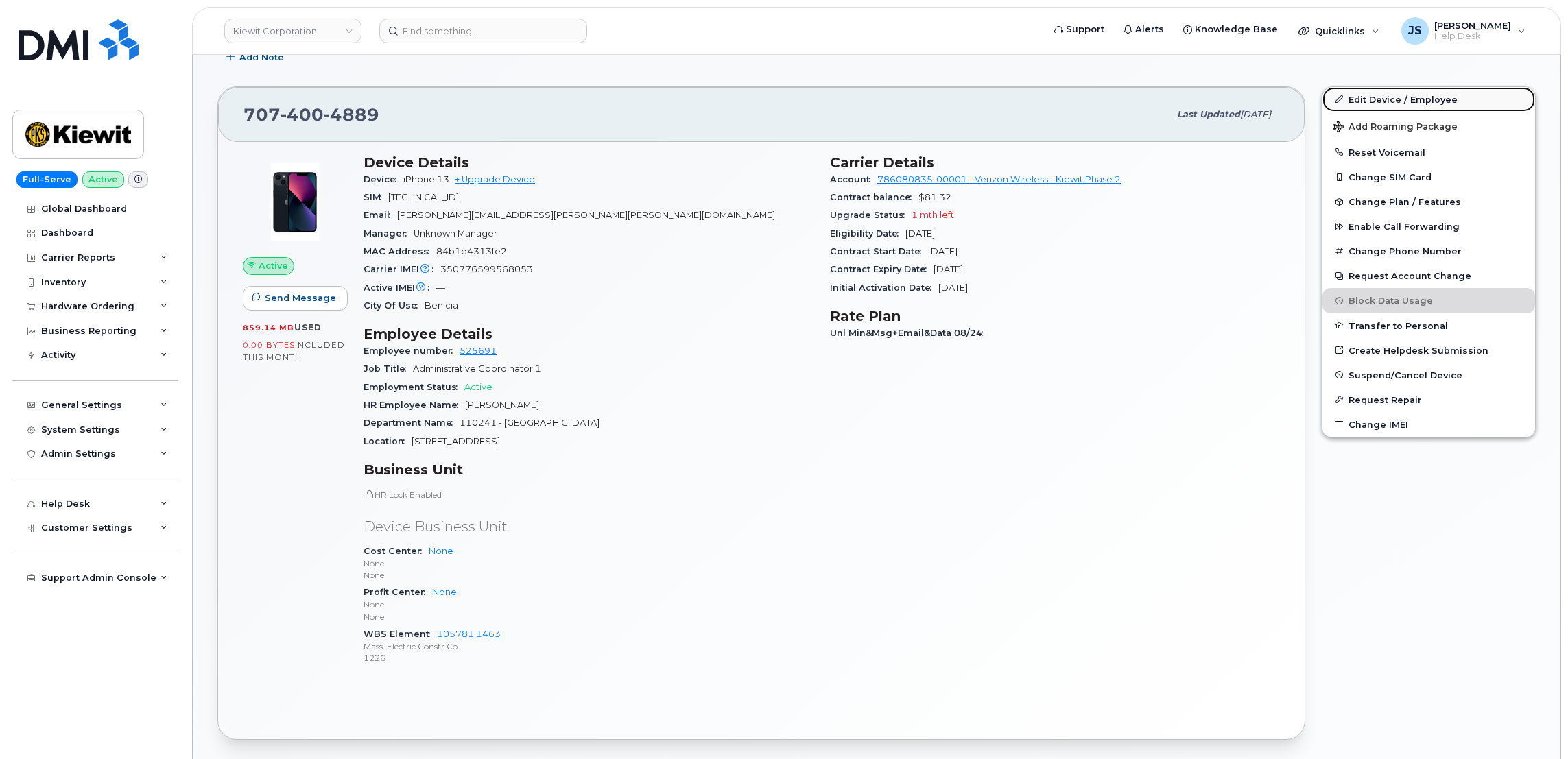
click at [1361, 100] on link "Edit Device / Employee" at bounding box center [1429, 99] width 213 height 25
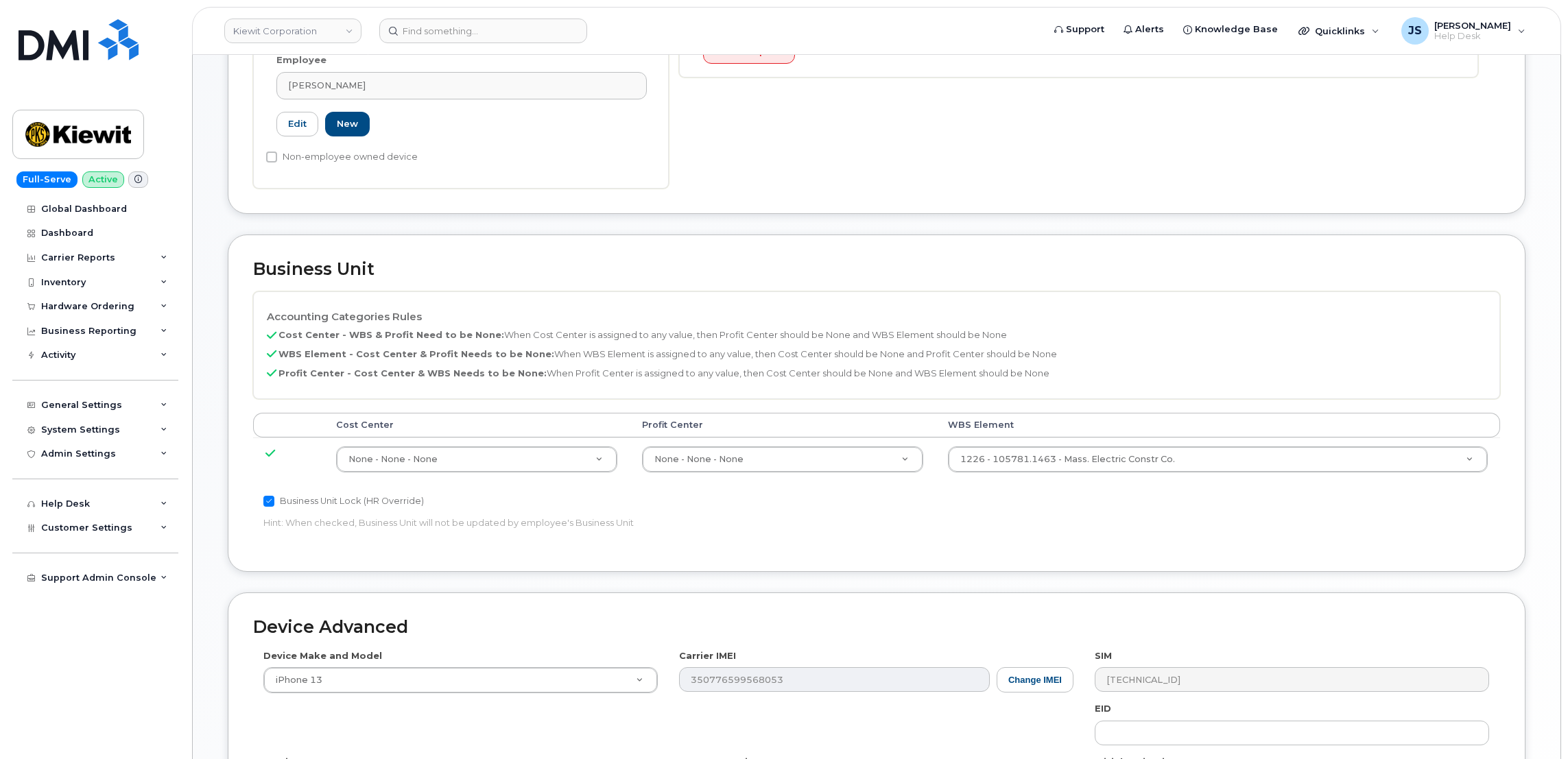
scroll to position [513, 0]
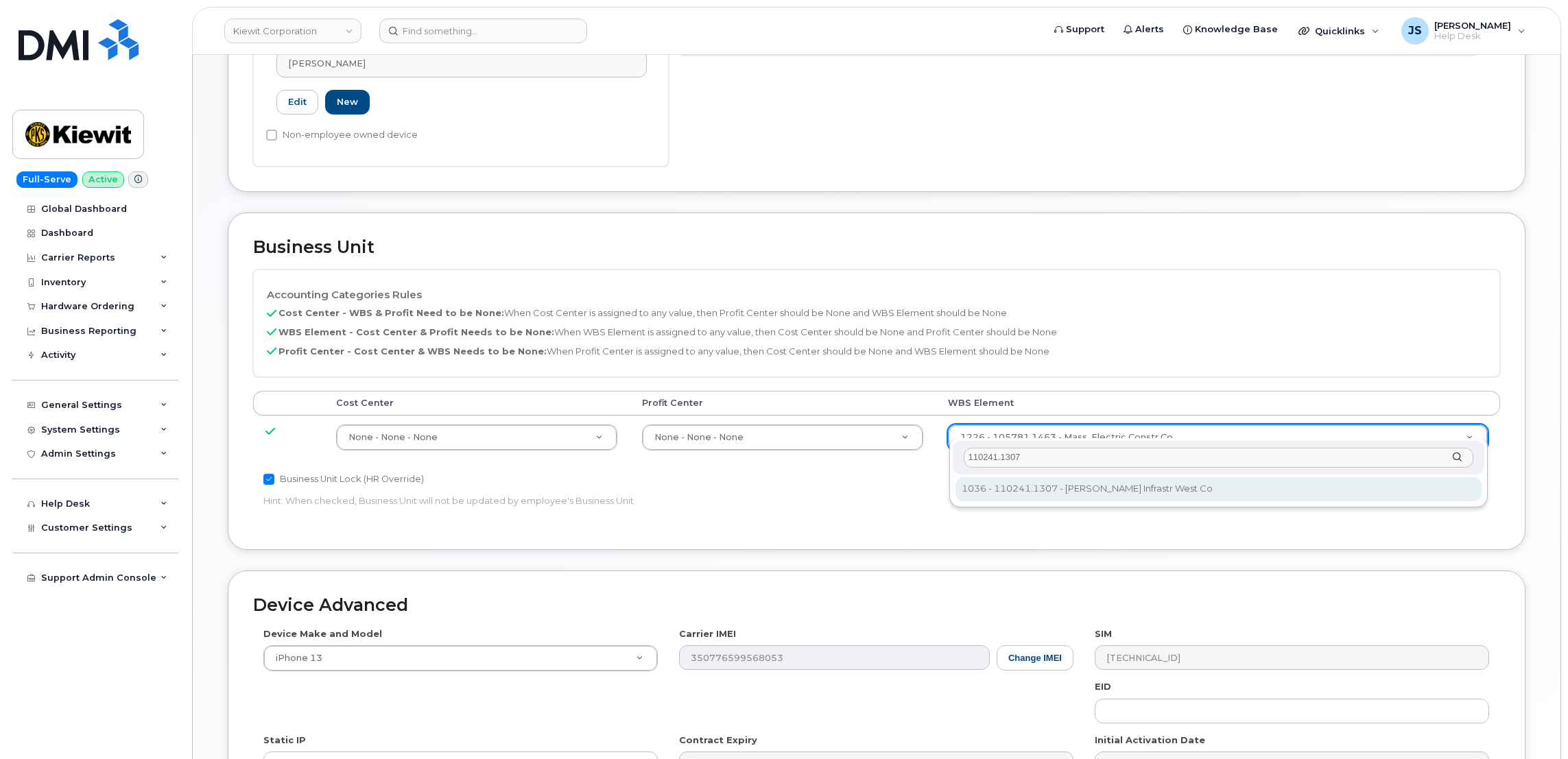
type input "110241.1307"
type input "33459399"
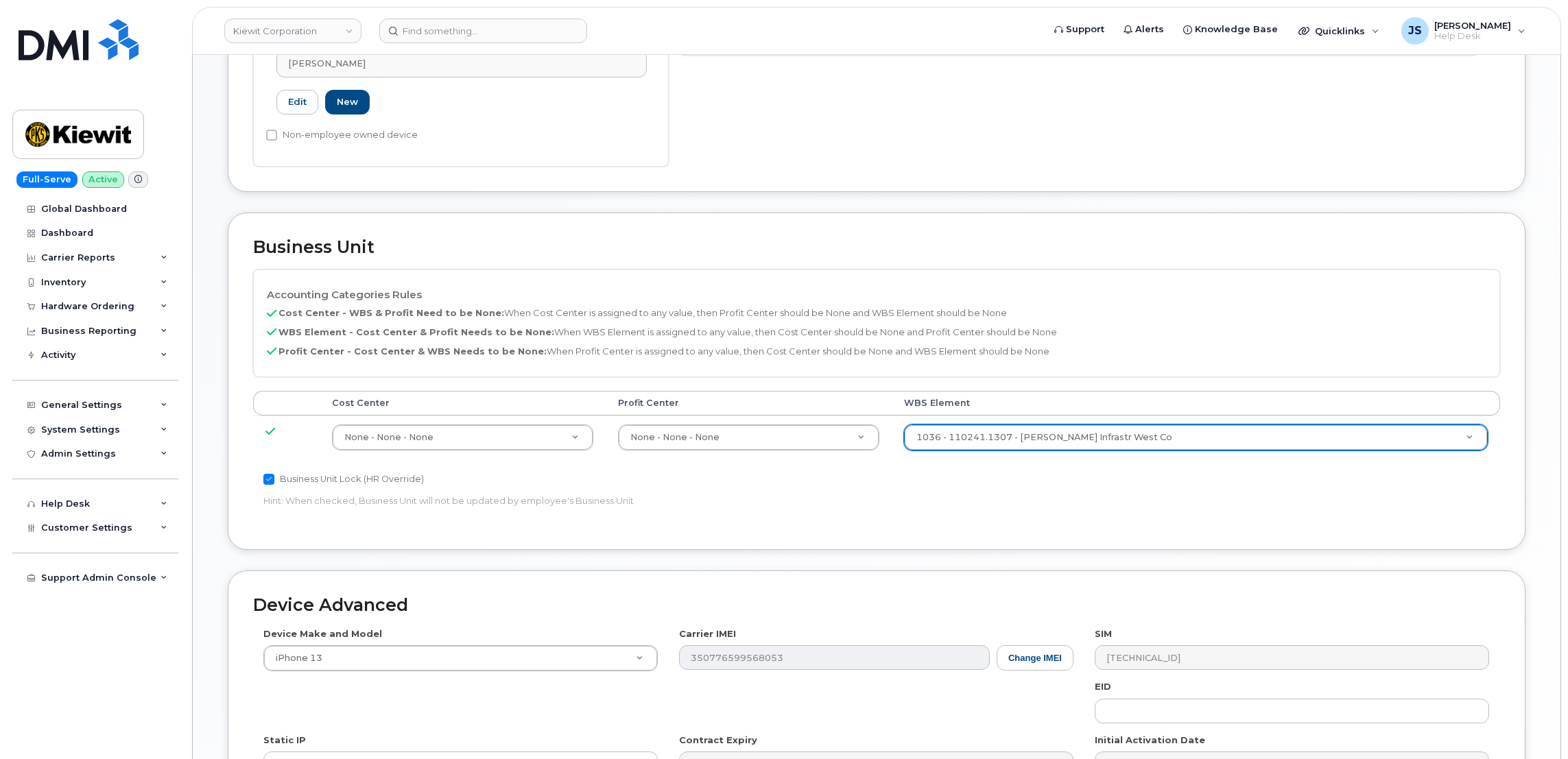
scroll to position [722, 0]
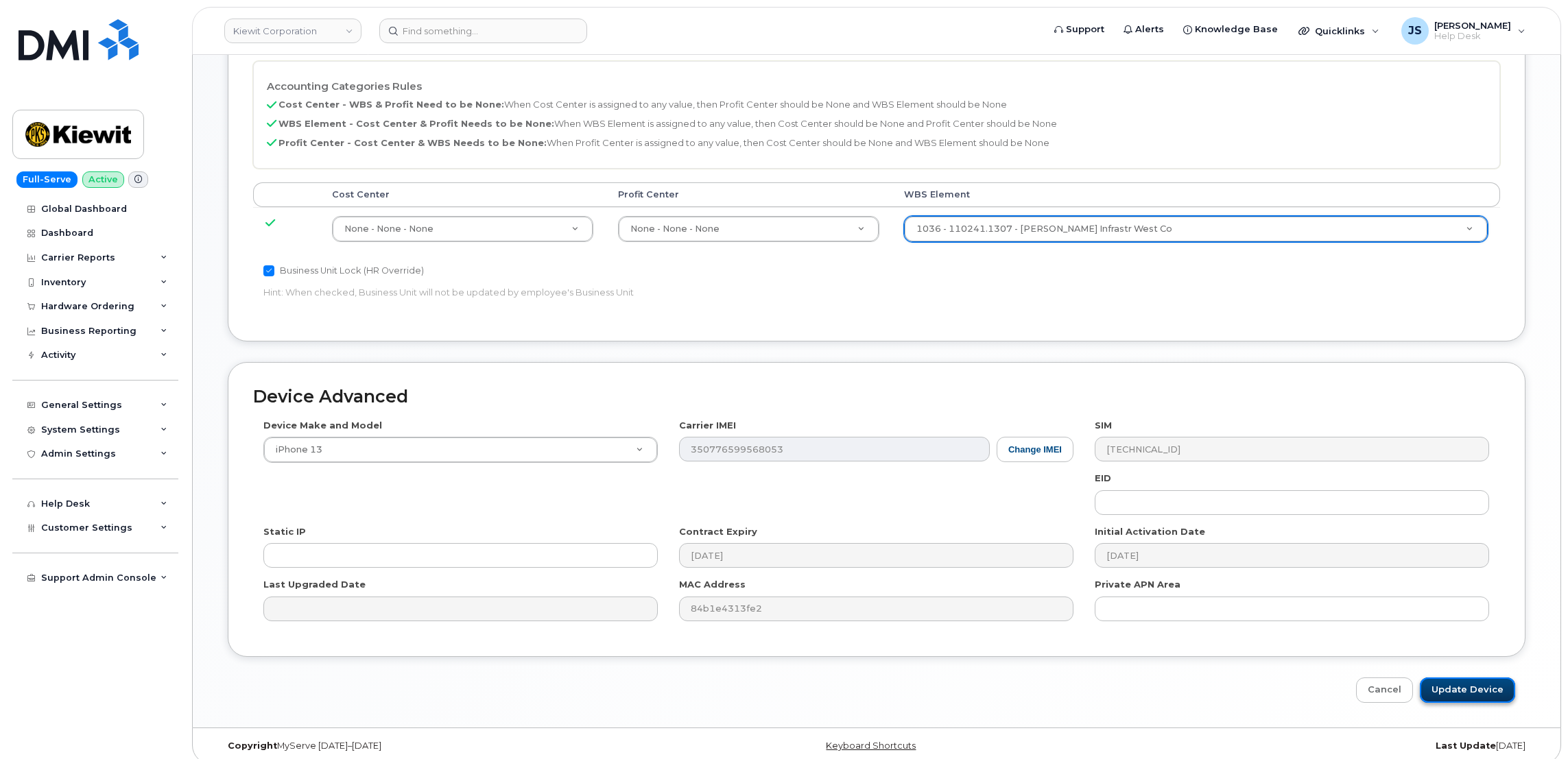
click at [1475, 682] on input "Update Device" at bounding box center [1467, 690] width 96 height 25
type input "Saving..."
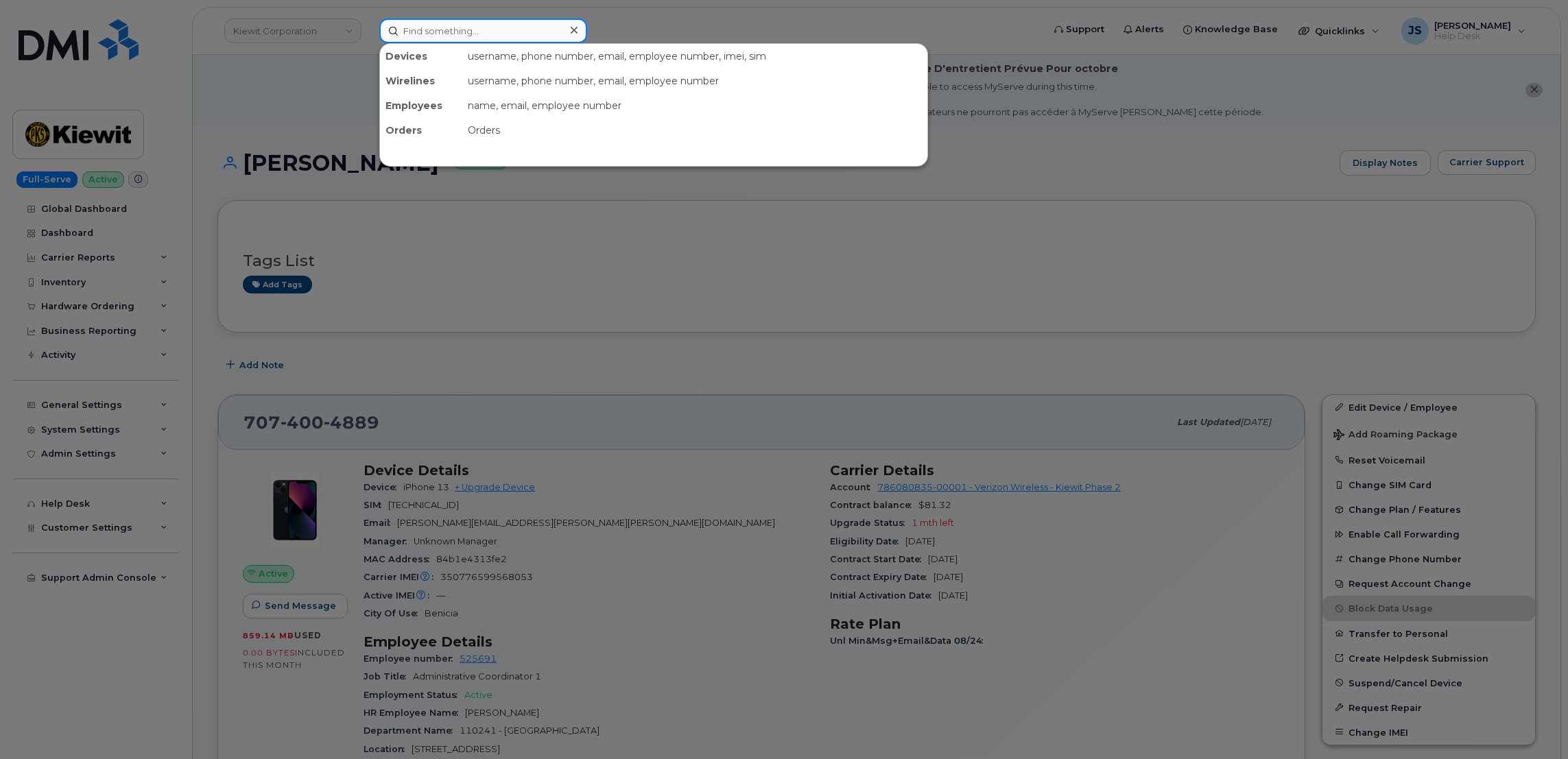
paste input "6463855336"
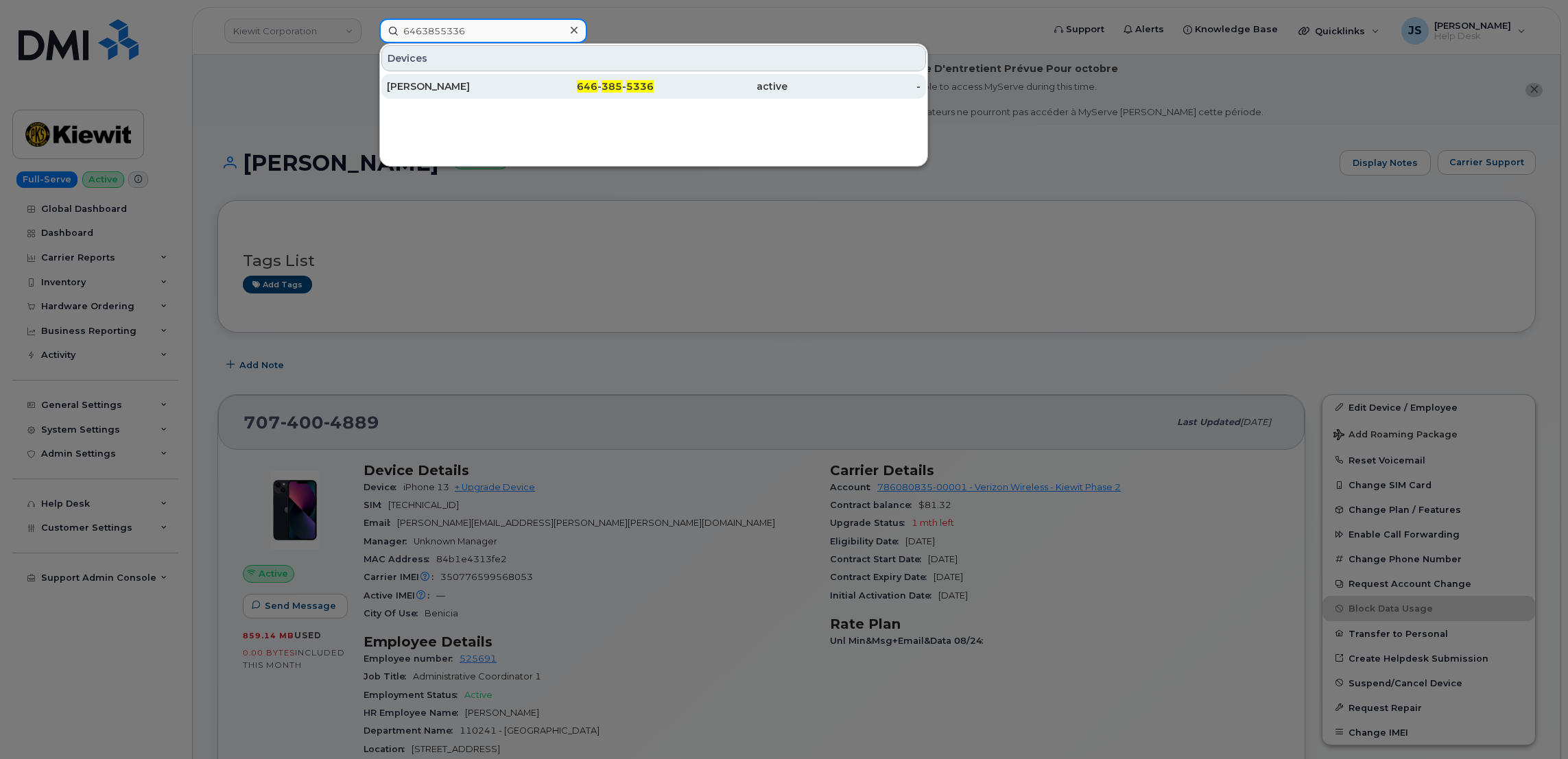
type input "6463855336"
click at [446, 84] on div "[PERSON_NAME]" at bounding box center [453, 87] width 134 height 14
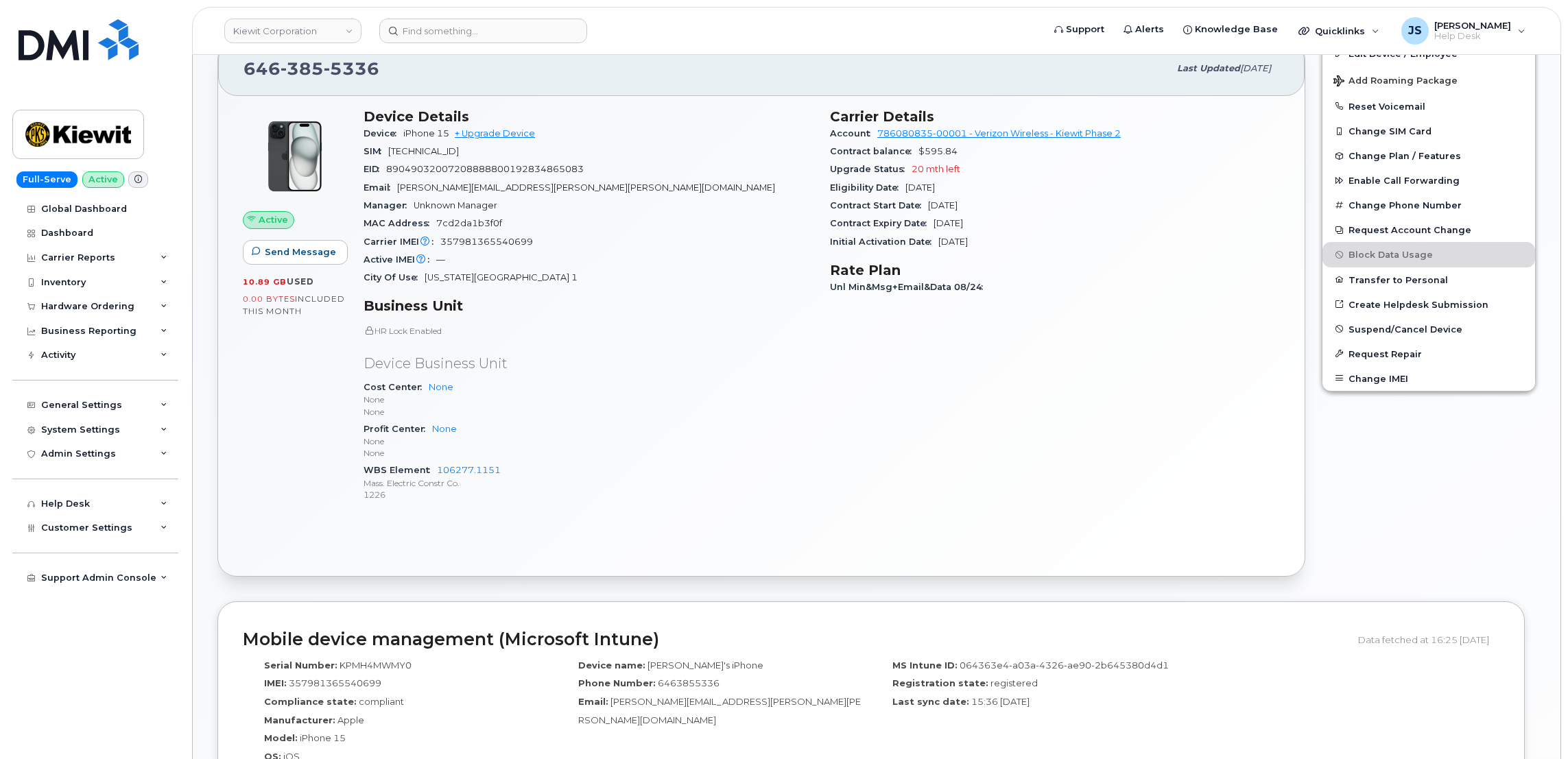
scroll to position [308, 0]
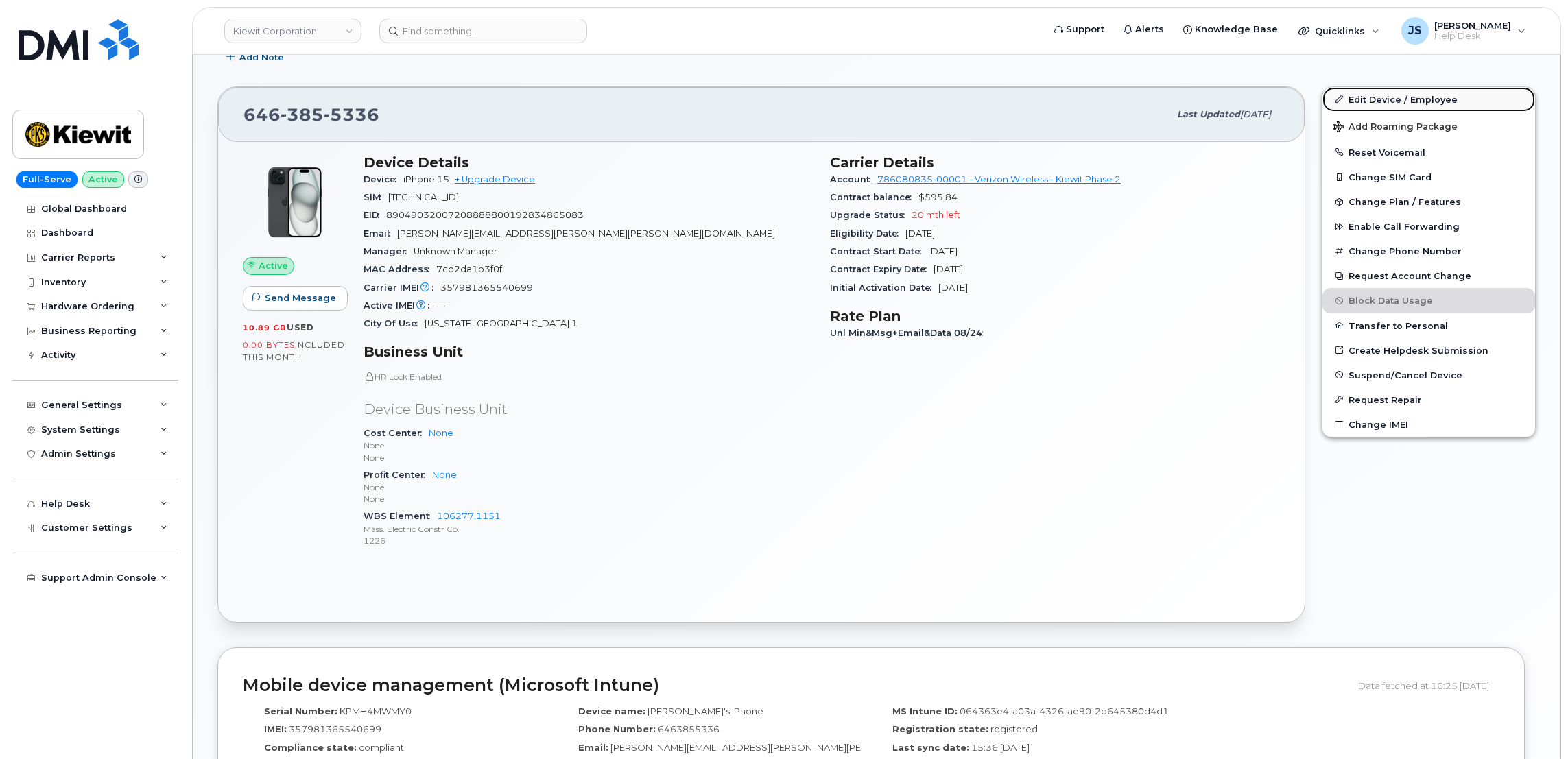
click at [1436, 95] on link "Edit Device / Employee" at bounding box center [1429, 99] width 213 height 25
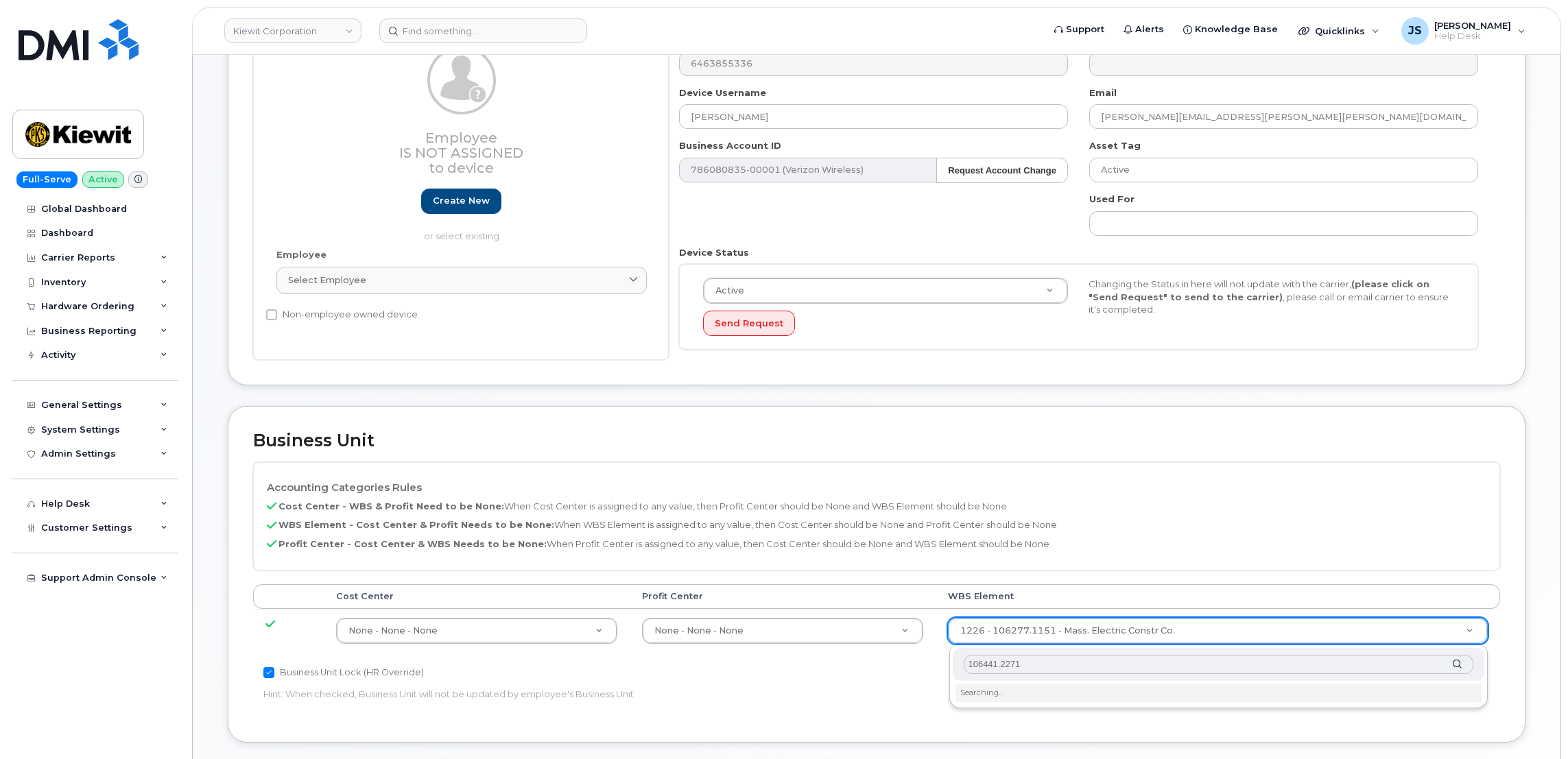
scroll to position [308, 0]
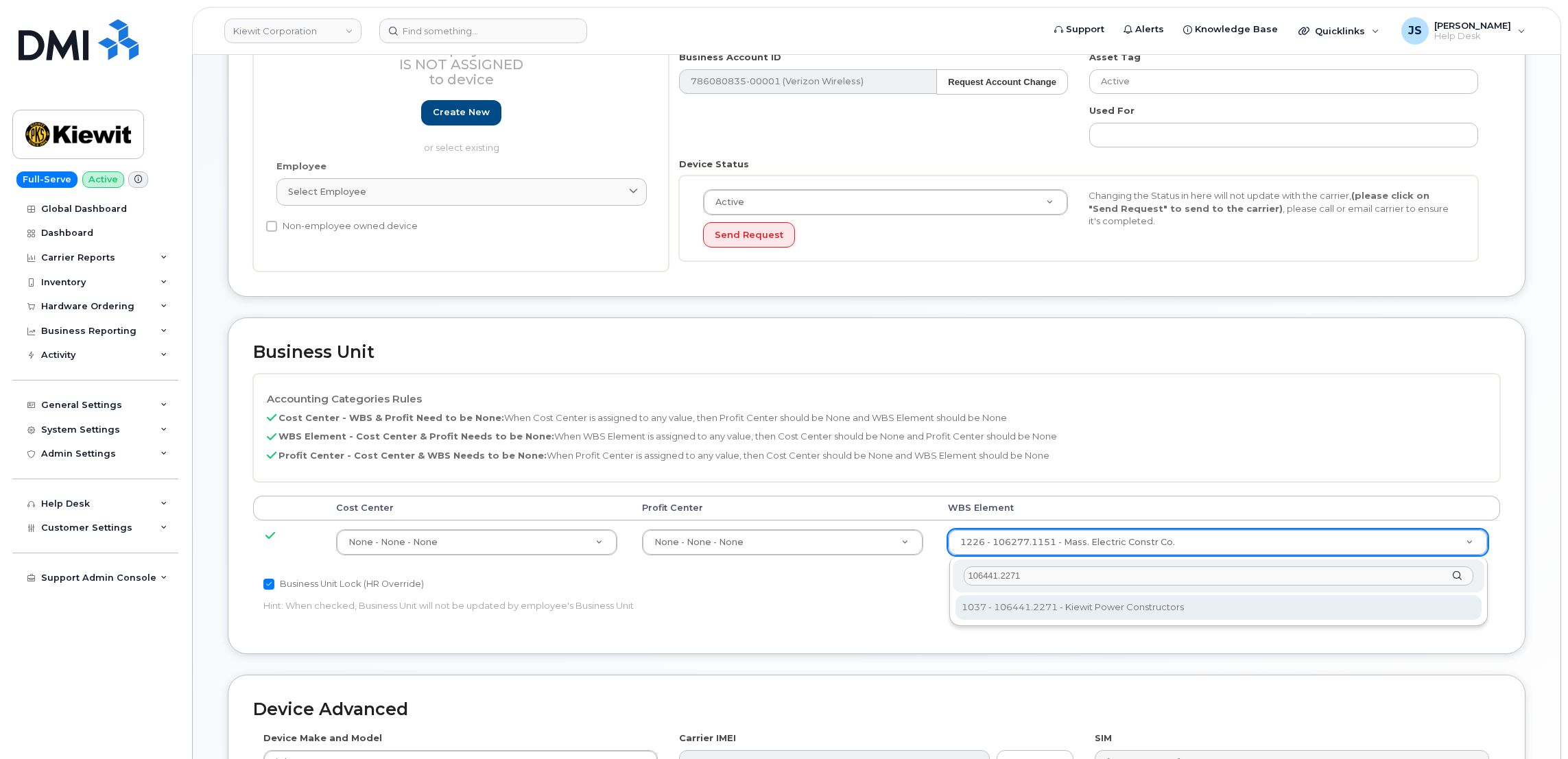
type input "106441.2271"
type input "35472912"
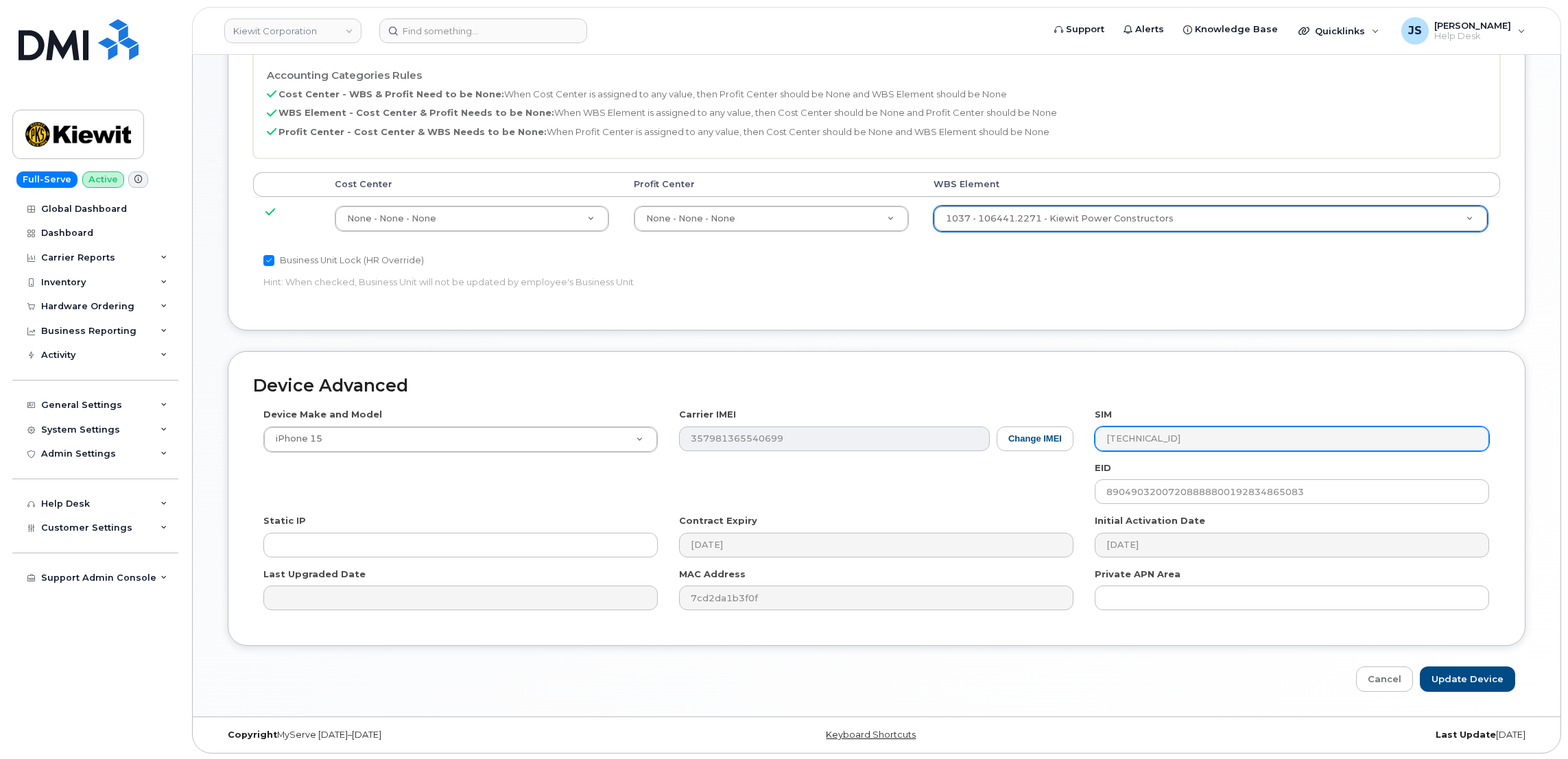
scroll to position [635, 0]
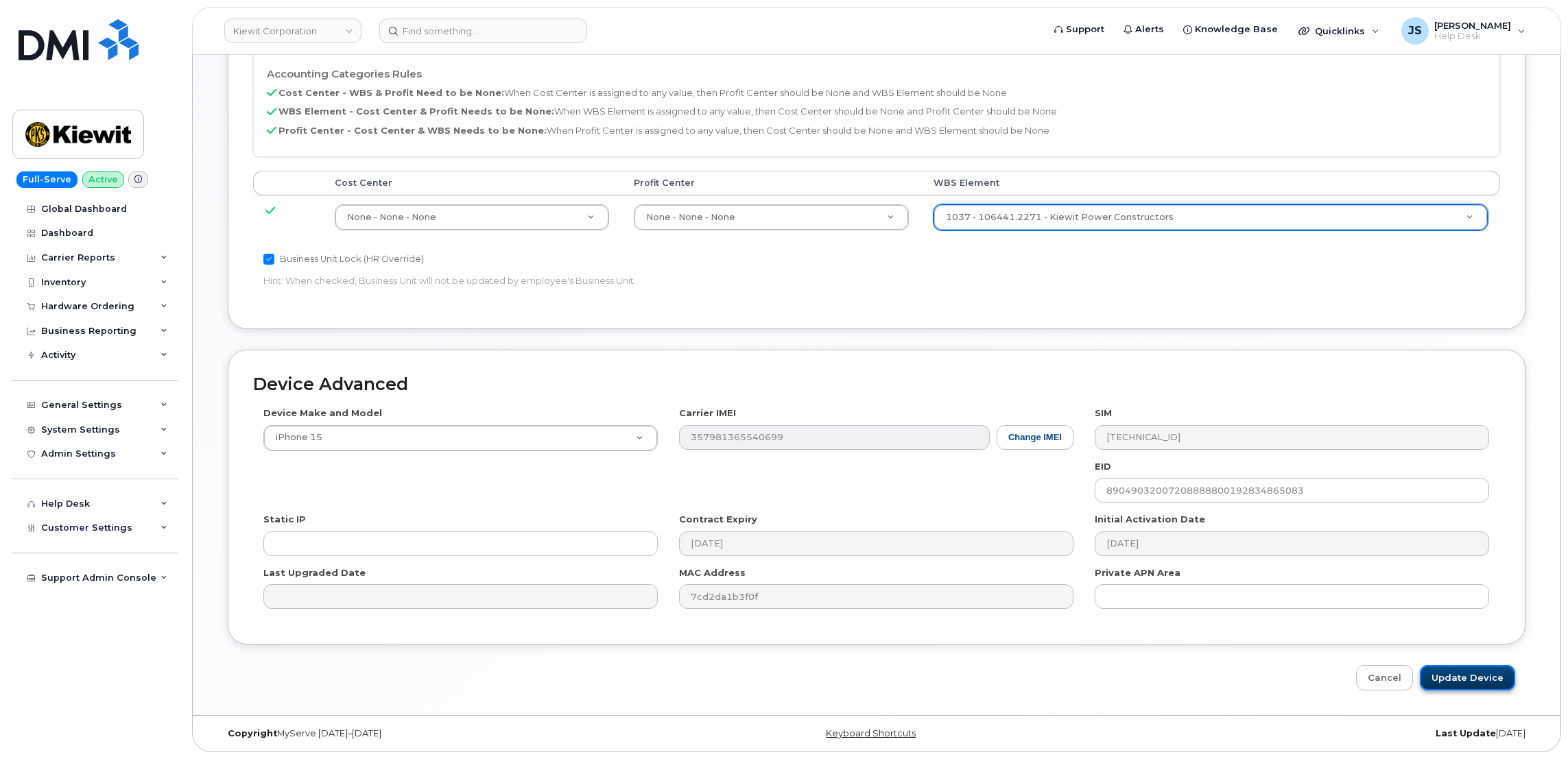
click at [1462, 674] on input "Update Device" at bounding box center [1467, 678] width 96 height 25
type input "Saving..."
